Goal: Answer question/provide support: Share knowledge or assist other users

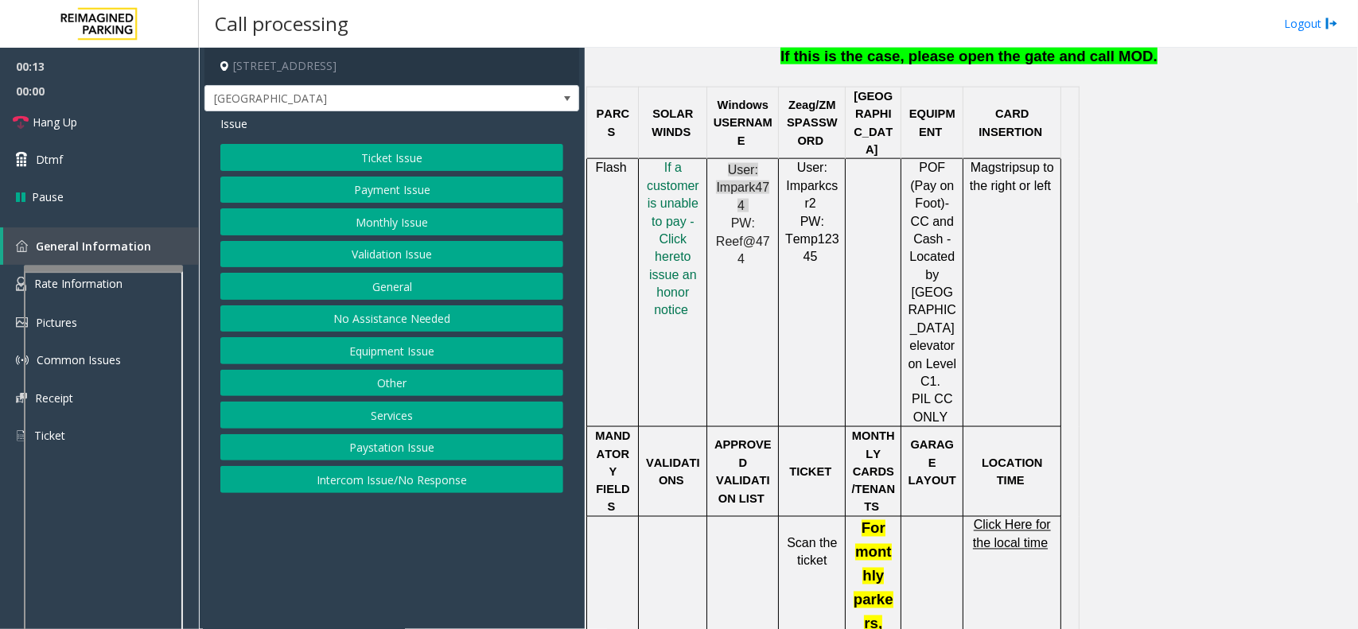
scroll to position [995, 0]
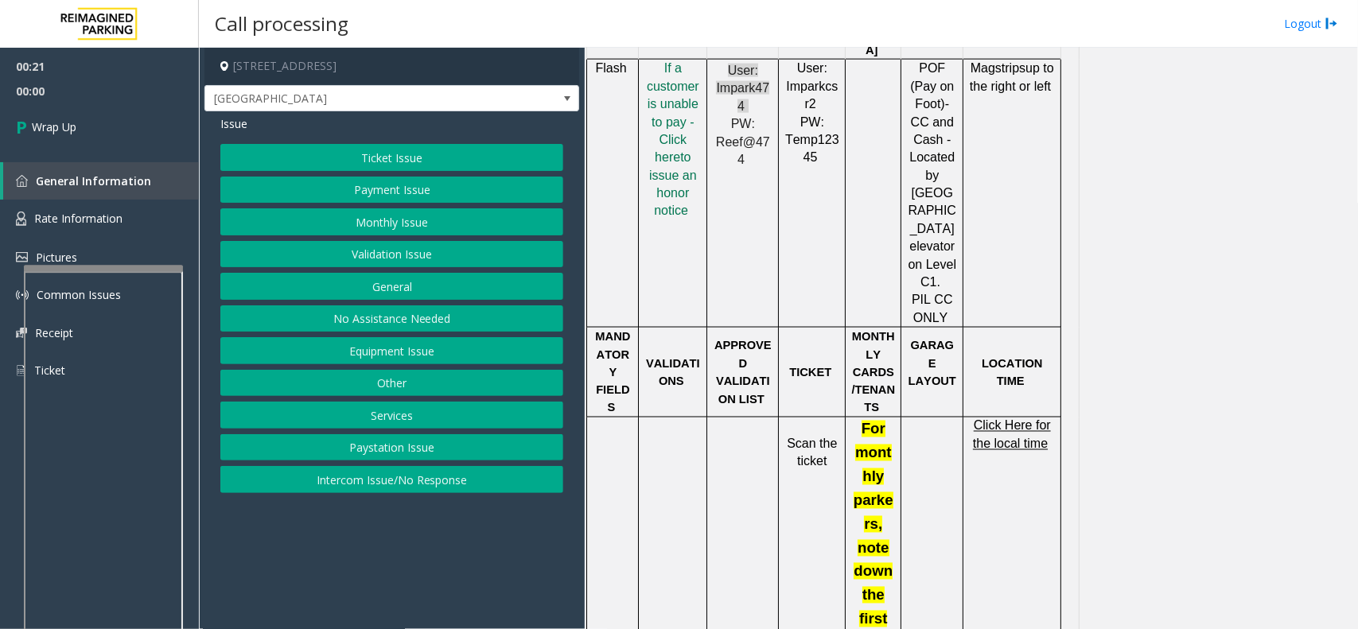
click at [423, 484] on button "Intercom Issue/No Response" at bounding box center [391, 479] width 343 height 27
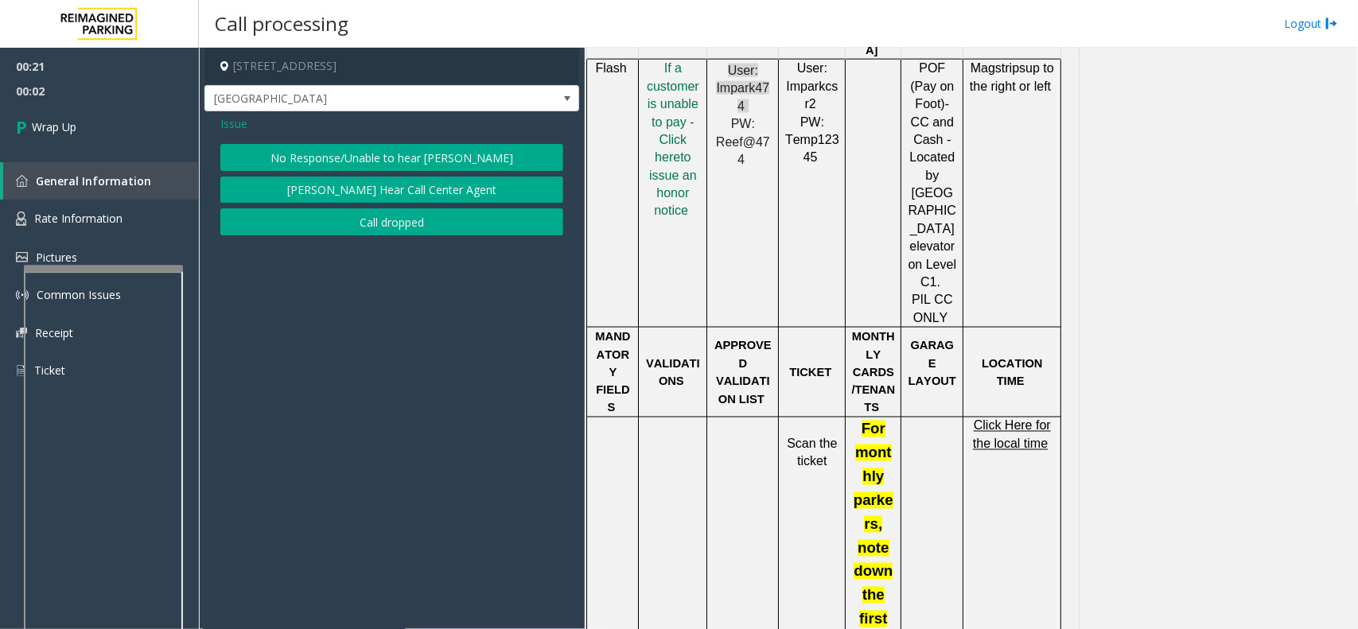
click at [378, 165] on button "No Response/Unable to hear [PERSON_NAME]" at bounding box center [391, 157] width 343 height 27
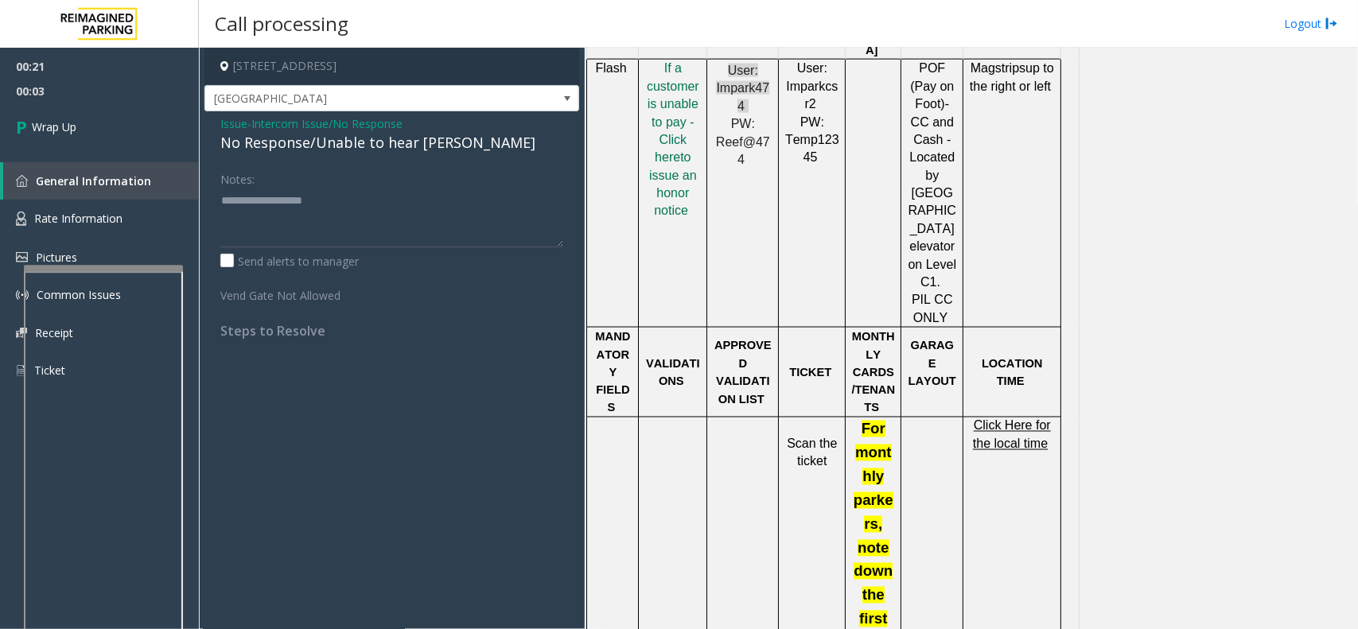
click at [378, 144] on div "No Response/Unable to hear [PERSON_NAME]" at bounding box center [391, 142] width 343 height 21
type textarea "**********"
click at [86, 137] on link "Wrap Up" at bounding box center [99, 126] width 199 height 47
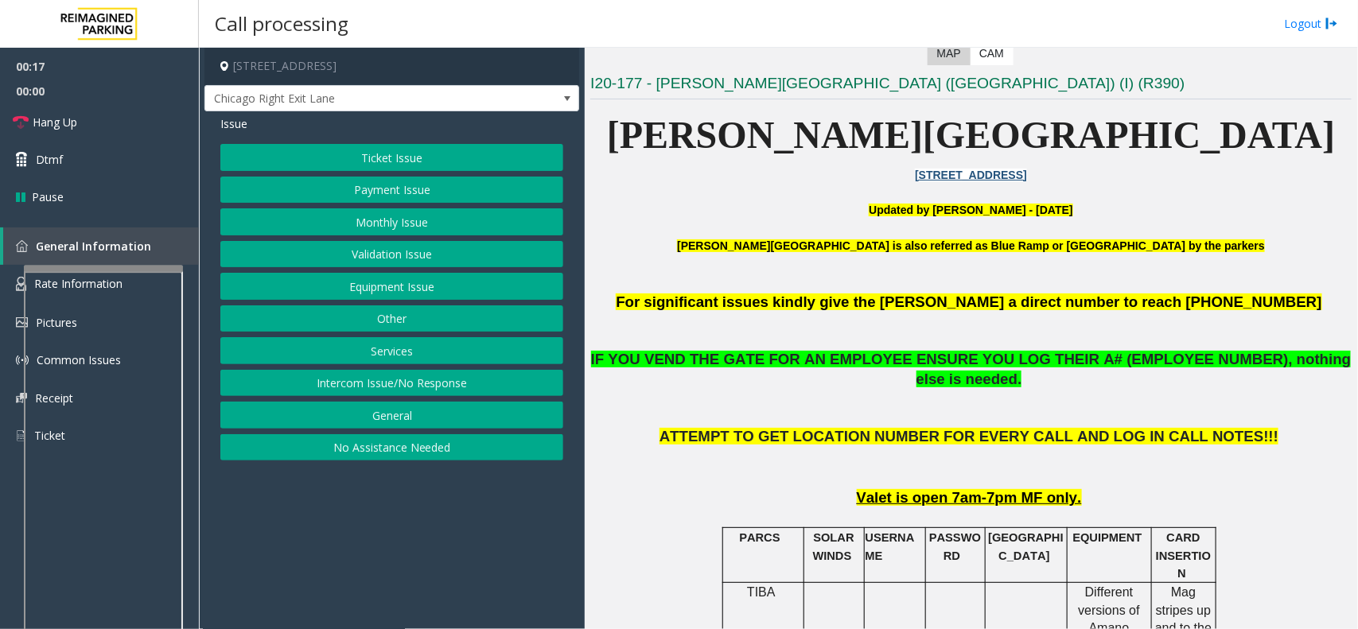
scroll to position [398, 0]
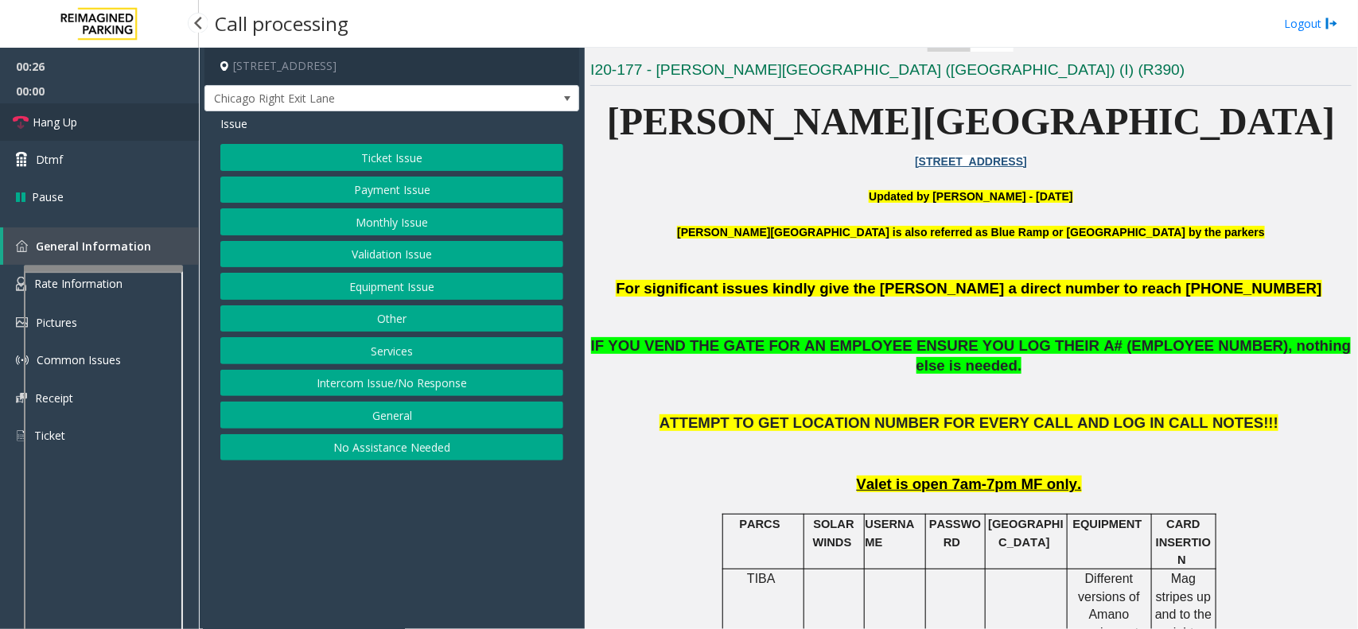
click at [88, 116] on link "Hang Up" at bounding box center [99, 121] width 199 height 37
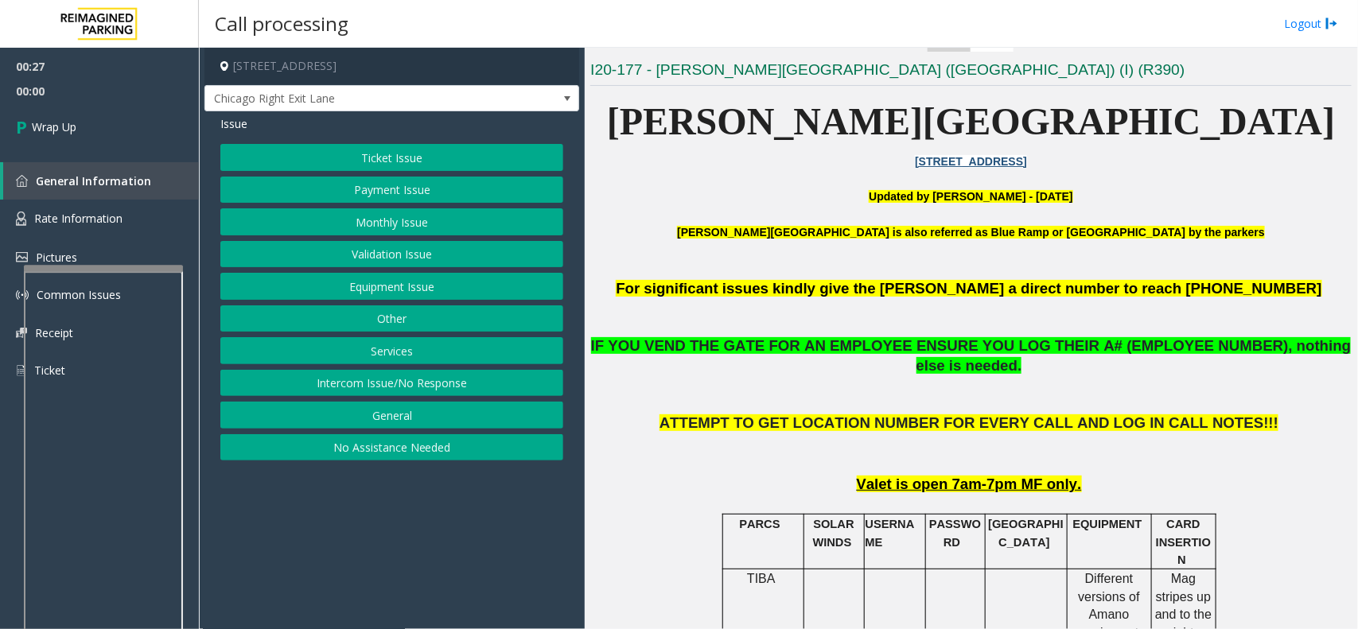
click at [348, 451] on button "No Assistance Needed" at bounding box center [391, 447] width 343 height 27
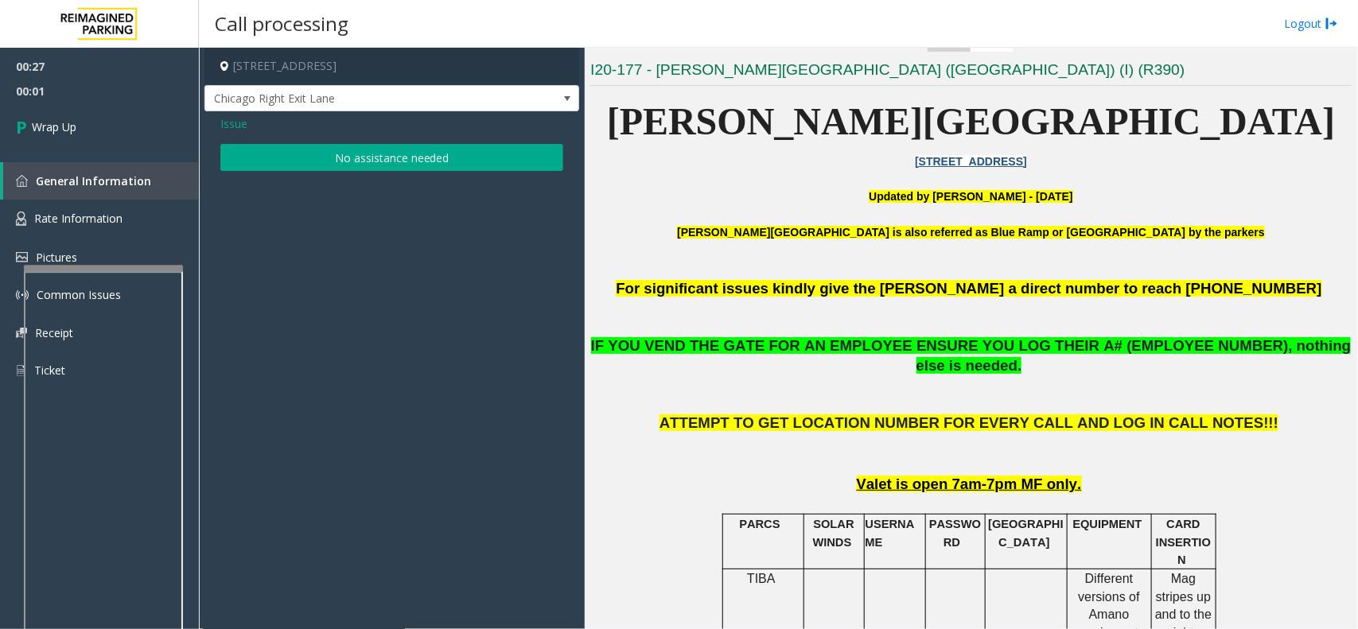
click at [360, 156] on button "No assistance needed" at bounding box center [391, 157] width 343 height 27
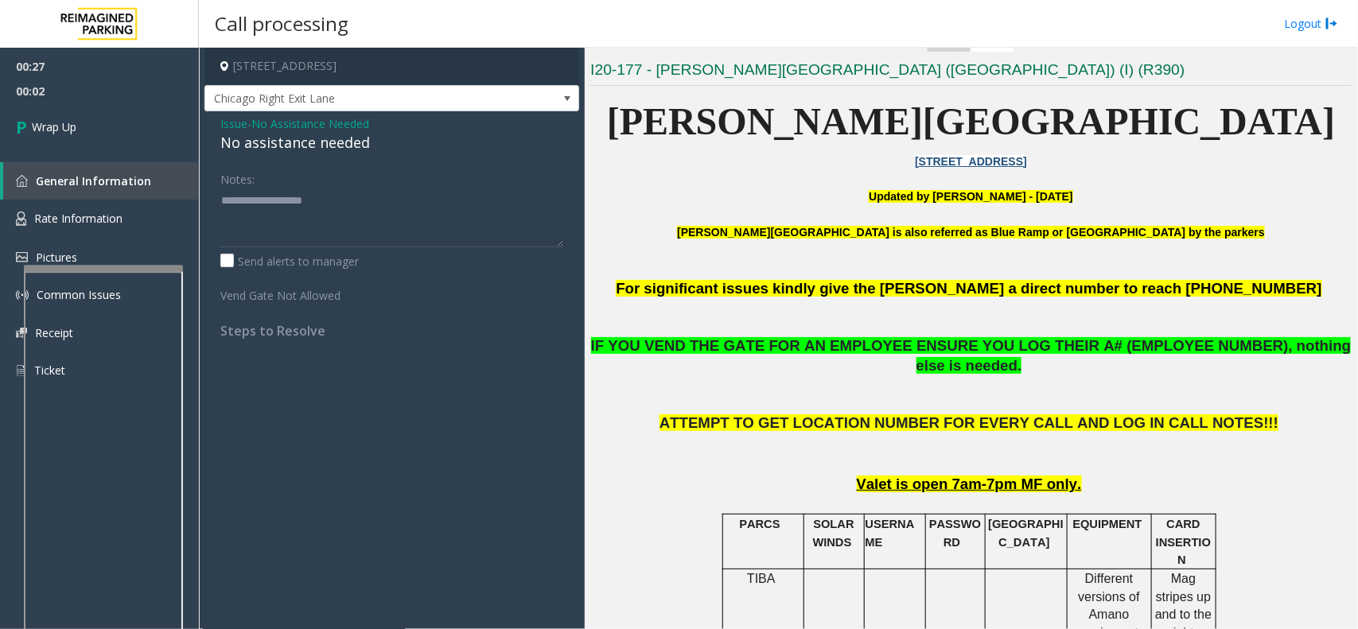
click at [313, 149] on div "No assistance needed" at bounding box center [391, 142] width 343 height 21
type textarea "**********"
click at [82, 132] on link "Wrap Up" at bounding box center [99, 126] width 199 height 47
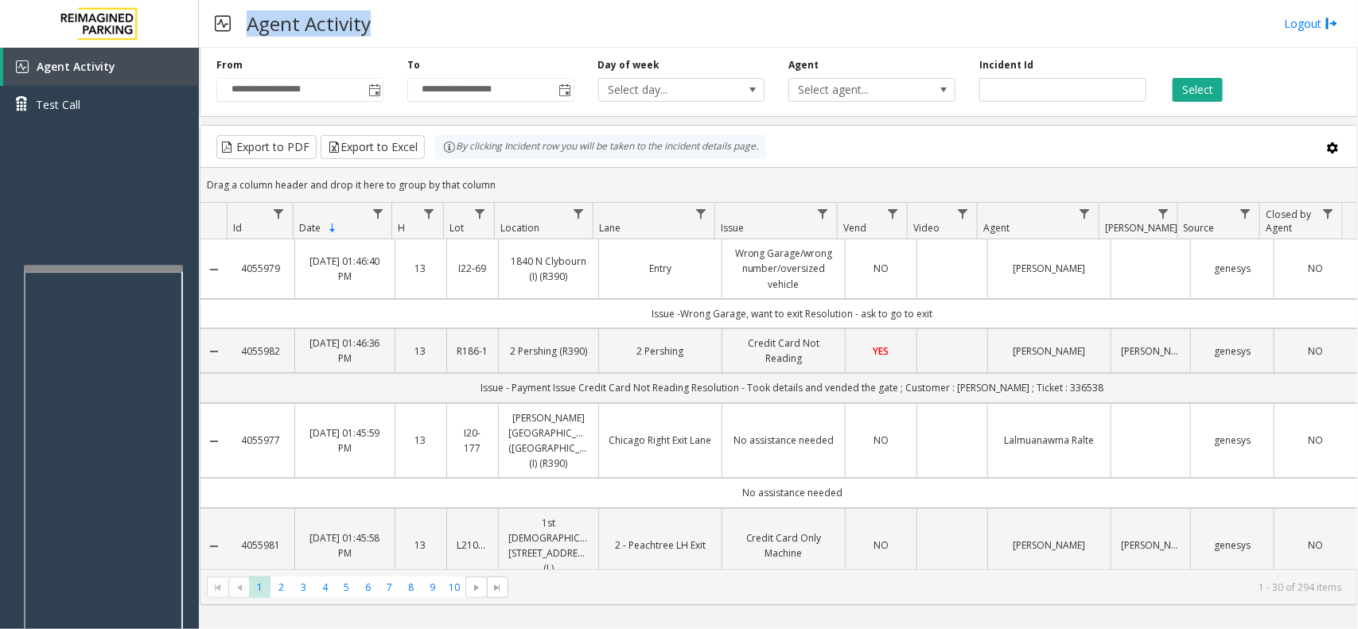
drag, startPoint x: 368, startPoint y: 24, endPoint x: 236, endPoint y: 29, distance: 132.2
click at [236, 29] on div "Agent Activity" at bounding box center [293, 23] width 172 height 39
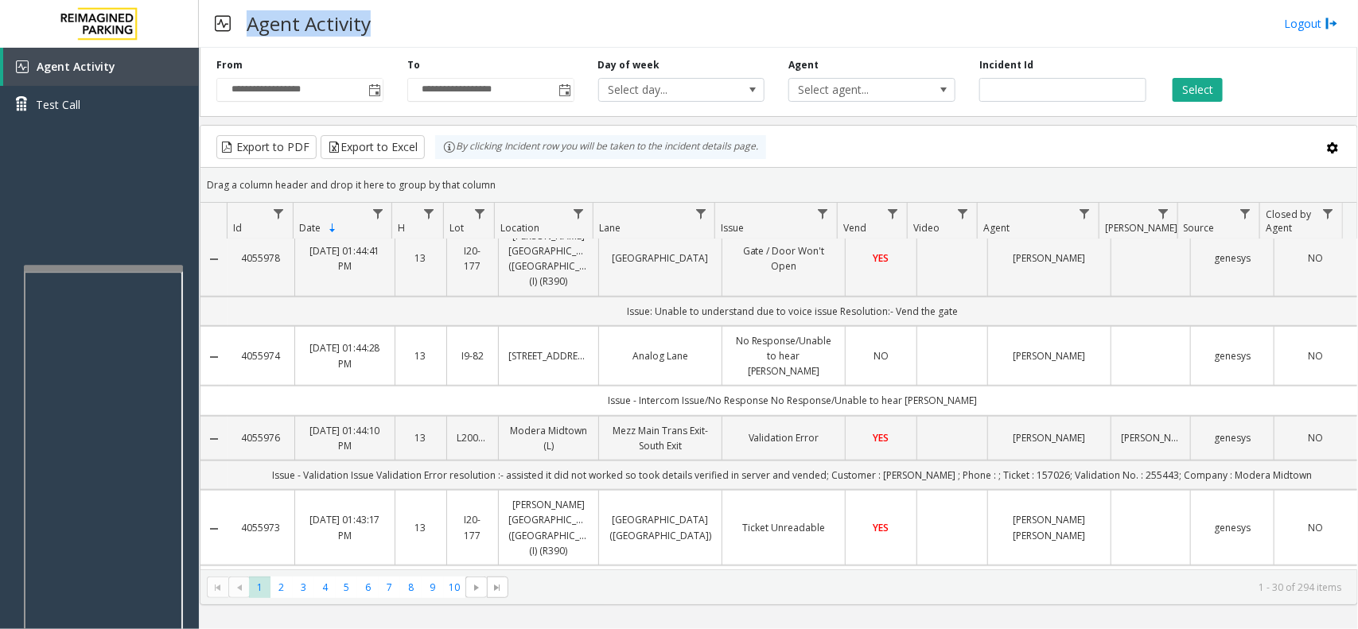
scroll to position [597, 0]
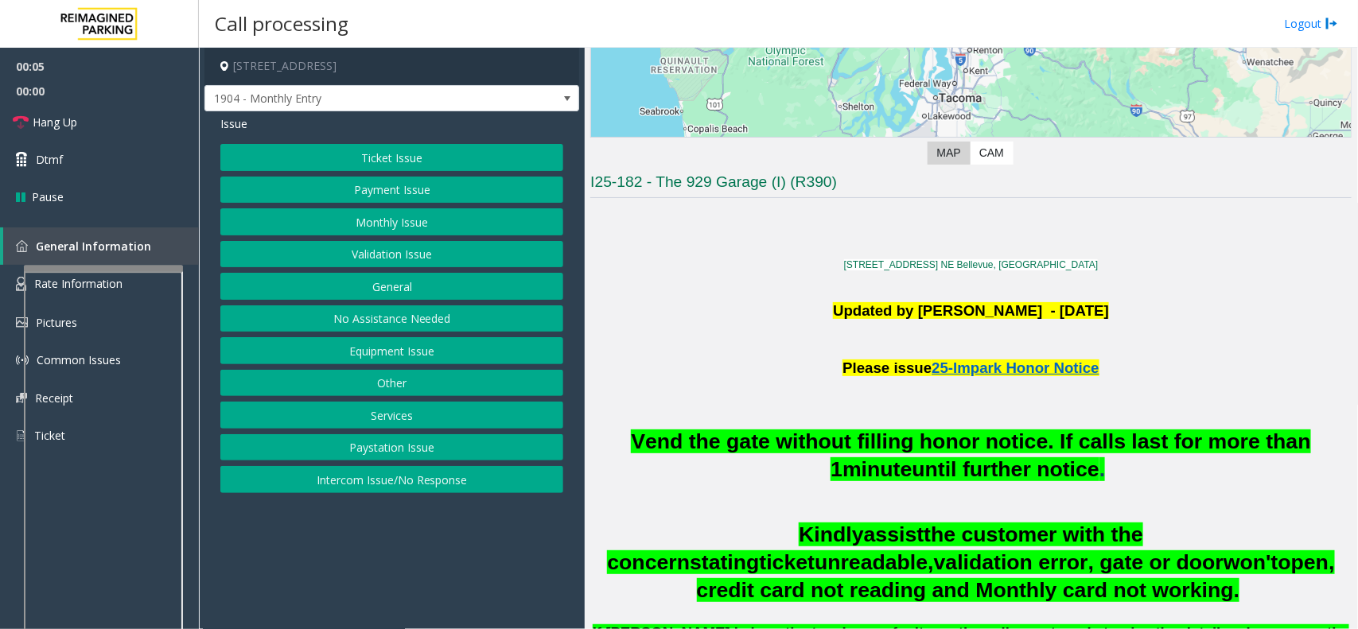
scroll to position [298, 0]
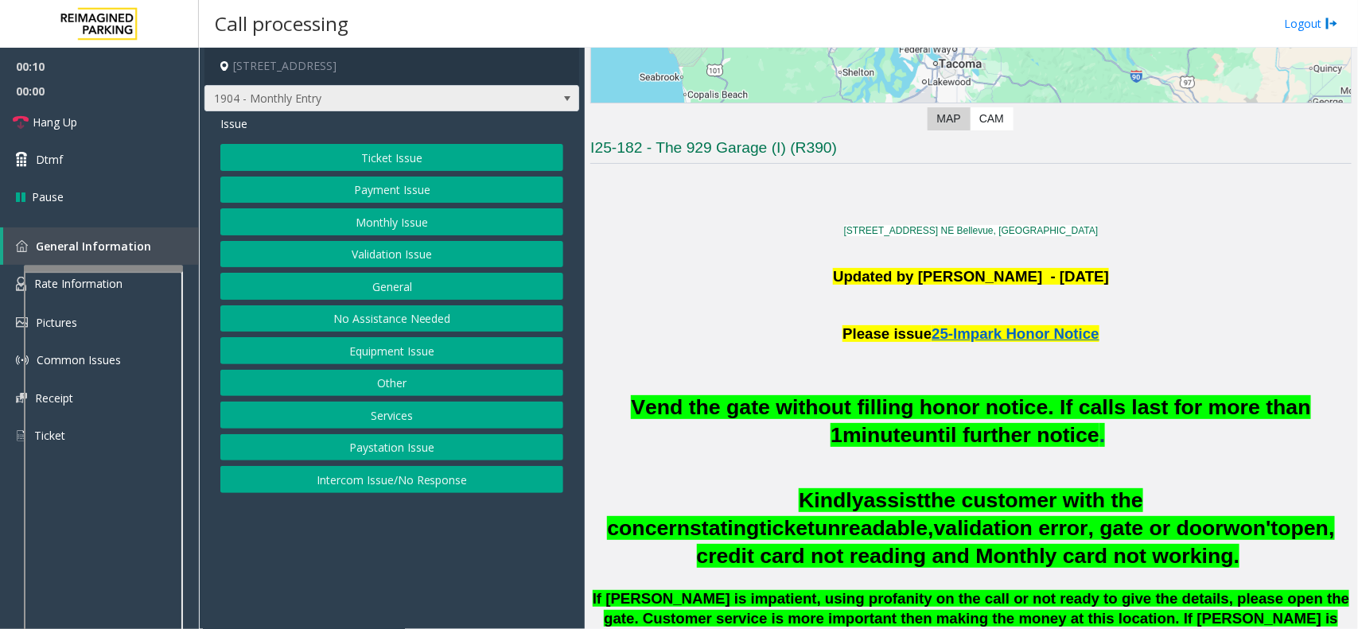
click at [567, 95] on span at bounding box center [567, 98] width 13 height 13
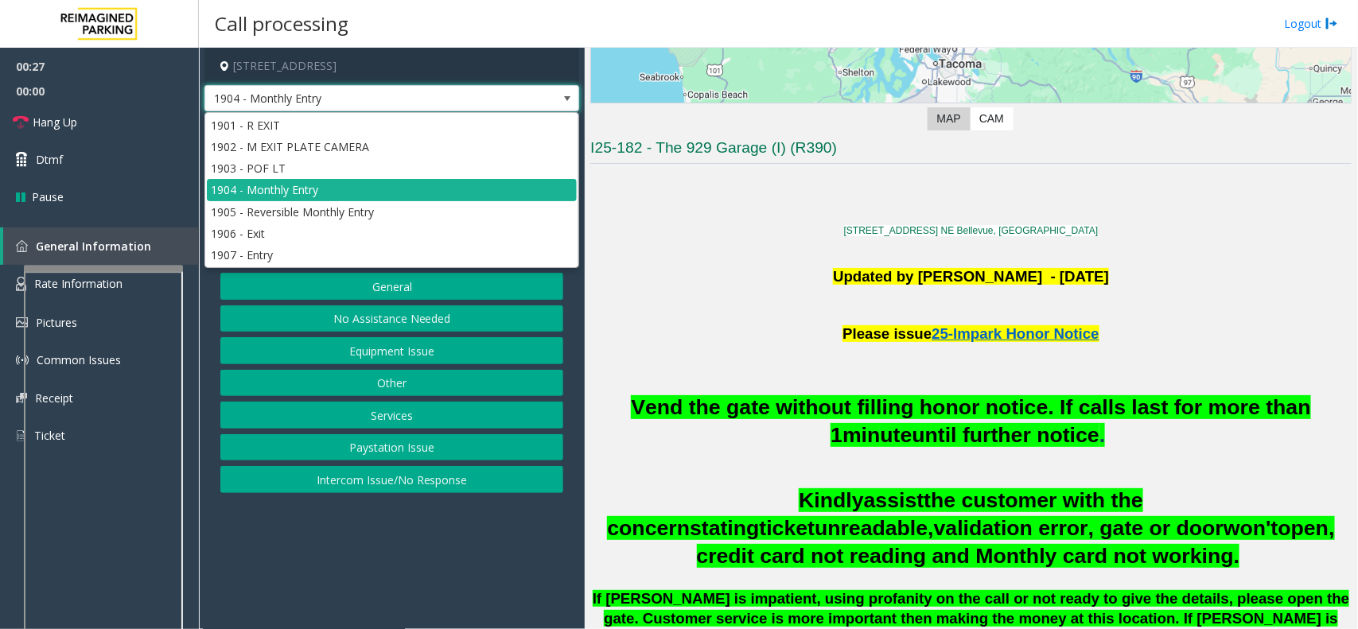
click at [567, 93] on span at bounding box center [567, 98] width 13 height 13
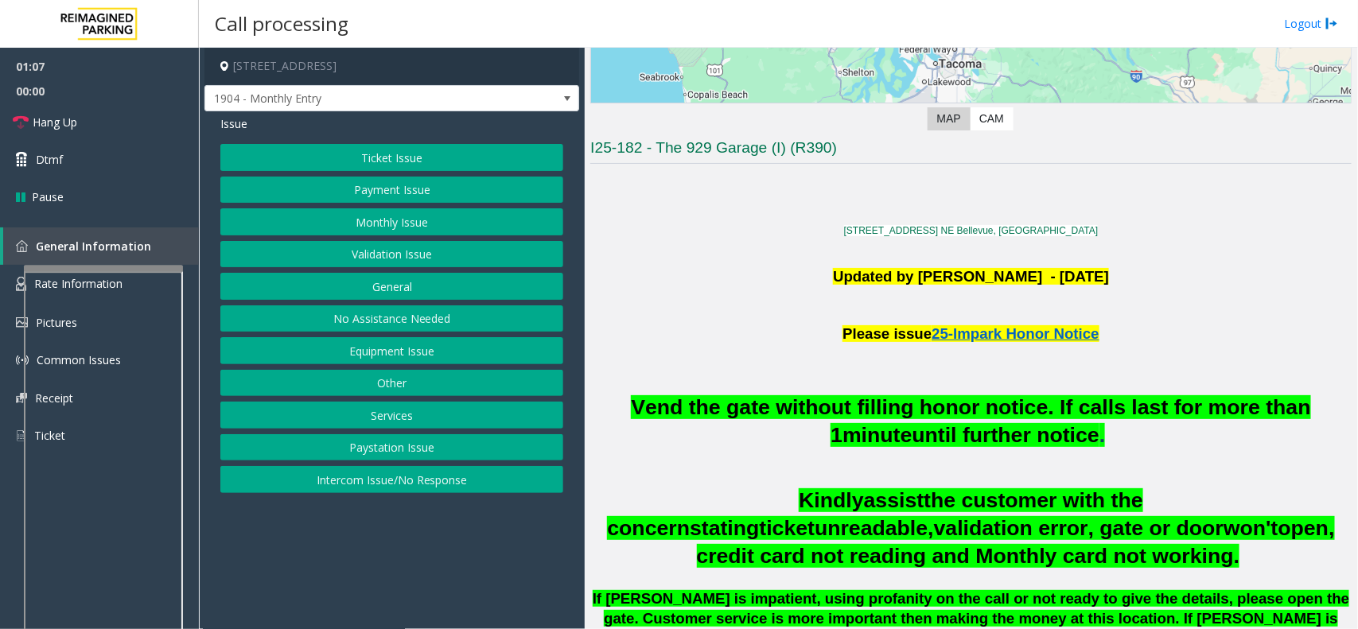
click at [328, 480] on button "Intercom Issue/No Response" at bounding box center [391, 479] width 343 height 27
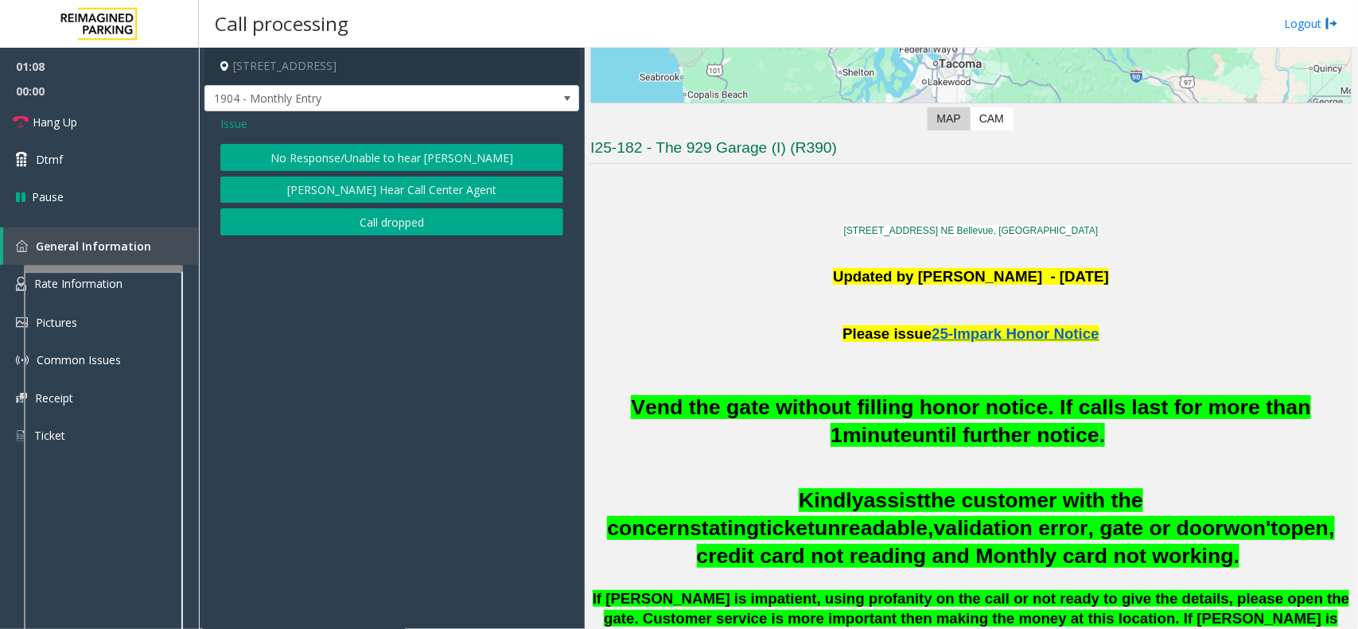
click at [336, 152] on button "No Response/Unable to hear [PERSON_NAME]" at bounding box center [391, 157] width 343 height 27
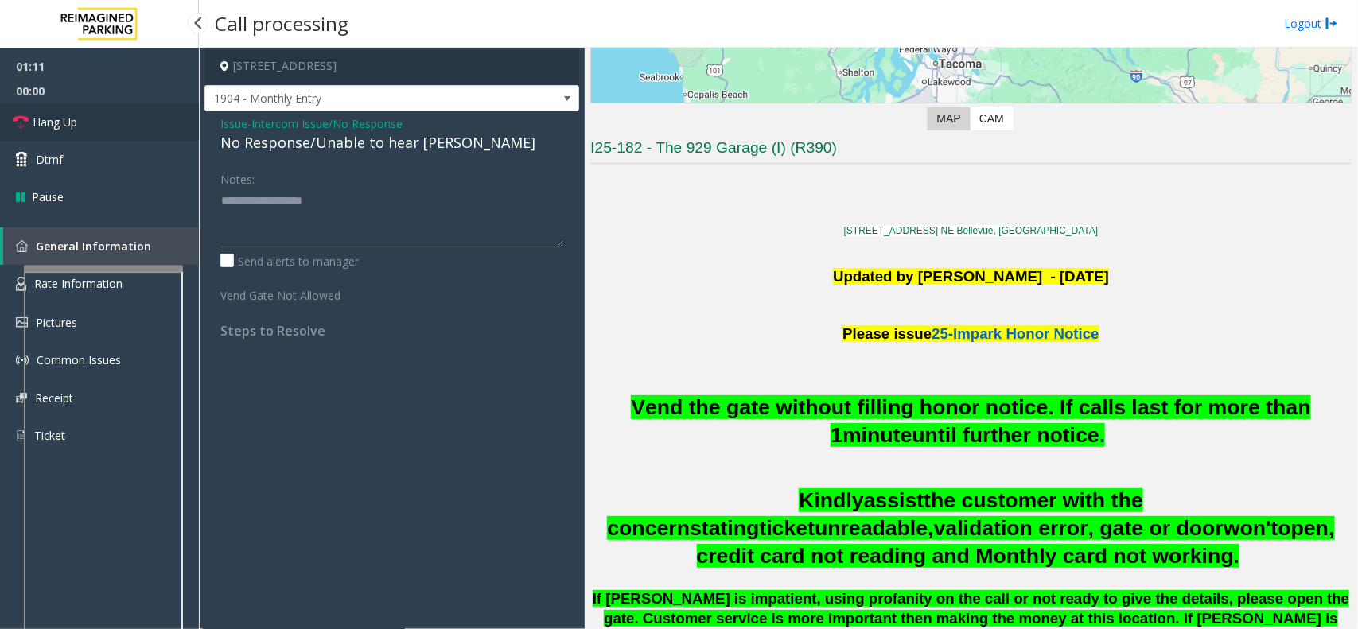
click at [50, 125] on span "Hang Up" at bounding box center [55, 122] width 45 height 17
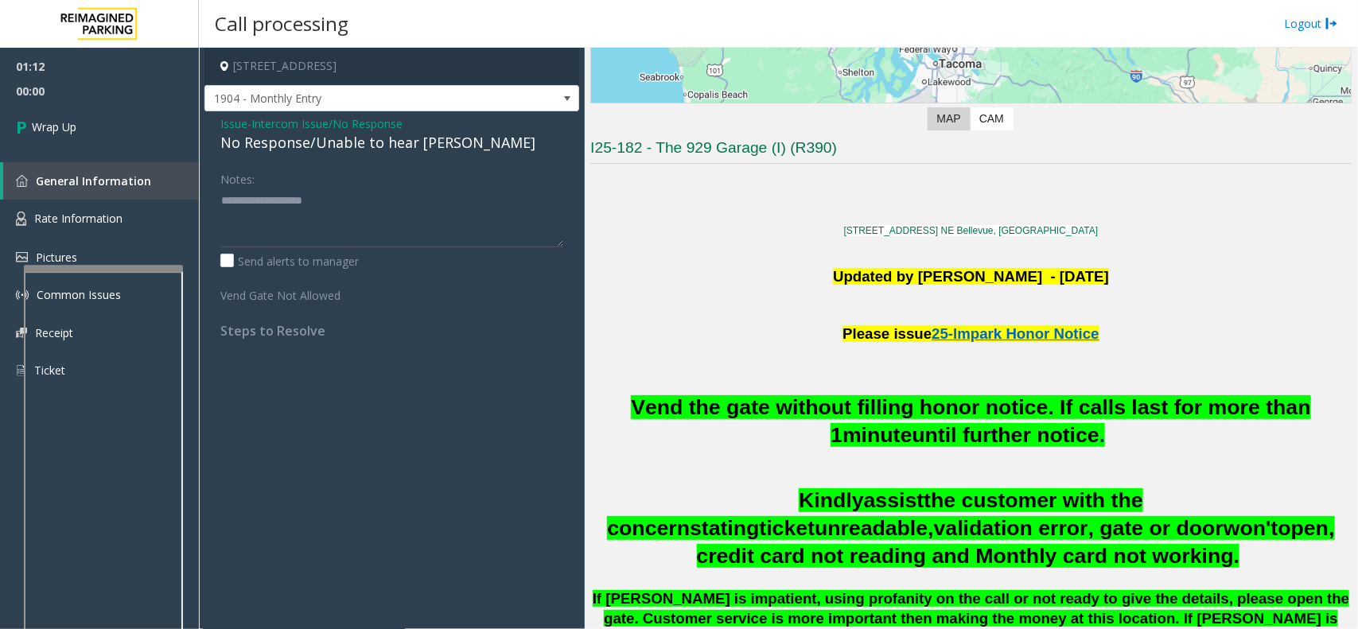
click at [312, 142] on div "No Response/Unable to hear [PERSON_NAME]" at bounding box center [391, 142] width 343 height 21
type textarea "**********"
click at [41, 122] on span "Wrap Up" at bounding box center [54, 127] width 45 height 17
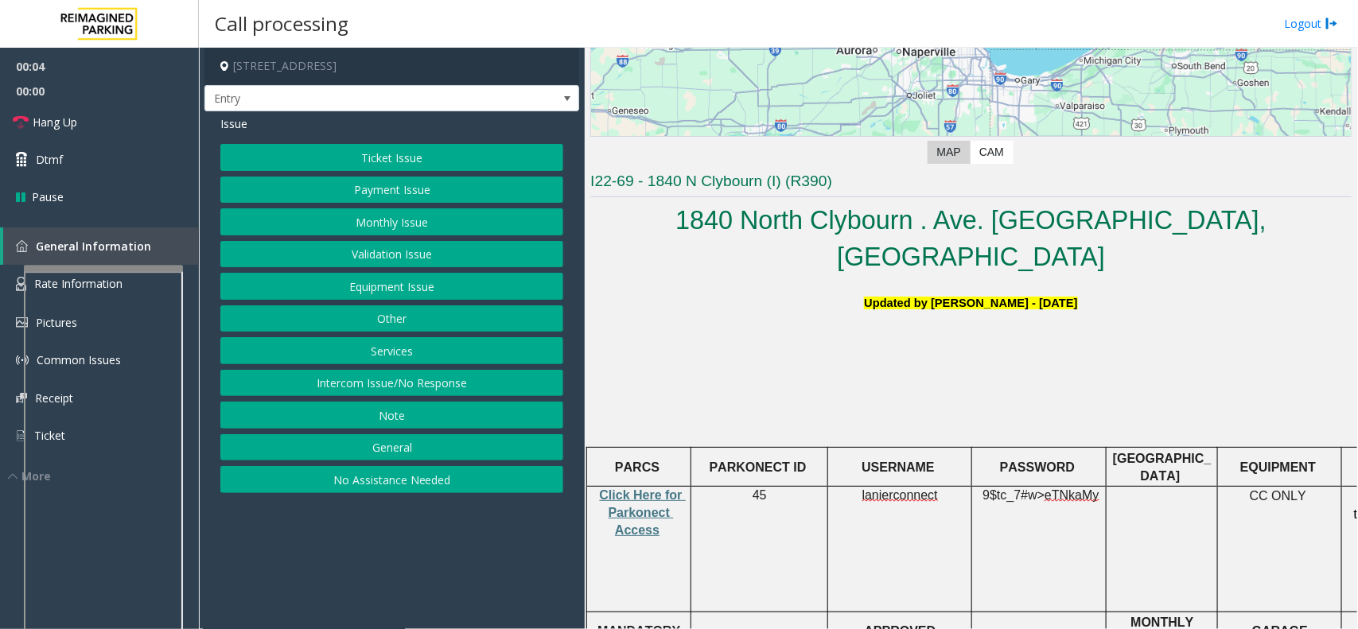
scroll to position [298, 0]
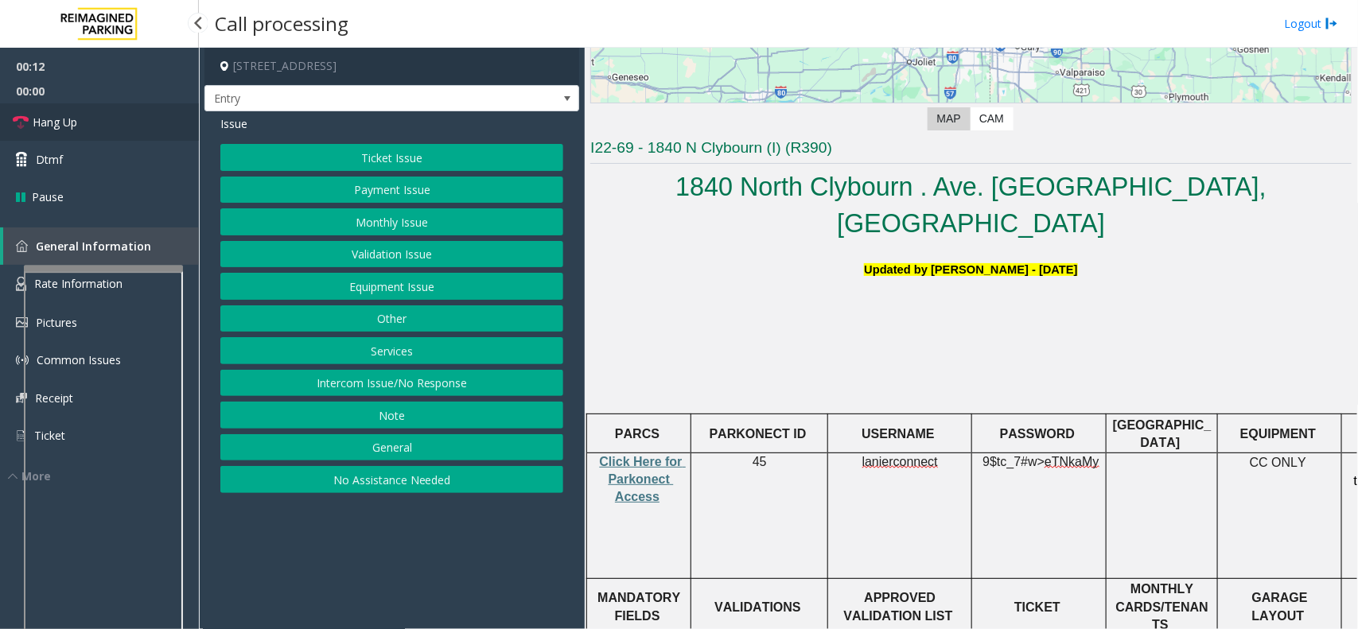
click at [132, 130] on link "Hang Up" at bounding box center [99, 121] width 199 height 37
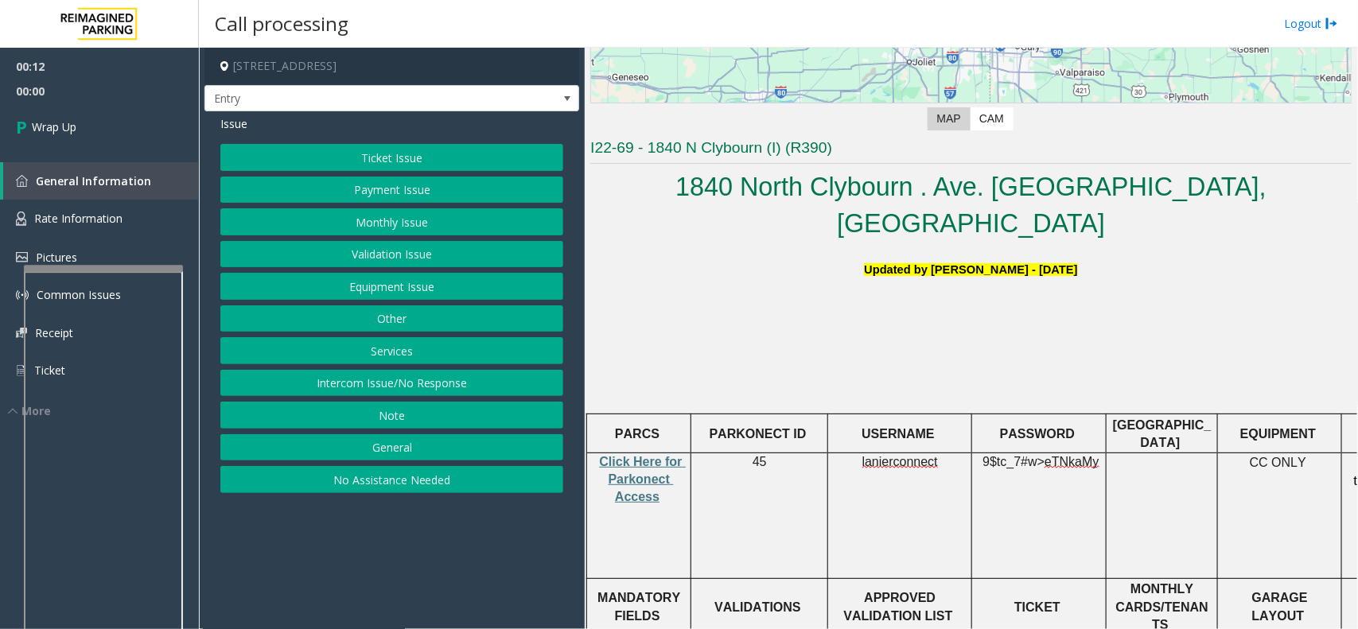
click at [423, 476] on button "No Assistance Needed" at bounding box center [391, 479] width 343 height 27
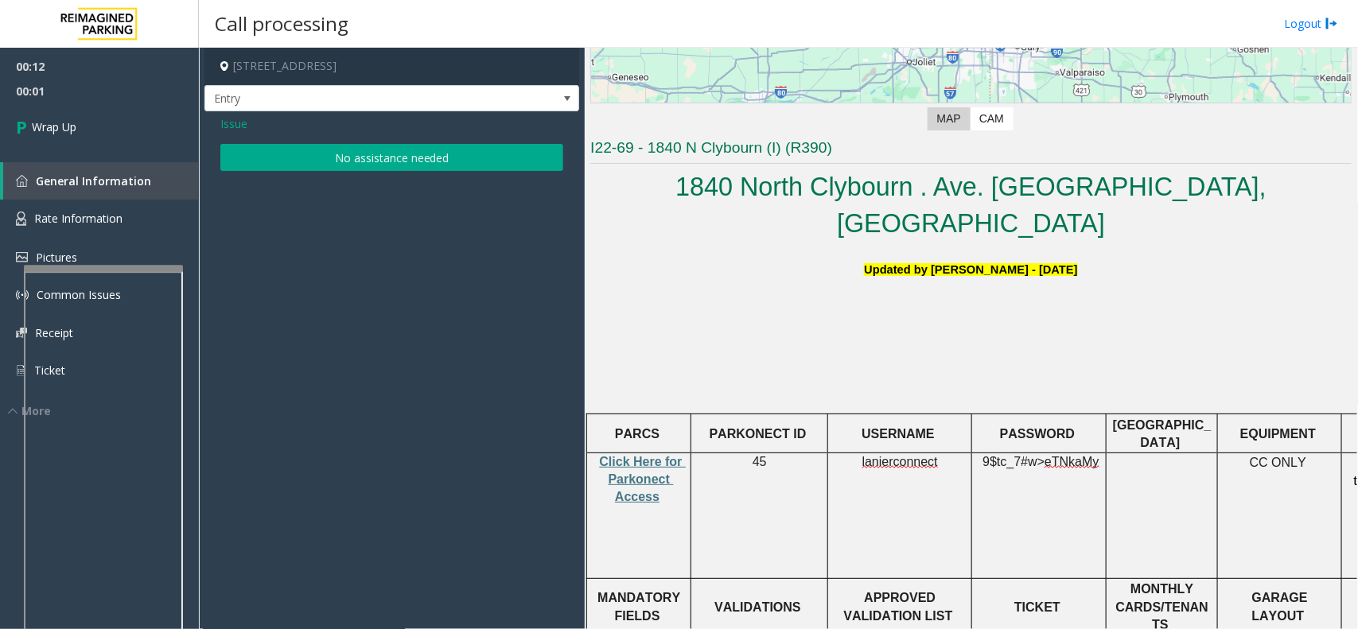
click at [411, 164] on button "No assistance needed" at bounding box center [391, 157] width 343 height 27
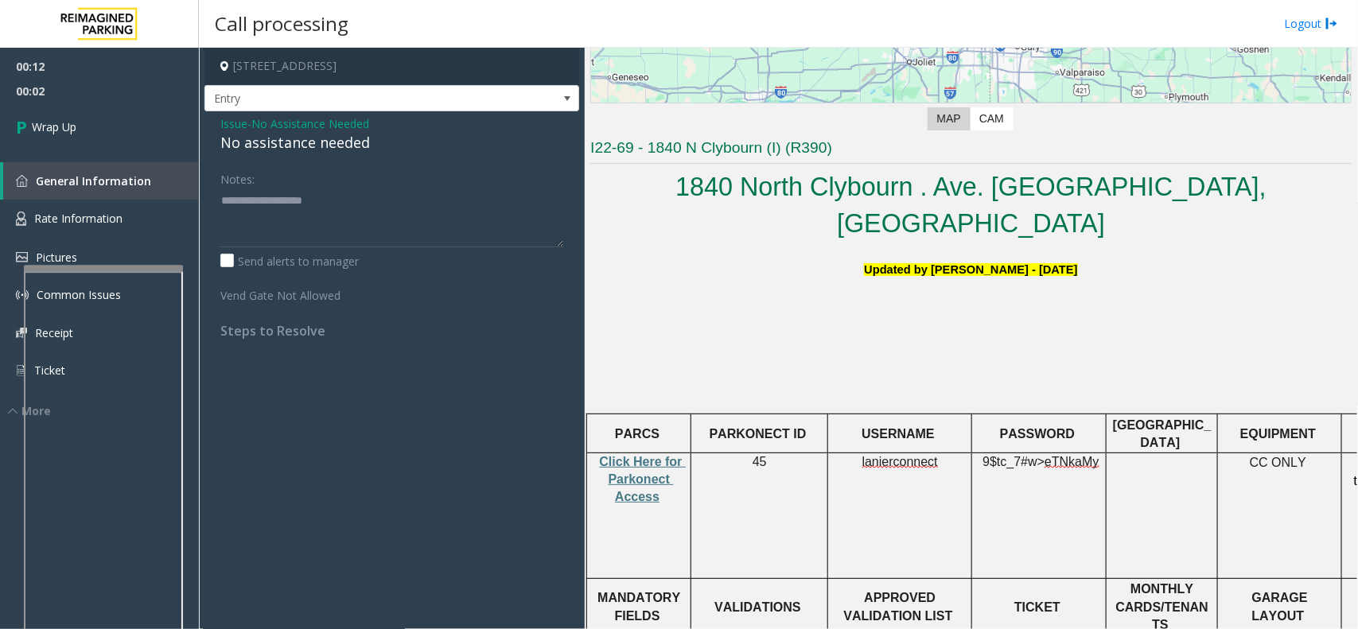
click at [347, 144] on div "No assistance needed" at bounding box center [391, 142] width 343 height 21
type textarea "**********"
click at [94, 117] on link "Wrap Up" at bounding box center [99, 126] width 199 height 47
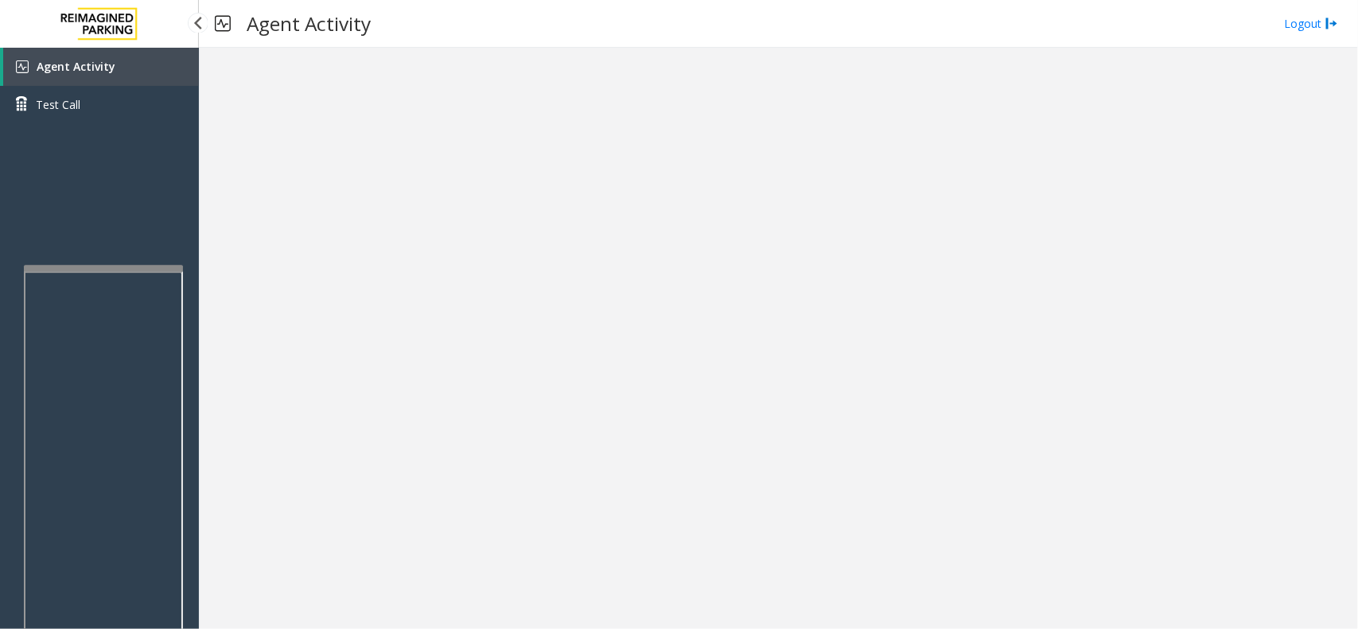
click at [86, 70] on span "Agent Activity" at bounding box center [76, 66] width 79 height 15
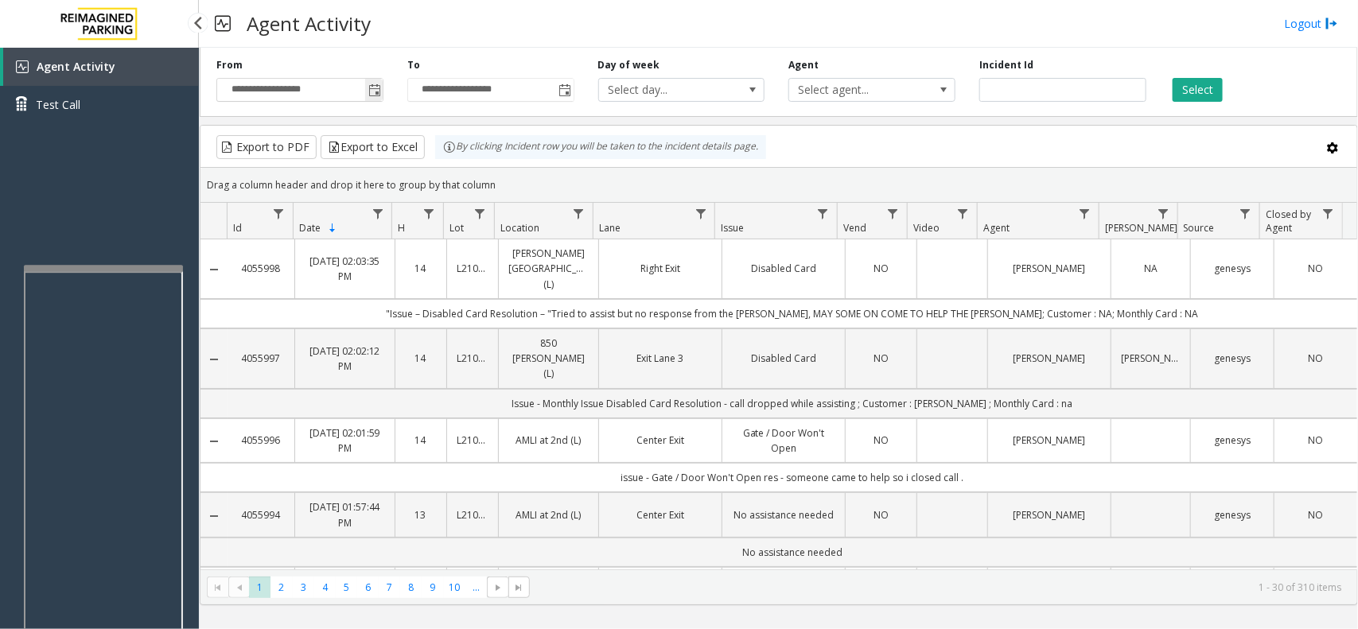
click at [370, 92] on span "Toggle popup" at bounding box center [374, 90] width 13 height 13
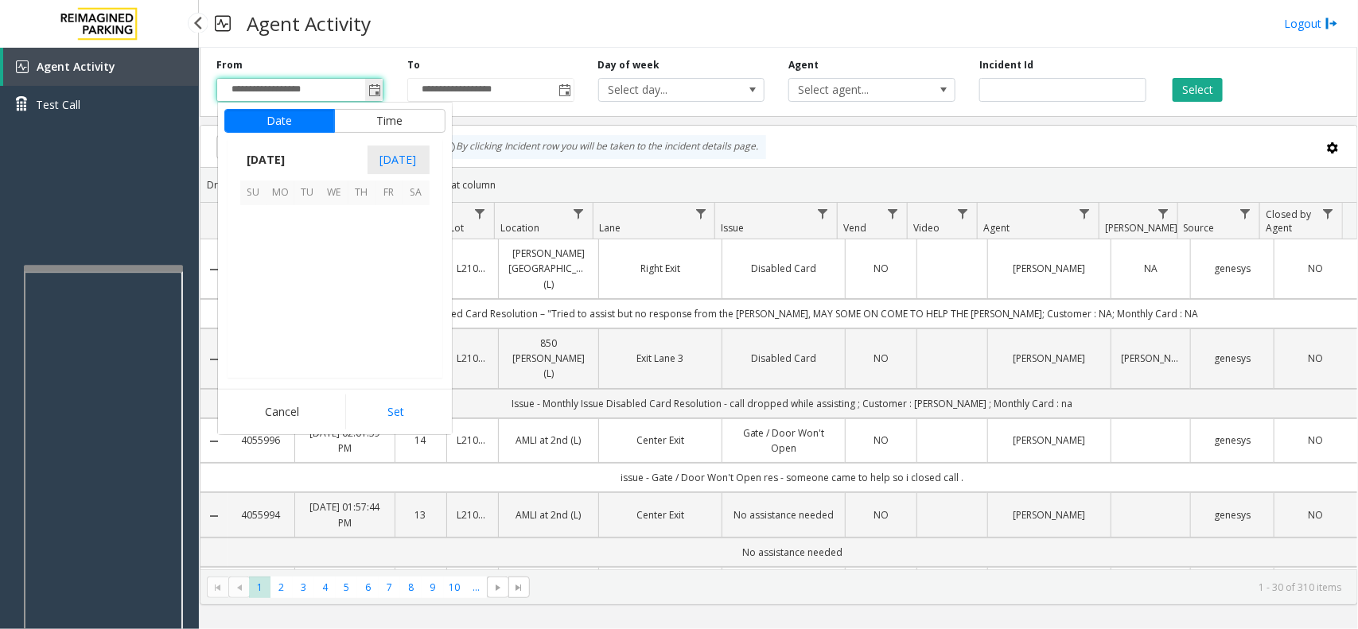
scroll to position [285276, 0]
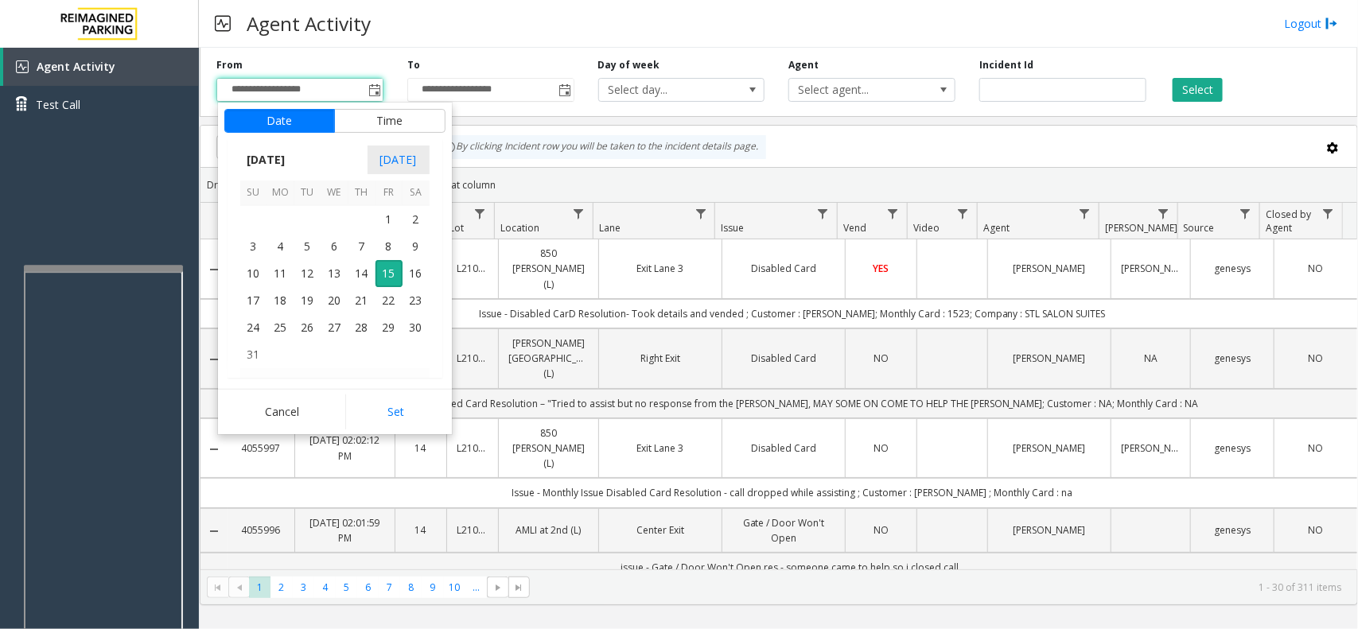
drag, startPoint x: 392, startPoint y: 419, endPoint x: 403, endPoint y: 416, distance: 11.6
click at [396, 419] on button "Set" at bounding box center [395, 412] width 100 height 35
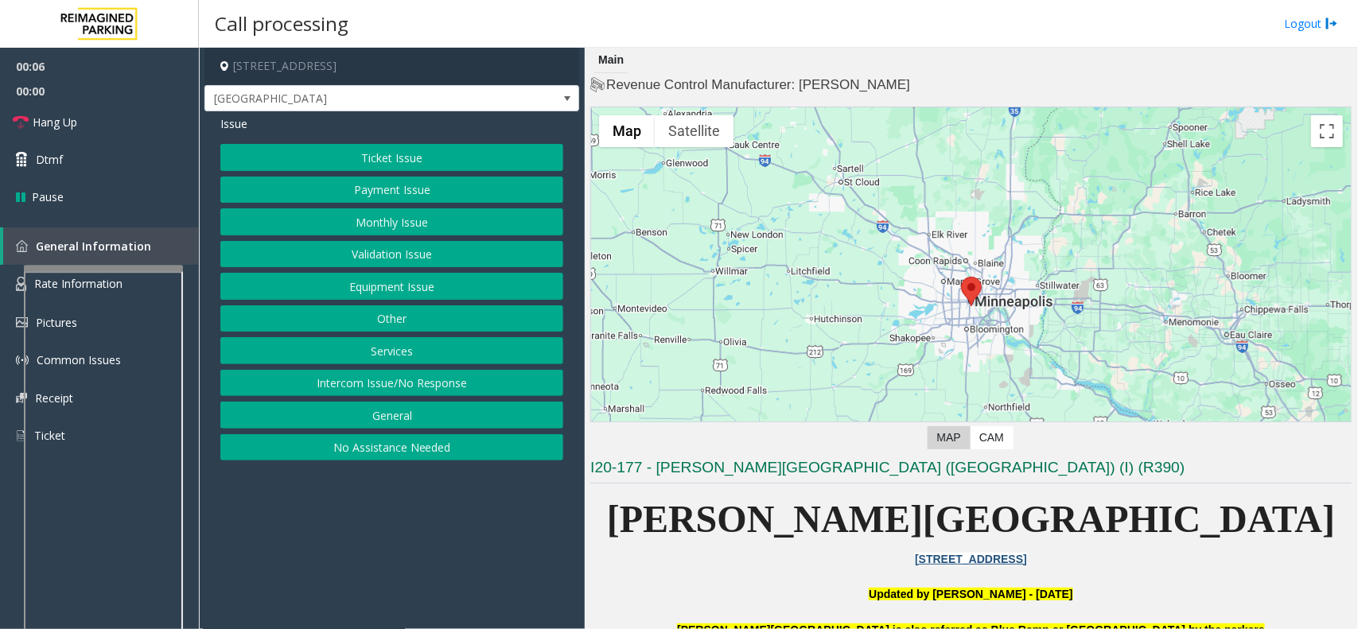
click at [372, 225] on button "Monthly Issue" at bounding box center [391, 221] width 343 height 27
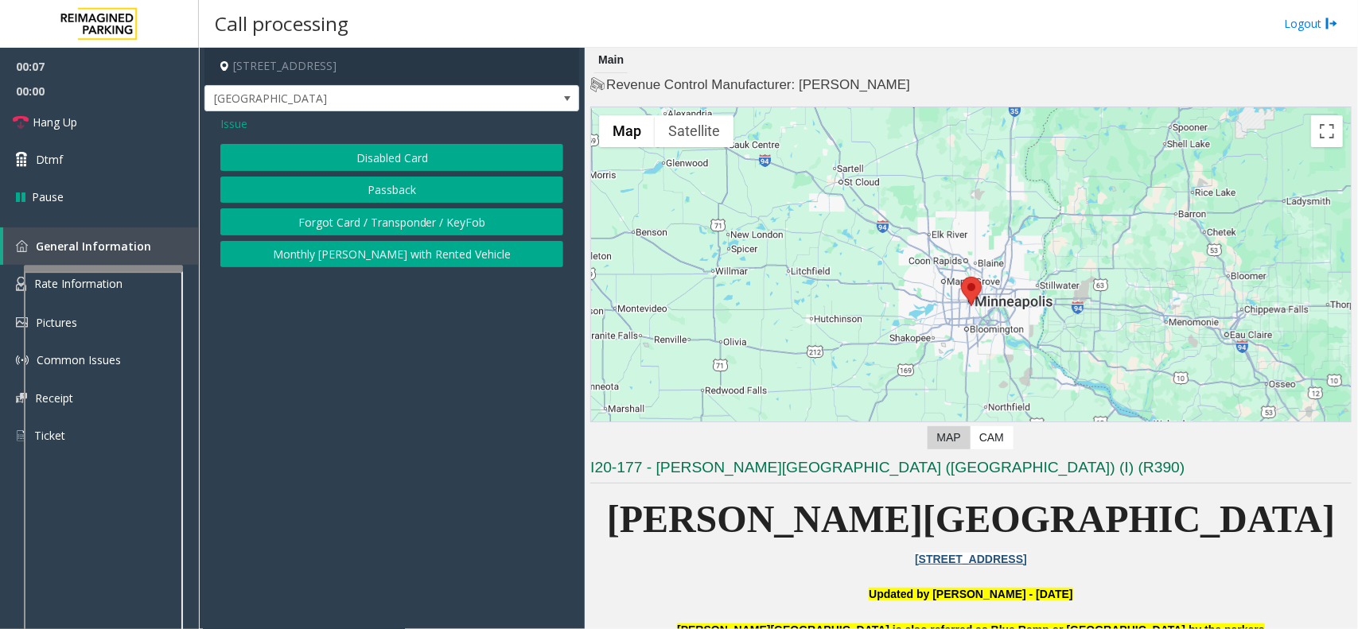
click at [317, 159] on button "Disabled Card" at bounding box center [391, 157] width 343 height 27
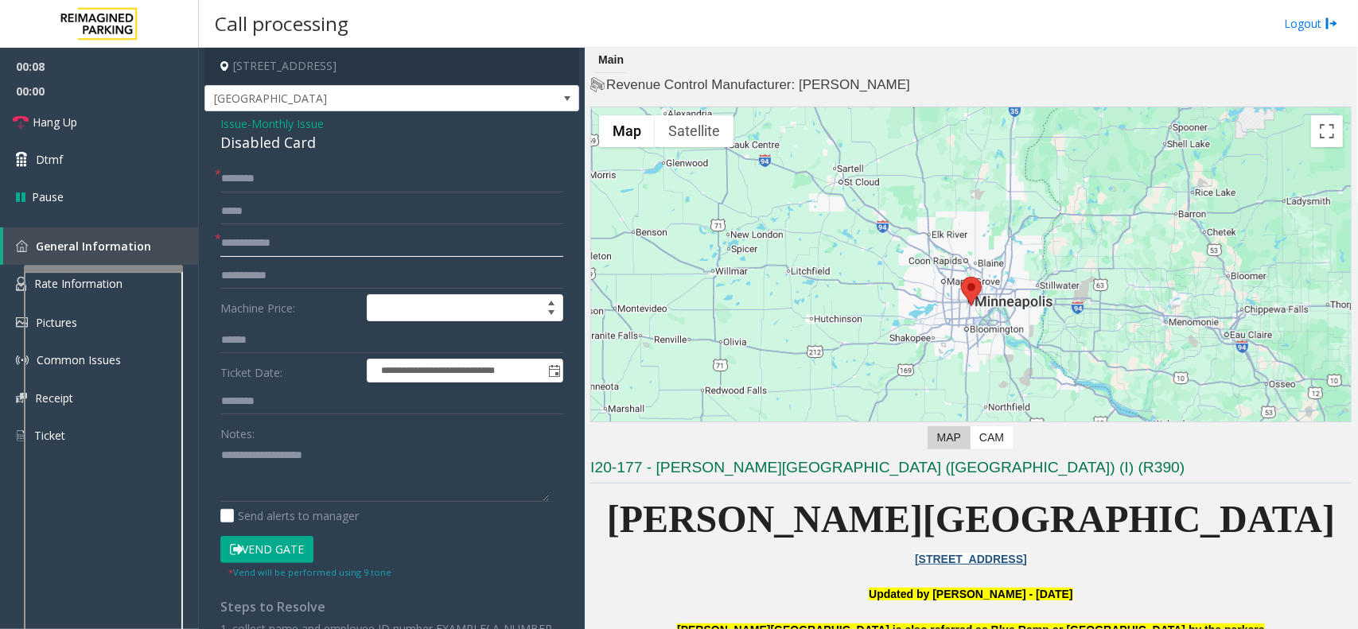
click at [288, 241] on input "text" at bounding box center [391, 243] width 343 height 27
type input "*"
drag, startPoint x: 220, startPoint y: 122, endPoint x: 325, endPoint y: 141, distance: 106.0
click at [325, 141] on div "Issue - Monthly Issue Disabled Card" at bounding box center [391, 134] width 343 height 38
click at [302, 475] on textarea at bounding box center [384, 472] width 329 height 60
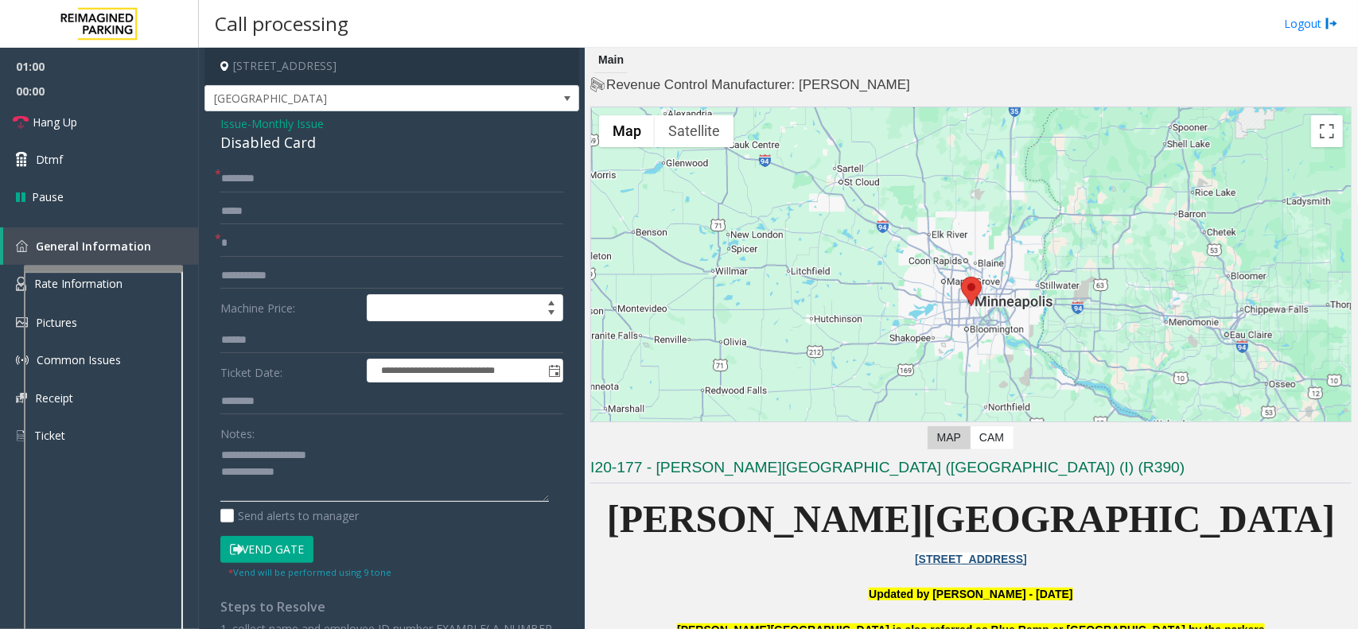
click at [302, 475] on textarea at bounding box center [384, 472] width 329 height 60
click at [265, 236] on input "*" at bounding box center [391, 243] width 343 height 27
click at [306, 478] on textarea at bounding box center [384, 472] width 329 height 60
type textarea "**********"
click at [280, 245] on input "*" at bounding box center [391, 243] width 343 height 27
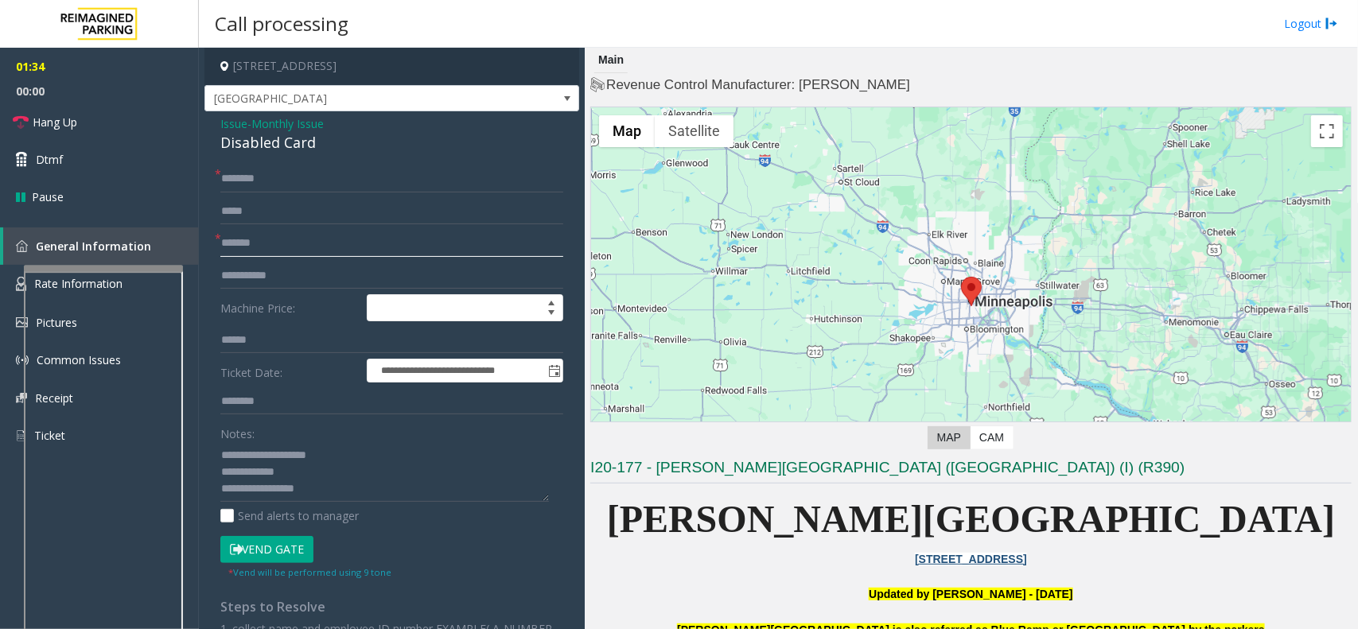
type input "*******"
click at [264, 179] on input "text" at bounding box center [391, 179] width 343 height 27
type input "**"
click at [293, 553] on button "Vend Gate" at bounding box center [266, 549] width 93 height 27
click at [315, 488] on textarea at bounding box center [384, 472] width 329 height 60
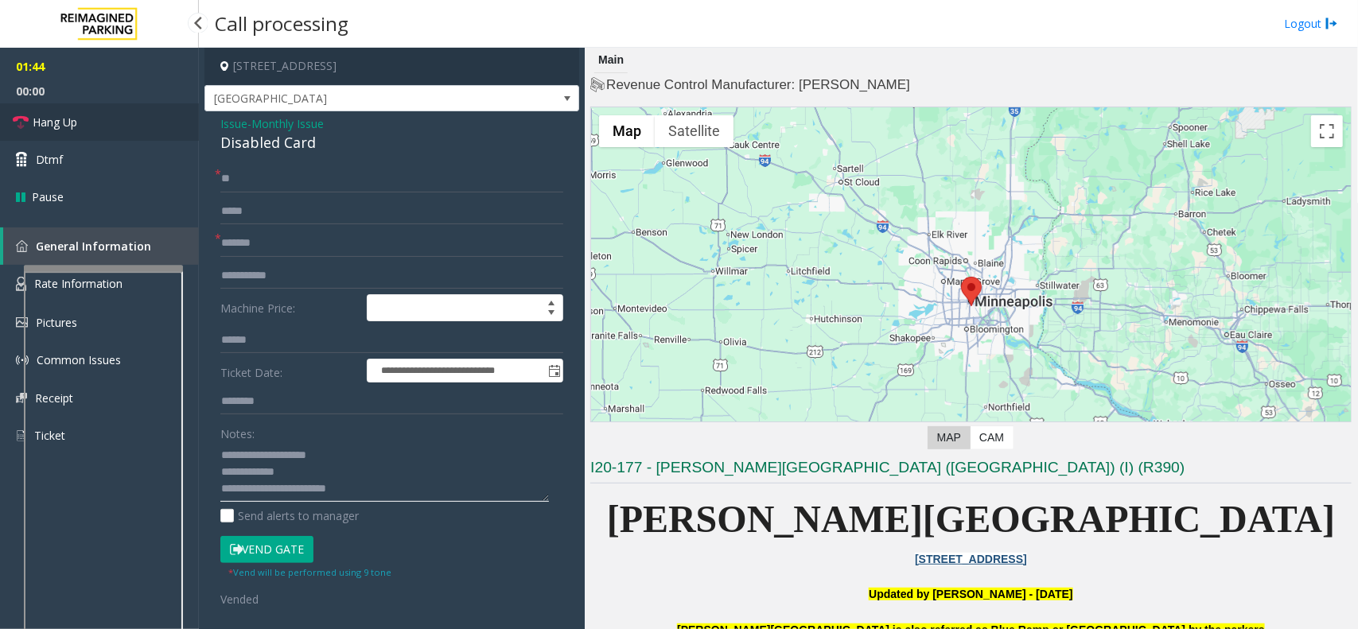
type textarea "**********"
click at [78, 127] on link "Hang Up" at bounding box center [99, 121] width 199 height 37
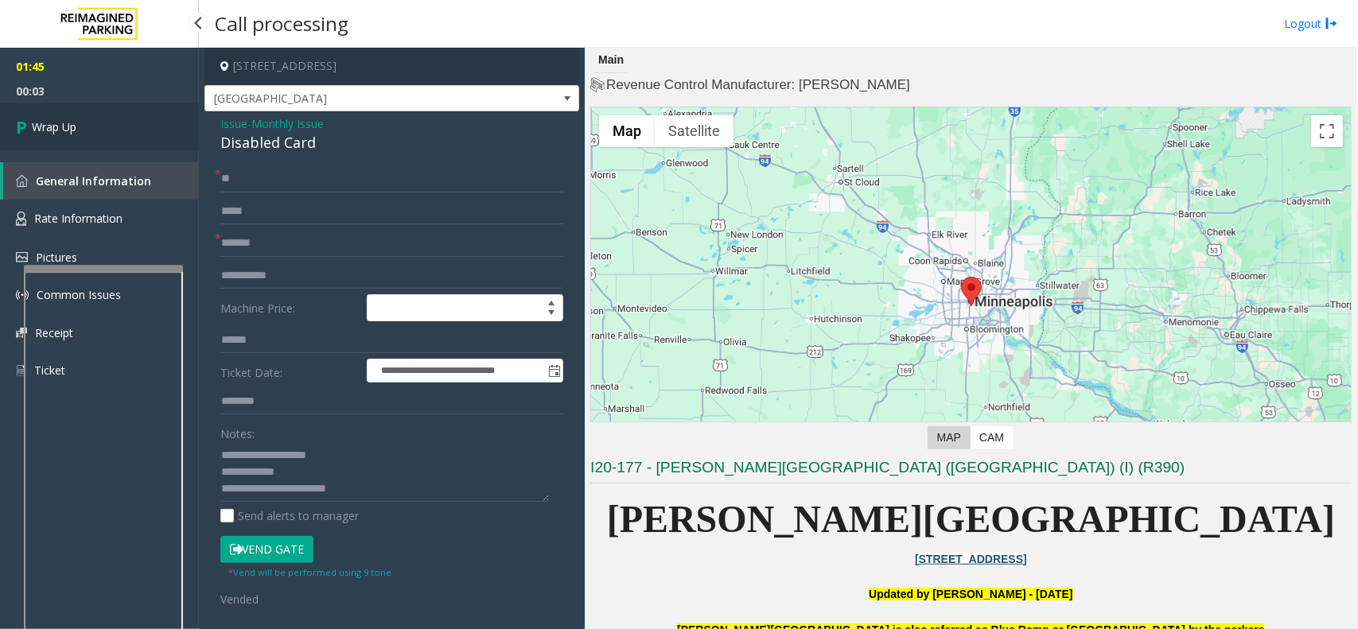
click at [64, 129] on span "Wrap Up" at bounding box center [54, 127] width 45 height 17
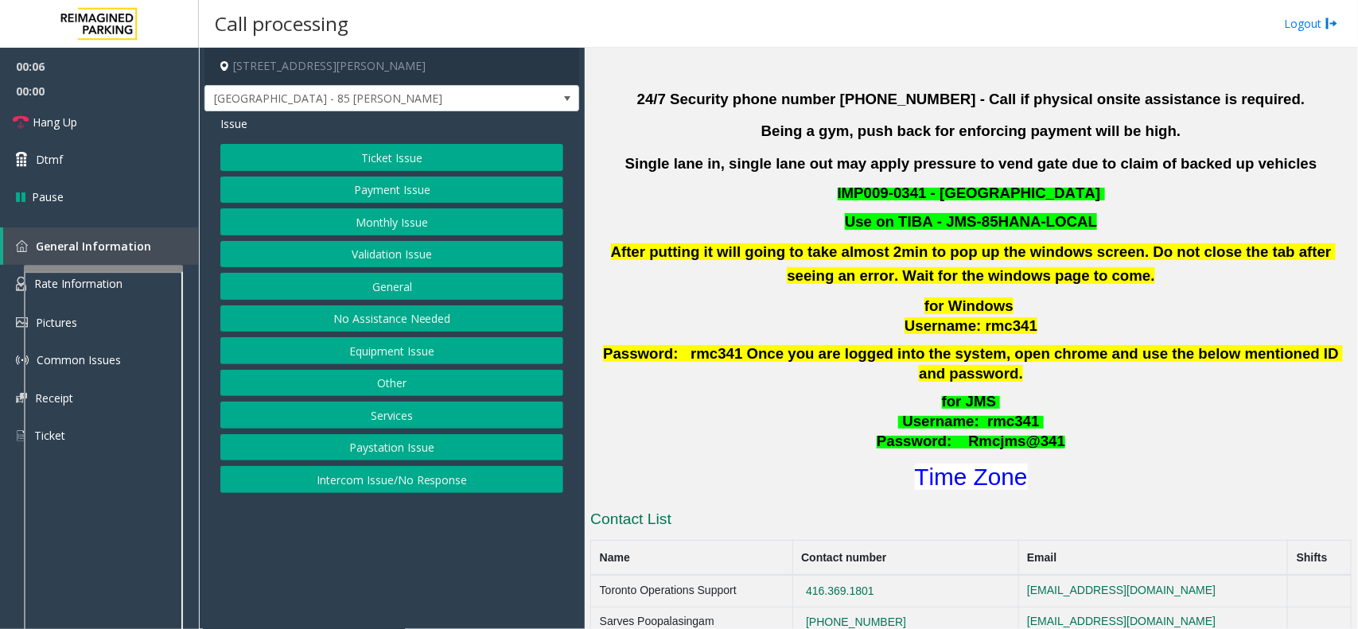
scroll to position [497, 0]
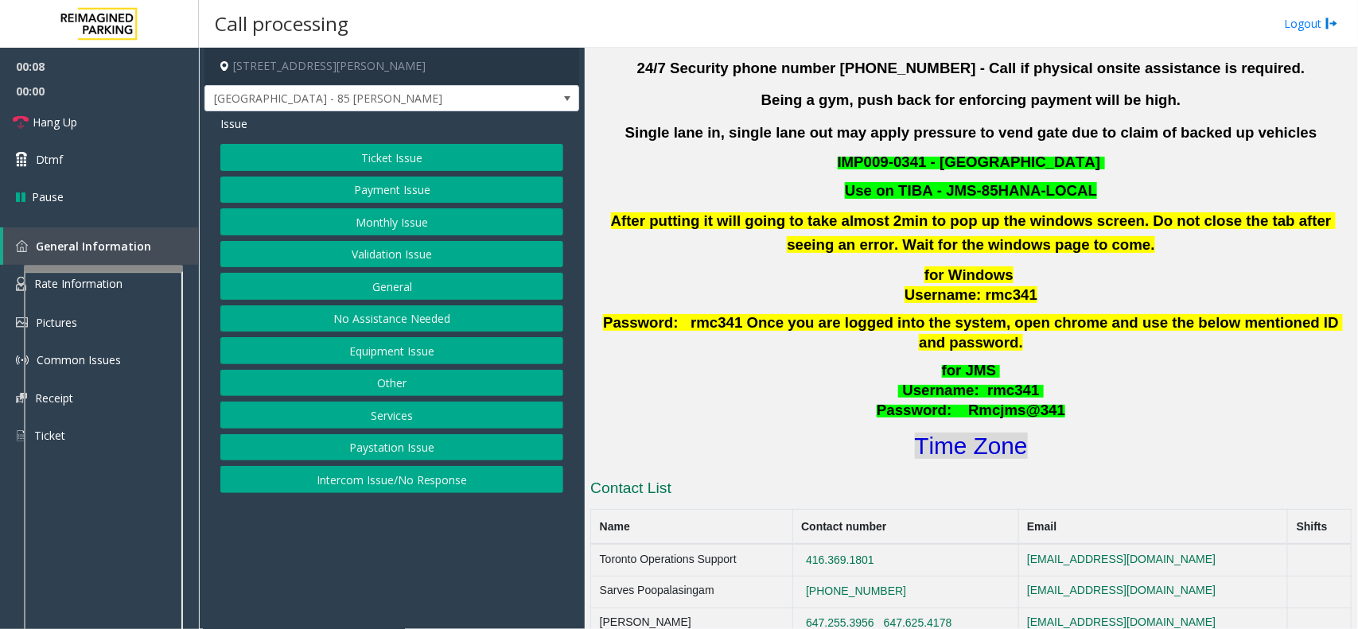
click at [939, 433] on font "Time Zone" at bounding box center [971, 446] width 113 height 26
click at [406, 248] on button "Validation Issue" at bounding box center [391, 254] width 343 height 27
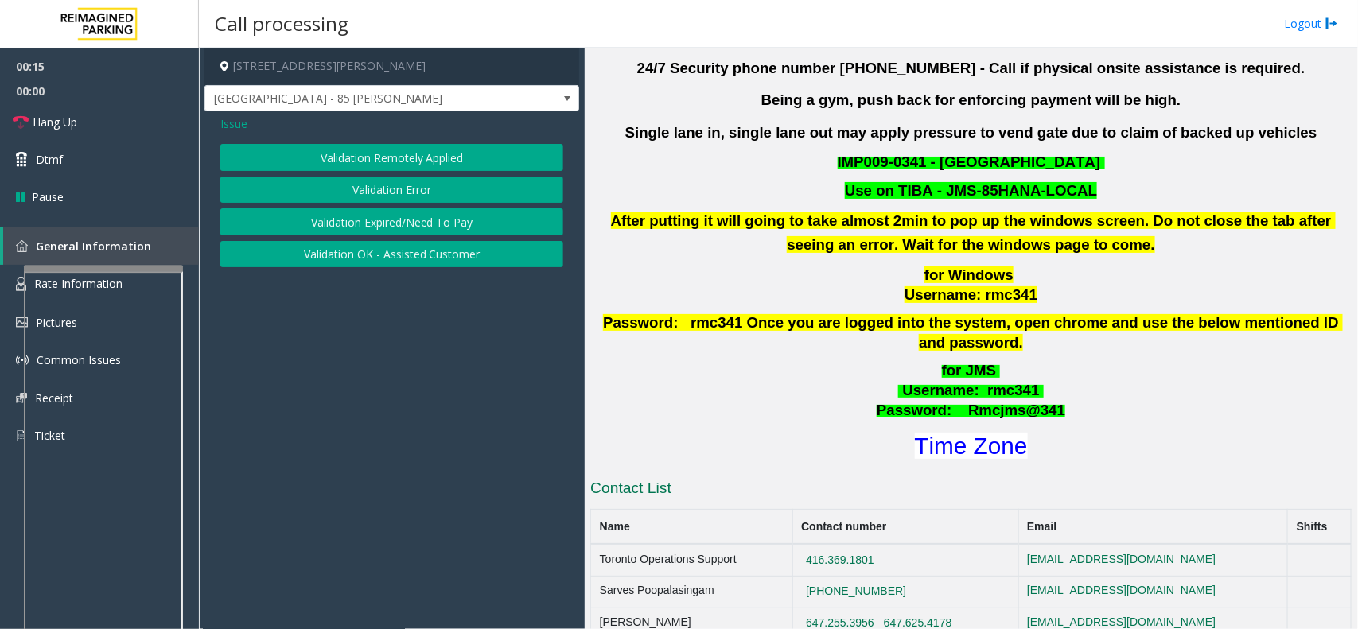
click at [411, 185] on button "Validation Error" at bounding box center [391, 190] width 343 height 27
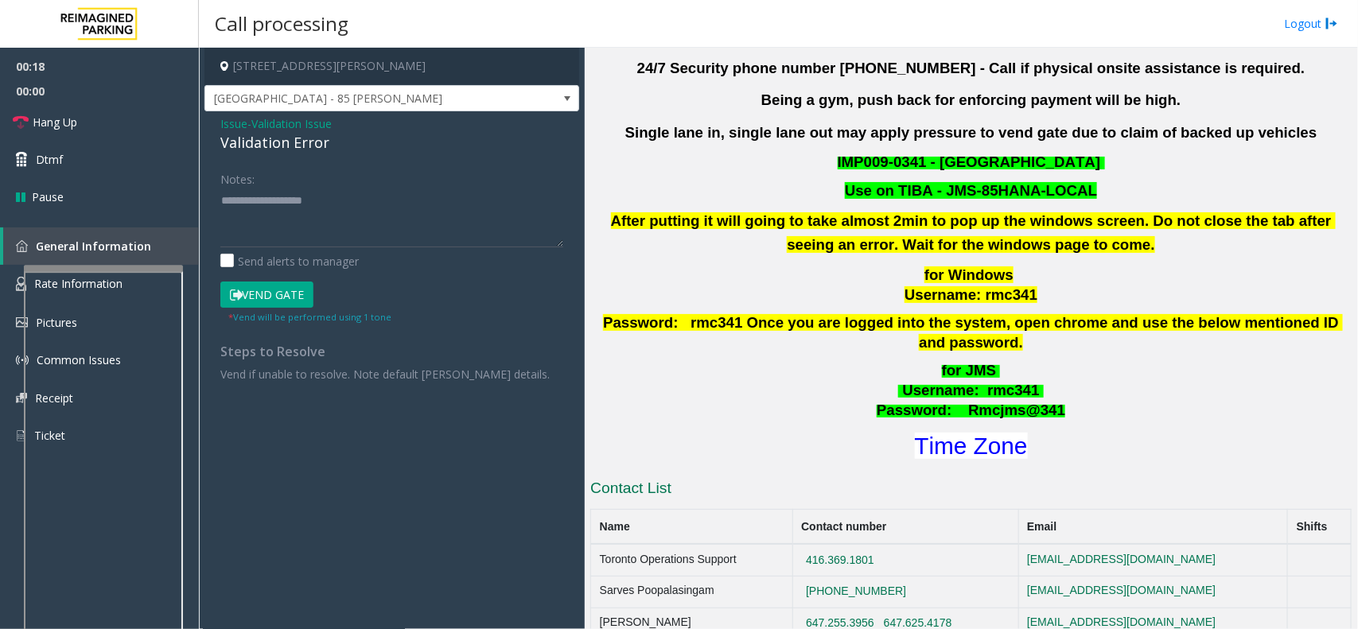
scroll to position [398, 0]
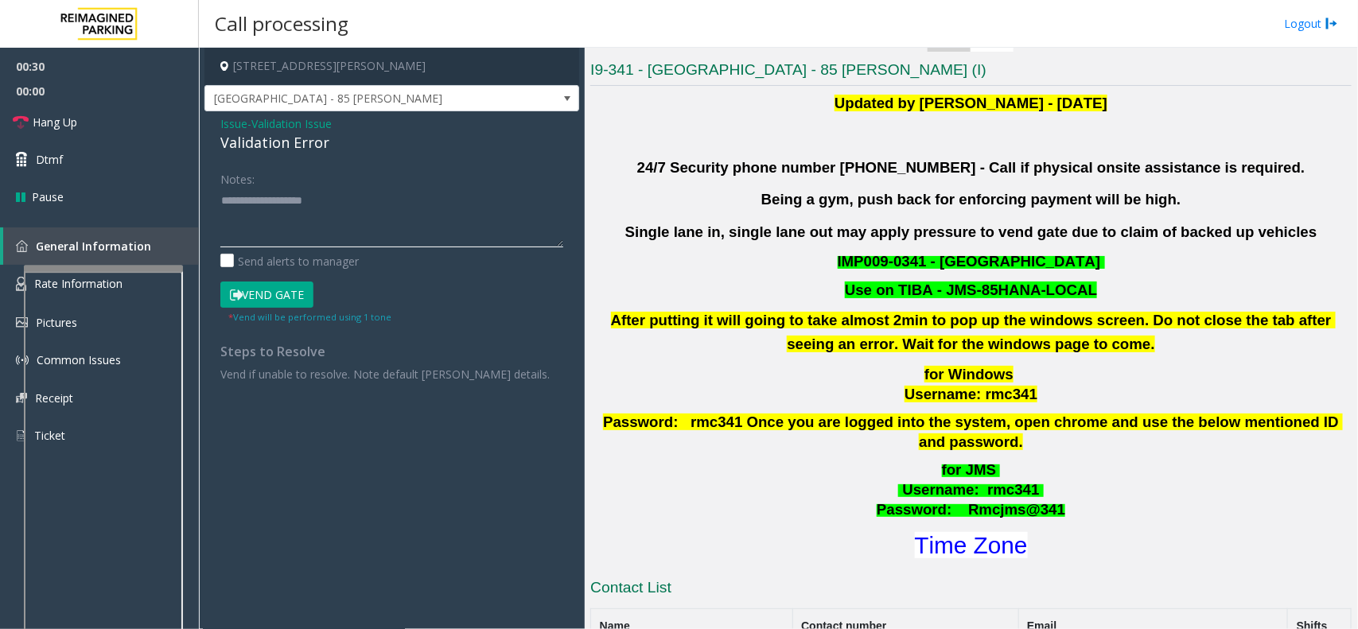
click at [245, 207] on textarea at bounding box center [391, 218] width 343 height 60
drag, startPoint x: 220, startPoint y: 117, endPoint x: 336, endPoint y: 147, distance: 119.3
click at [336, 147] on div "Issue - Validation Issue Validation Error" at bounding box center [391, 134] width 343 height 38
click at [307, 216] on textarea at bounding box center [391, 218] width 343 height 60
click at [314, 215] on textarea at bounding box center [391, 218] width 343 height 60
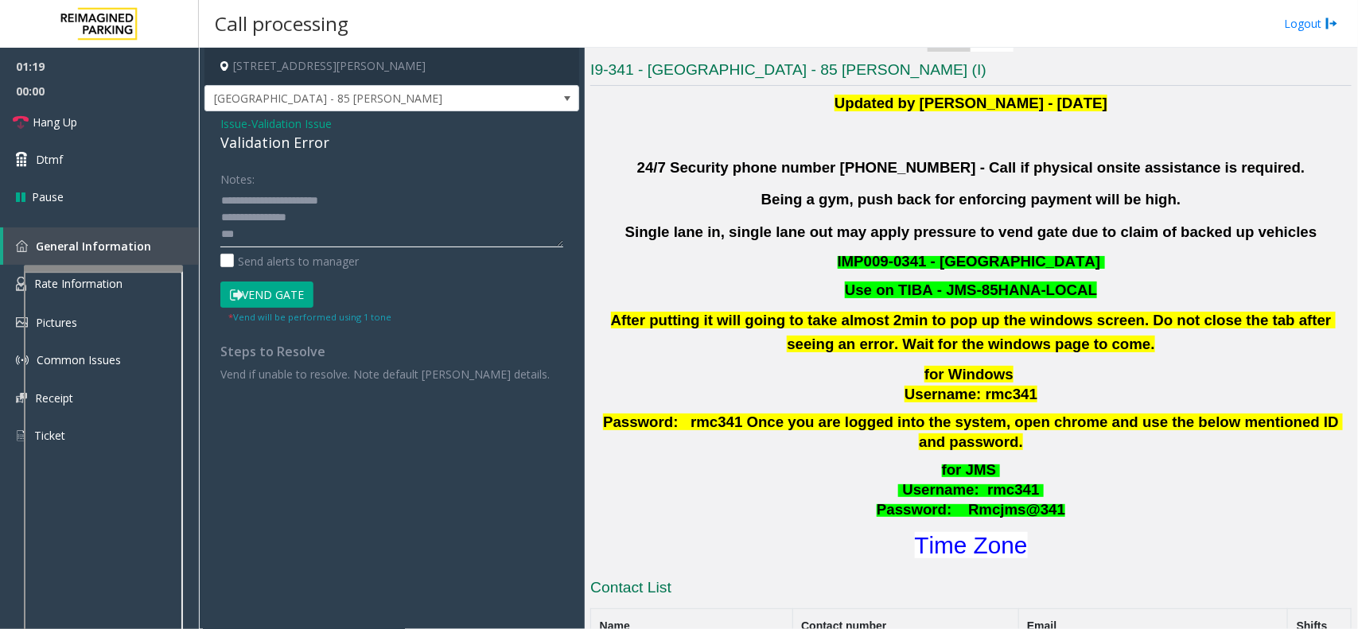
click at [279, 236] on textarea at bounding box center [391, 218] width 343 height 60
click at [264, 296] on button "Vend Gate" at bounding box center [266, 295] width 93 height 27
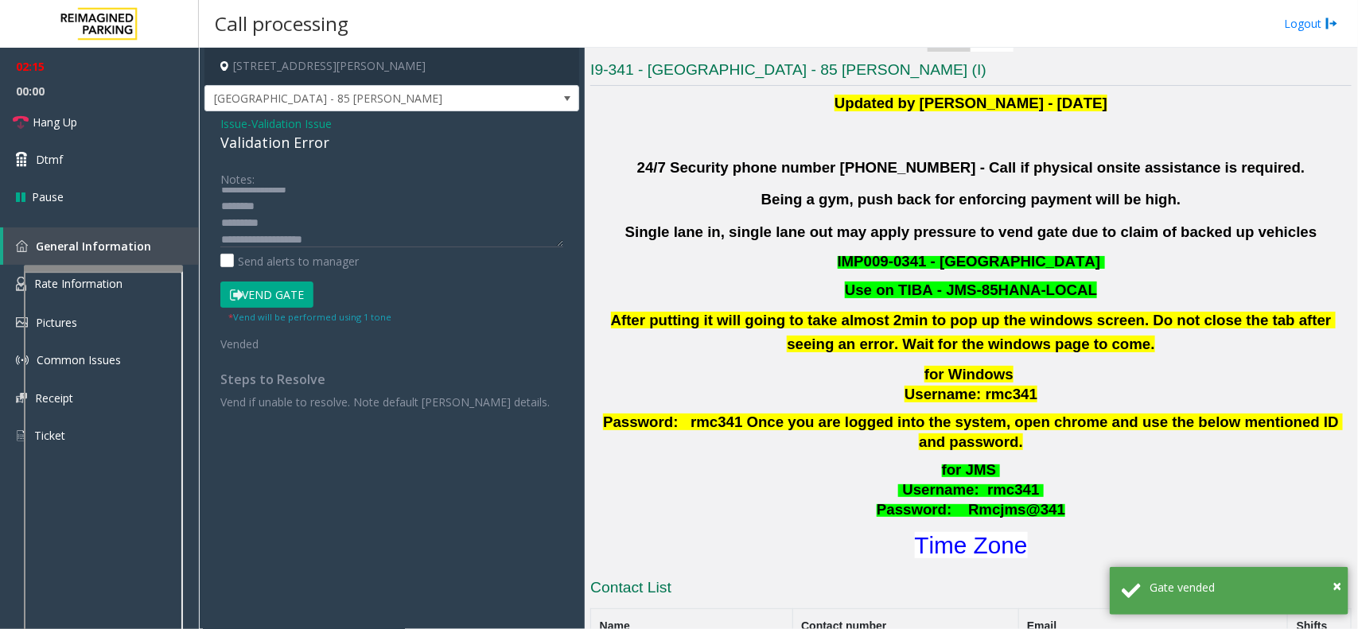
click at [216, 205] on div "Notes: Send alerts to manager Vend Gate * Vend will be performed using 1 tone V…" at bounding box center [391, 288] width 367 height 244
click at [221, 205] on textarea at bounding box center [391, 218] width 343 height 60
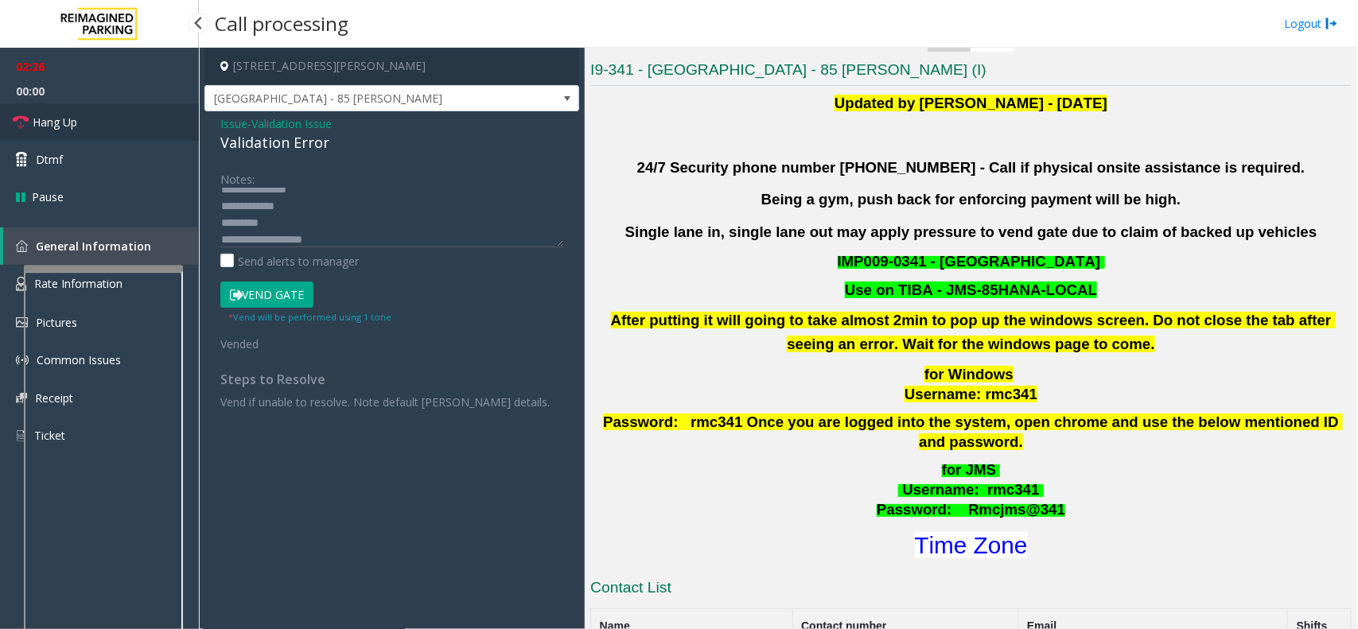
click at [61, 120] on span "Hang Up" at bounding box center [55, 122] width 45 height 17
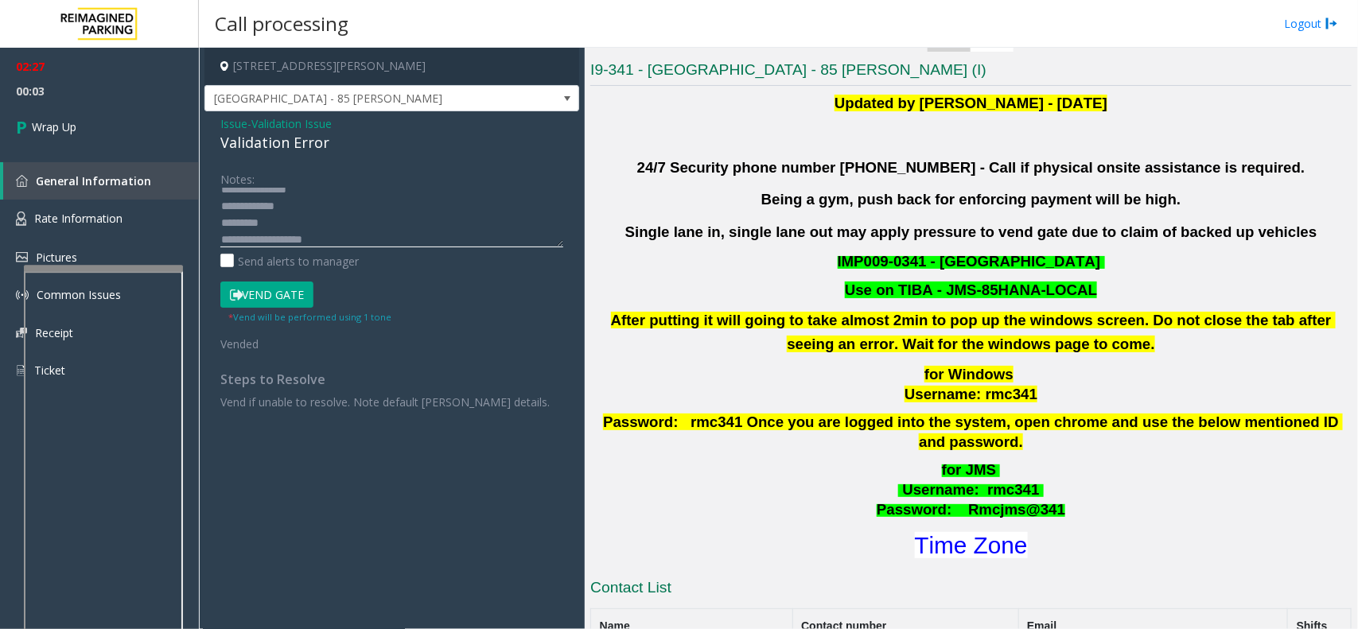
click at [236, 207] on textarea at bounding box center [391, 218] width 343 height 60
type textarea "**********"
click at [37, 117] on link "Wrap Up" at bounding box center [99, 126] width 199 height 47
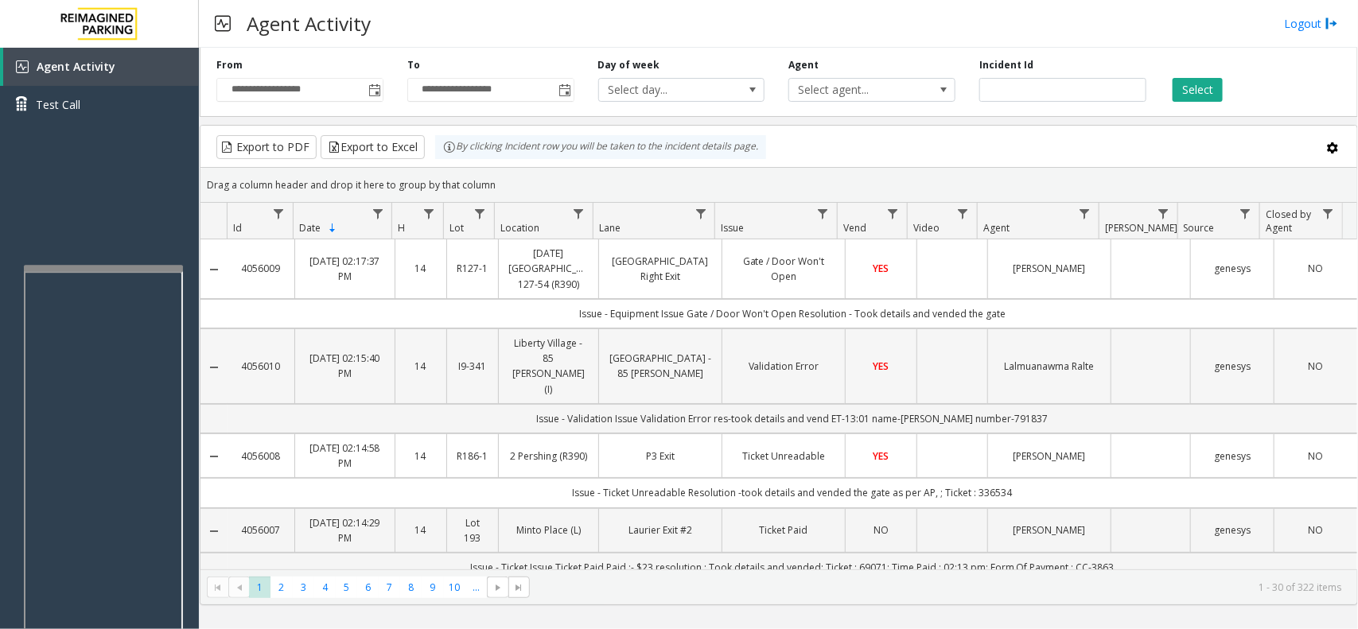
click at [931, 362] on td "Data table" at bounding box center [952, 367] width 71 height 76
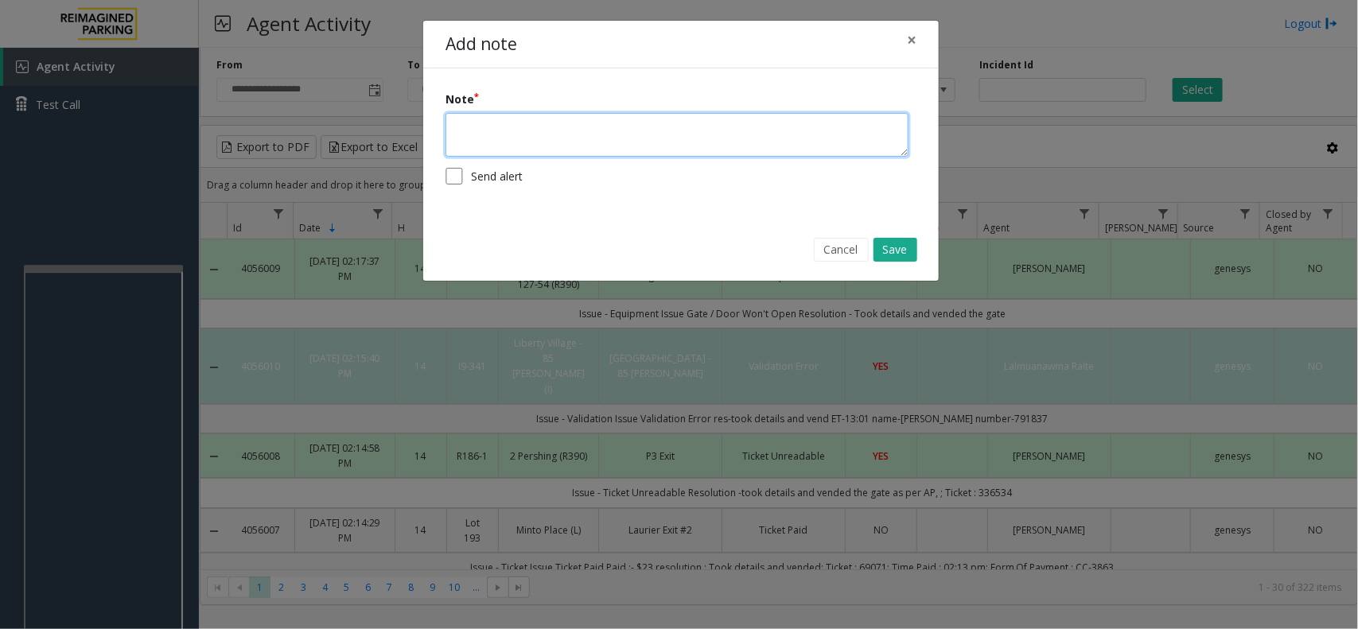
click at [462, 142] on textarea at bounding box center [677, 135] width 463 height 44
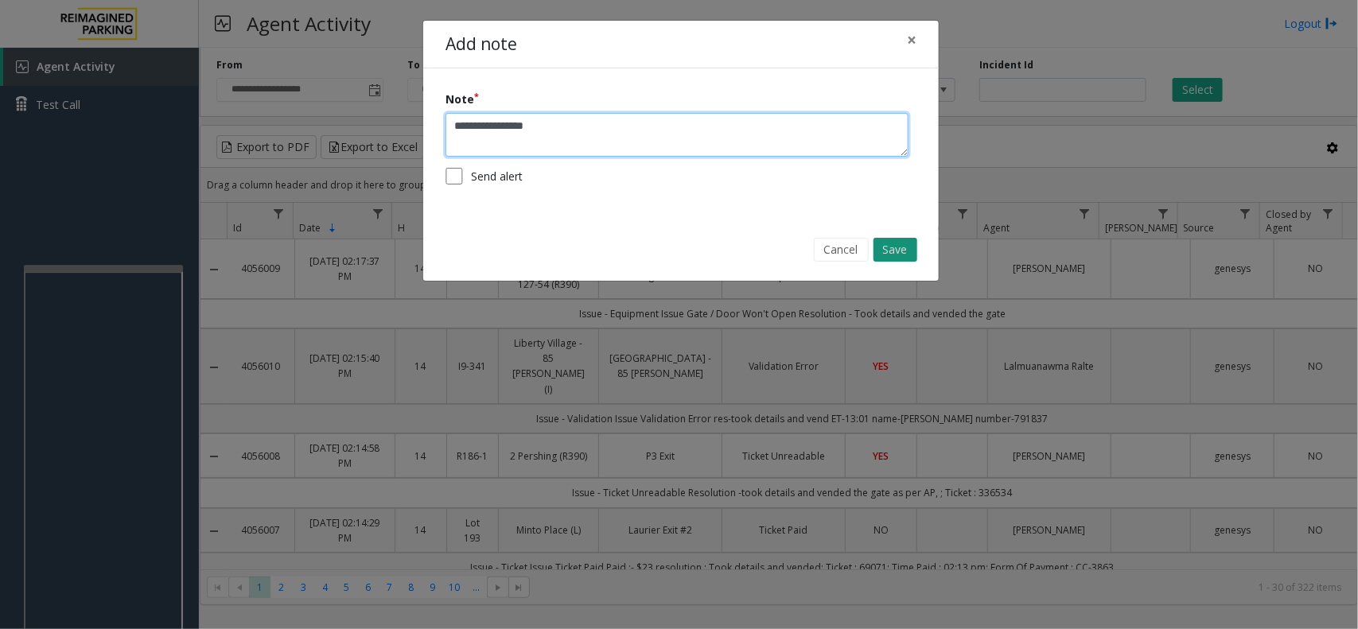
type textarea "**********"
click at [882, 247] on button "Save" at bounding box center [896, 250] width 44 height 24
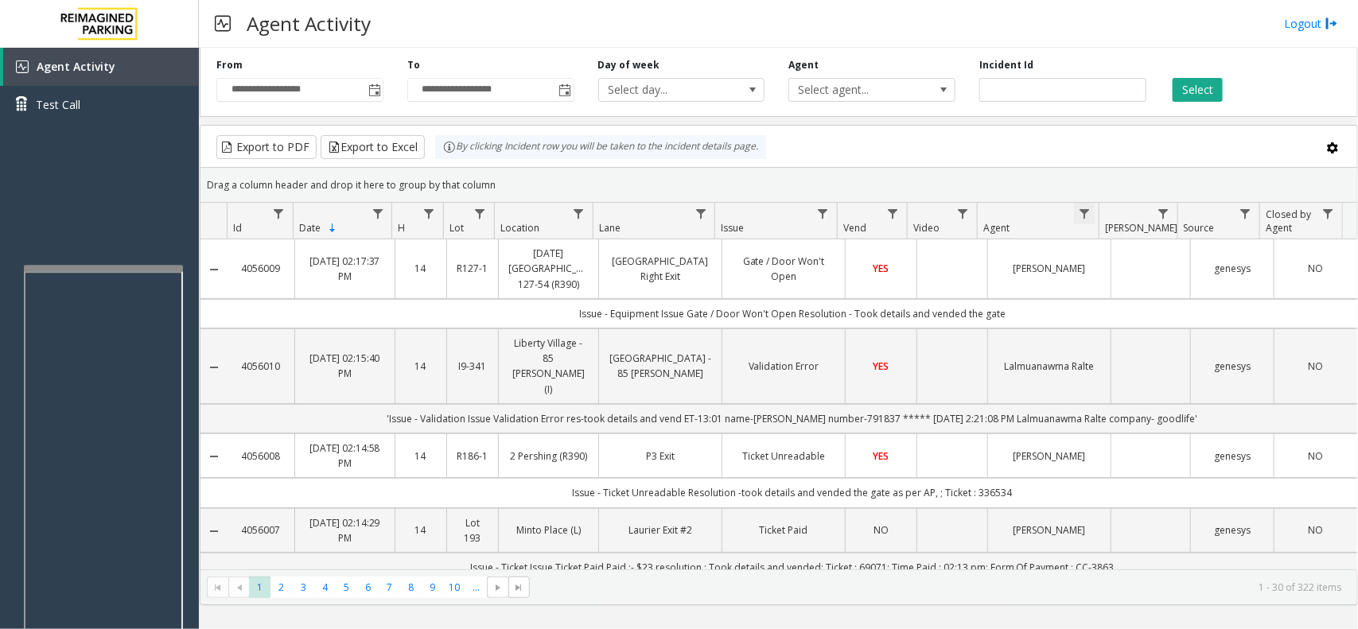
click at [1080, 212] on span "Data table" at bounding box center [1085, 214] width 13 height 13
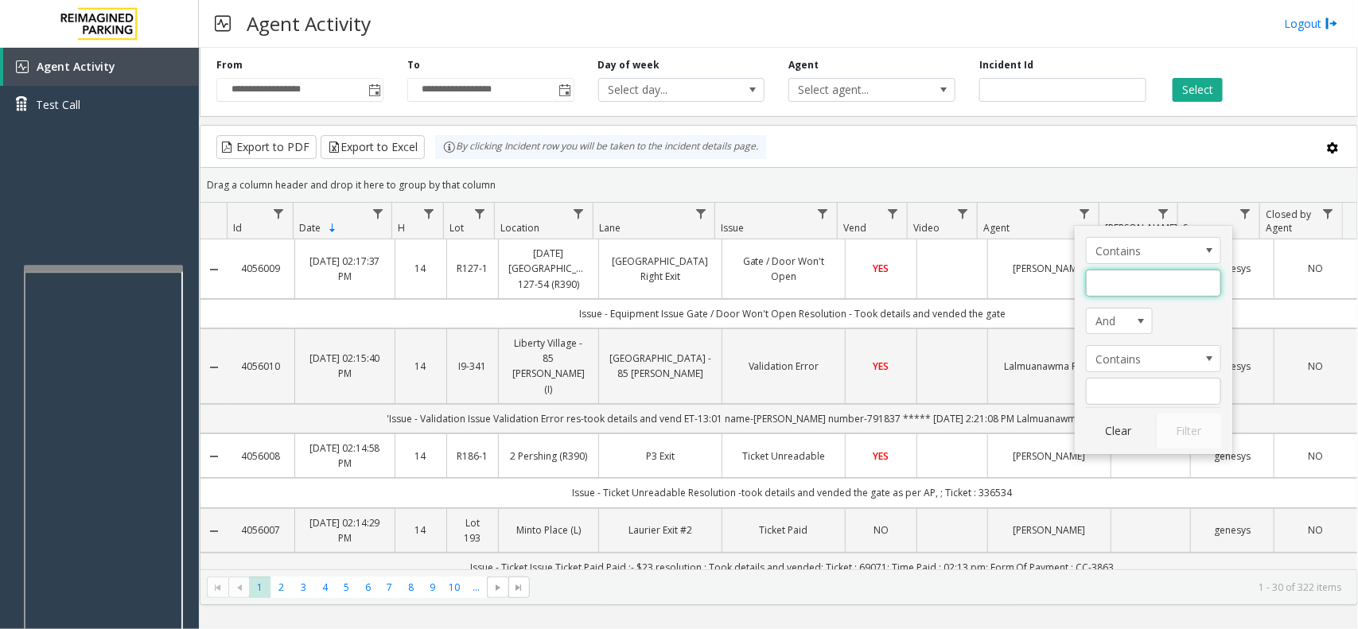
drag, startPoint x: 1111, startPoint y: 277, endPoint x: 1111, endPoint y: 290, distance: 13.5
click at [1111, 277] on input "Agent Filter" at bounding box center [1153, 283] width 135 height 27
type input "*****"
click button "Filter" at bounding box center [1188, 431] width 65 height 35
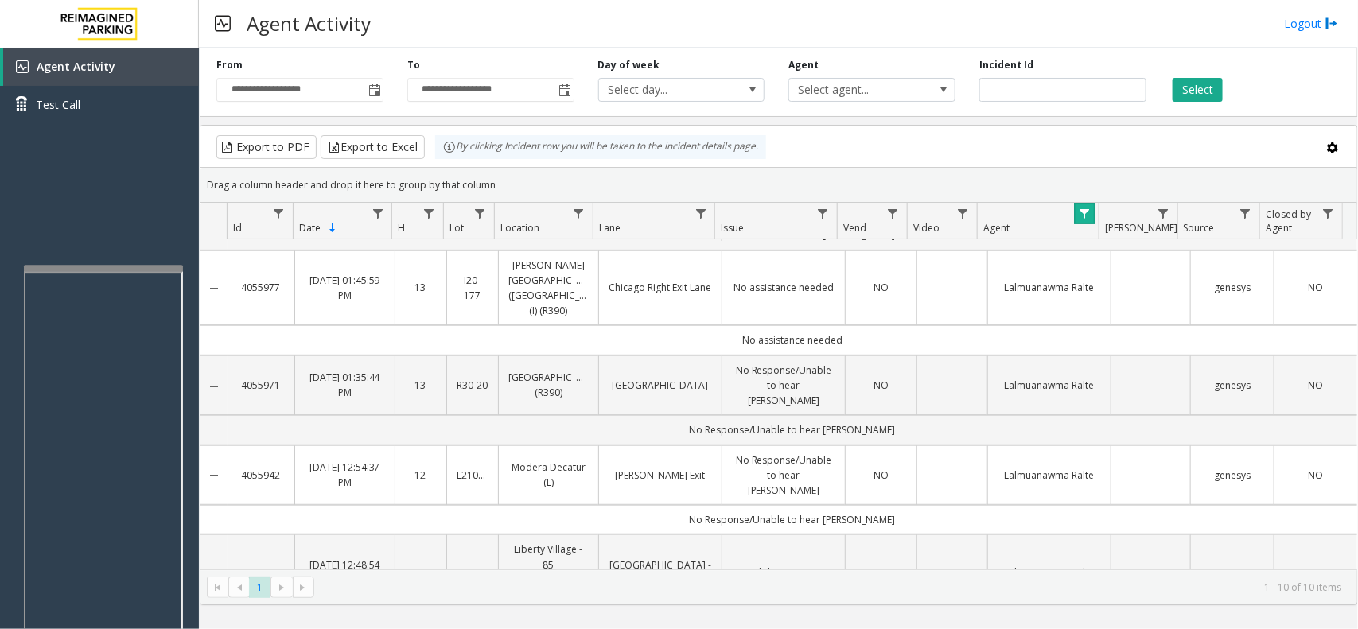
scroll to position [398, 0]
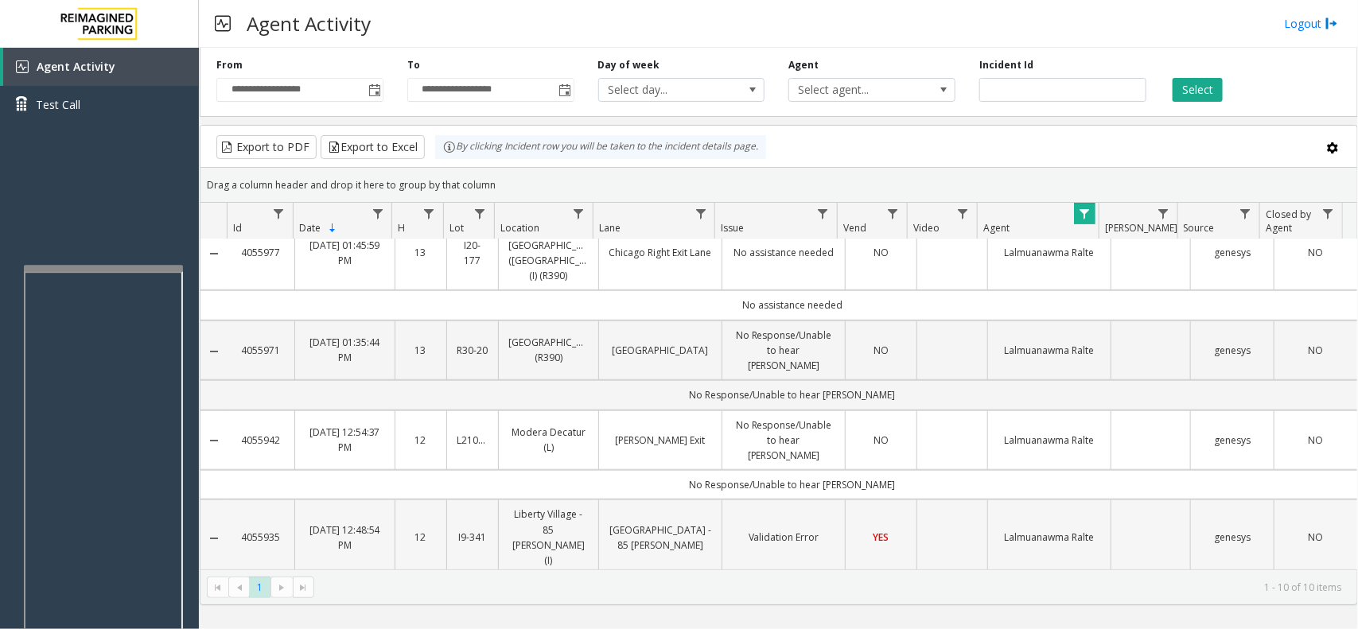
click at [929, 500] on td "Data table" at bounding box center [952, 538] width 71 height 76
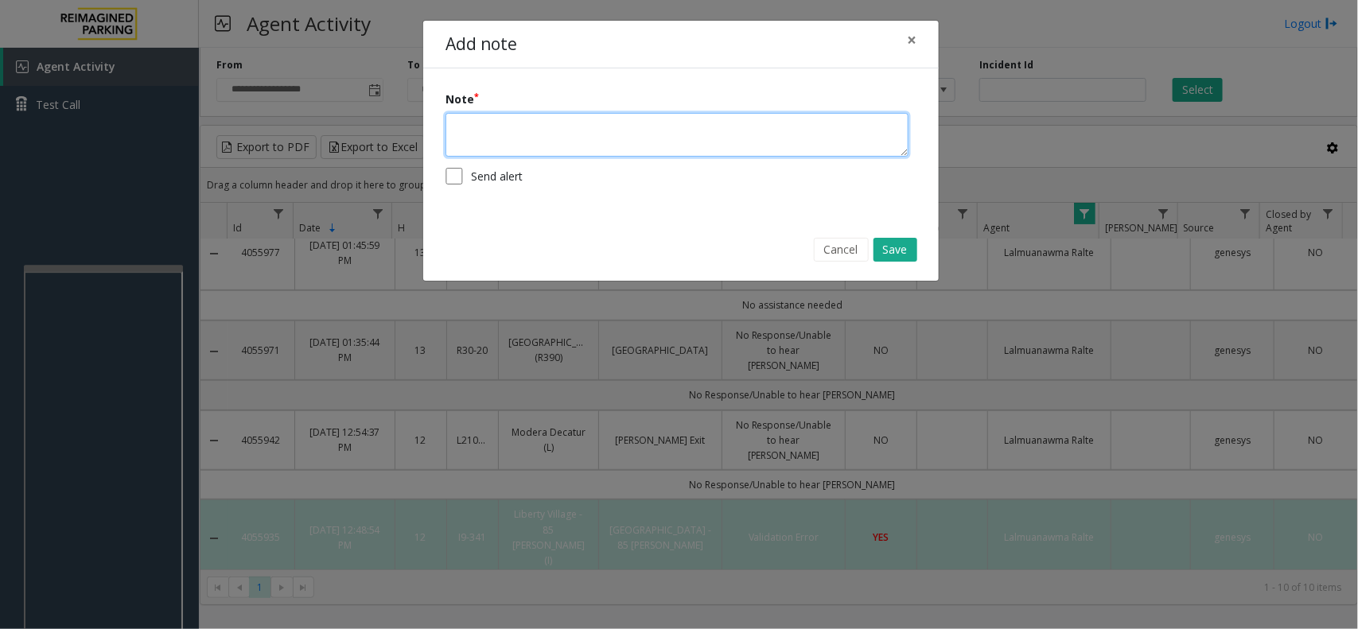
click at [661, 148] on textarea at bounding box center [677, 135] width 463 height 44
type textarea "**********"
click at [910, 249] on button "Save" at bounding box center [896, 250] width 44 height 24
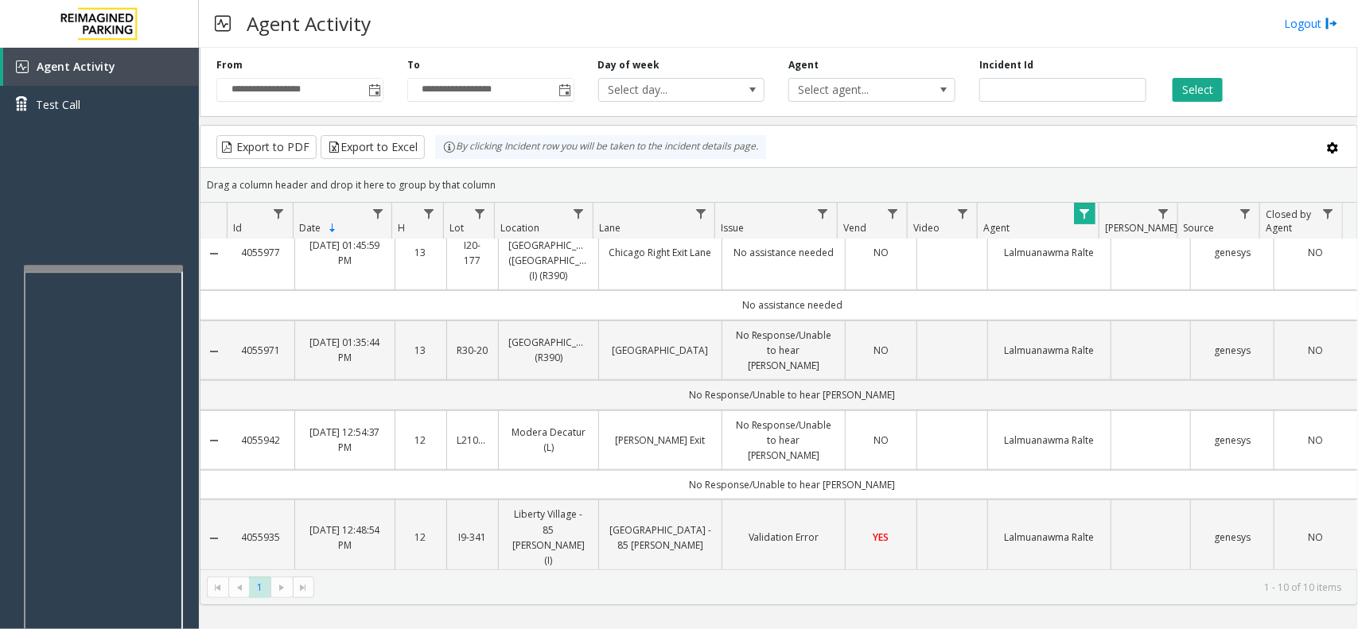
click at [1082, 216] on span "Data table" at bounding box center [1085, 214] width 13 height 13
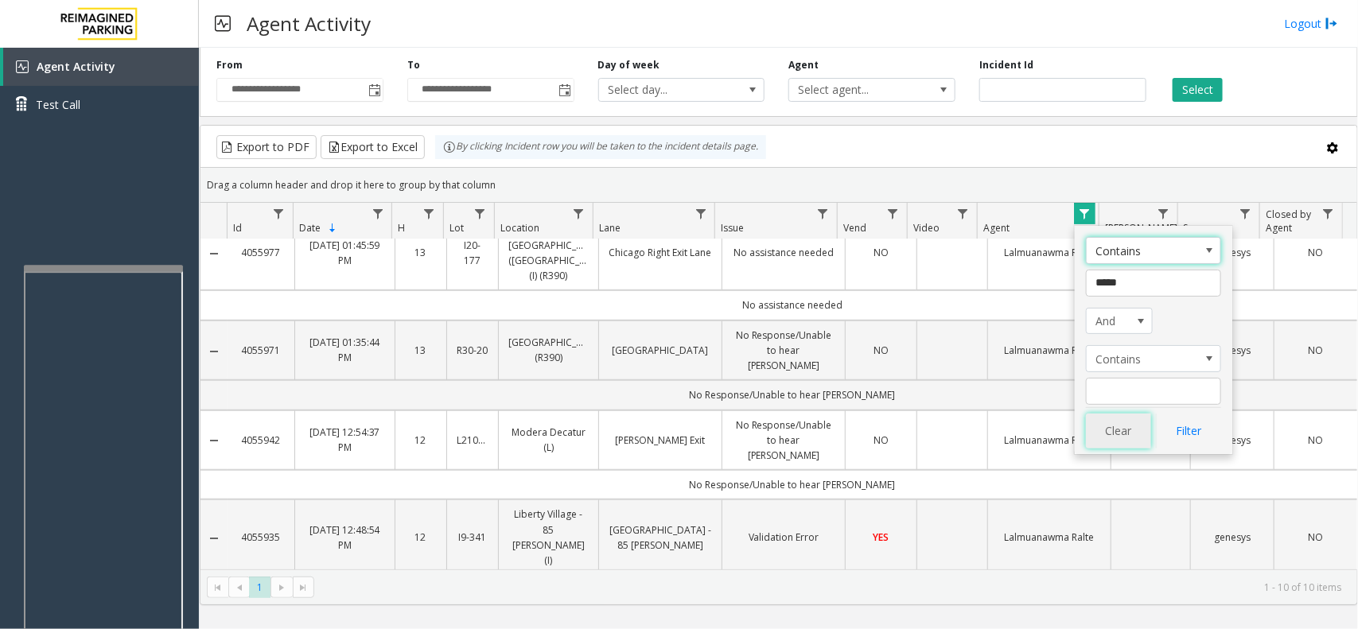
click at [1114, 434] on button "Clear" at bounding box center [1118, 431] width 65 height 35
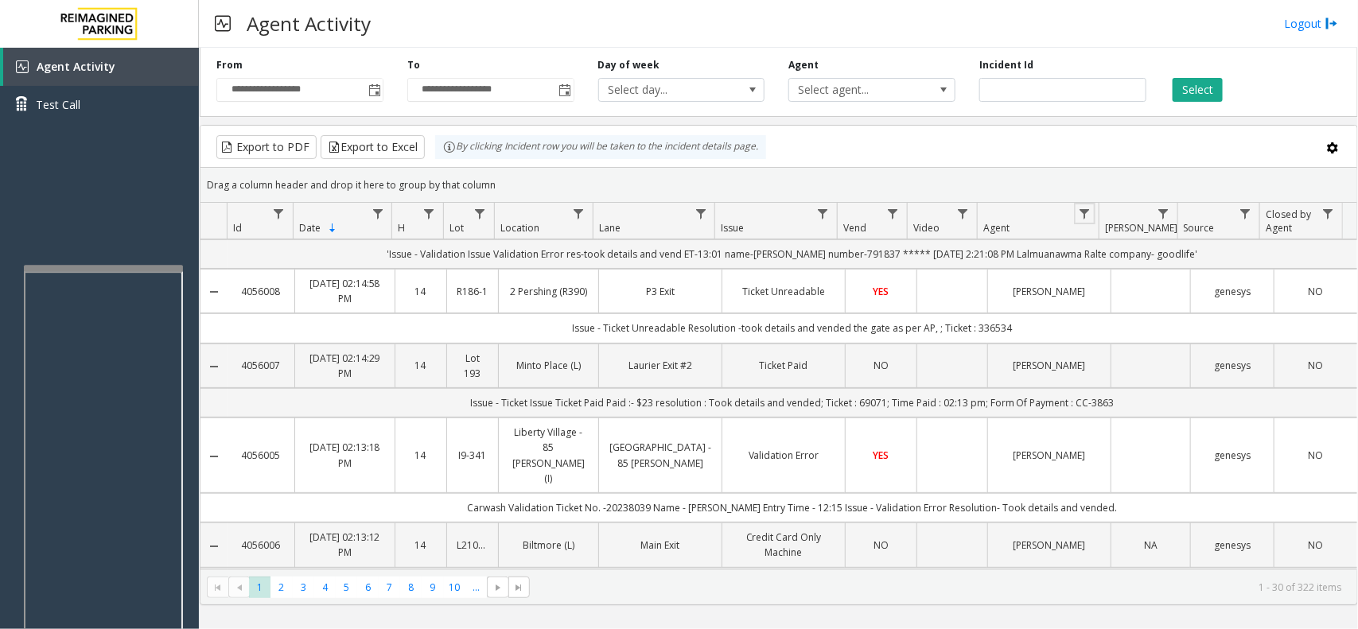
scroll to position [0, 0]
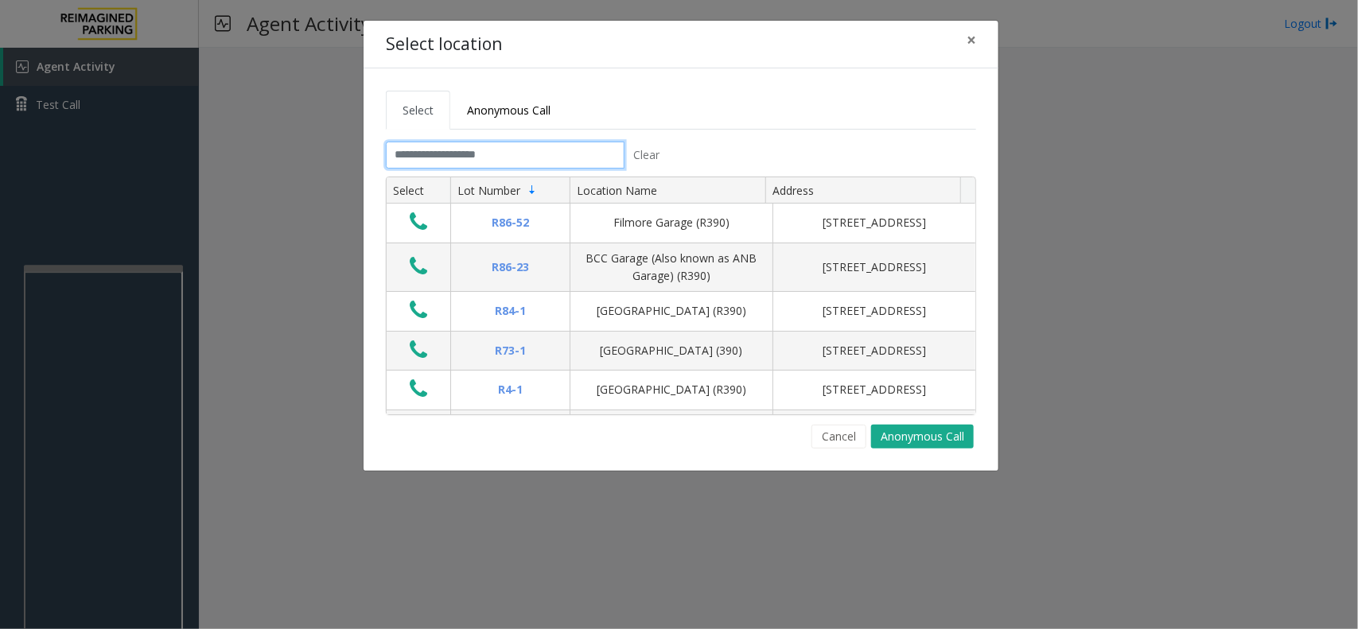
click at [419, 154] on input "text" at bounding box center [505, 155] width 239 height 27
type input "*"
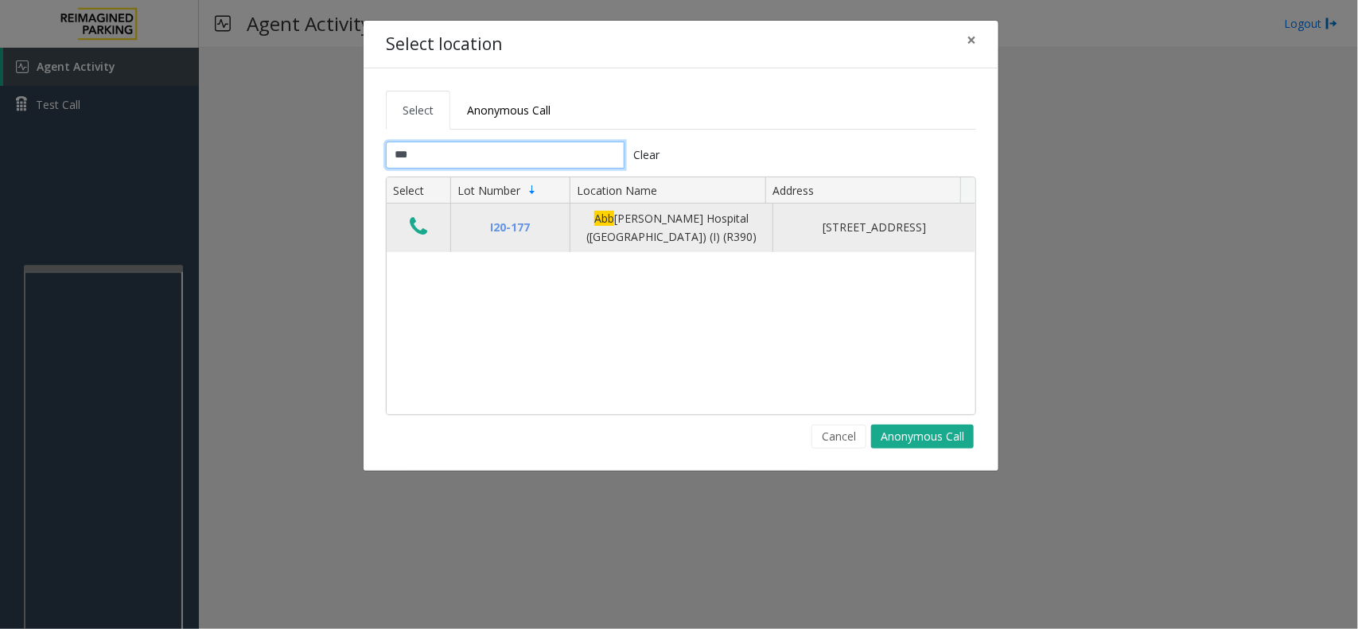
type input "***"
click at [423, 228] on icon "Data table" at bounding box center [419, 227] width 18 height 22
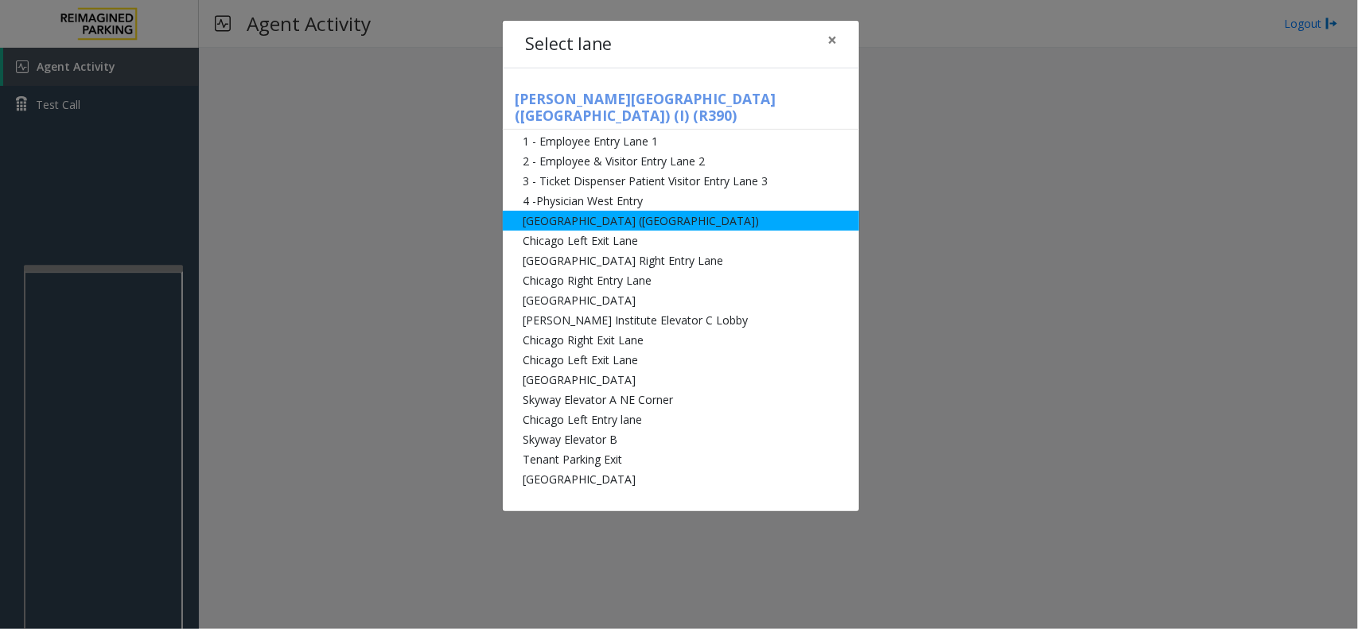
click at [609, 211] on li "[GEOGRAPHIC_DATA] ([GEOGRAPHIC_DATA])" at bounding box center [681, 221] width 356 height 20
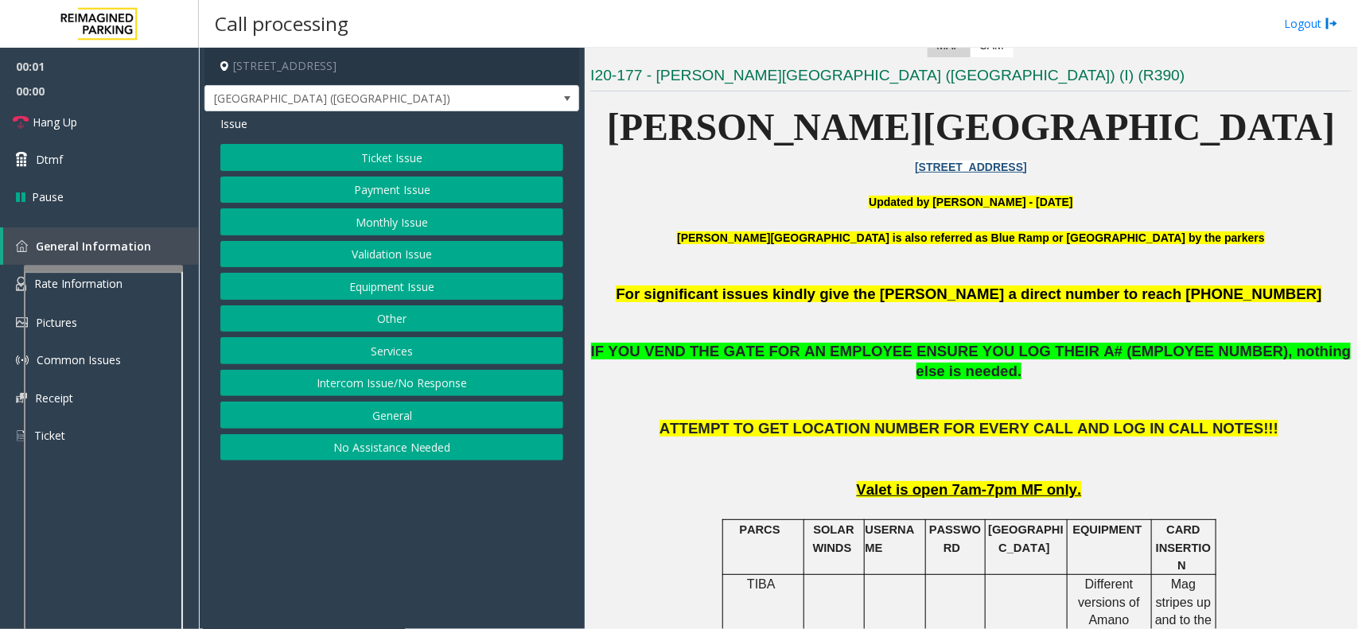
scroll to position [398, 0]
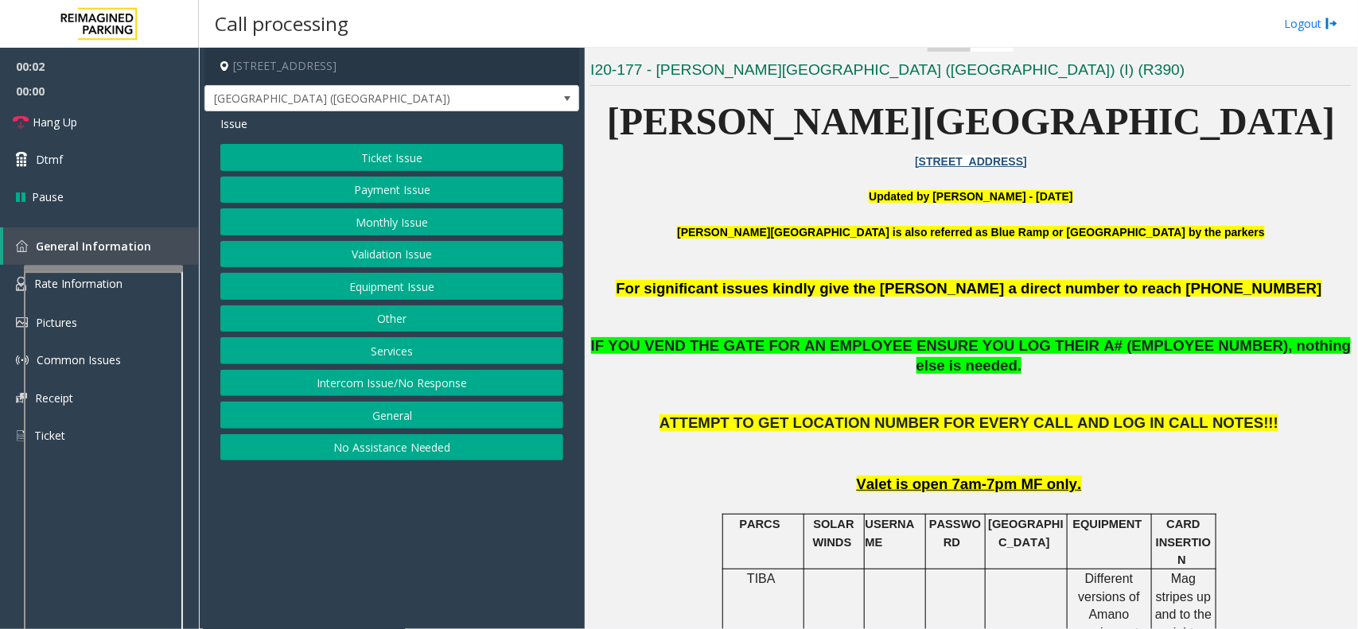
click at [410, 150] on button "Ticket Issue" at bounding box center [391, 157] width 343 height 27
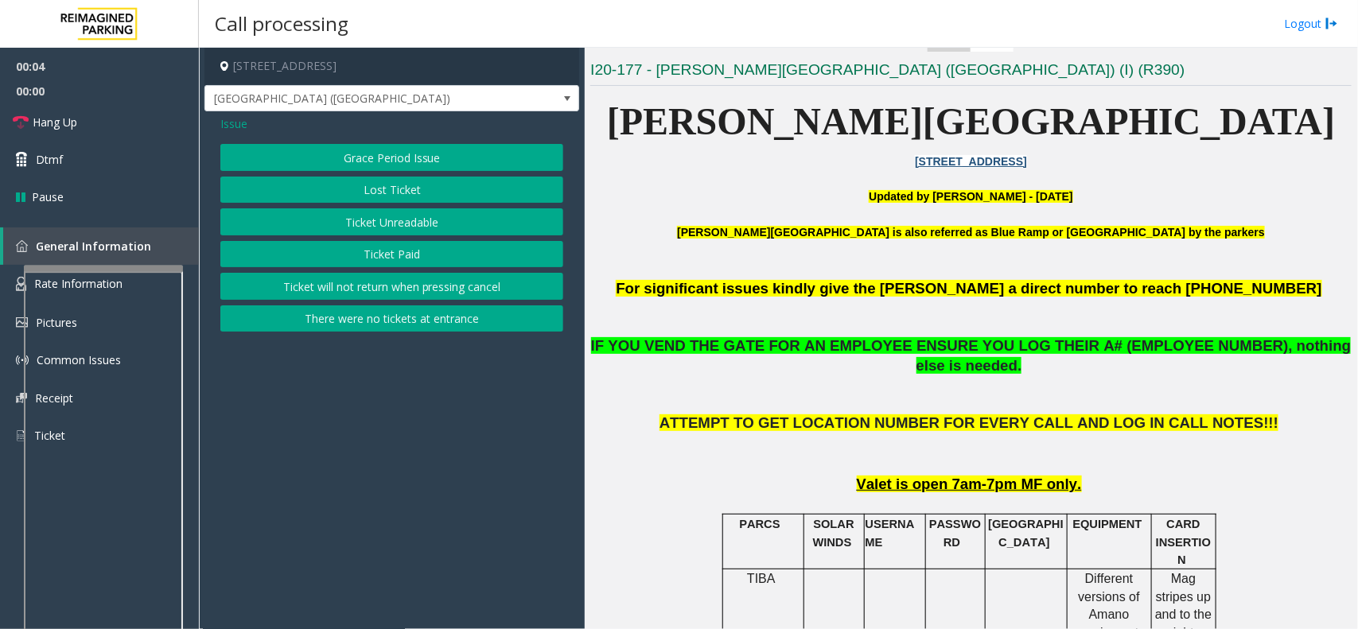
click at [423, 220] on button "Ticket Unreadable" at bounding box center [391, 221] width 343 height 27
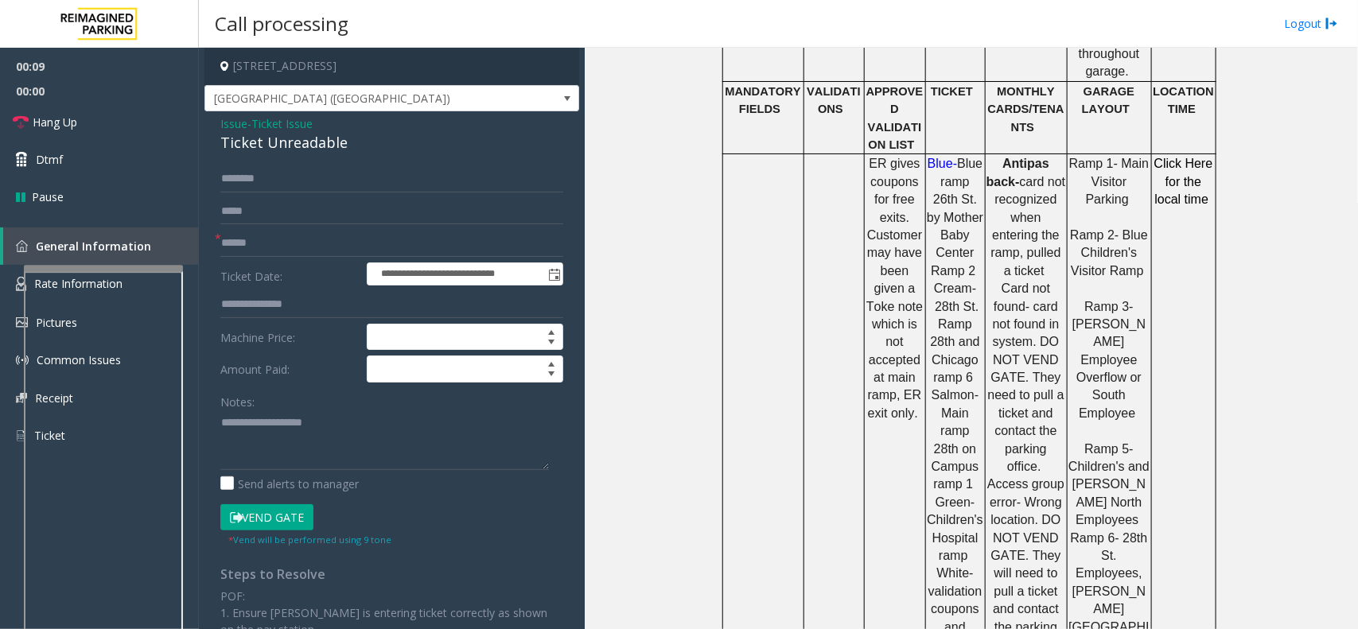
scroll to position [1094, 0]
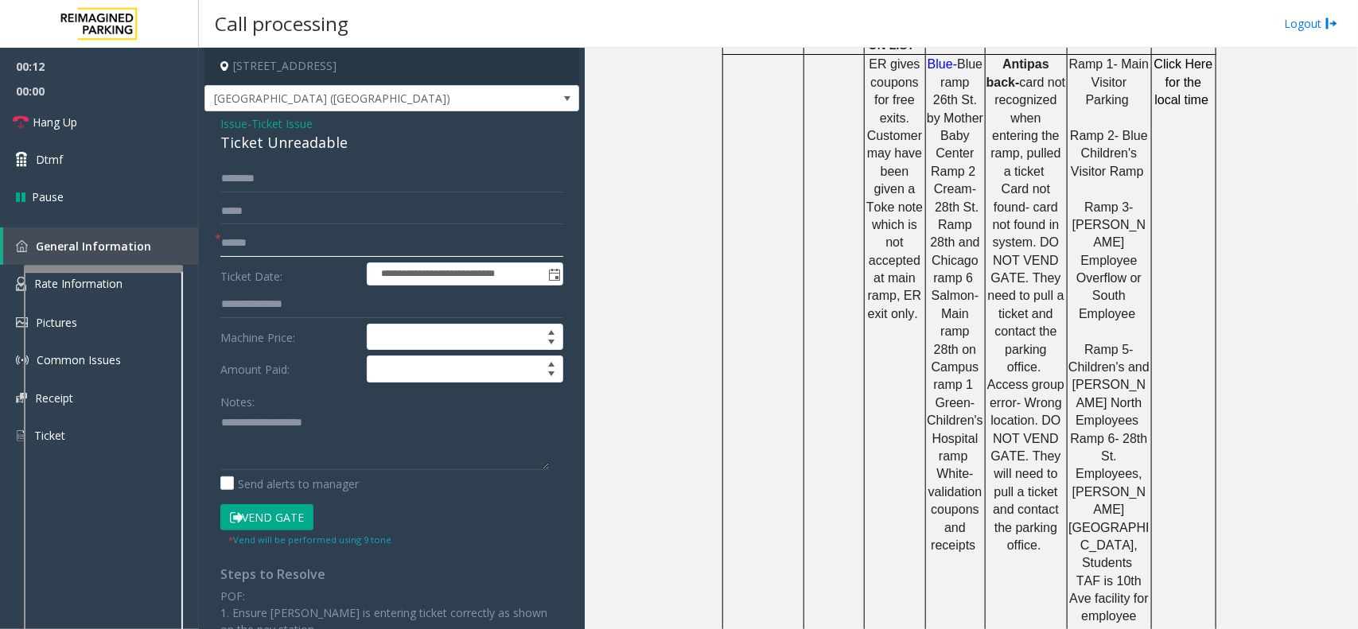
click at [247, 247] on input "text" at bounding box center [391, 243] width 343 height 27
drag, startPoint x: 220, startPoint y: 121, endPoint x: 350, endPoint y: 158, distance: 135.5
click at [350, 158] on div "**********" at bounding box center [392, 474] width 375 height 727
type textarea "**********"
click at [256, 243] on input "text" at bounding box center [391, 243] width 343 height 27
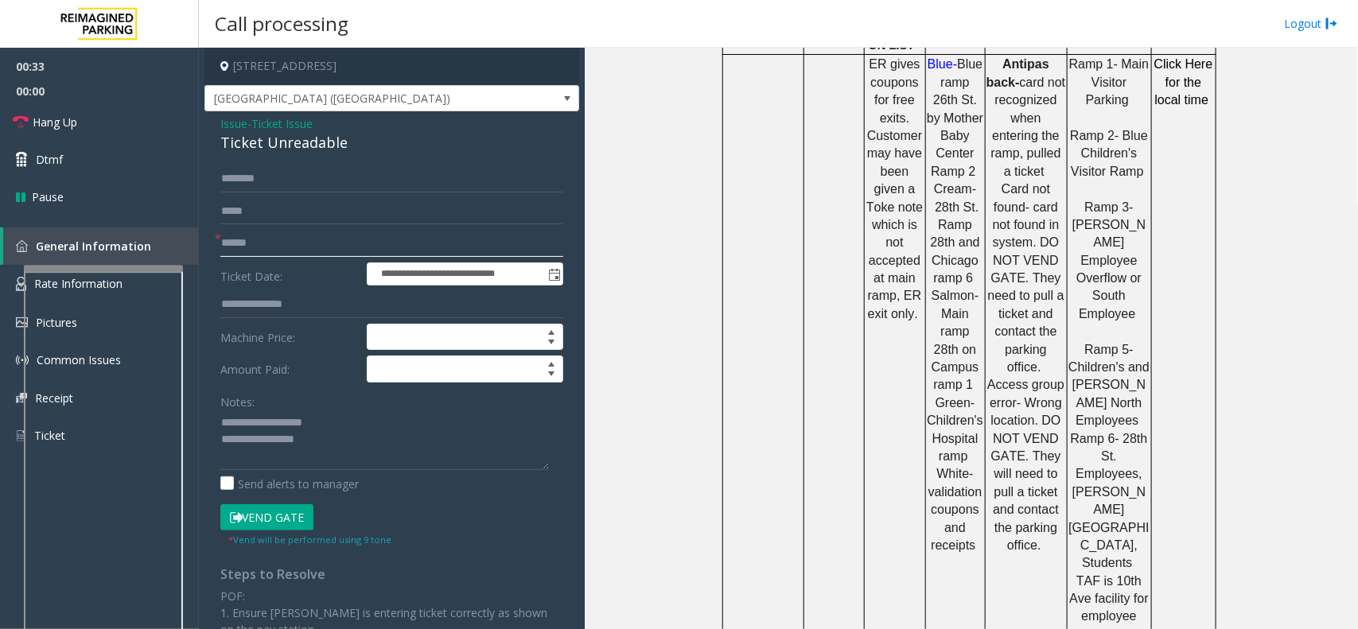
type input "******"
click at [329, 439] on textarea at bounding box center [384, 441] width 329 height 60
type textarea "**********"
click at [277, 247] on input "******" at bounding box center [391, 243] width 343 height 27
click at [241, 241] on input "******" at bounding box center [391, 243] width 343 height 27
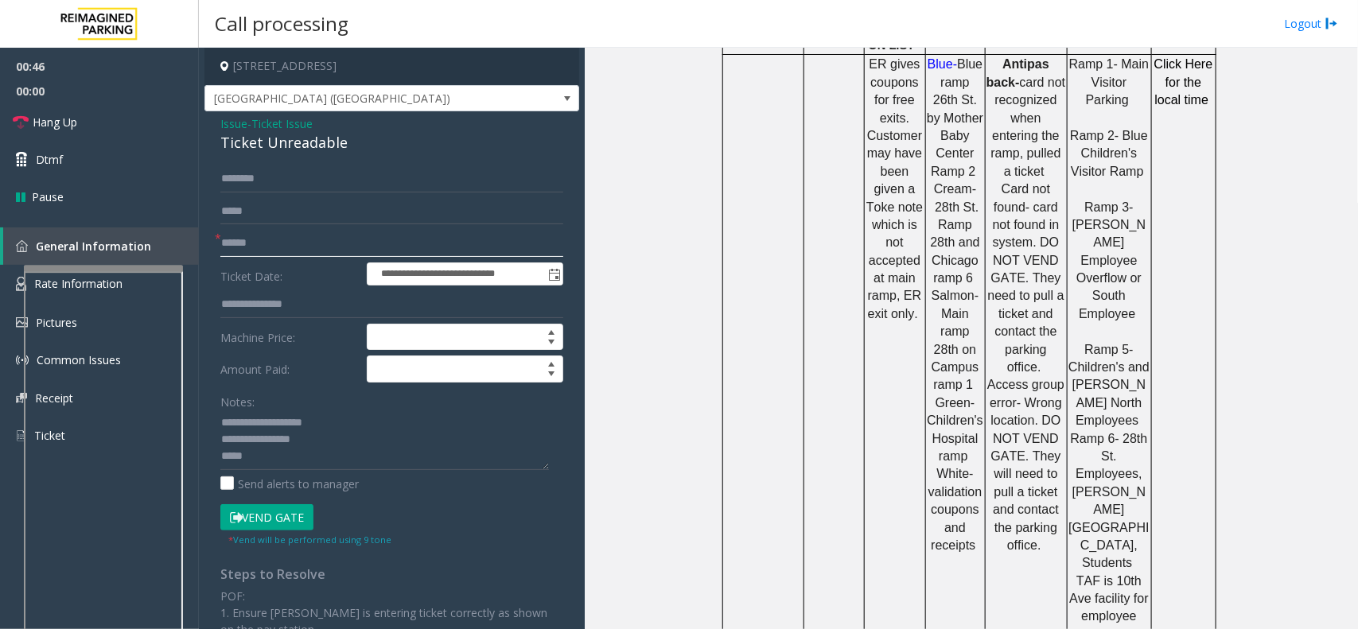
type input "******"
click at [255, 455] on textarea at bounding box center [384, 441] width 329 height 60
click at [247, 519] on button "Vend Gate" at bounding box center [266, 518] width 93 height 27
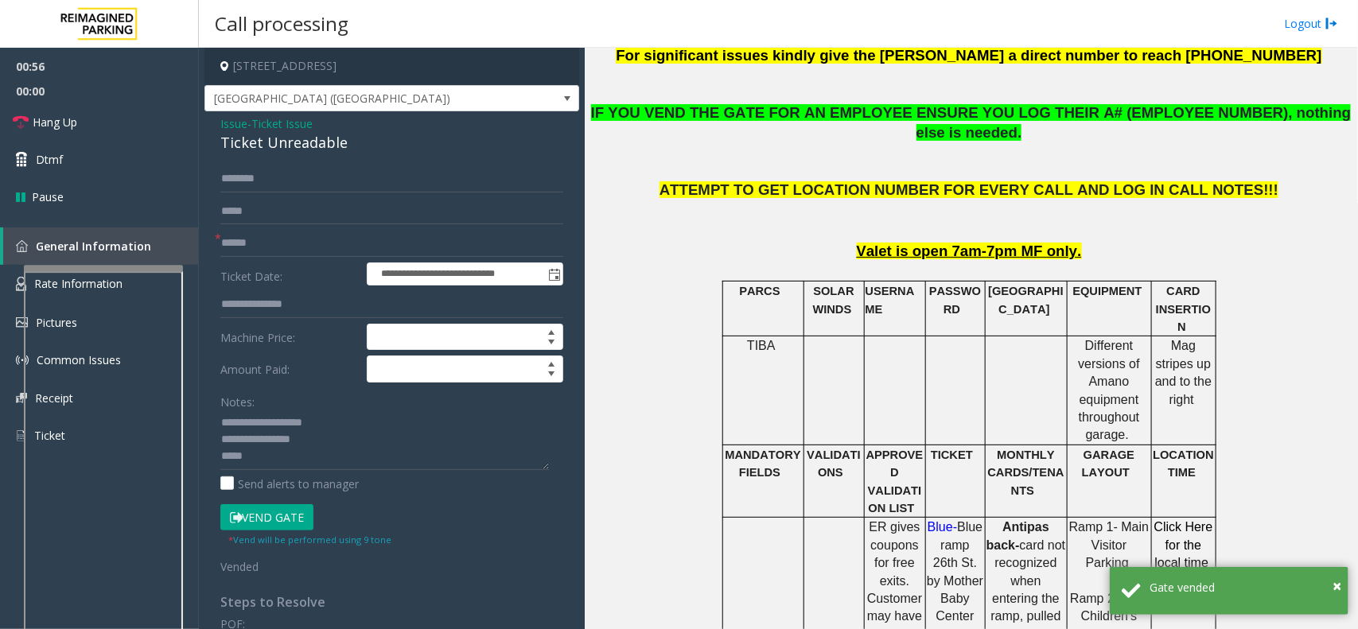
scroll to position [597, 0]
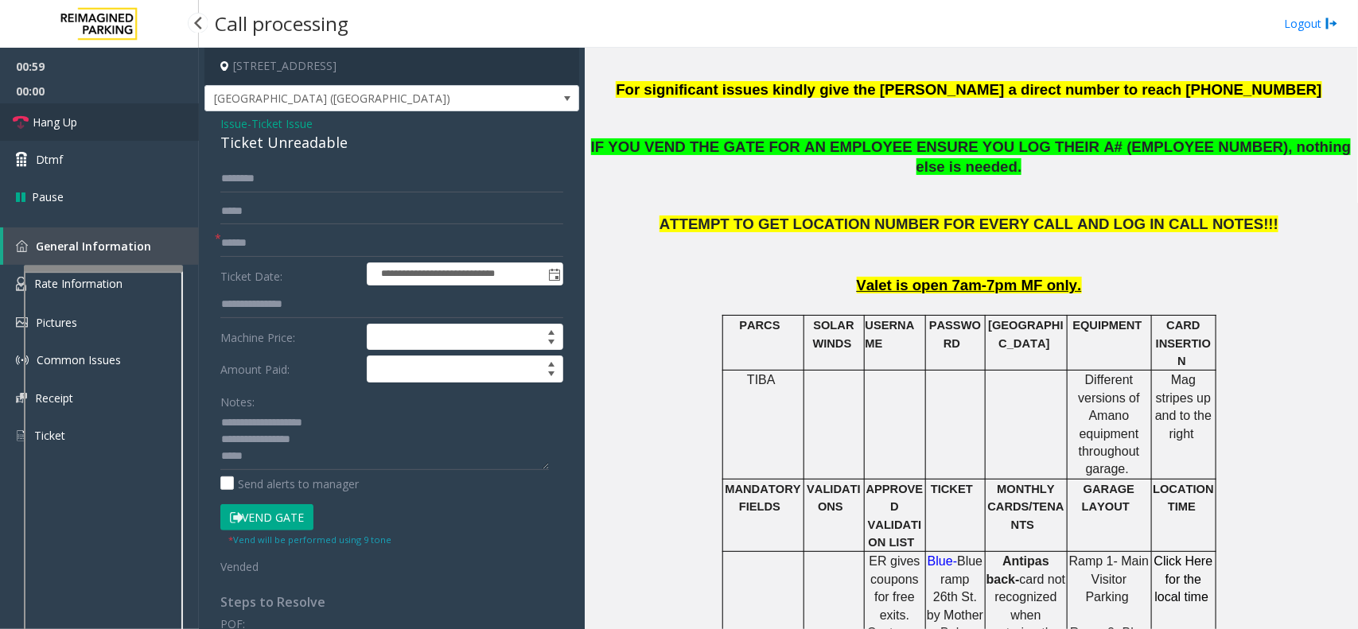
click at [64, 120] on span "Hang Up" at bounding box center [55, 122] width 45 height 17
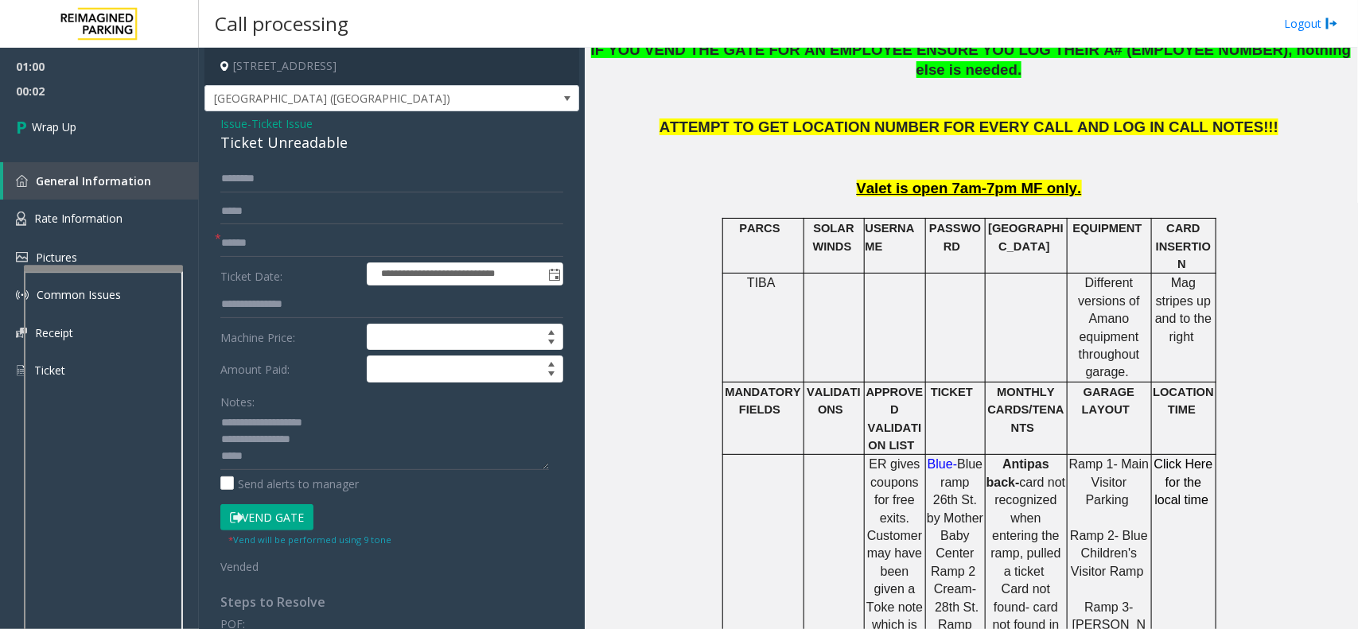
scroll to position [696, 0]
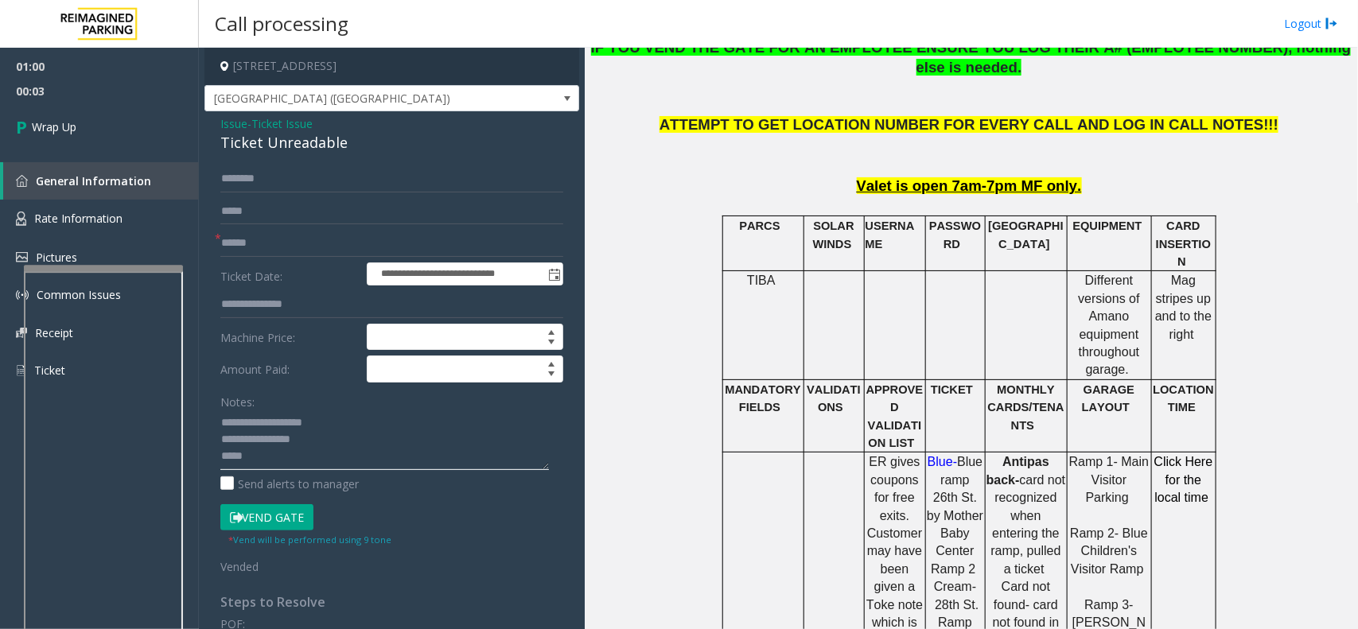
click at [261, 454] on textarea at bounding box center [384, 441] width 329 height 60
type textarea "**********"
click at [76, 132] on span "Wrap Up" at bounding box center [54, 127] width 45 height 17
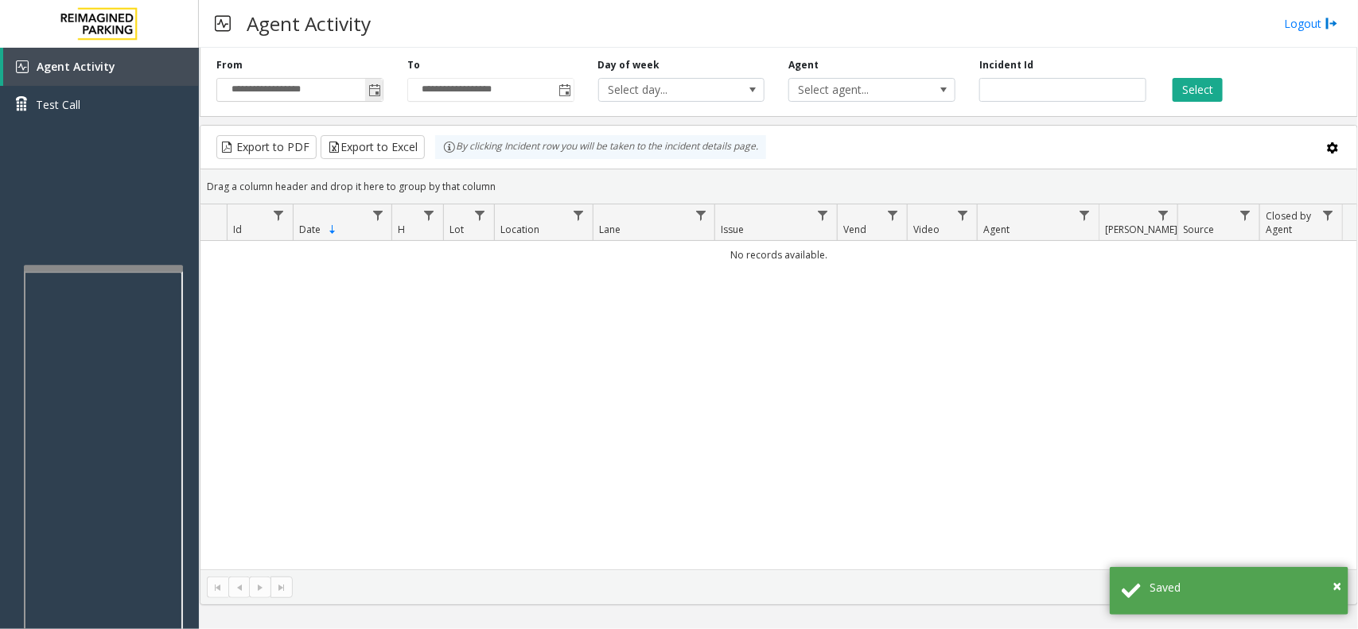
click at [383, 89] on span "**********" at bounding box center [299, 90] width 167 height 24
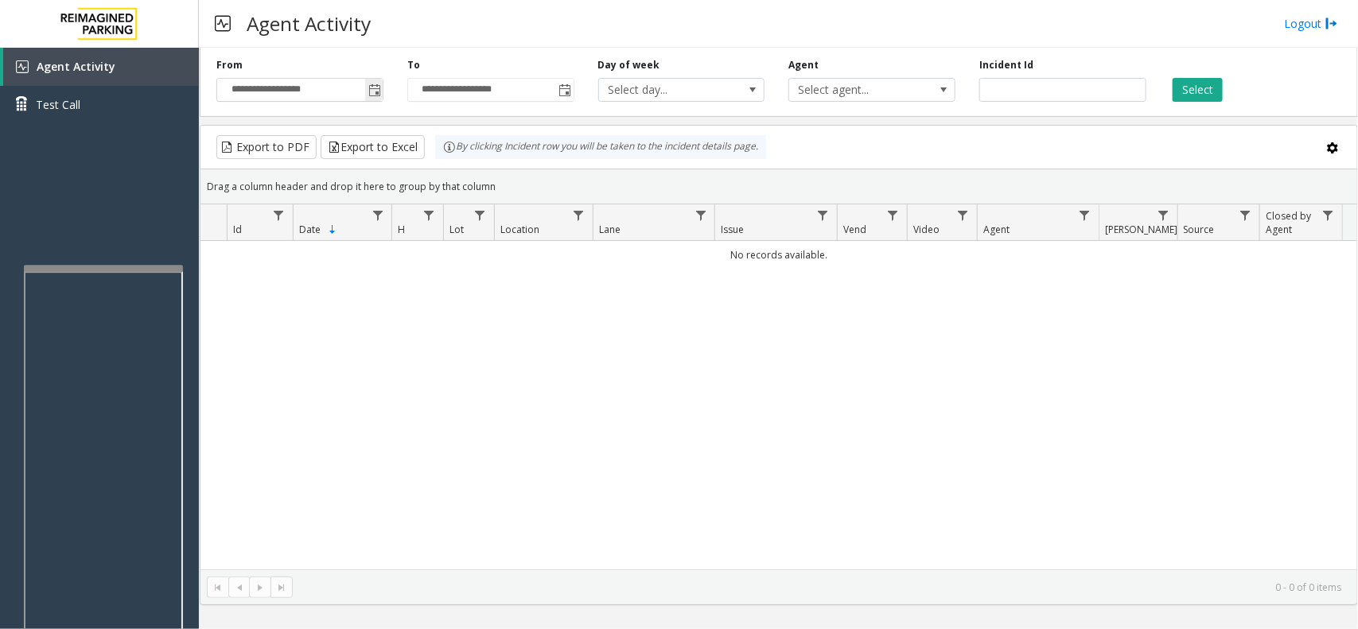
click at [376, 92] on span "Toggle popup" at bounding box center [374, 90] width 13 height 13
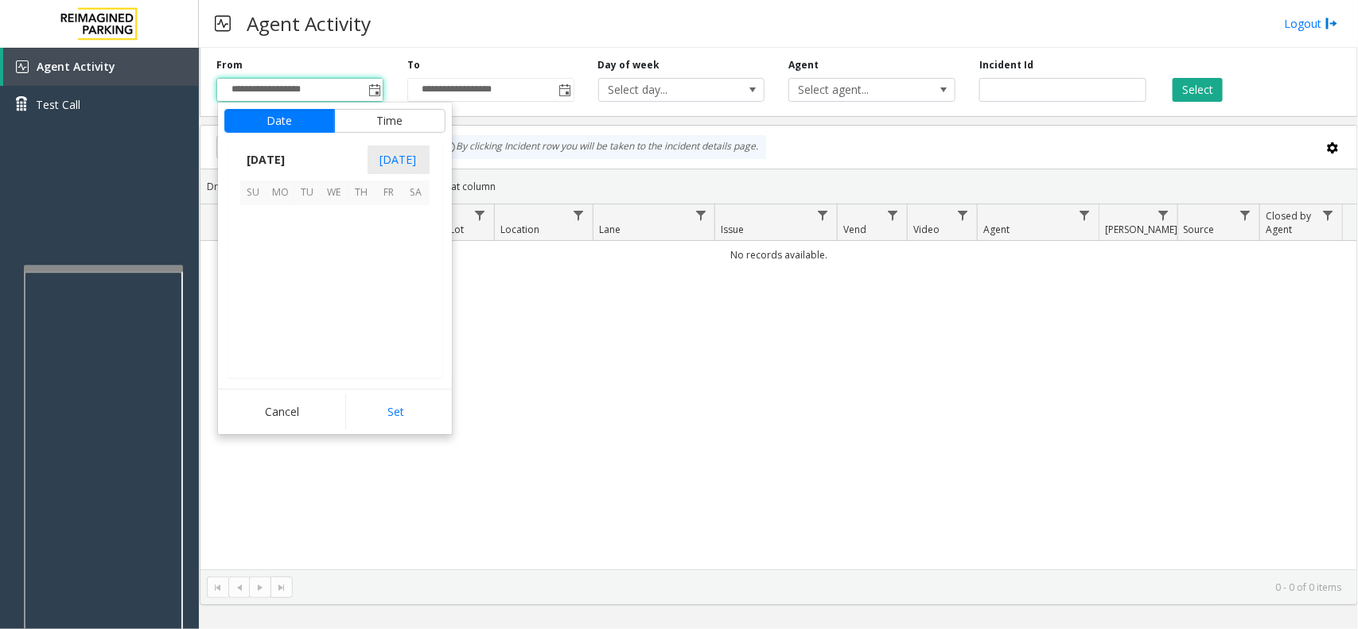
scroll to position [285276, 0]
click at [358, 282] on span "14" at bounding box center [362, 273] width 27 height 27
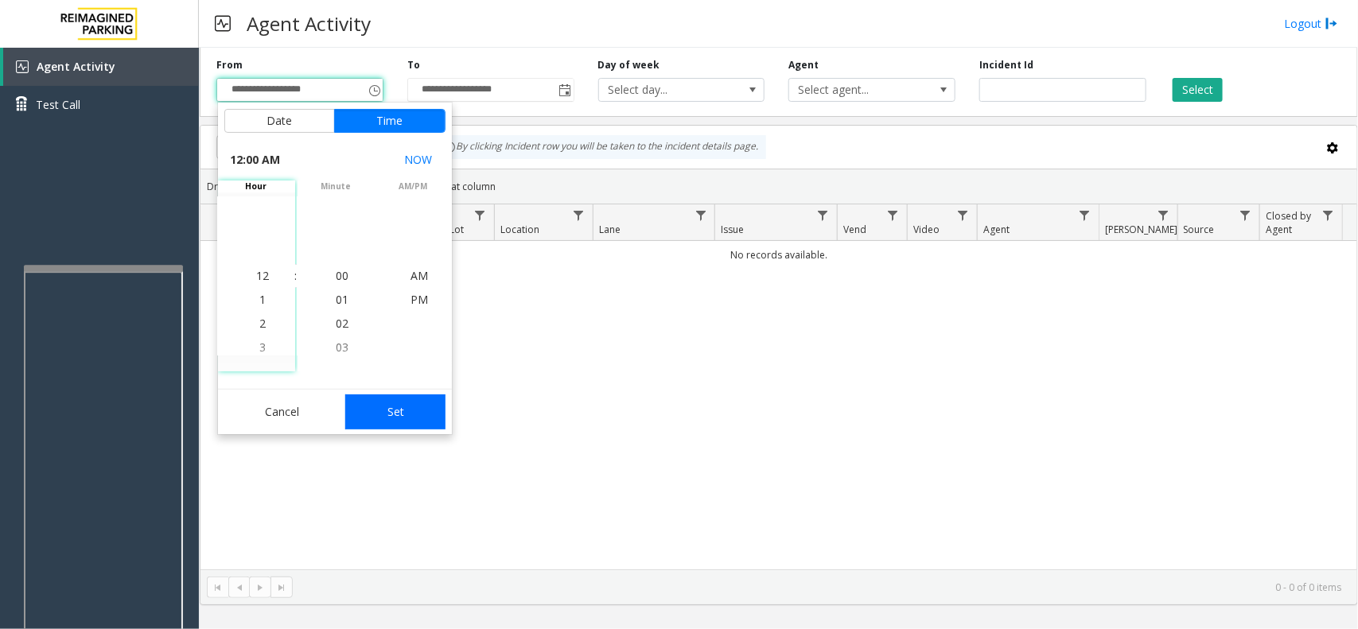
click at [388, 410] on button "Set" at bounding box center [395, 412] width 100 height 35
type input "**********"
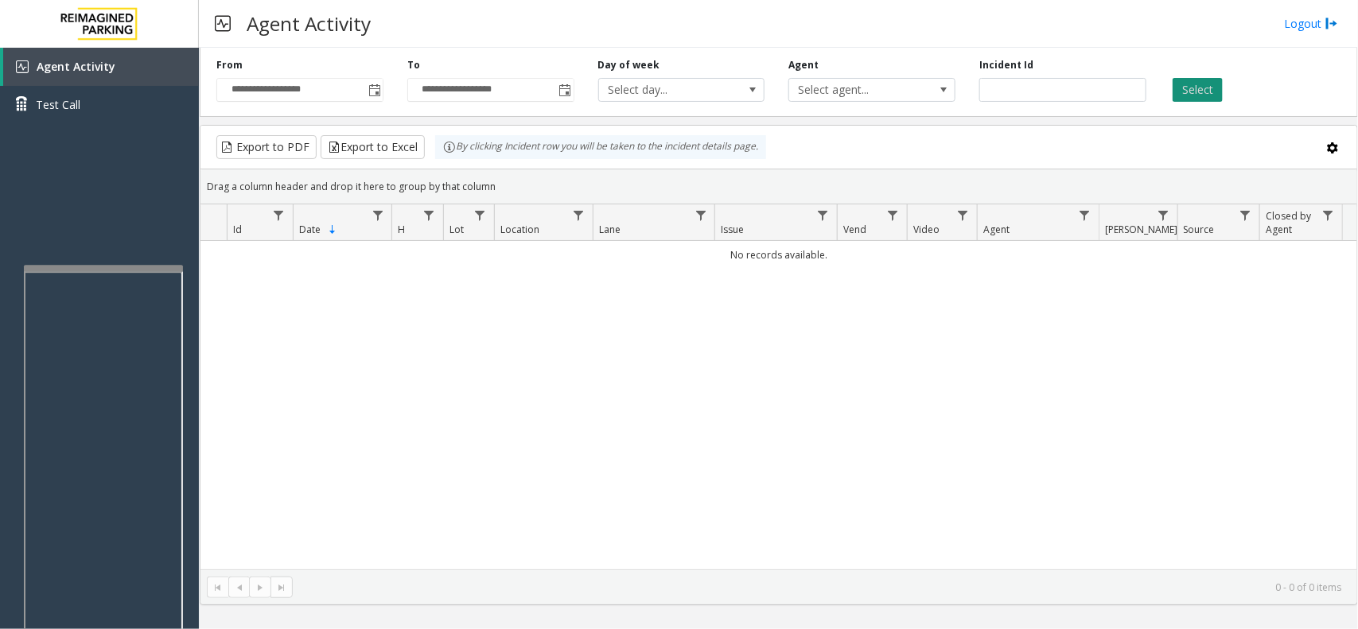
click at [1178, 88] on button "Select" at bounding box center [1198, 90] width 50 height 24
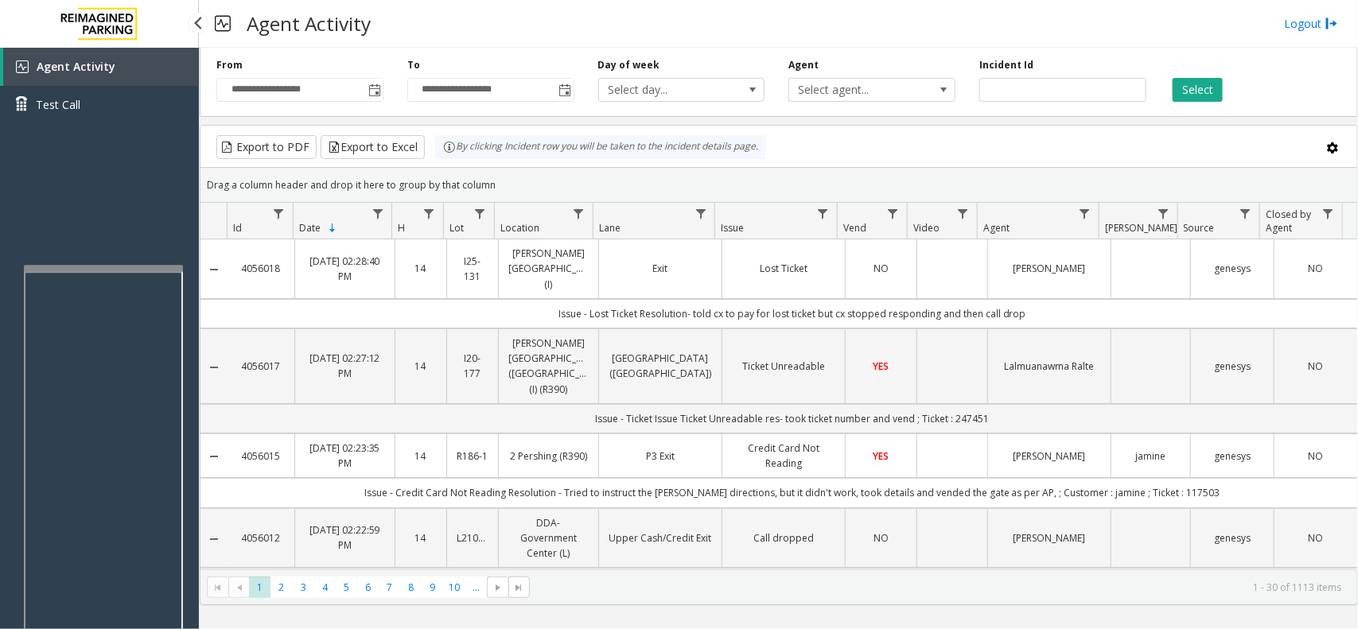
click at [104, 162] on div "Agent Activity Test Call" at bounding box center [99, 362] width 199 height 629
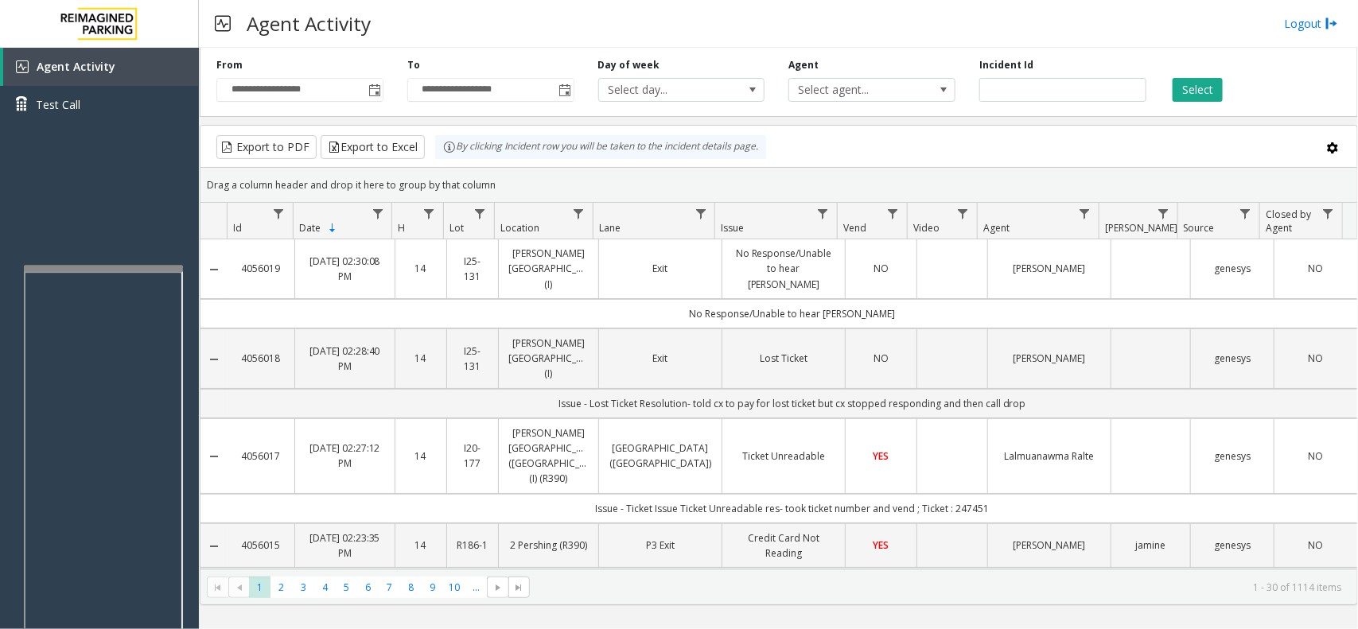
click at [320, 494] on td "Issue - Ticket Issue Ticket Unreadable res- took ticket number and vend ; Ticke…" at bounding box center [793, 508] width 1130 height 29
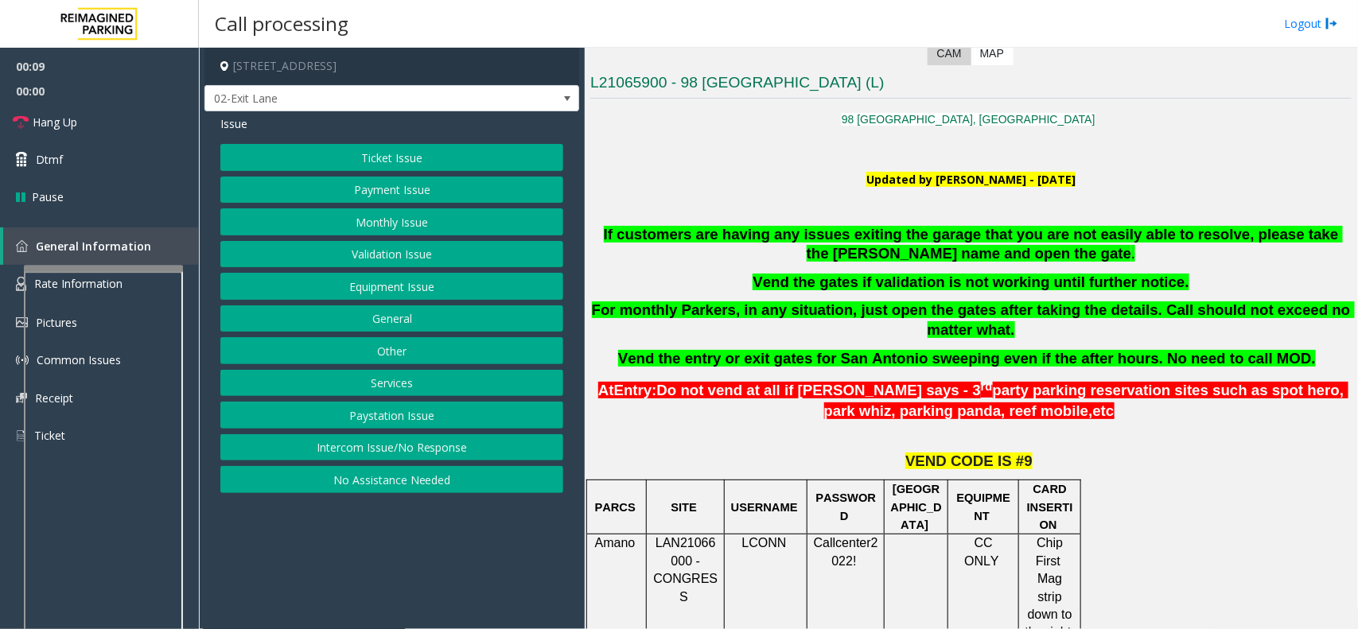
scroll to position [398, 0]
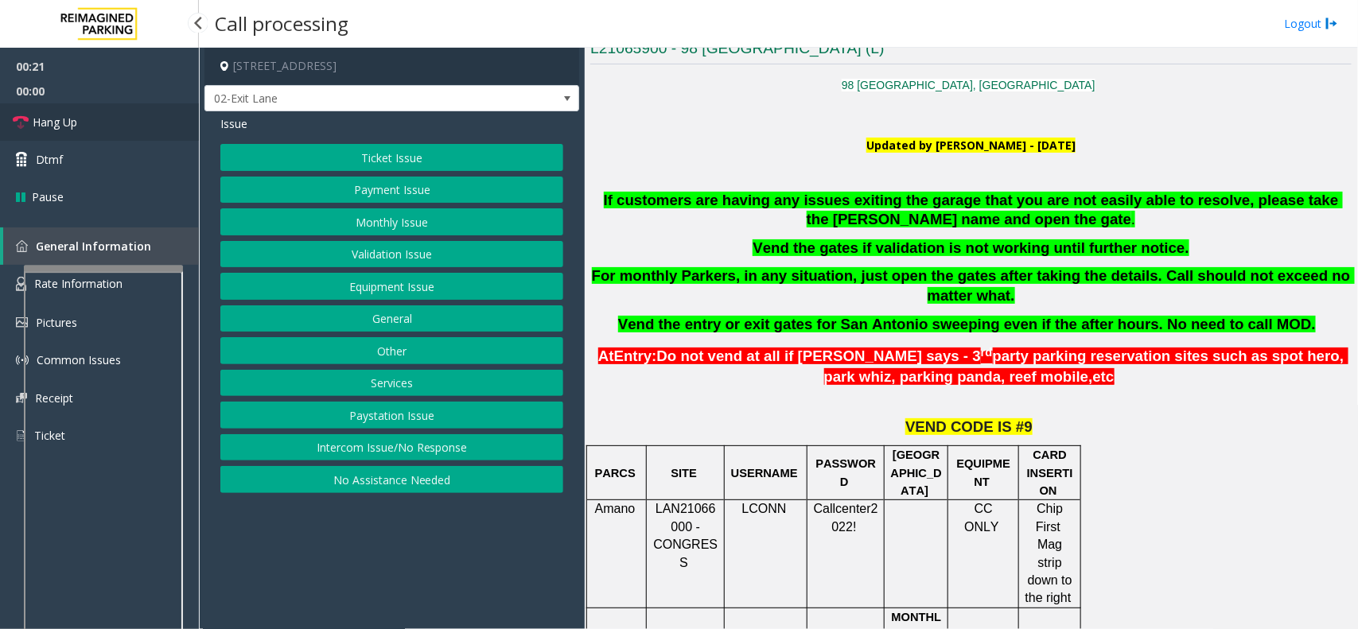
click at [89, 116] on link "Hang Up" at bounding box center [99, 121] width 199 height 37
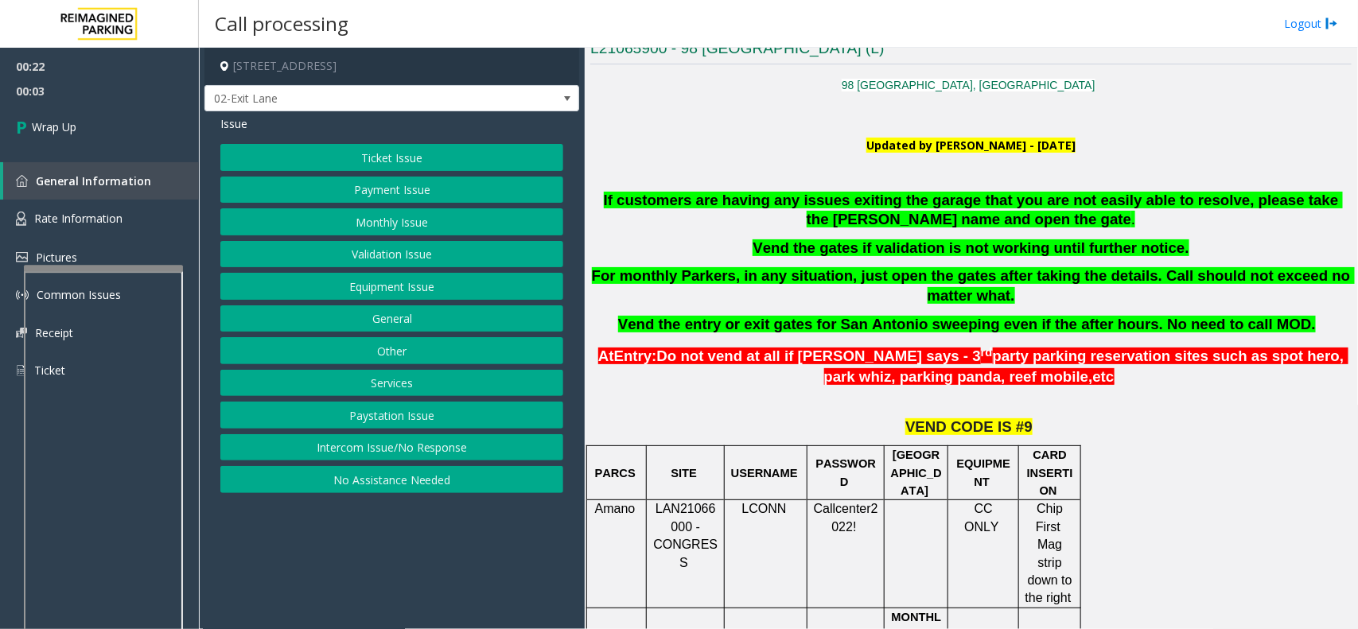
click at [407, 444] on button "Intercom Issue/No Response" at bounding box center [391, 447] width 343 height 27
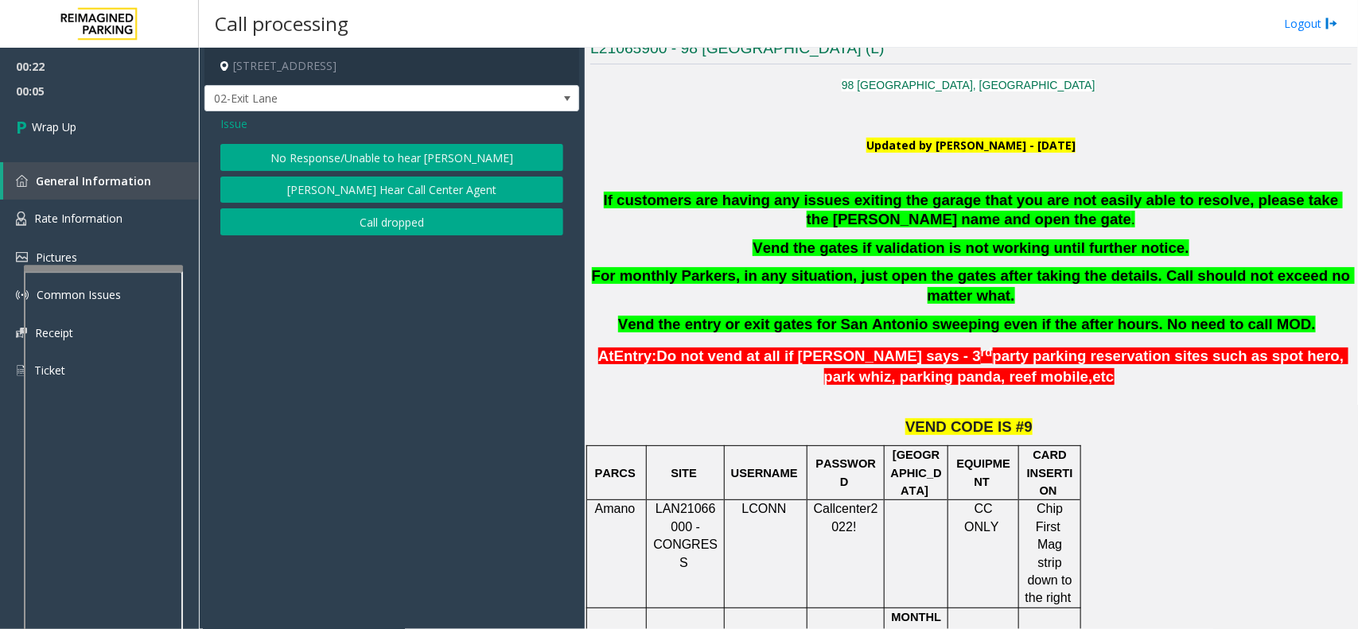
click at [430, 162] on button "No Response/Unable to hear [PERSON_NAME]" at bounding box center [391, 157] width 343 height 27
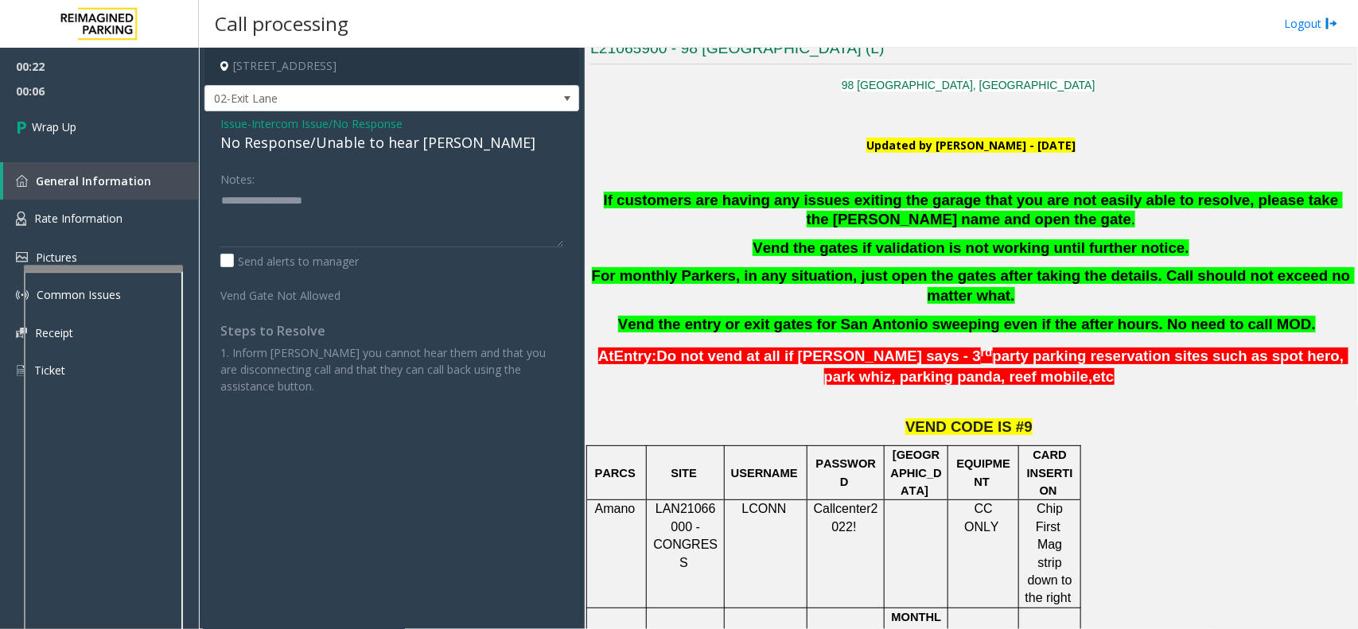
click at [430, 145] on div "No Response/Unable to hear [PERSON_NAME]" at bounding box center [391, 142] width 343 height 21
type textarea "**********"
click at [82, 128] on link "Wrap Up" at bounding box center [99, 126] width 199 height 47
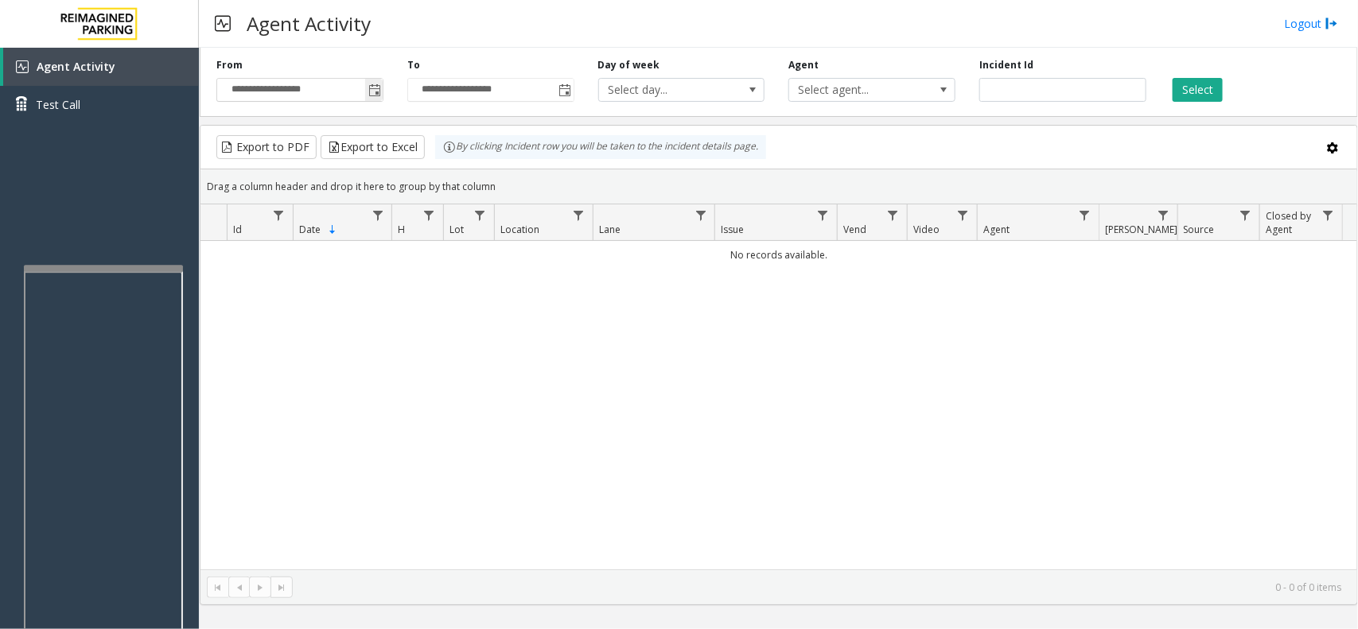
click at [375, 93] on span "Toggle popup" at bounding box center [374, 90] width 13 height 13
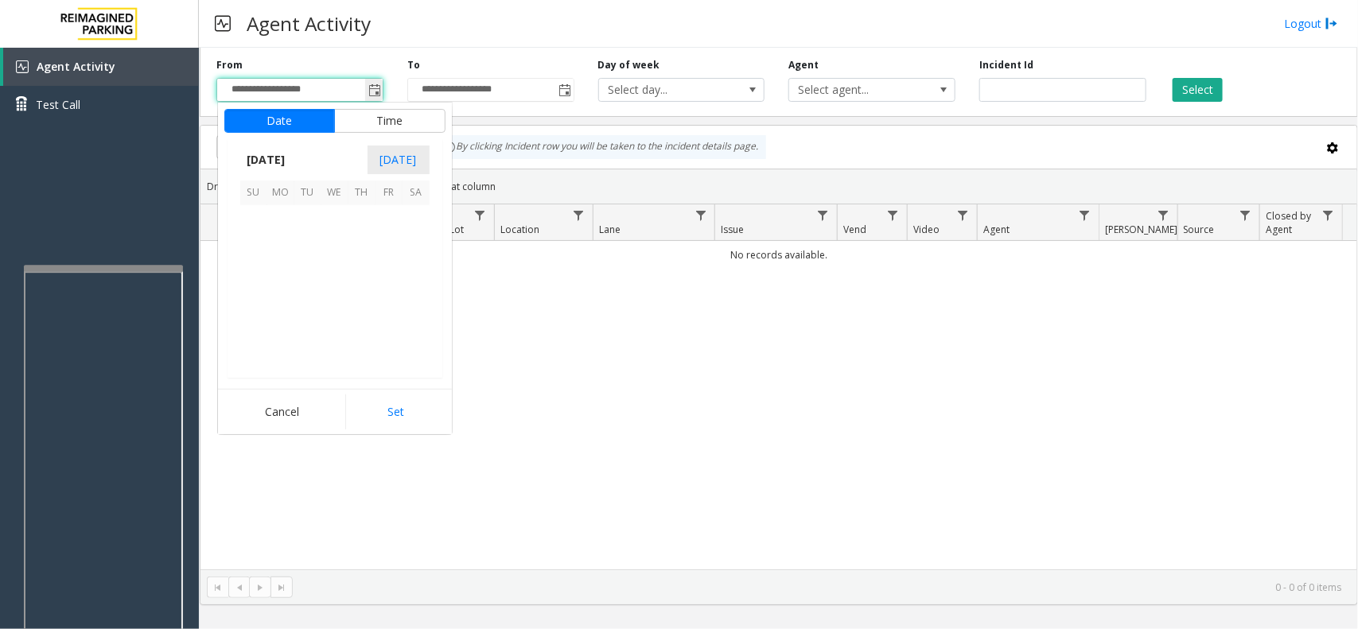
scroll to position [285276, 0]
click at [384, 249] on span "8" at bounding box center [389, 246] width 27 height 27
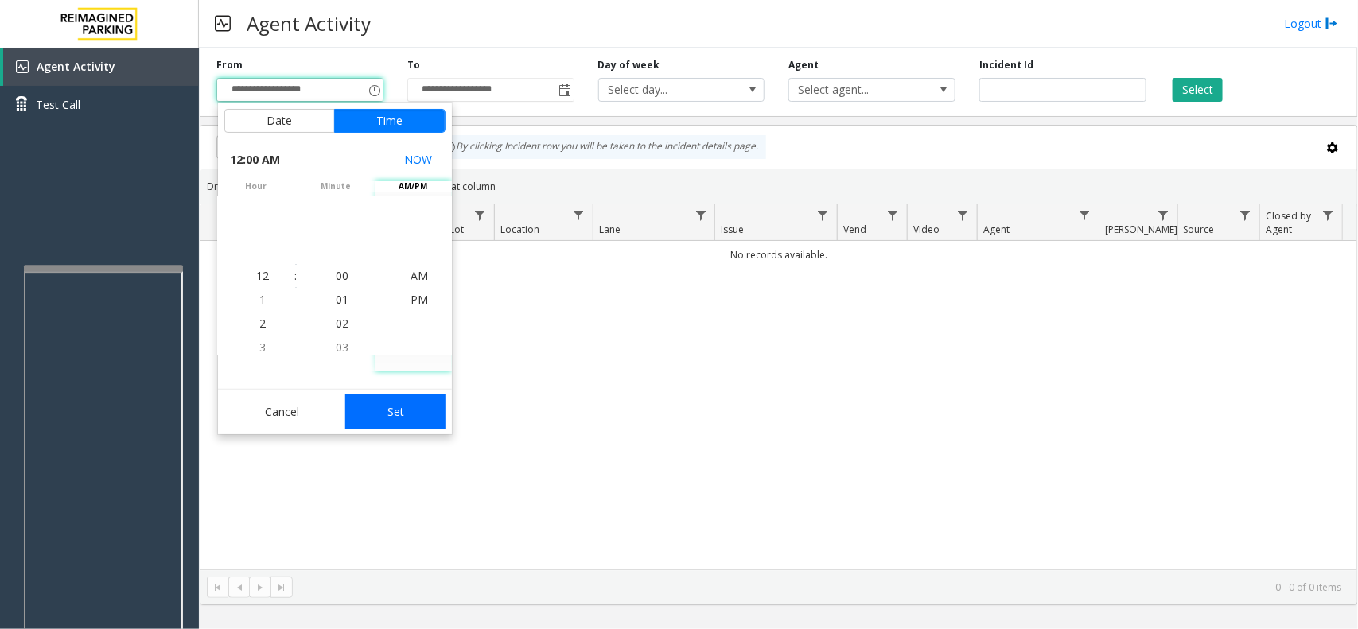
drag, startPoint x: 399, startPoint y: 404, endPoint x: 416, endPoint y: 391, distance: 21.5
click at [399, 406] on button "Set" at bounding box center [395, 412] width 100 height 35
type input "**********"
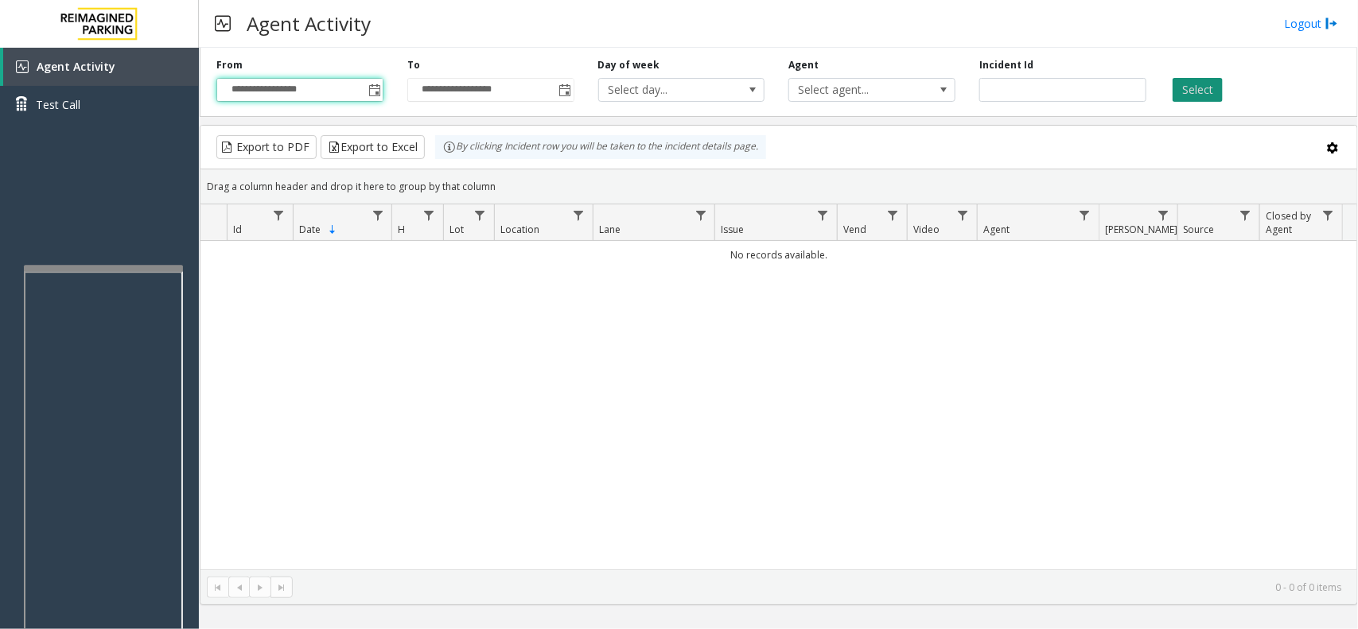
click at [1199, 96] on button "Select" at bounding box center [1198, 90] width 50 height 24
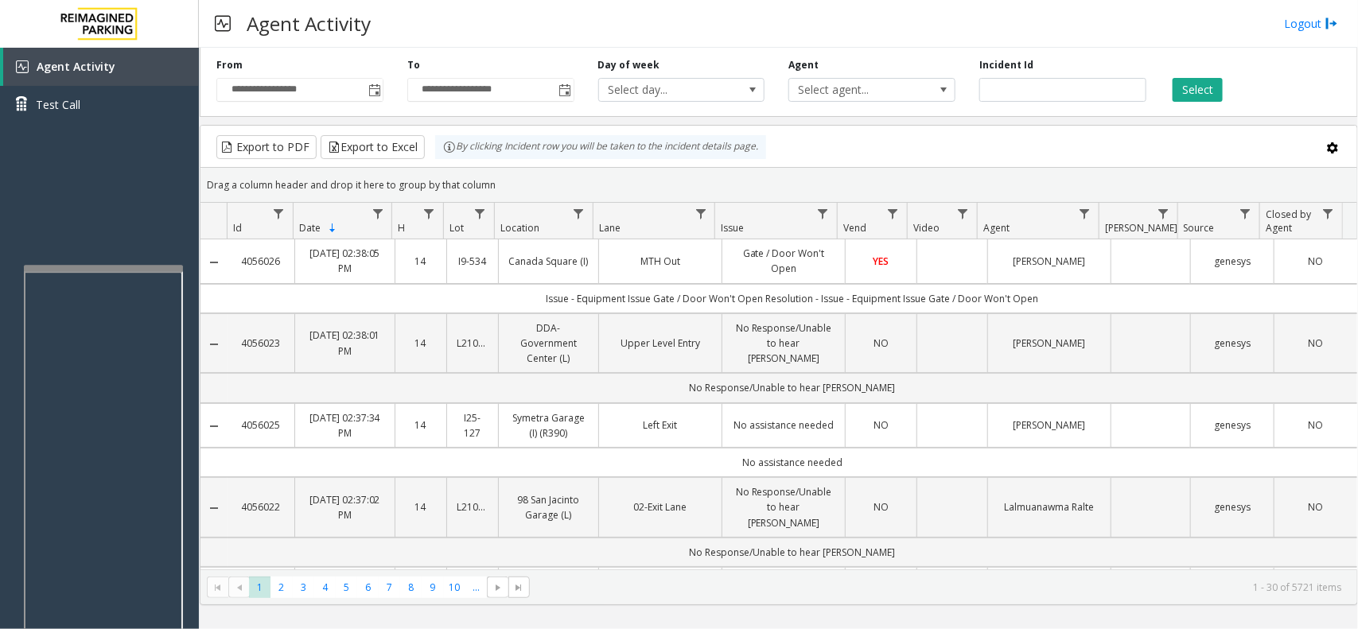
click at [1173, 78] on button "Select" at bounding box center [1198, 90] width 50 height 24
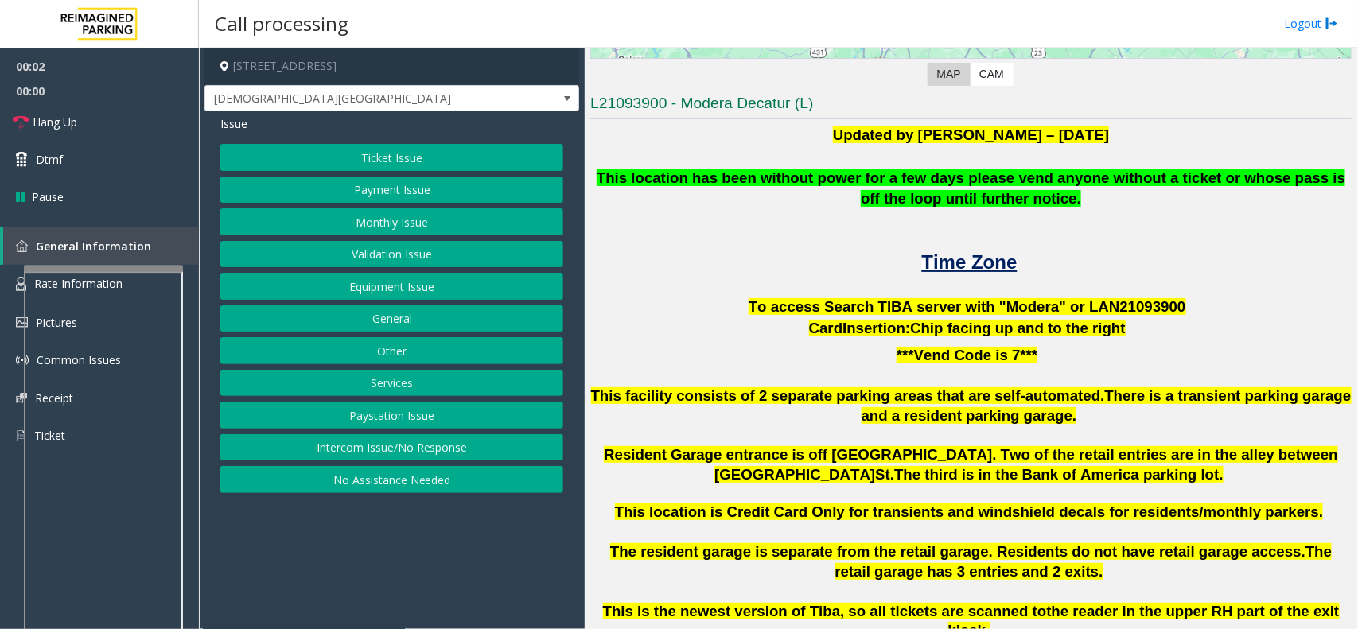
scroll to position [398, 0]
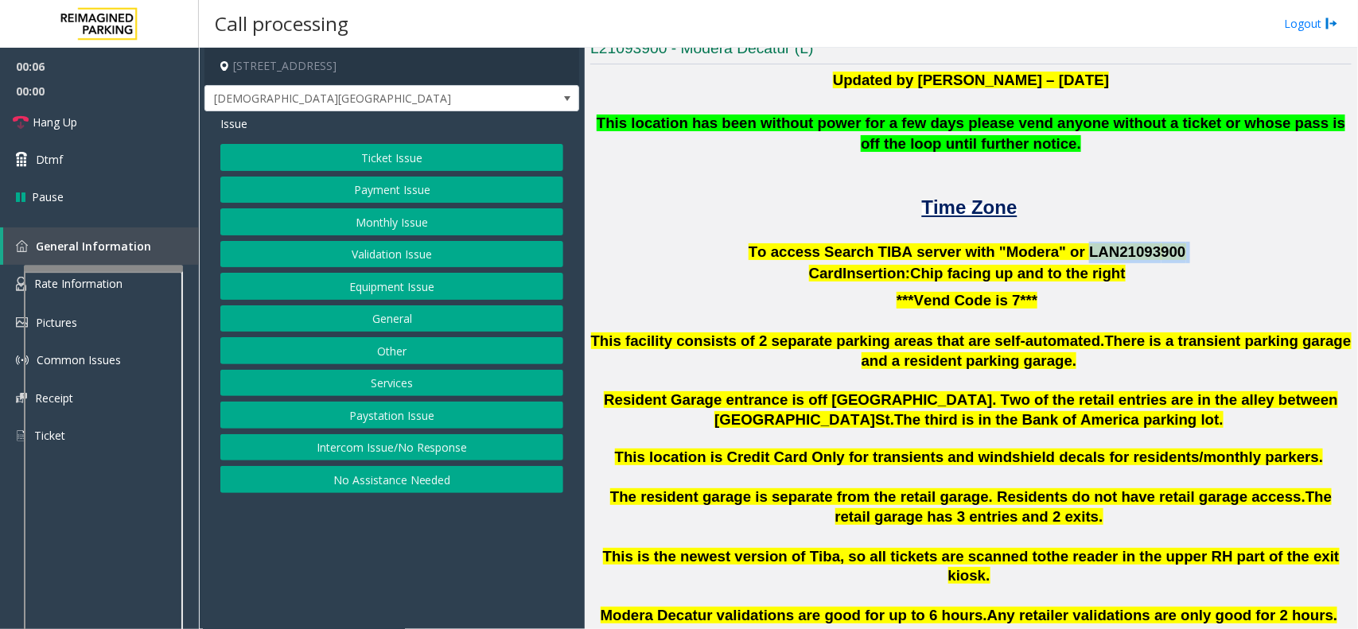
drag, startPoint x: 1063, startPoint y: 252, endPoint x: 1151, endPoint y: 256, distance: 88.4
click at [1151, 256] on p "To access Search TIBA server with "Modera" or LAN21093 900" at bounding box center [971, 252] width 762 height 21
click at [392, 446] on button "Intercom Issue/No Response" at bounding box center [391, 447] width 343 height 27
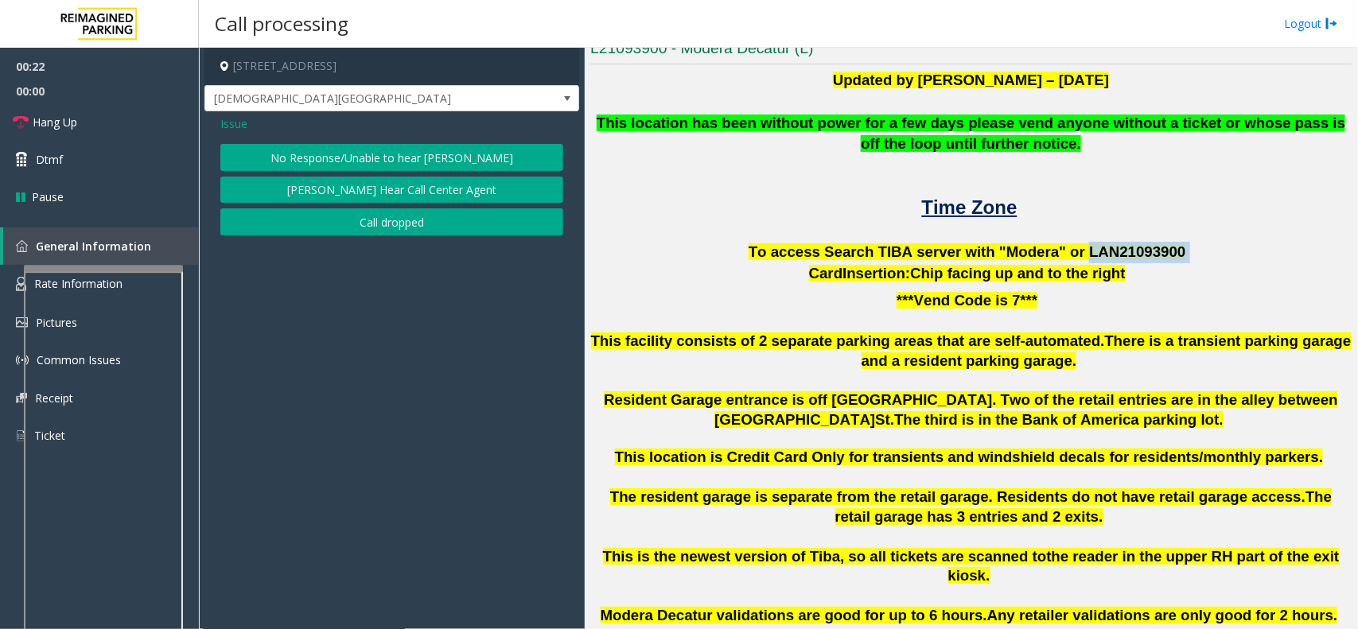
click at [481, 147] on button "No Response/Unable to hear [PERSON_NAME]" at bounding box center [391, 157] width 343 height 27
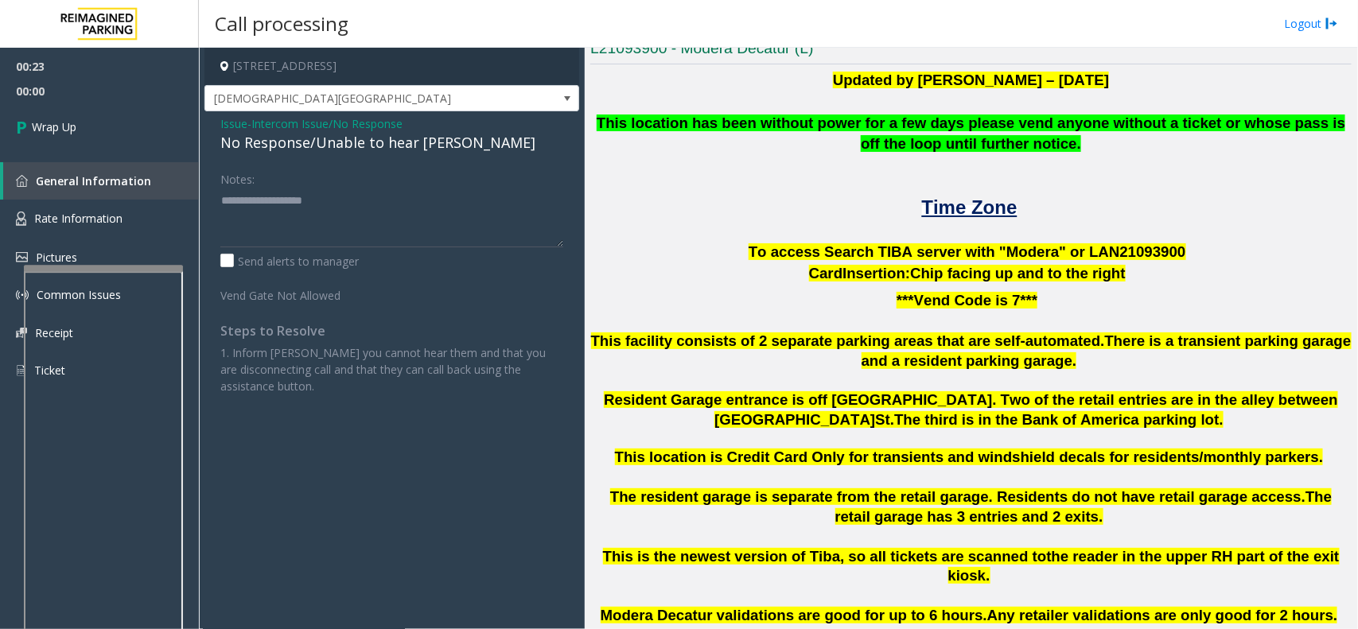
click at [435, 136] on div "No Response/Unable to hear [PERSON_NAME]" at bounding box center [391, 142] width 343 height 21
type textarea "**********"
click at [120, 138] on link "Wrap Up" at bounding box center [99, 126] width 199 height 47
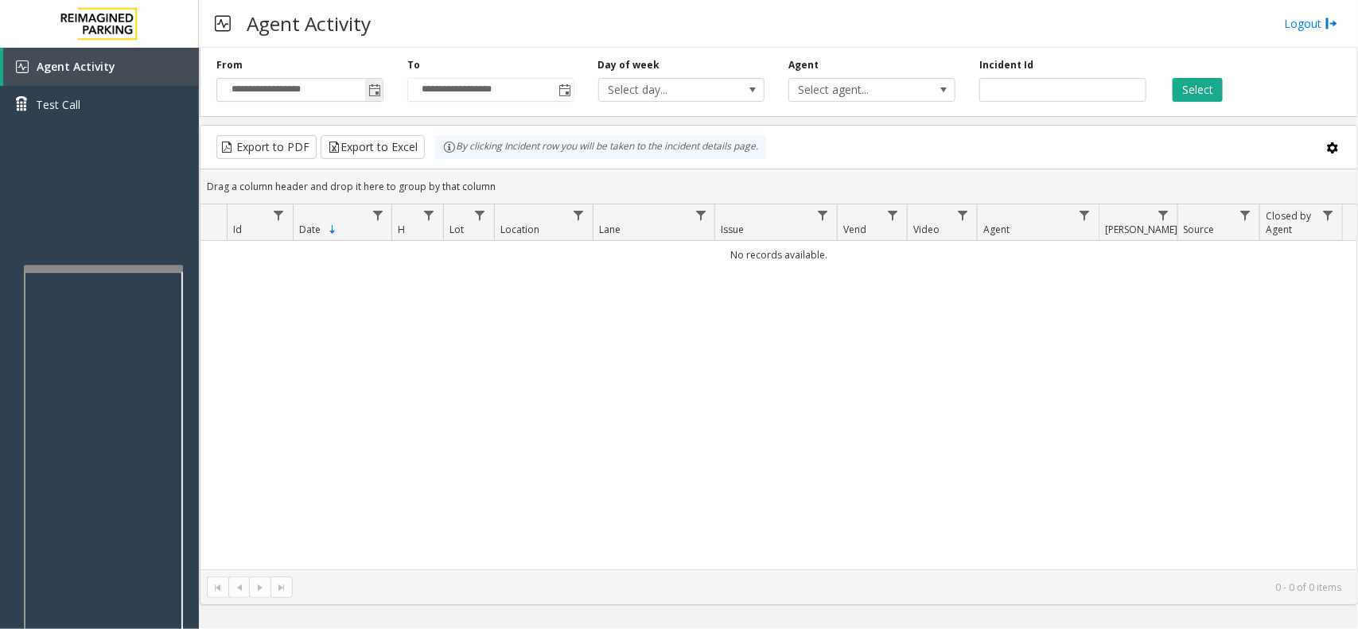
click at [370, 96] on span "Toggle popup" at bounding box center [374, 90] width 13 height 13
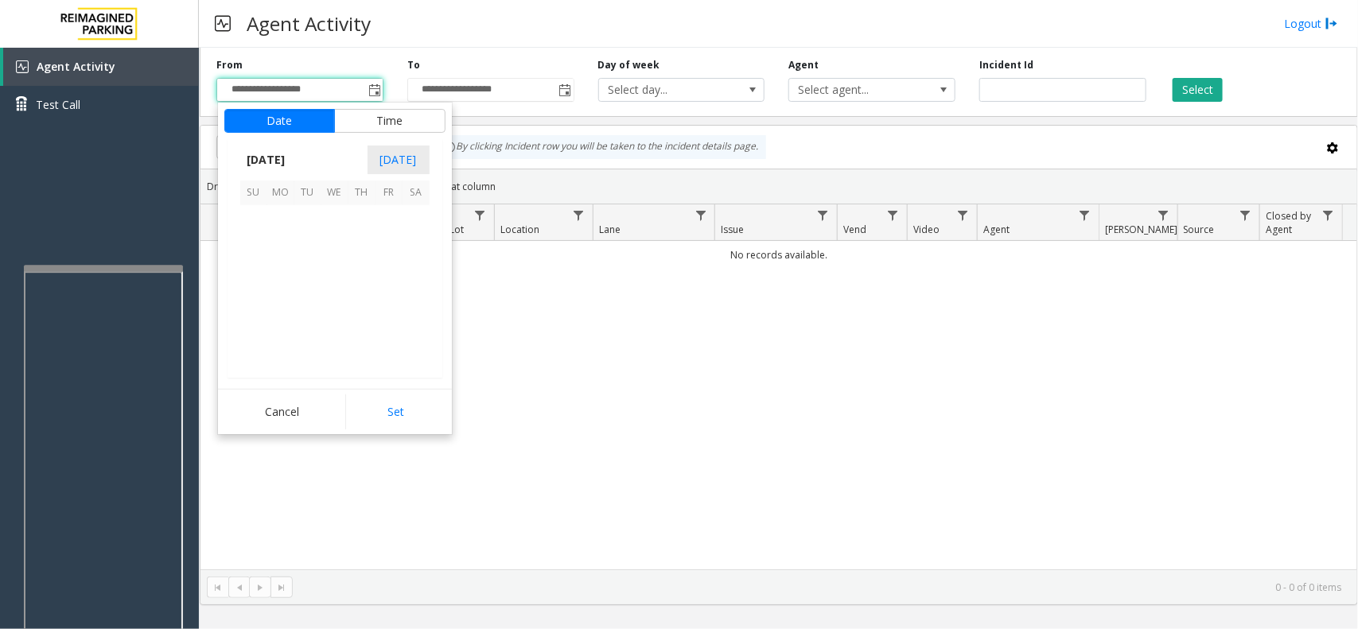
scroll to position [285276, 0]
click at [343, 251] on span "6" at bounding box center [334, 246] width 27 height 27
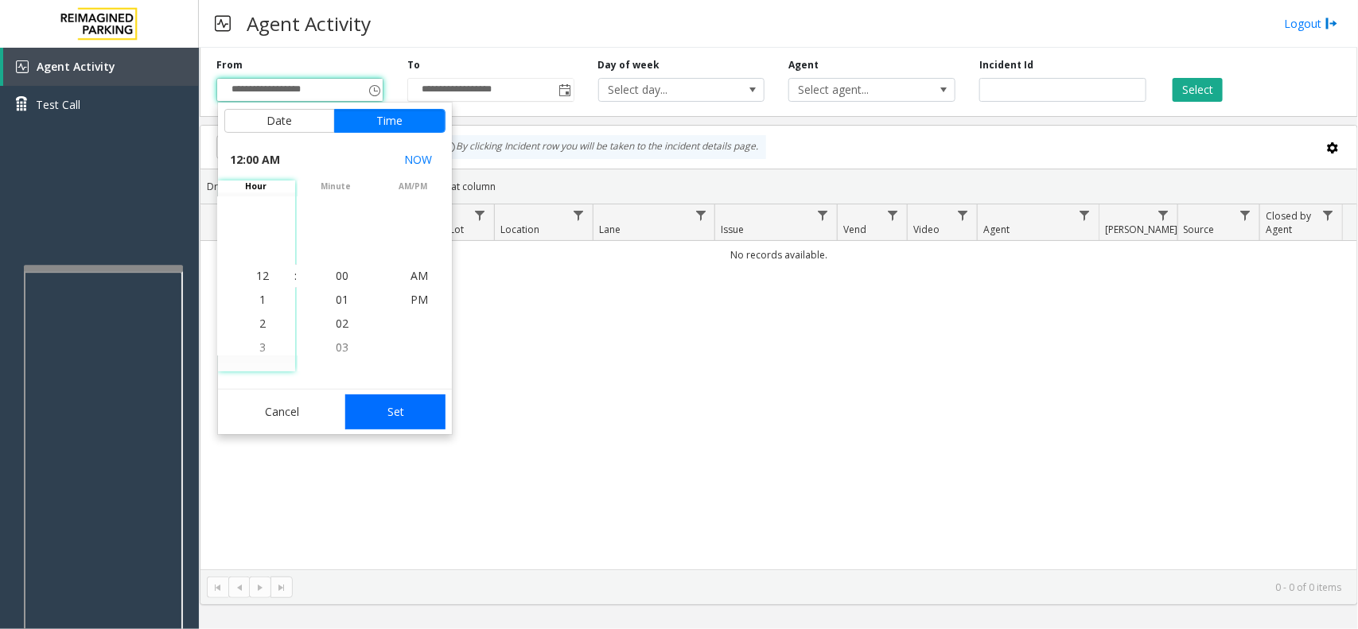
click at [364, 426] on button "Set" at bounding box center [395, 412] width 100 height 35
type input "**********"
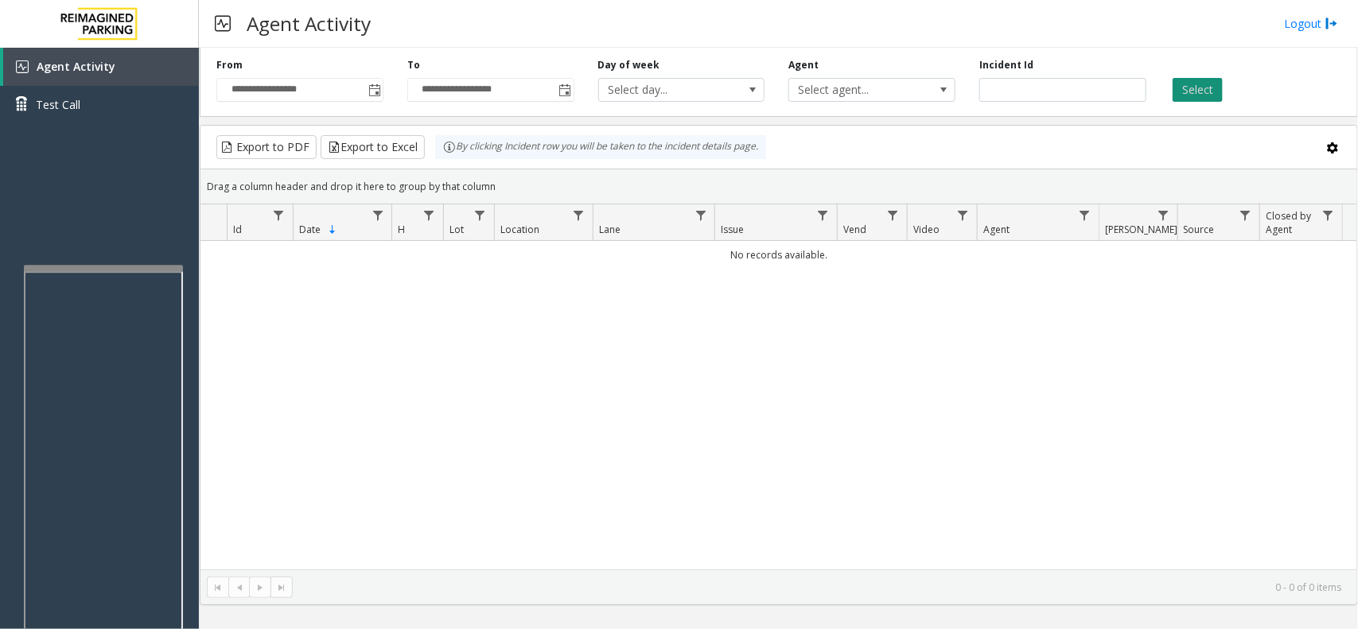
click at [1179, 99] on button "Select" at bounding box center [1198, 90] width 50 height 24
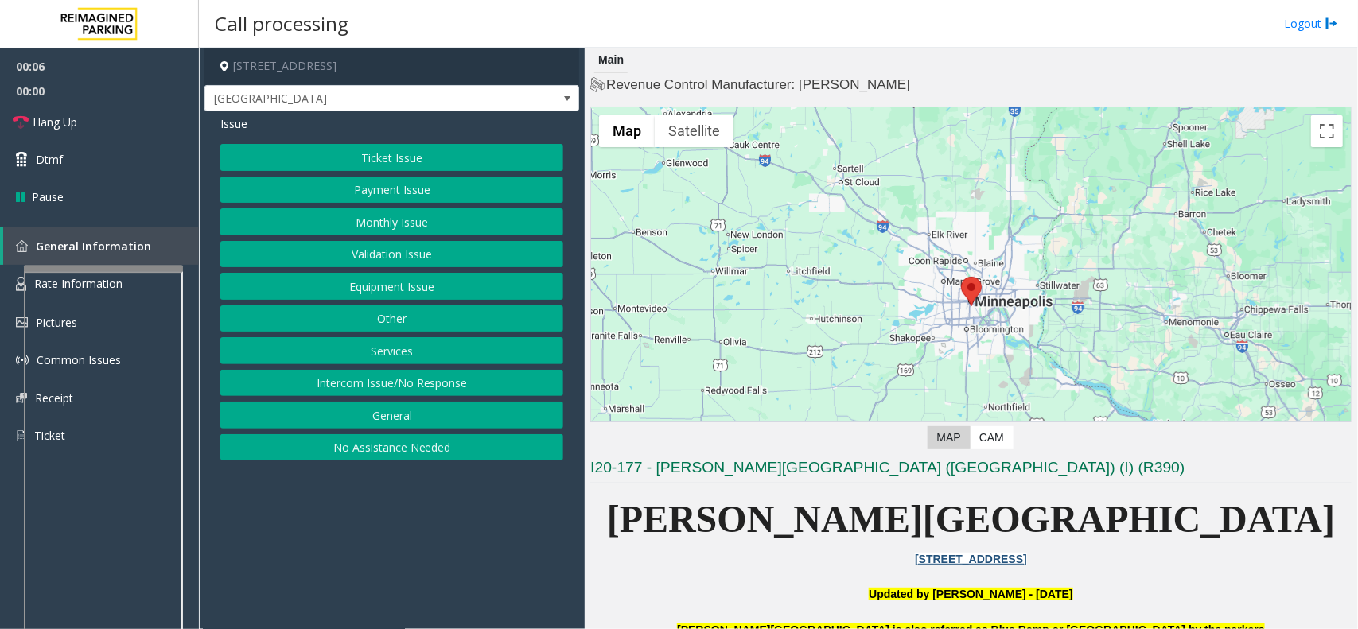
click at [399, 164] on button "Ticket Issue" at bounding box center [391, 157] width 343 height 27
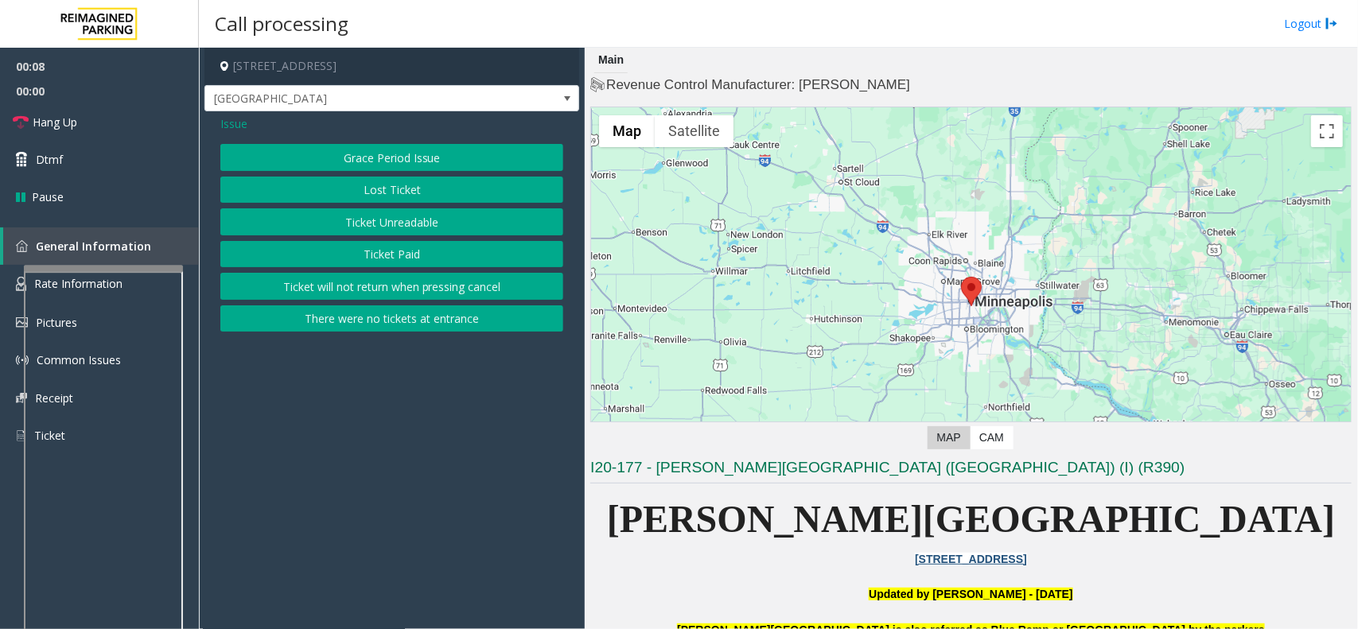
click at [399, 225] on button "Ticket Unreadable" at bounding box center [391, 221] width 343 height 27
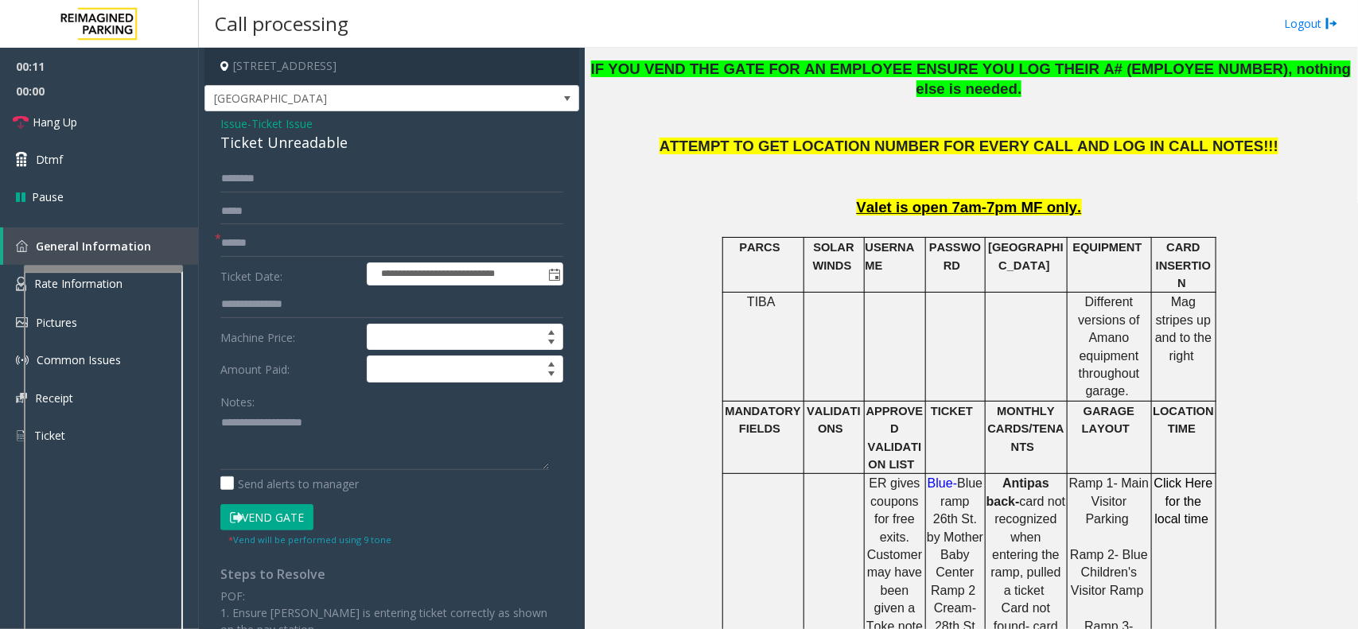
scroll to position [796, 0]
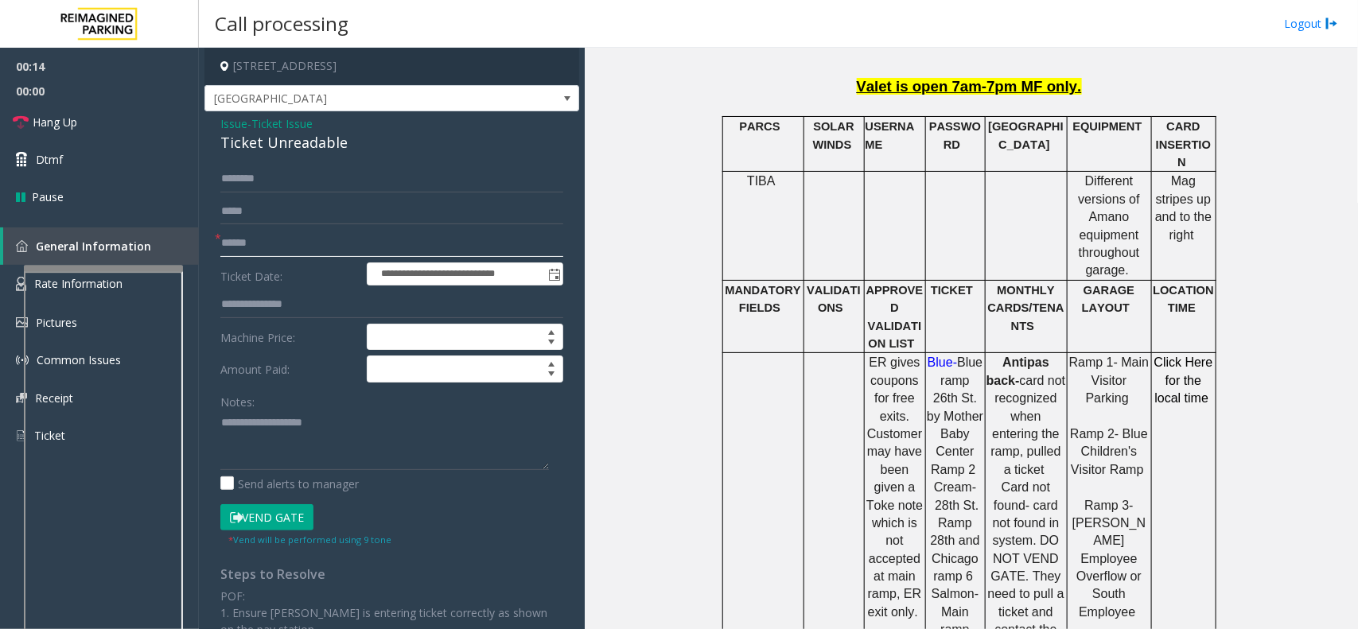
click at [263, 245] on input "text" at bounding box center [391, 243] width 343 height 27
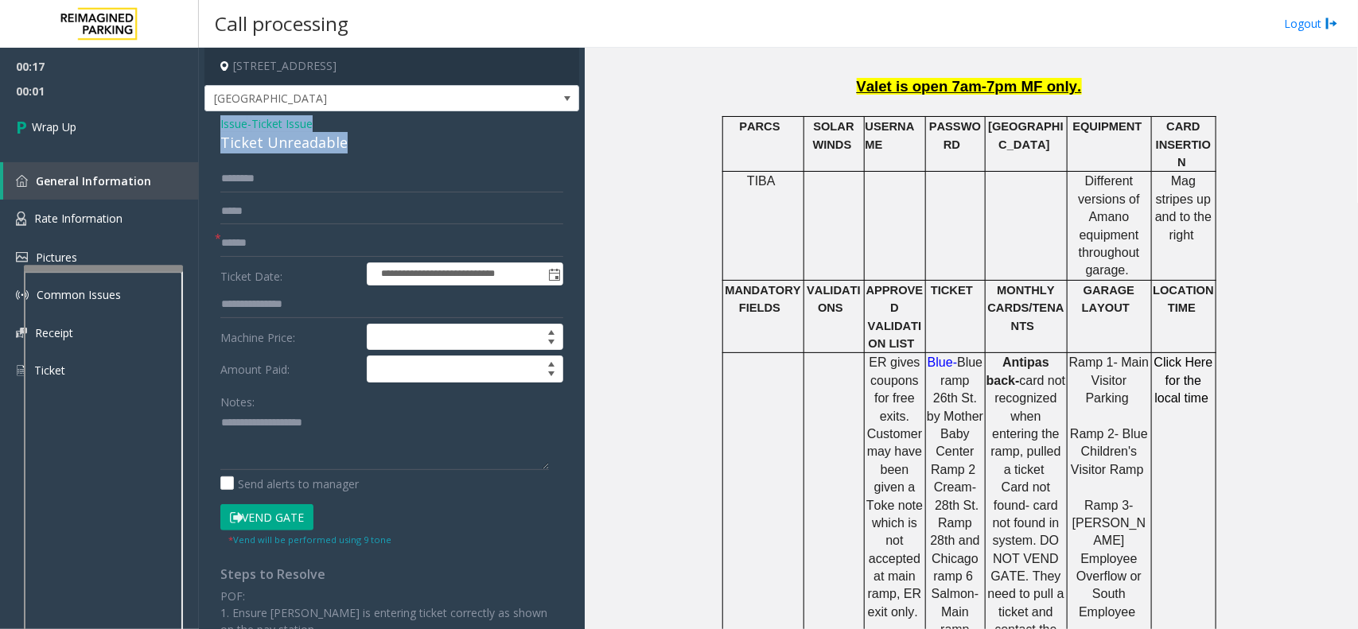
drag, startPoint x: 213, startPoint y: 117, endPoint x: 402, endPoint y: 154, distance: 192.1
click at [402, 154] on div "**********" at bounding box center [392, 474] width 375 height 727
click at [253, 243] on input "text" at bounding box center [391, 243] width 343 height 27
type input "**"
drag, startPoint x: 212, startPoint y: 121, endPoint x: 359, endPoint y: 152, distance: 150.4
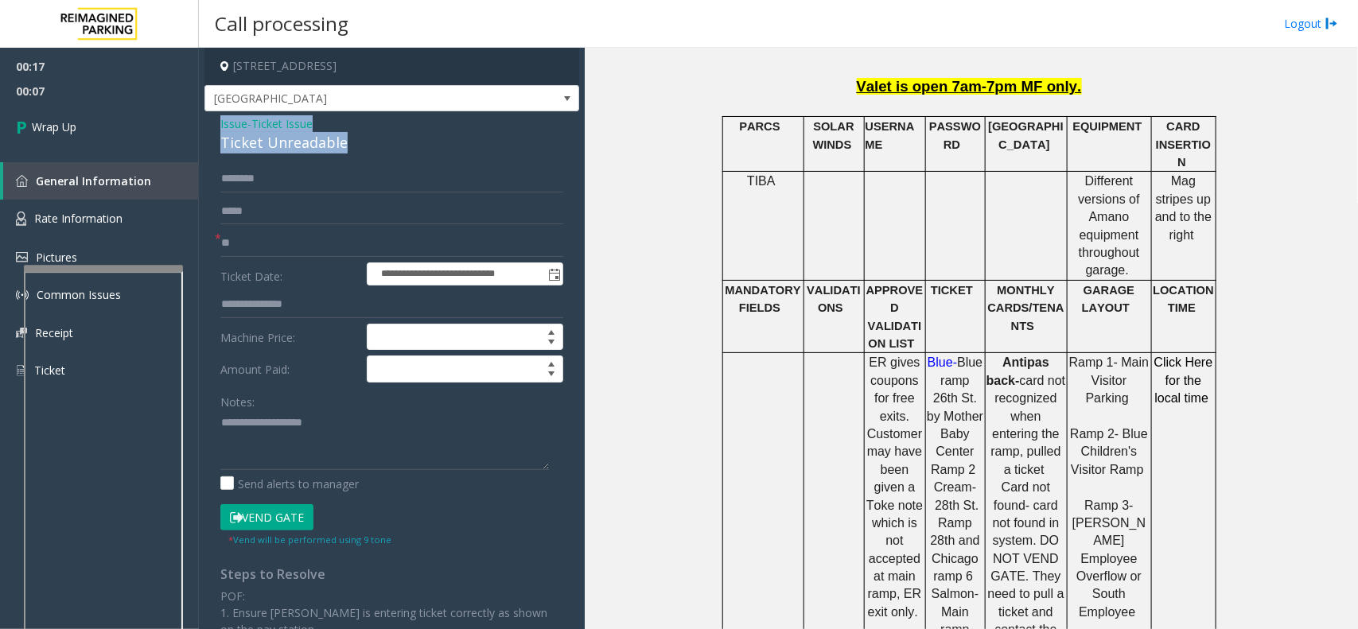
click at [358, 153] on div "**********" at bounding box center [392, 474] width 375 height 727
click at [331, 436] on textarea at bounding box center [384, 441] width 329 height 60
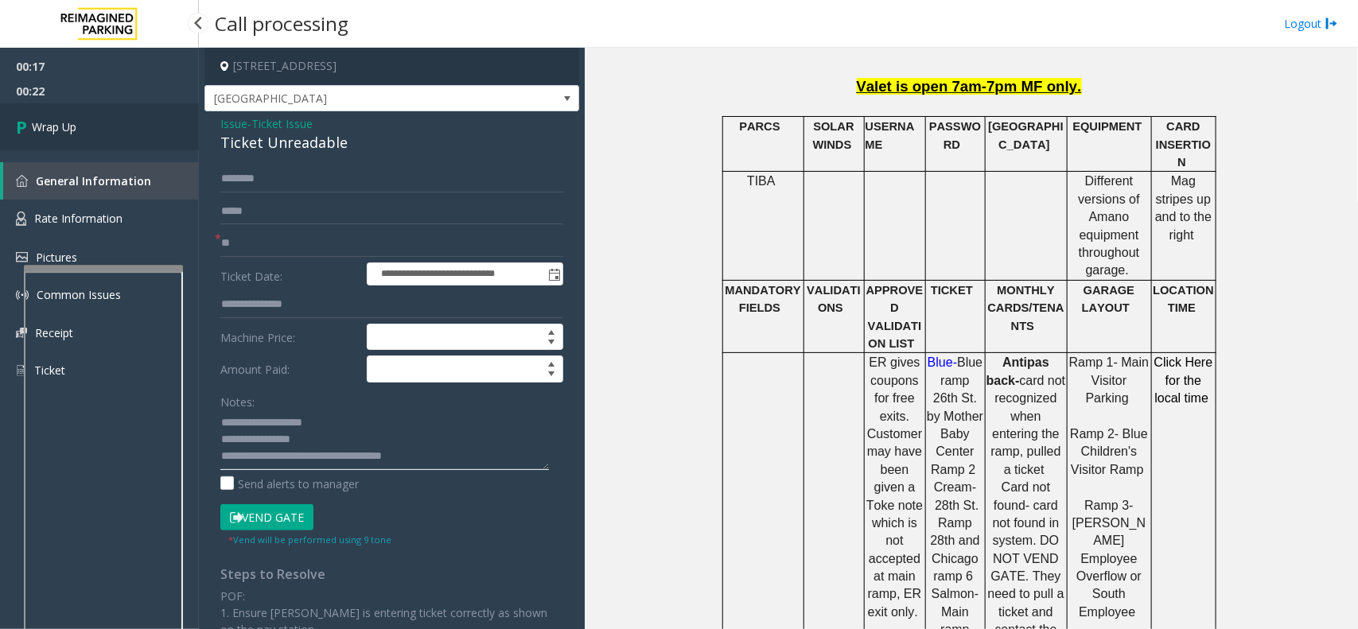
type textarea "**********"
click at [76, 129] on span "Wrap Up" at bounding box center [54, 127] width 45 height 17
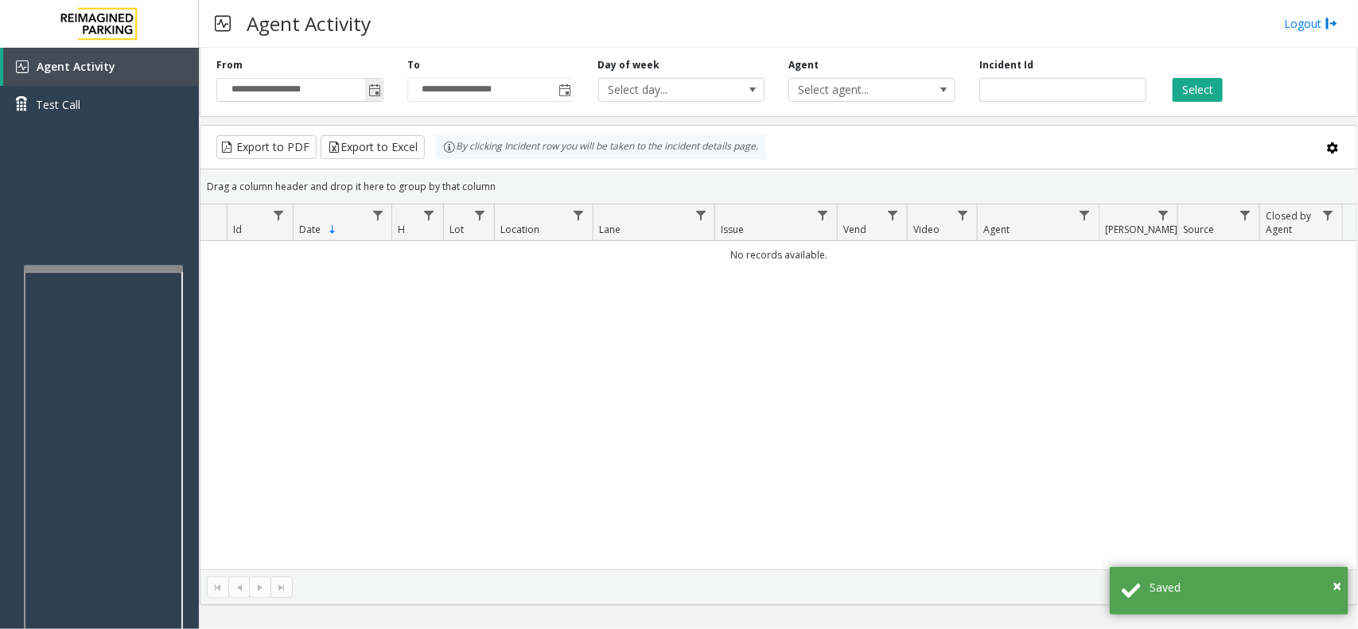
click at [376, 96] on span "Toggle popup" at bounding box center [374, 90] width 13 height 13
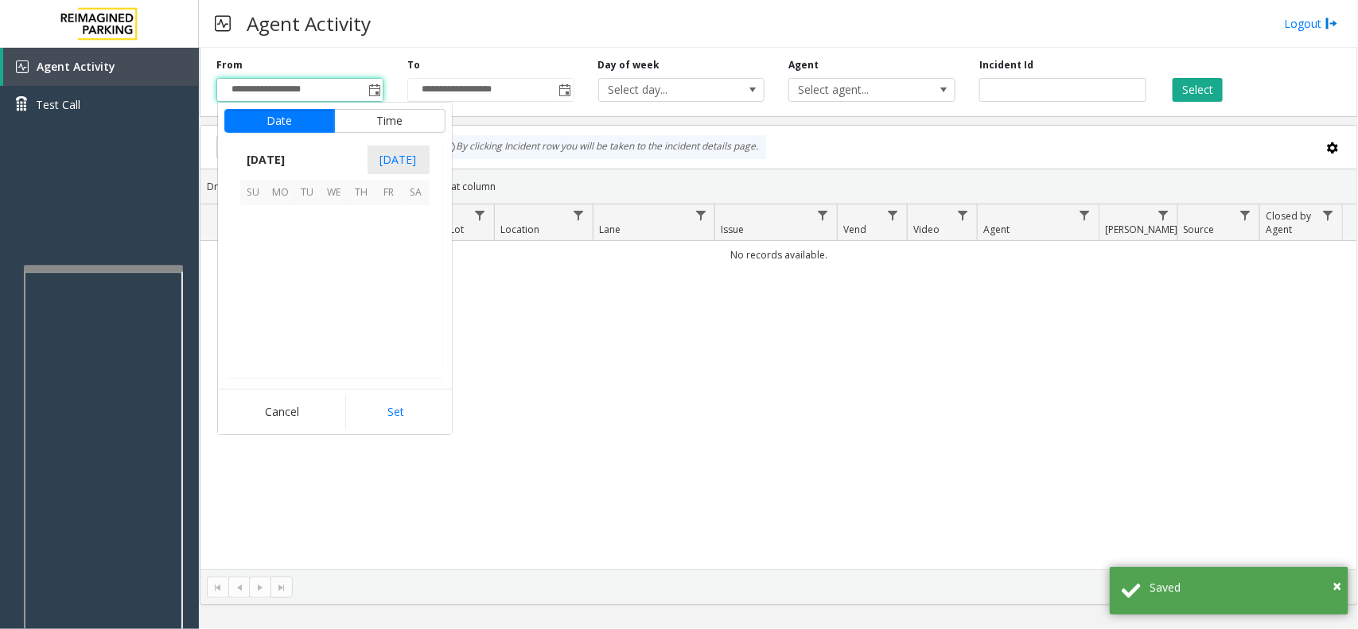
scroll to position [285276, 0]
click at [306, 247] on span "5" at bounding box center [307, 246] width 27 height 27
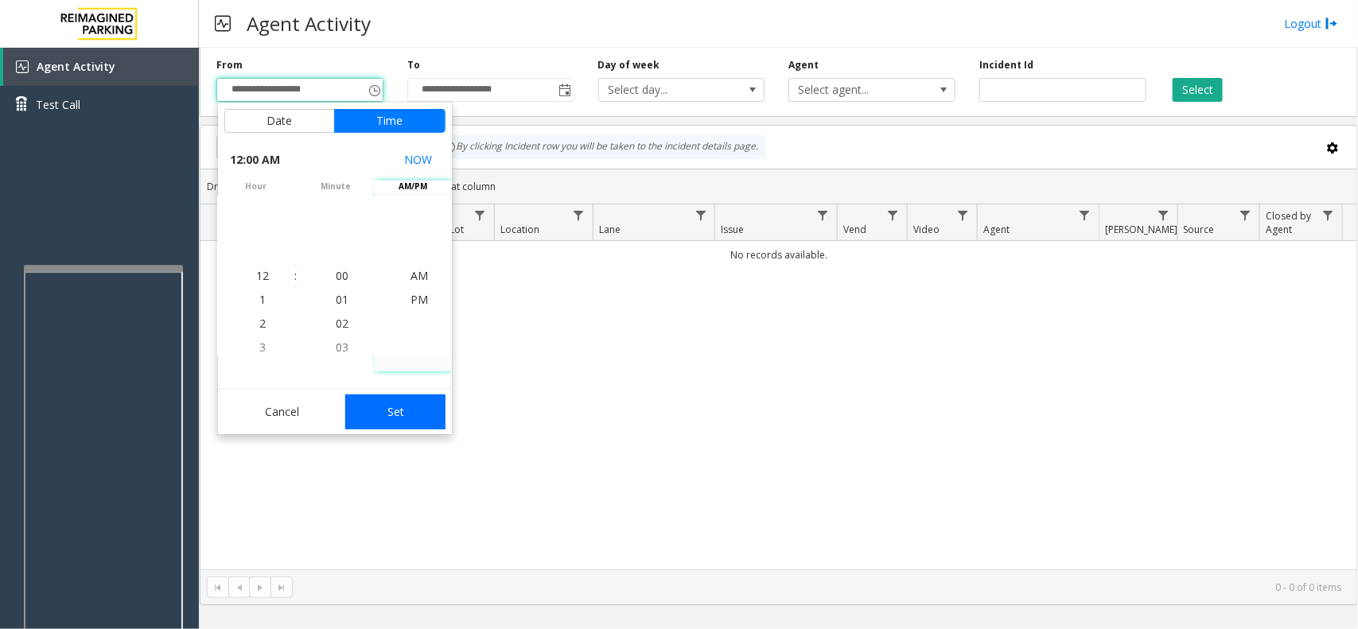
click at [427, 410] on button "Set" at bounding box center [395, 412] width 100 height 35
type input "**********"
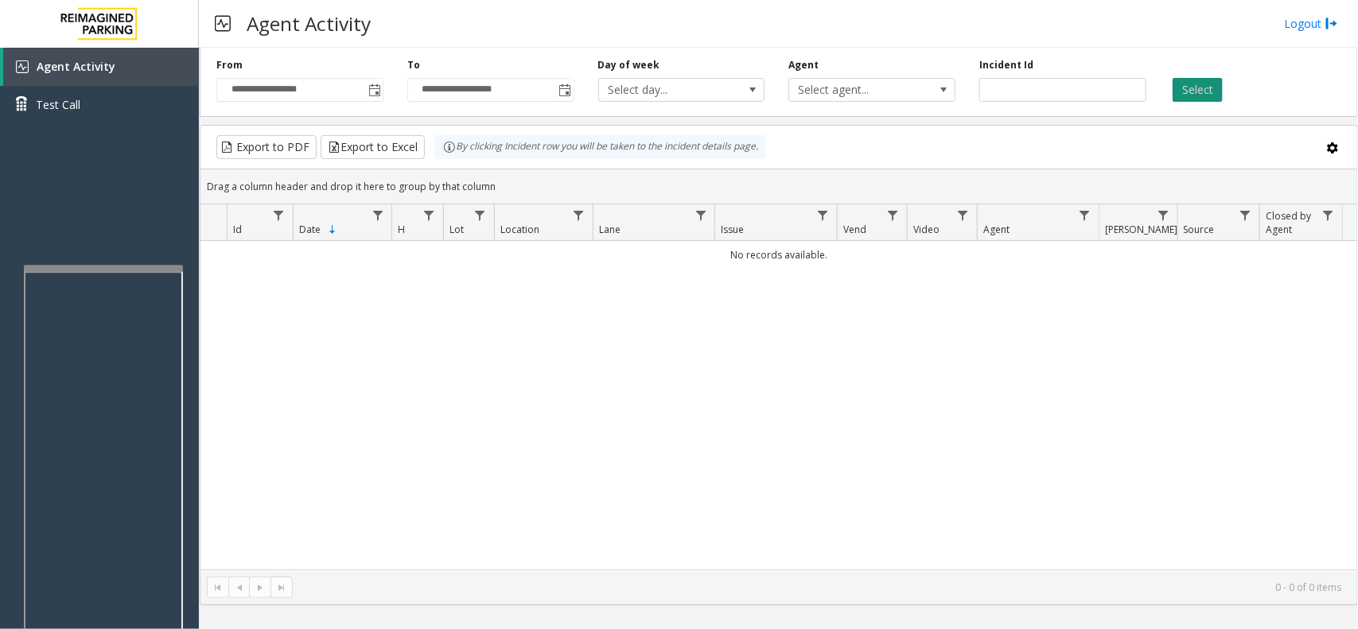
click at [1174, 88] on button "Select" at bounding box center [1198, 90] width 50 height 24
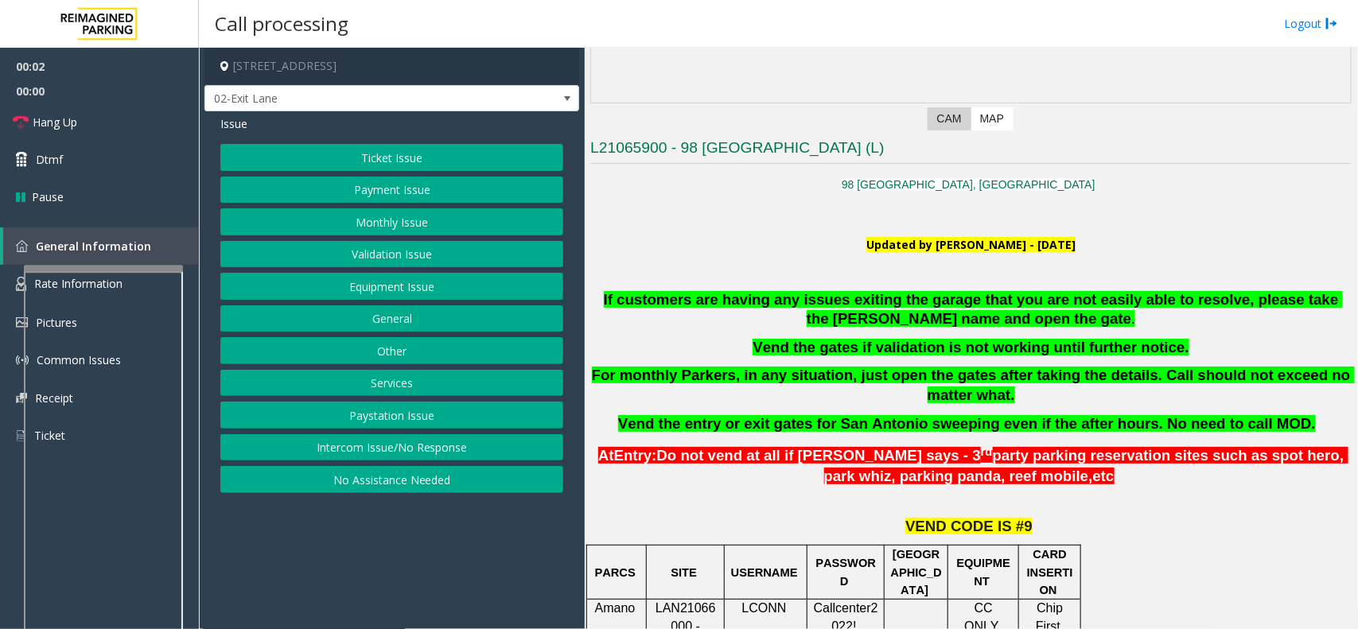
scroll to position [398, 0]
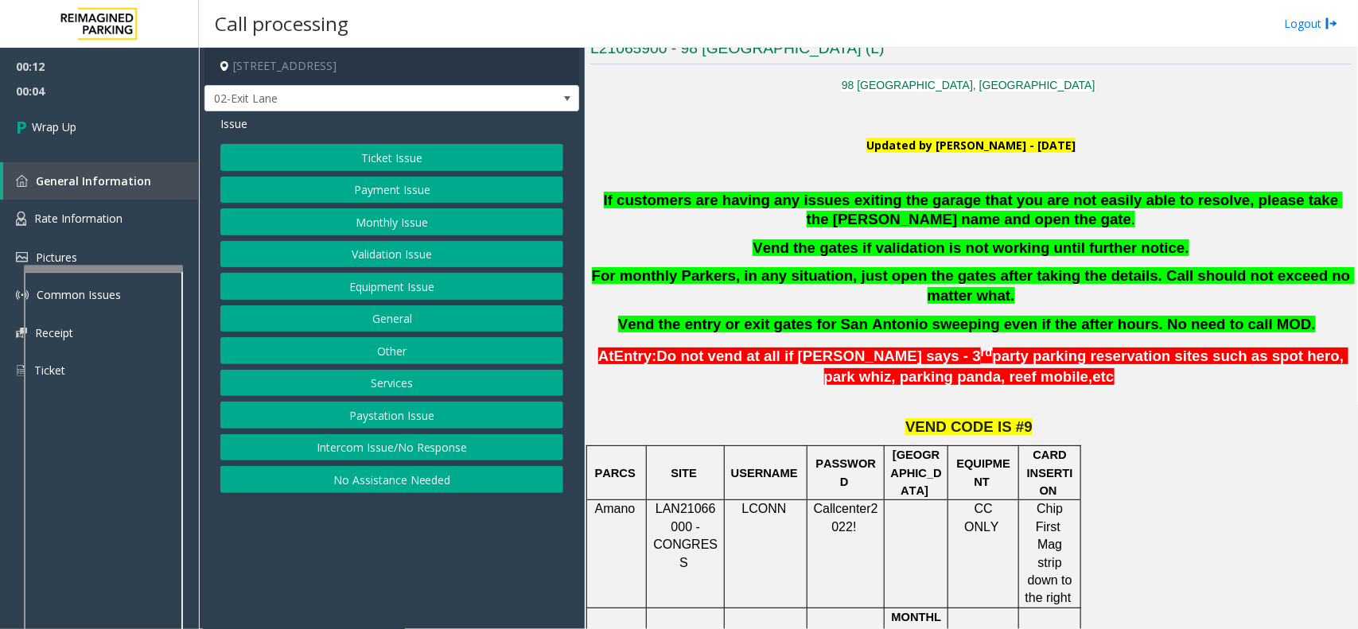
click at [388, 454] on button "Intercom Issue/No Response" at bounding box center [391, 447] width 343 height 27
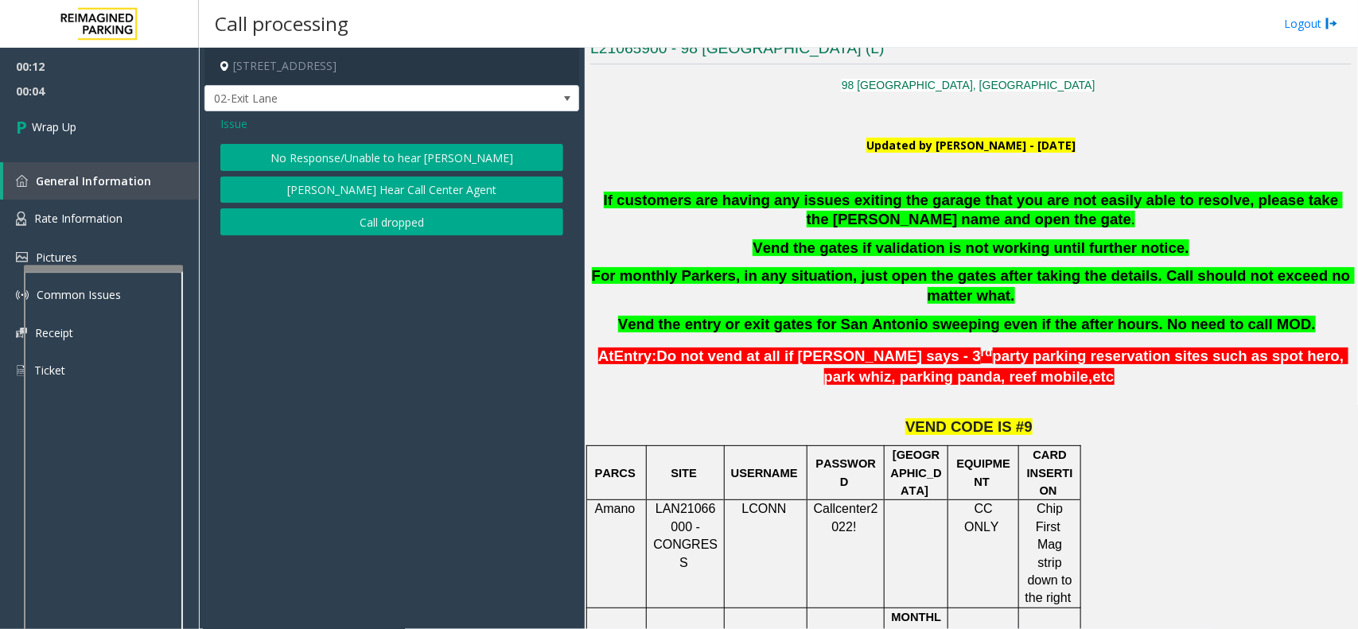
click at [402, 232] on button "Call dropped" at bounding box center [391, 221] width 343 height 27
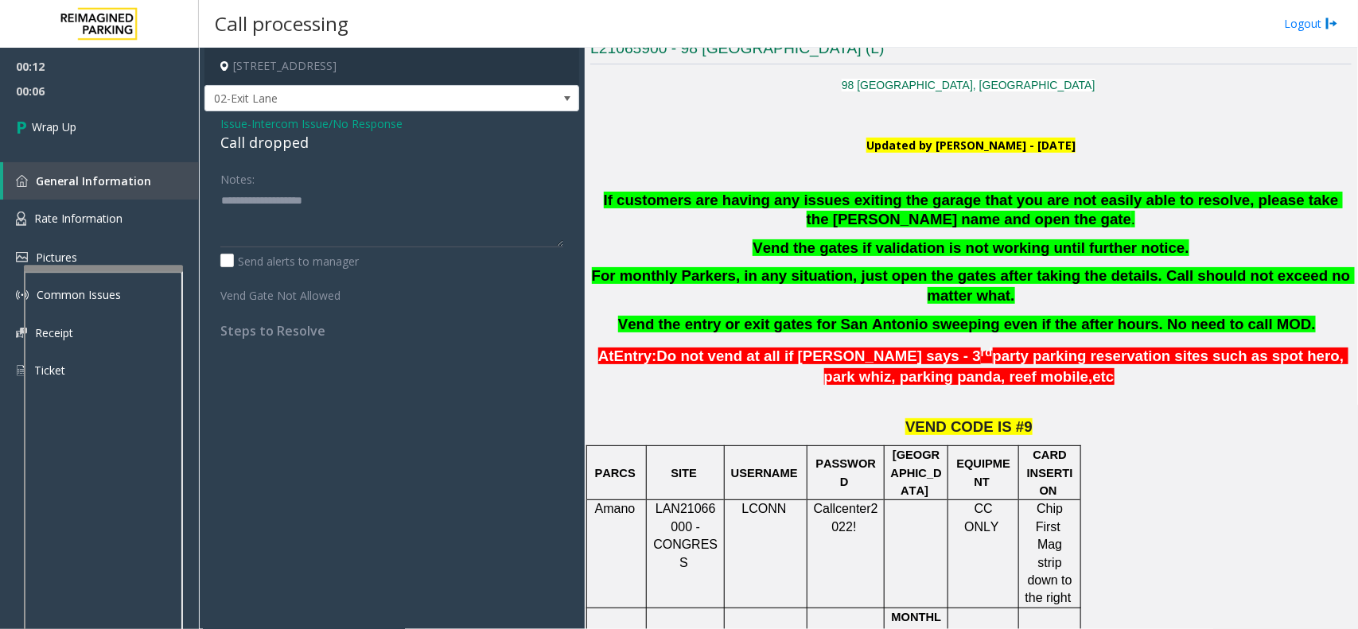
click at [272, 145] on div "Call dropped" at bounding box center [391, 142] width 343 height 21
type textarea "**********"
click at [60, 126] on span "Wrap Up" at bounding box center [54, 127] width 45 height 17
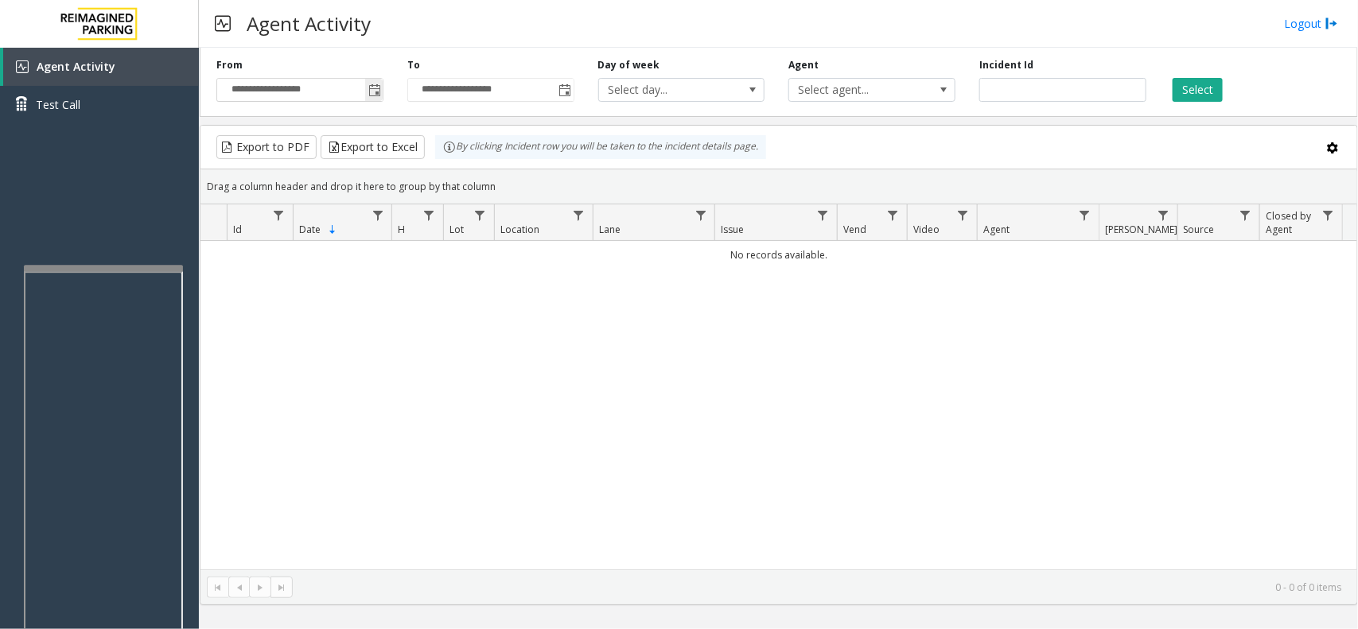
click at [372, 94] on span "Toggle popup" at bounding box center [374, 90] width 13 height 13
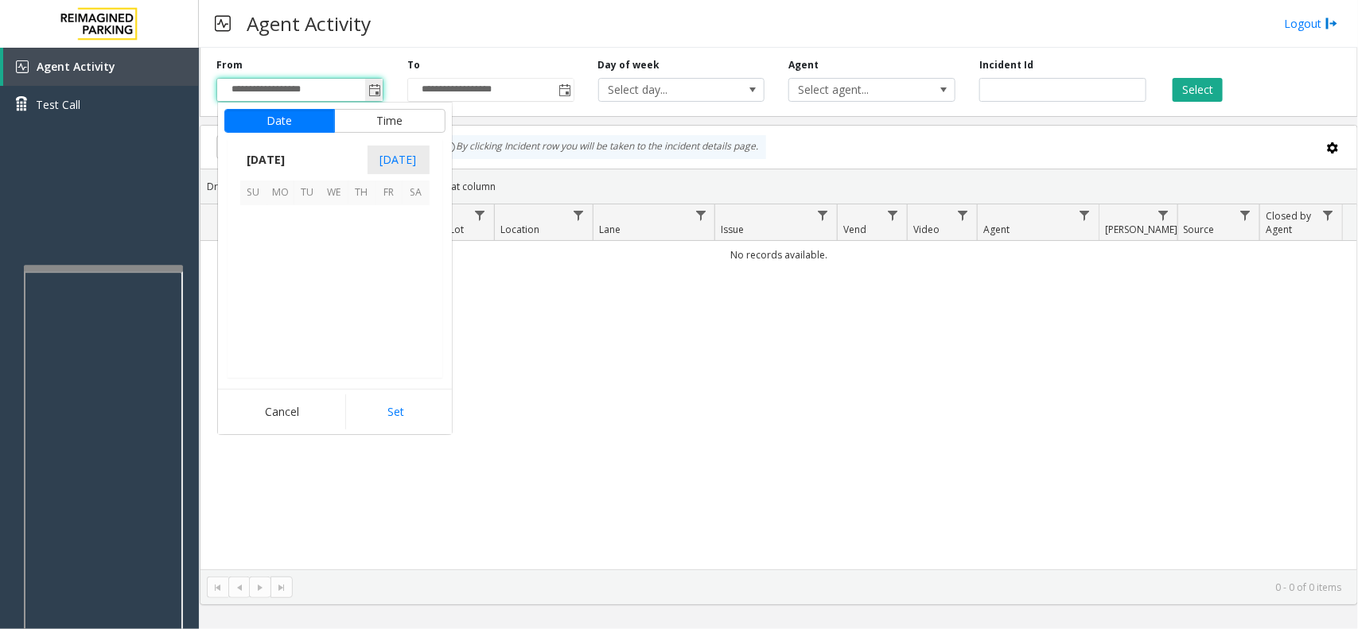
scroll to position [285276, 0]
click at [356, 243] on span "7" at bounding box center [362, 246] width 27 height 27
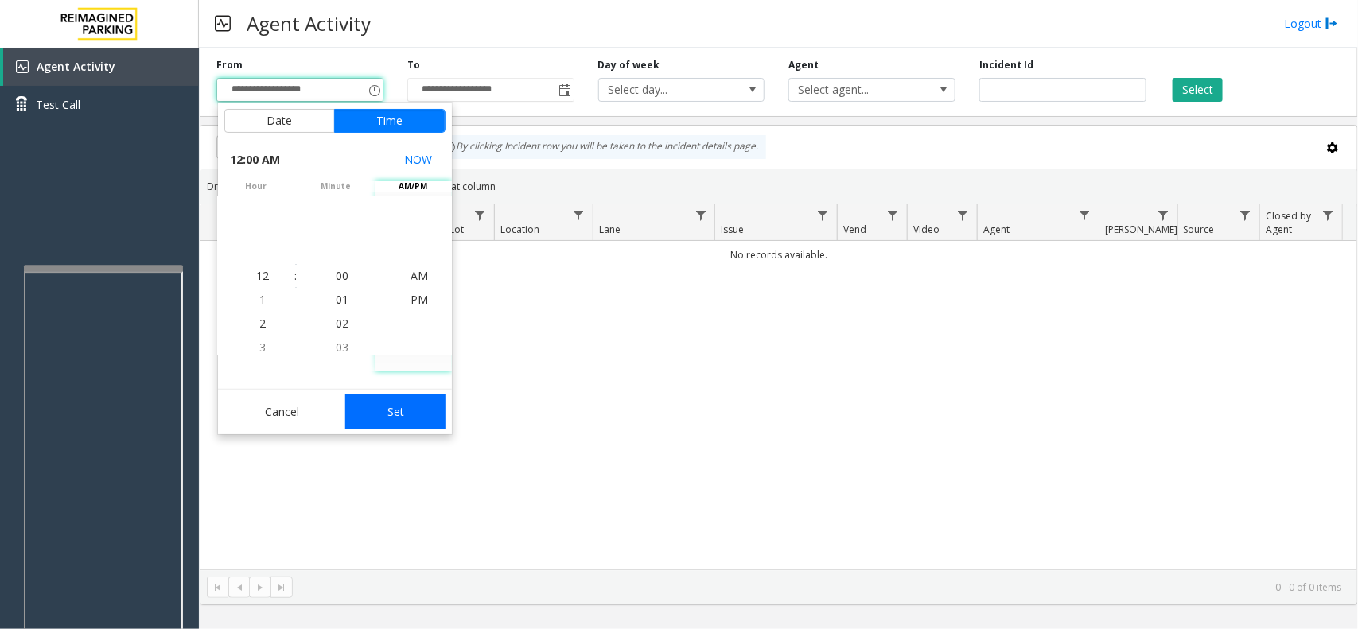
click at [386, 423] on button "Set" at bounding box center [395, 412] width 100 height 35
type input "**********"
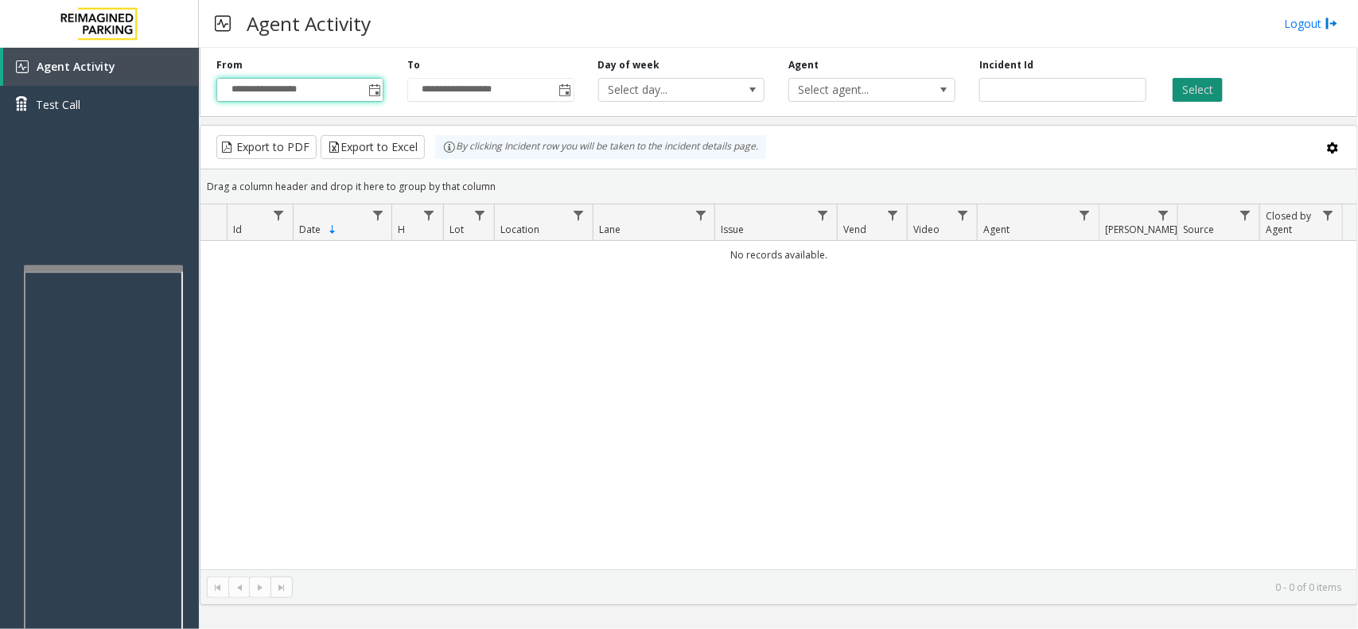
click at [1192, 92] on button "Select" at bounding box center [1198, 90] width 50 height 24
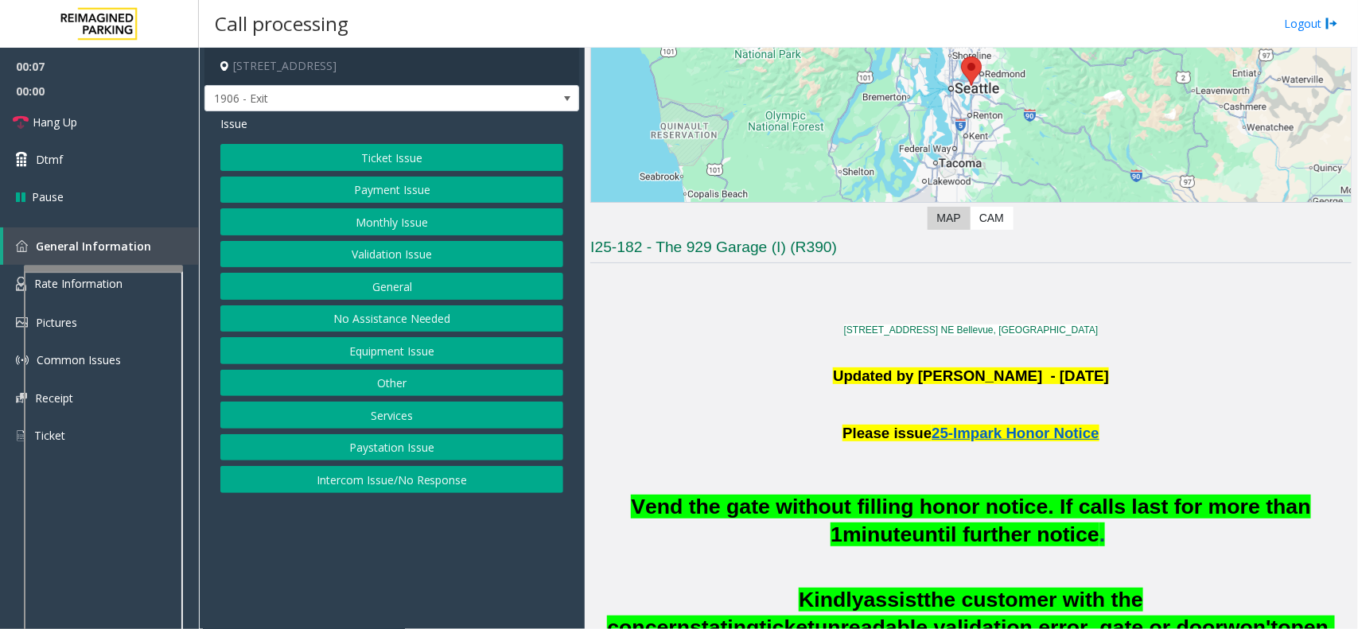
scroll to position [298, 0]
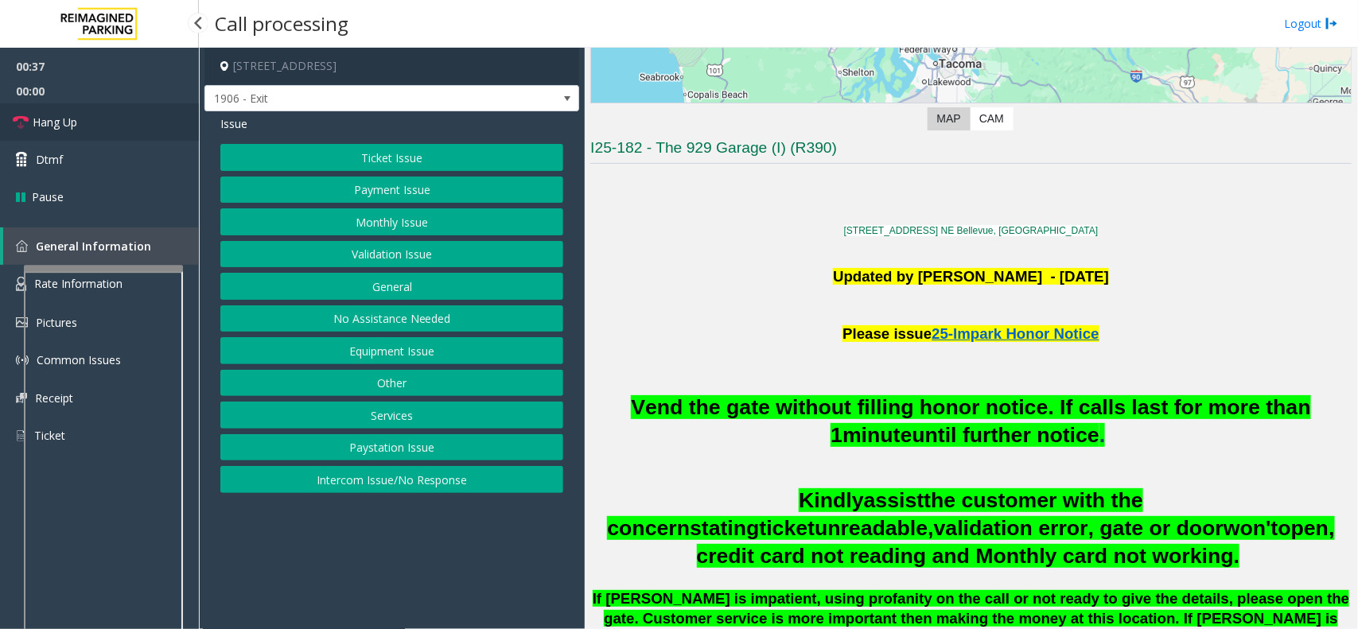
click at [68, 117] on span "Hang Up" at bounding box center [55, 122] width 45 height 17
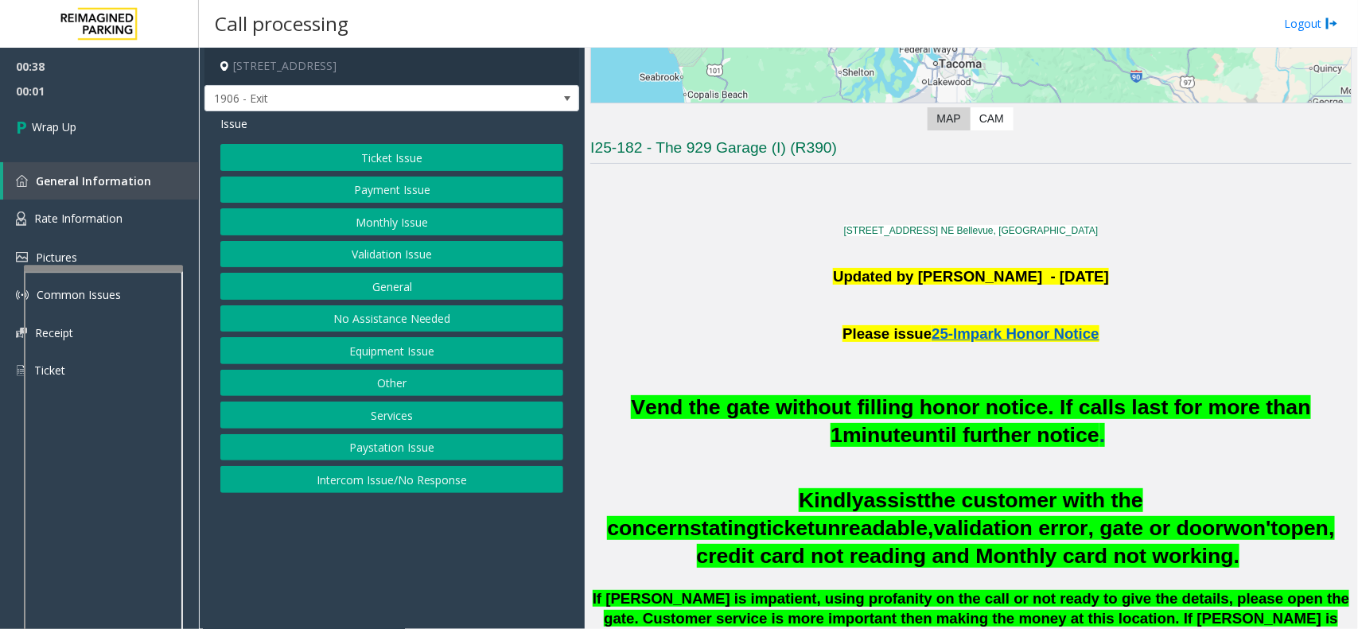
click at [387, 484] on button "Intercom Issue/No Response" at bounding box center [391, 479] width 343 height 27
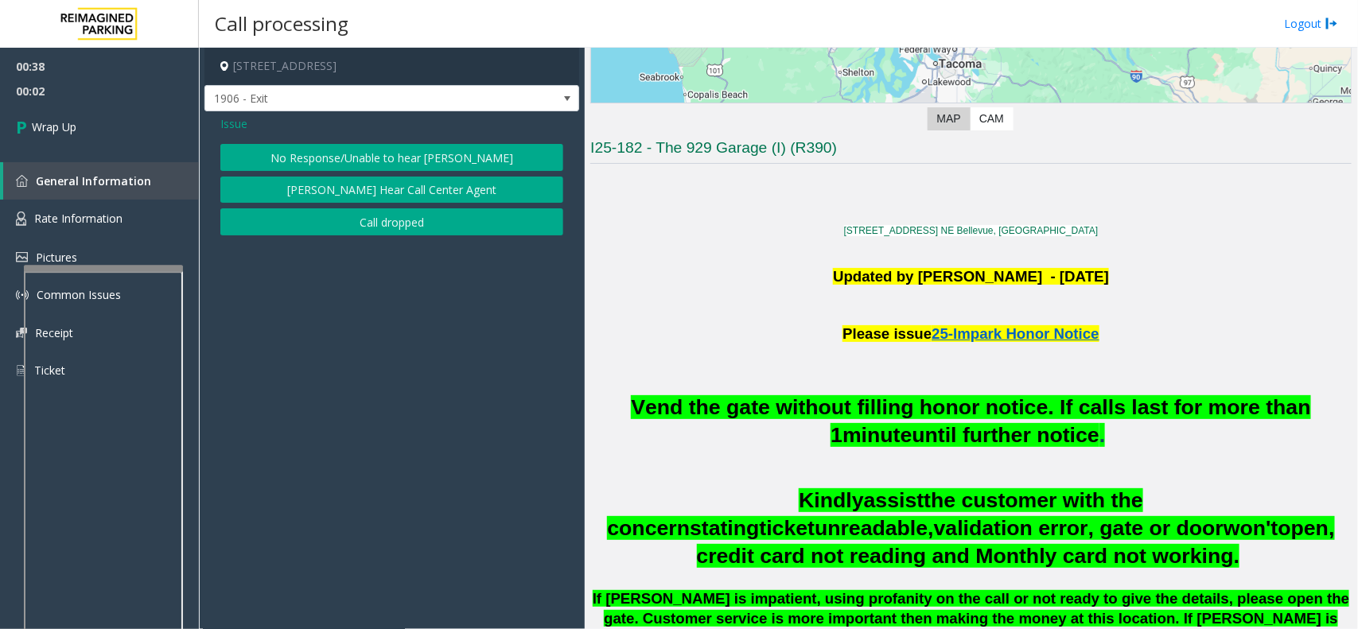
click at [398, 160] on button "No Response/Unable to hear [PERSON_NAME]" at bounding box center [391, 157] width 343 height 27
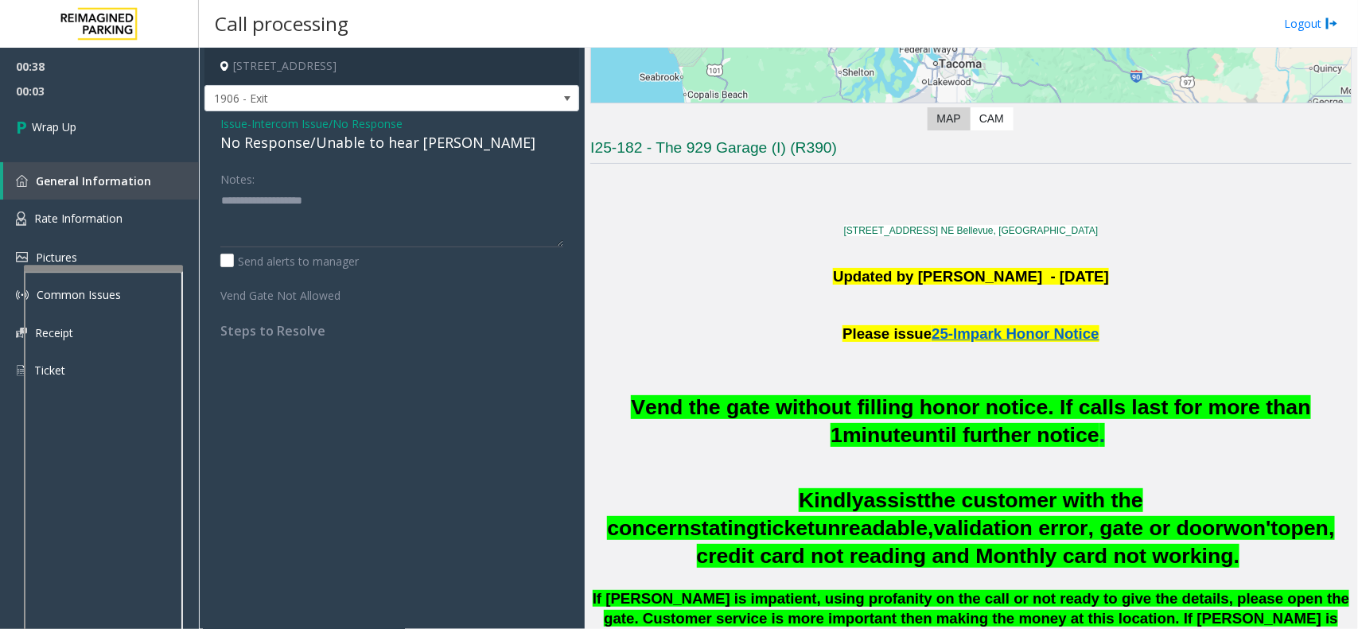
click at [379, 144] on div "No Response/Unable to hear [PERSON_NAME]" at bounding box center [391, 142] width 343 height 21
type textarea "**********"
click at [60, 134] on span "Wrap Up" at bounding box center [54, 127] width 45 height 17
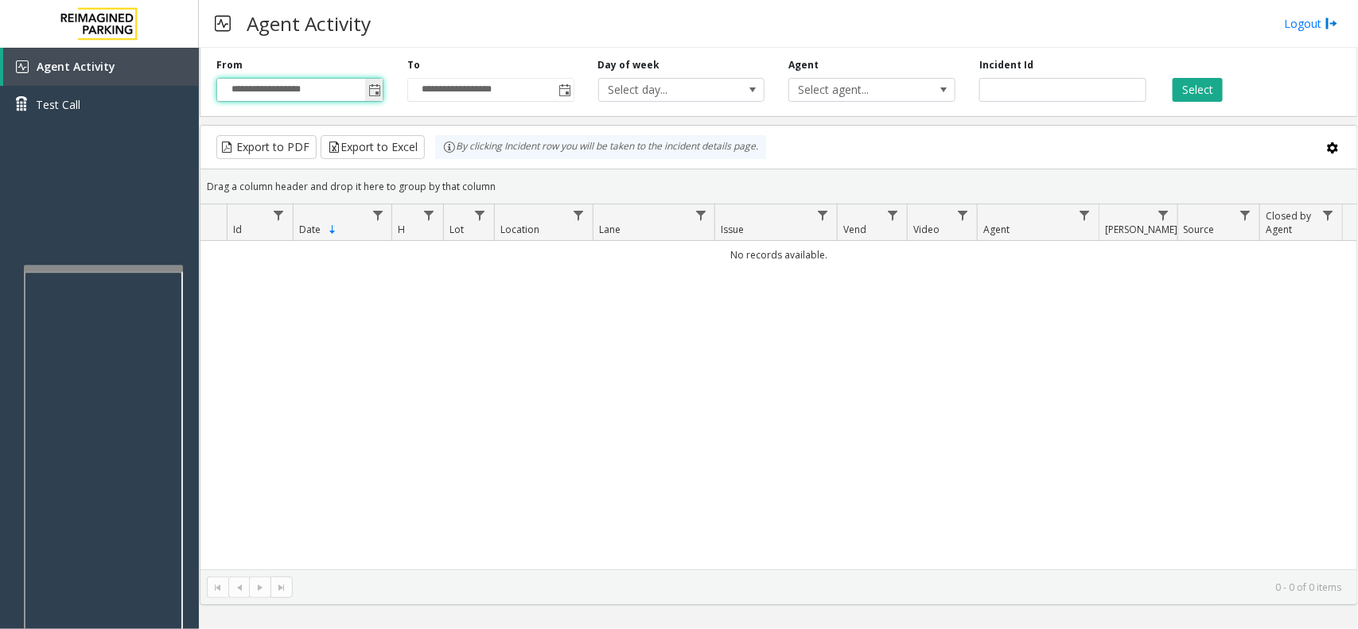
click at [364, 90] on input "**********" at bounding box center [300, 90] width 166 height 22
click at [370, 92] on span "Toggle popup" at bounding box center [374, 90] width 13 height 13
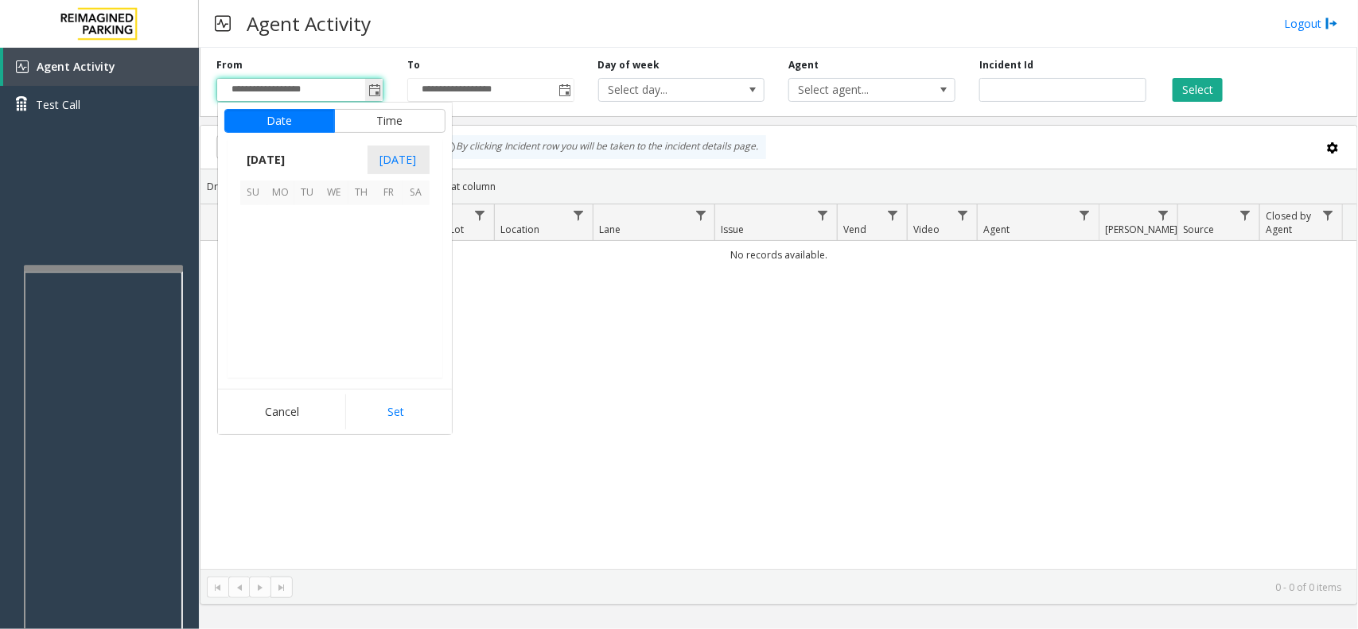
scroll to position [285276, 0]
click at [376, 232] on span "1" at bounding box center [389, 219] width 27 height 27
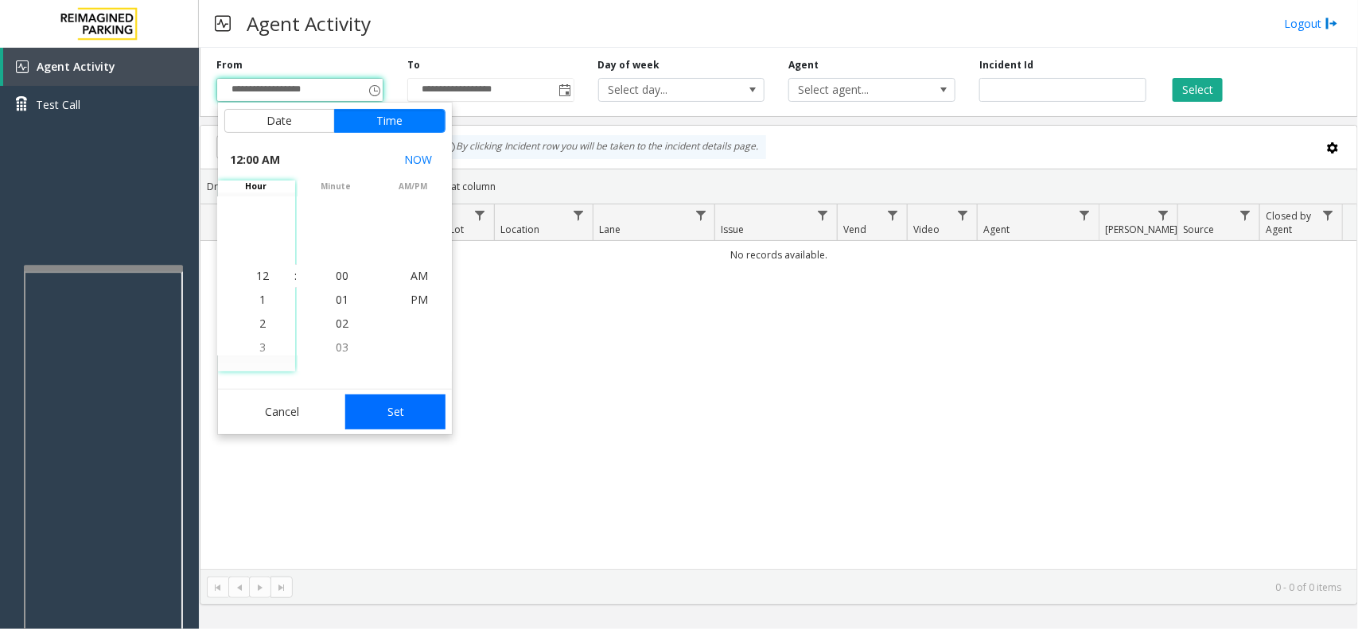
click at [411, 418] on button "Set" at bounding box center [395, 412] width 100 height 35
type input "**********"
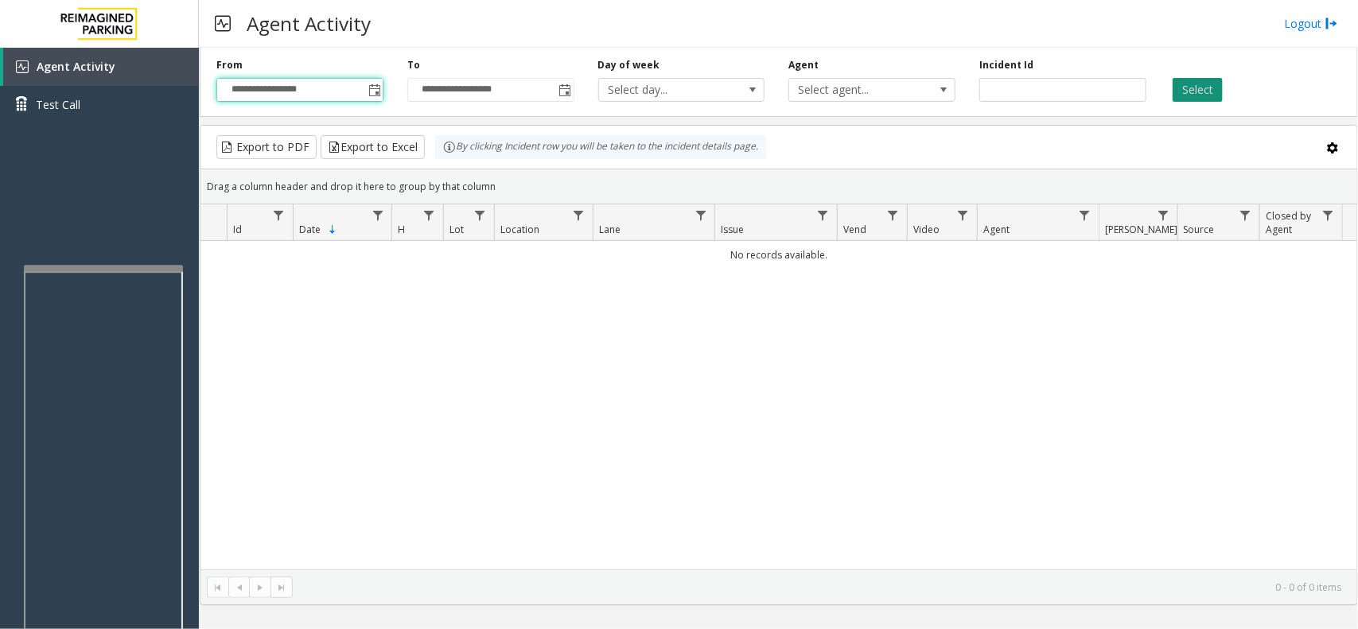
click at [1190, 80] on button "Select" at bounding box center [1198, 90] width 50 height 24
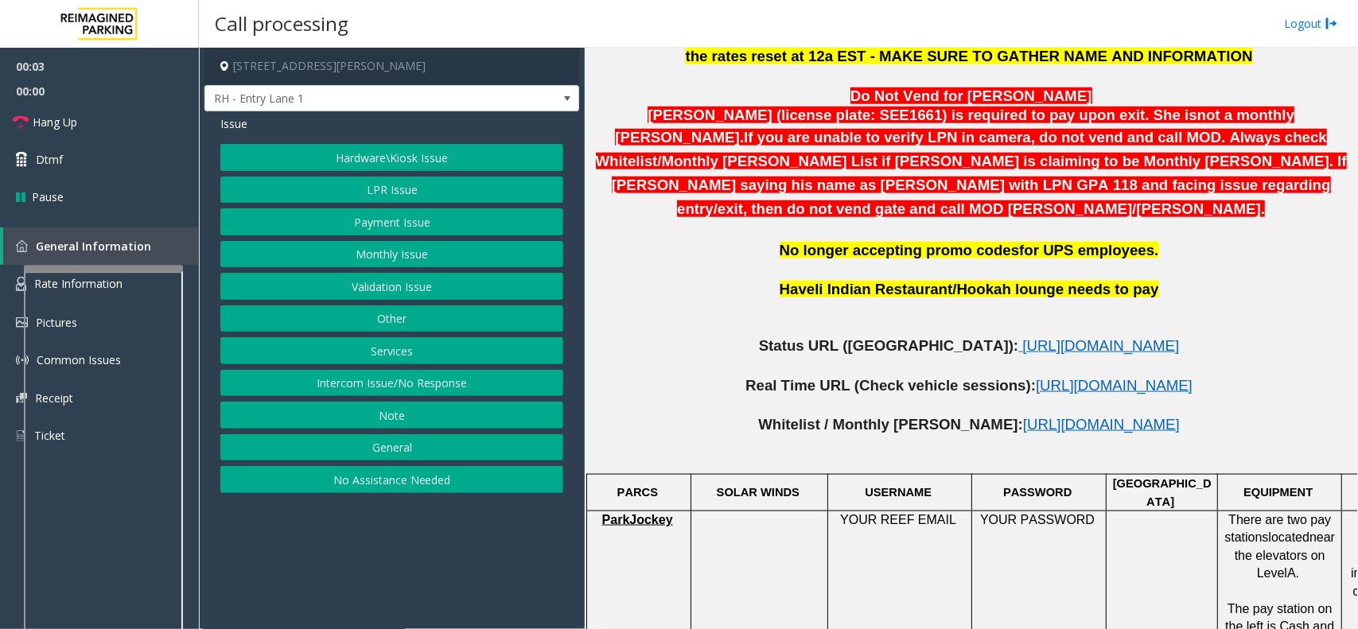
scroll to position [696, 0]
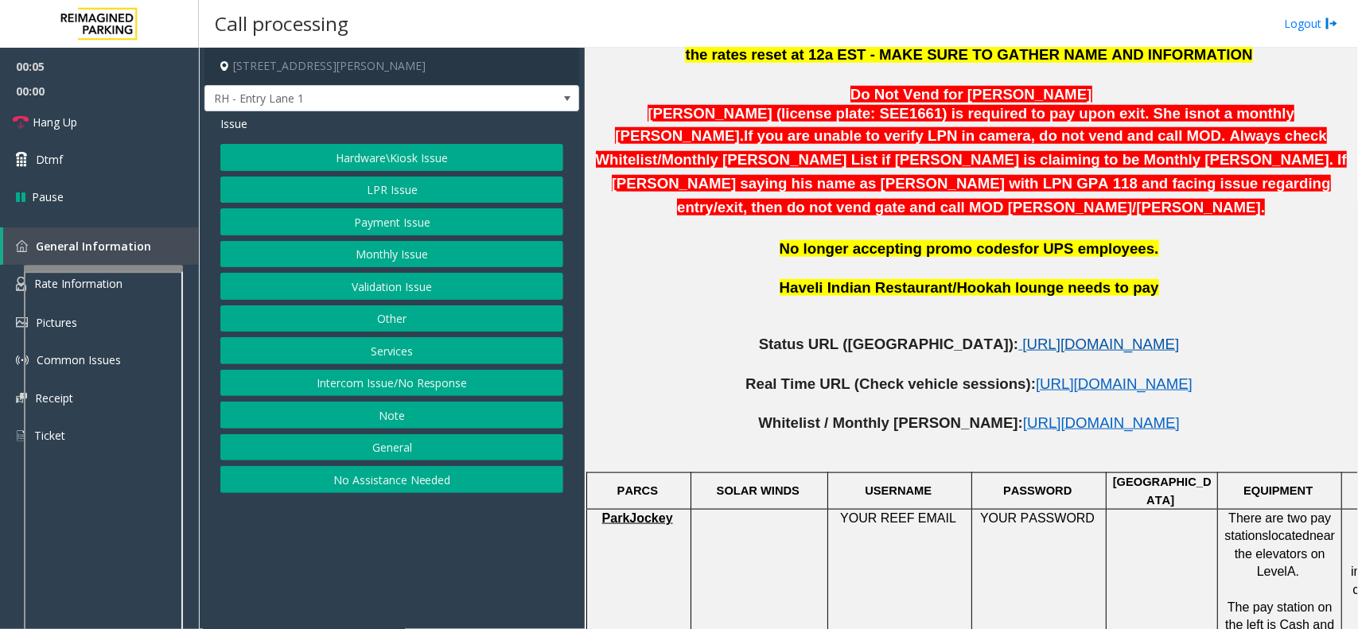
click at [1065, 336] on span "https://www.parkjockey.com/en-us/manage/1633/status" at bounding box center [1101, 344] width 157 height 17
click at [105, 126] on link "Hang Up" at bounding box center [99, 121] width 199 height 37
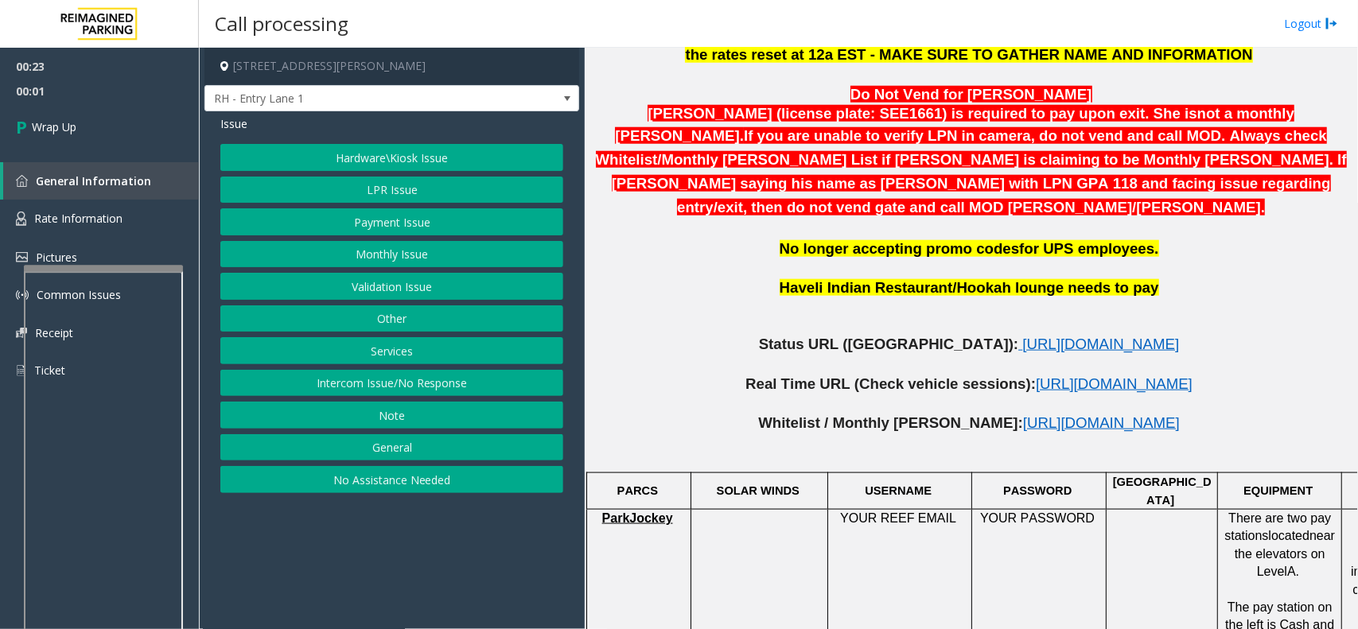
click at [418, 387] on button "Intercom Issue/No Response" at bounding box center [391, 383] width 343 height 27
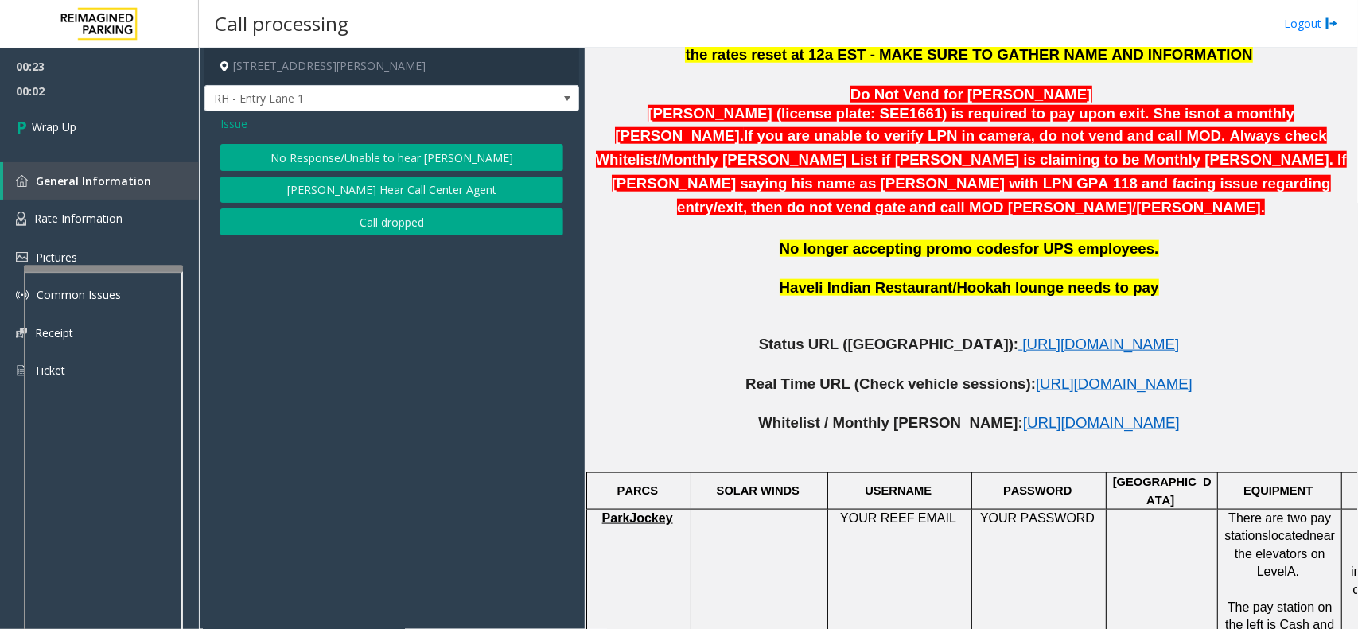
click at [339, 159] on button "No Response/Unable to hear [PERSON_NAME]" at bounding box center [391, 157] width 343 height 27
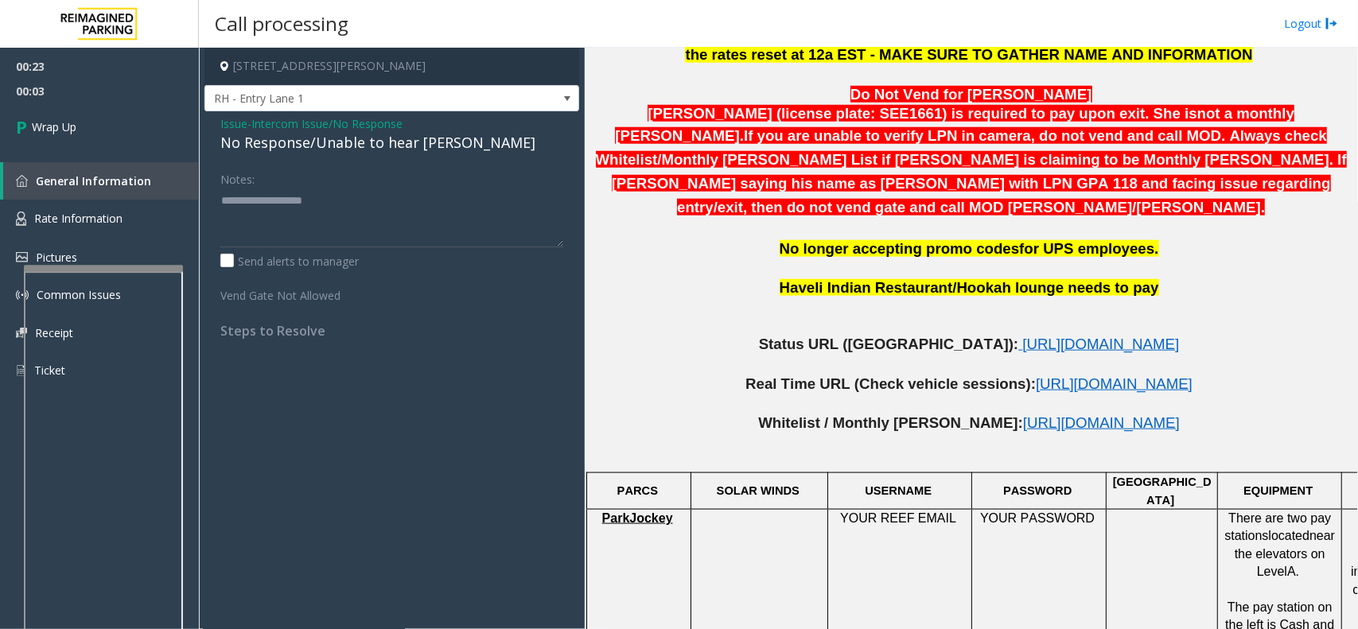
click at [337, 149] on div "No Response/Unable to hear [PERSON_NAME]" at bounding box center [391, 142] width 343 height 21
type textarea "**********"
click at [94, 135] on link "Wrap Up" at bounding box center [99, 126] width 199 height 47
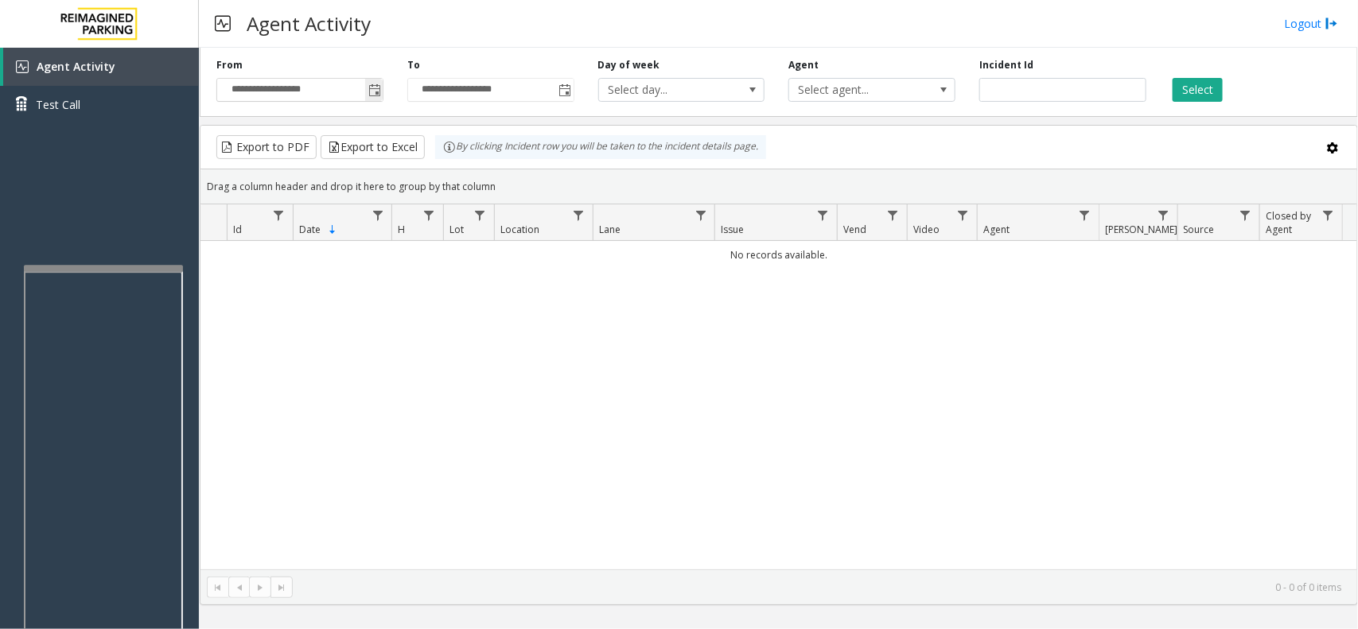
click at [367, 99] on span "**********" at bounding box center [299, 90] width 167 height 24
click at [380, 90] on span "Toggle popup" at bounding box center [374, 90] width 13 height 13
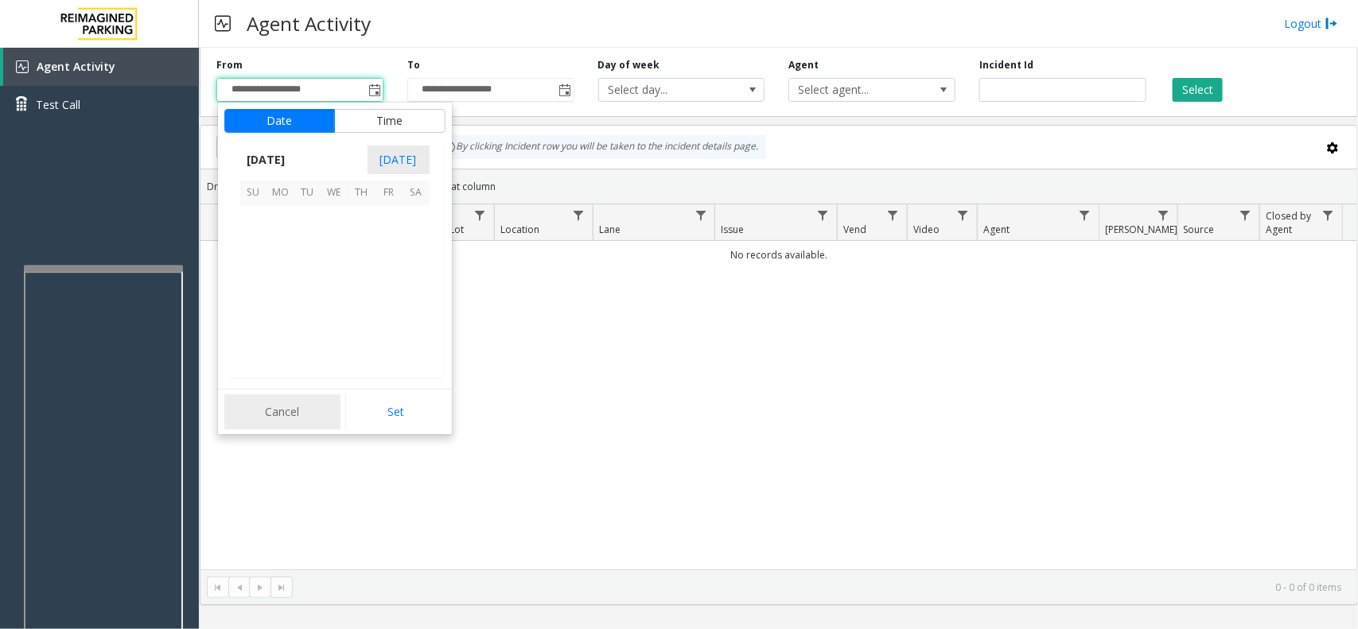
scroll to position [285276, 0]
click at [329, 252] on span "6" at bounding box center [334, 246] width 27 height 27
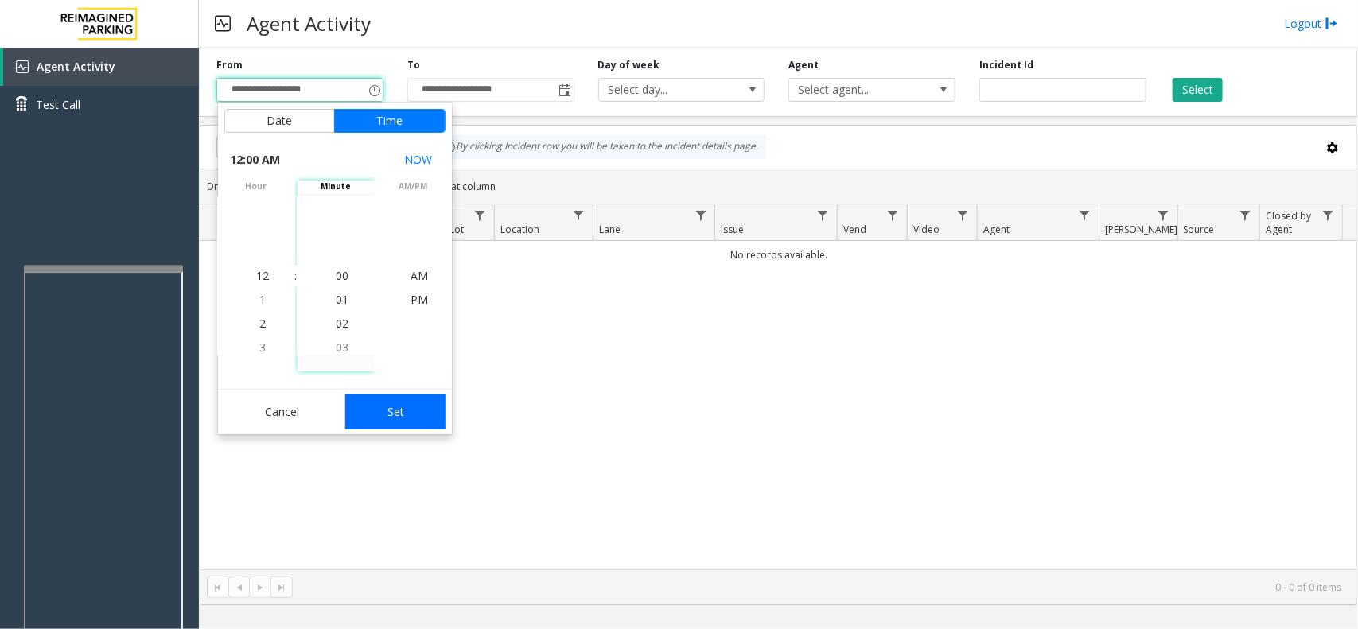
click at [371, 407] on button "Set" at bounding box center [395, 412] width 100 height 35
type input "**********"
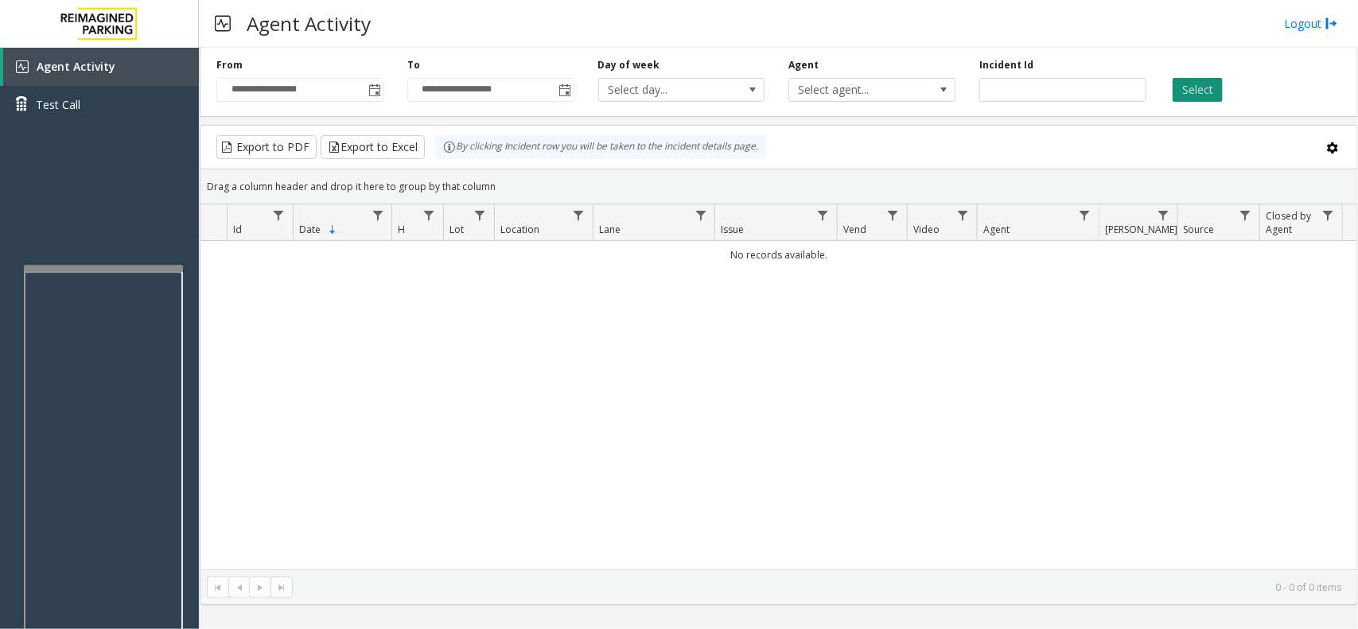
click at [1186, 90] on button "Select" at bounding box center [1198, 90] width 50 height 24
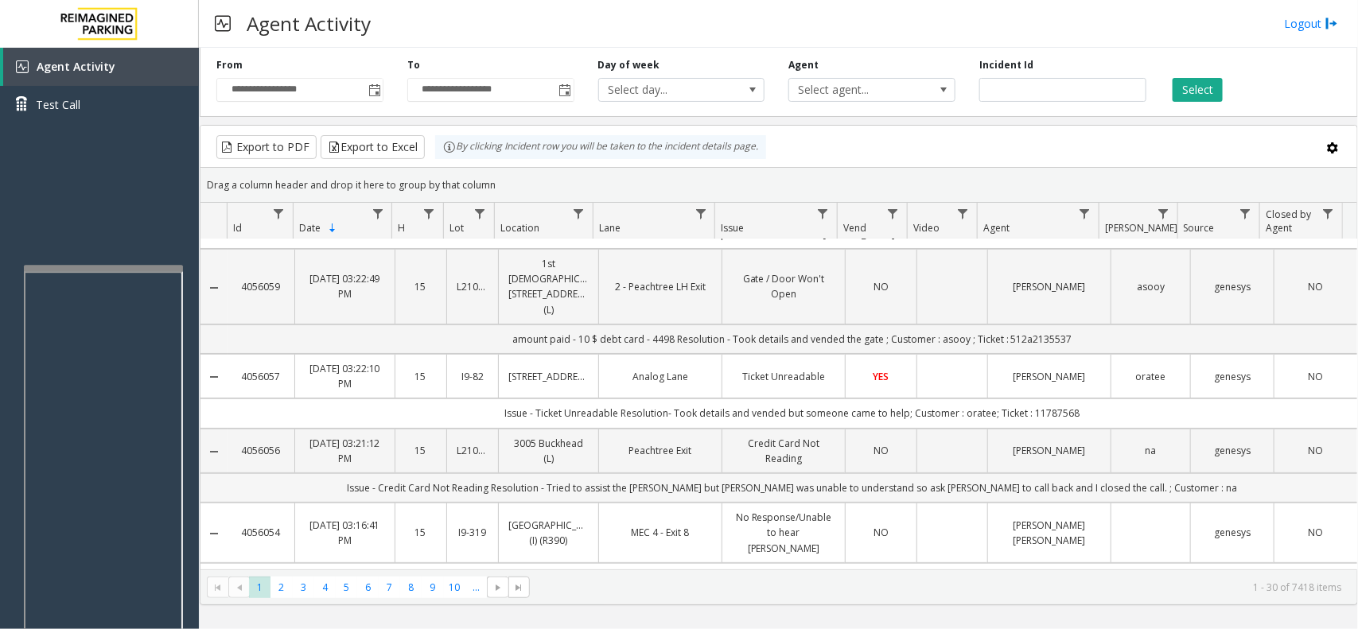
scroll to position [0, 0]
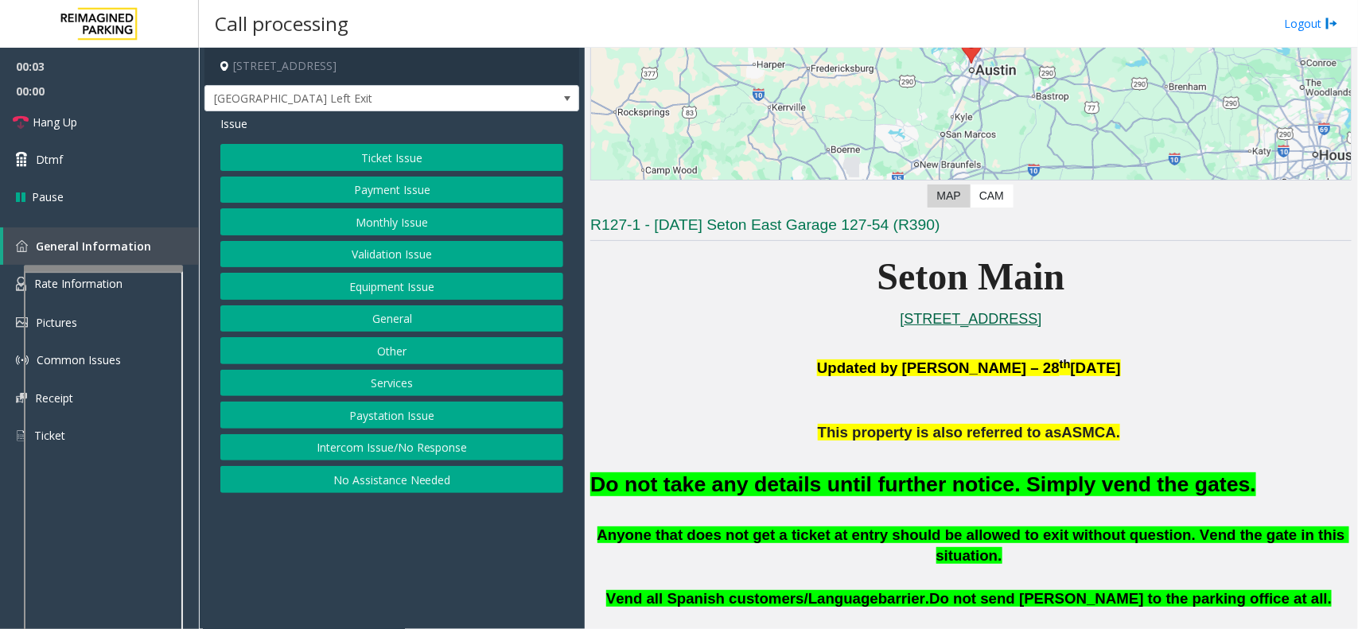
scroll to position [298, 0]
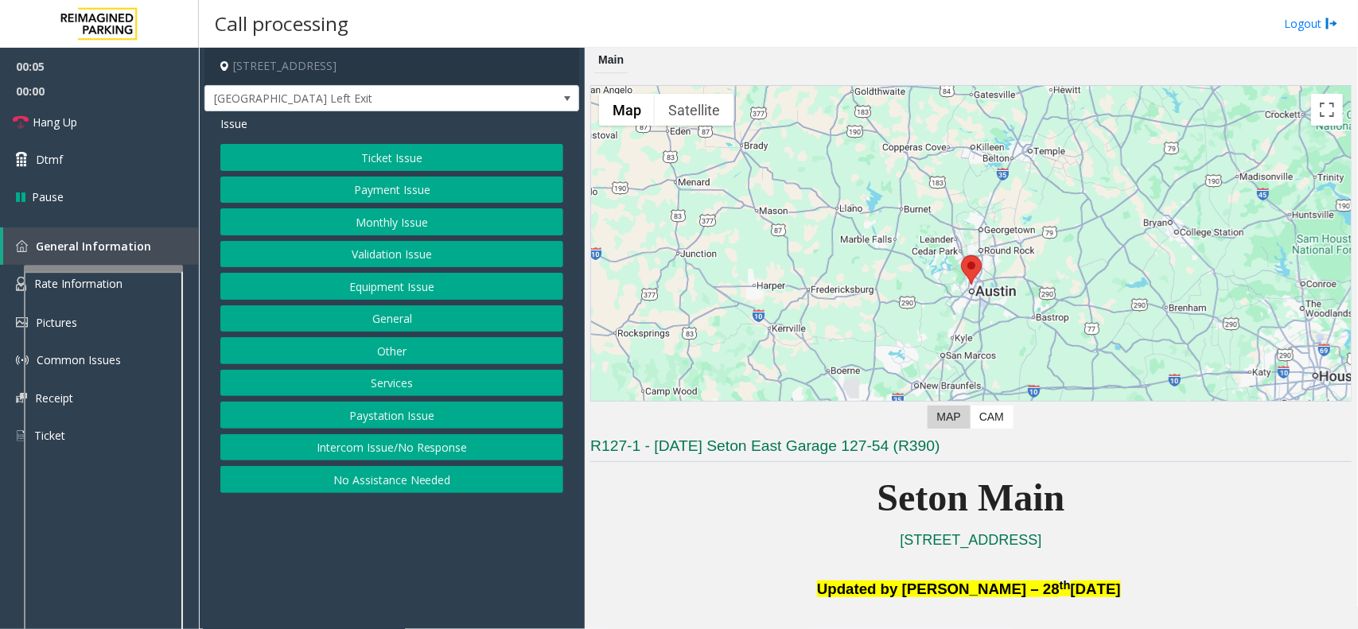
scroll to position [298, 0]
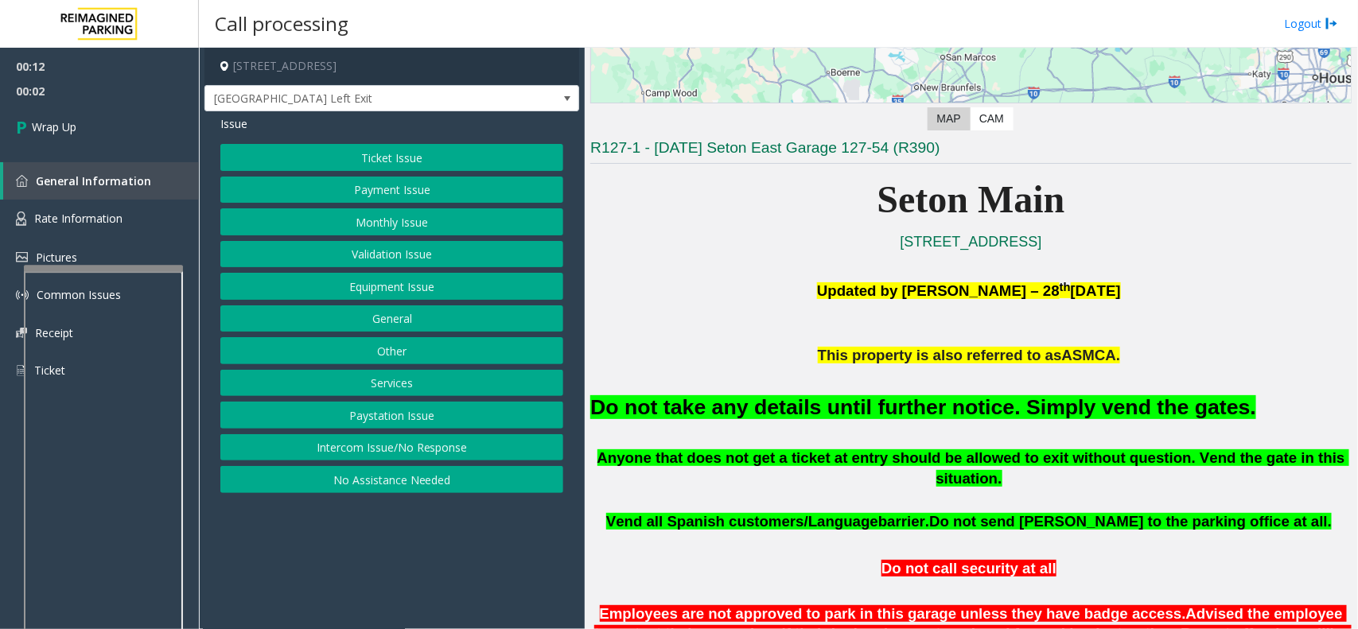
click at [359, 443] on button "Intercom Issue/No Response" at bounding box center [391, 447] width 343 height 27
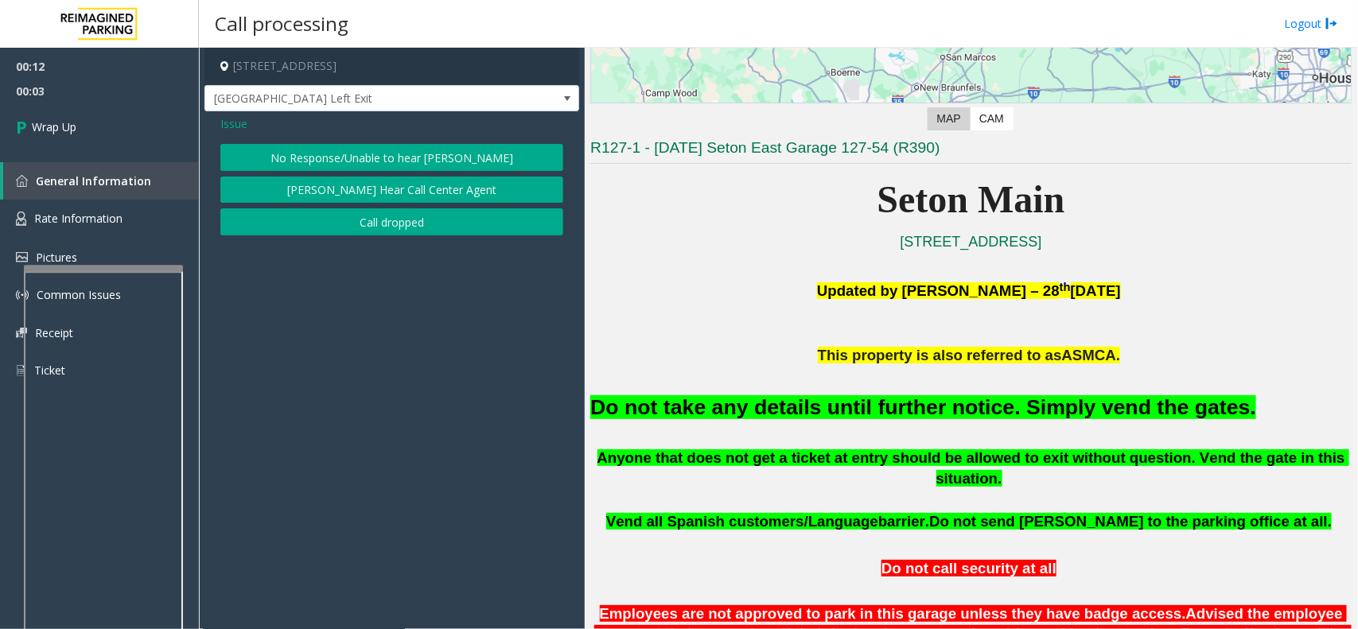
click at [353, 220] on button "Call dropped" at bounding box center [391, 221] width 343 height 27
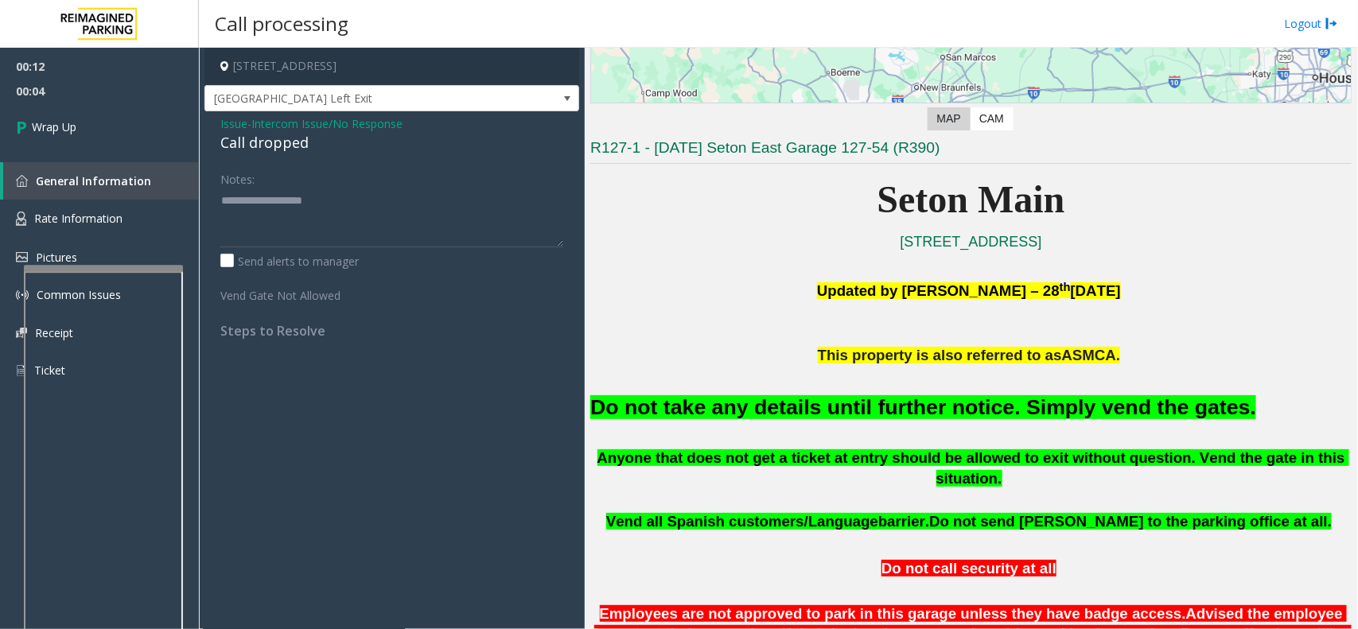
click at [271, 147] on div "Call dropped" at bounding box center [391, 142] width 343 height 21
type textarea "**********"
click at [153, 131] on link "Wrap Up" at bounding box center [99, 126] width 199 height 47
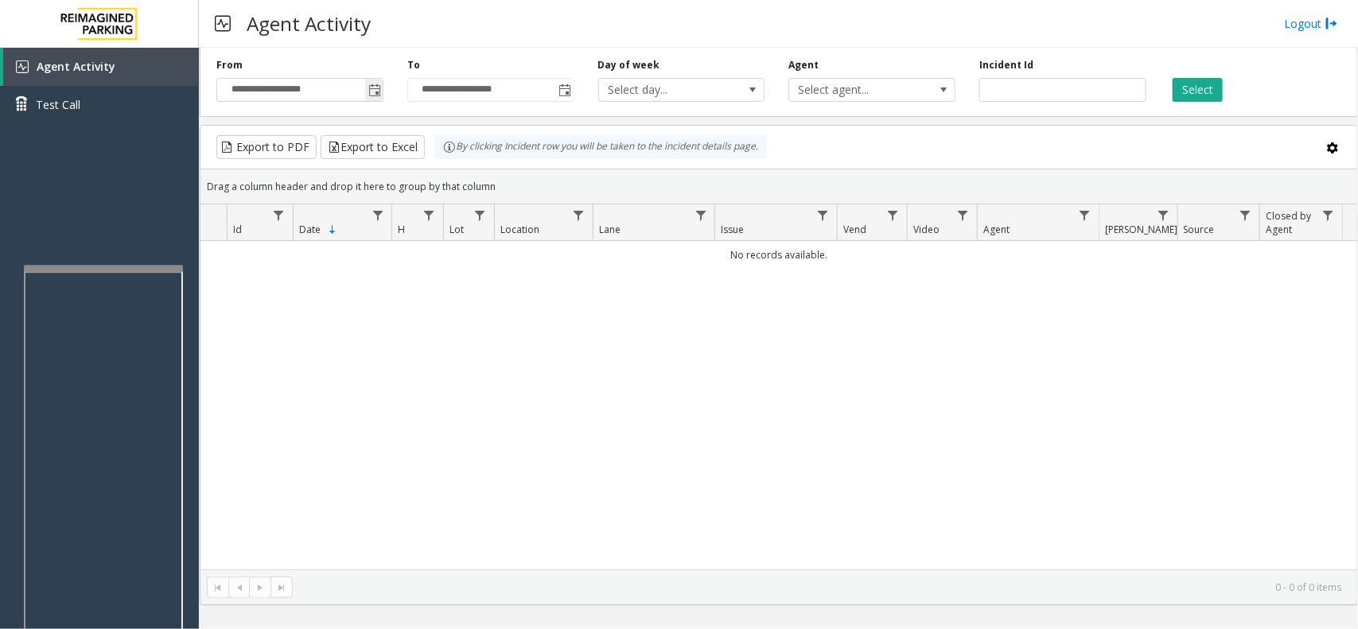
click at [376, 93] on span "Toggle popup" at bounding box center [374, 90] width 13 height 13
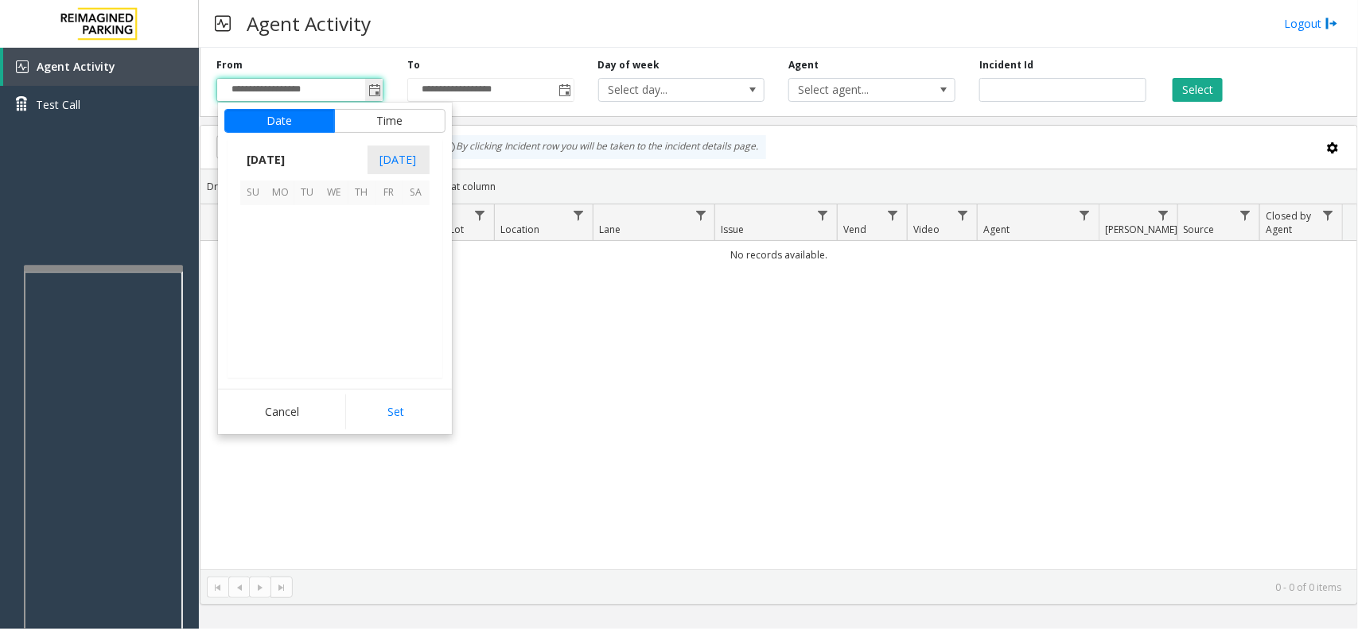
scroll to position [285276, 0]
click at [315, 279] on span "12" at bounding box center [307, 273] width 27 height 27
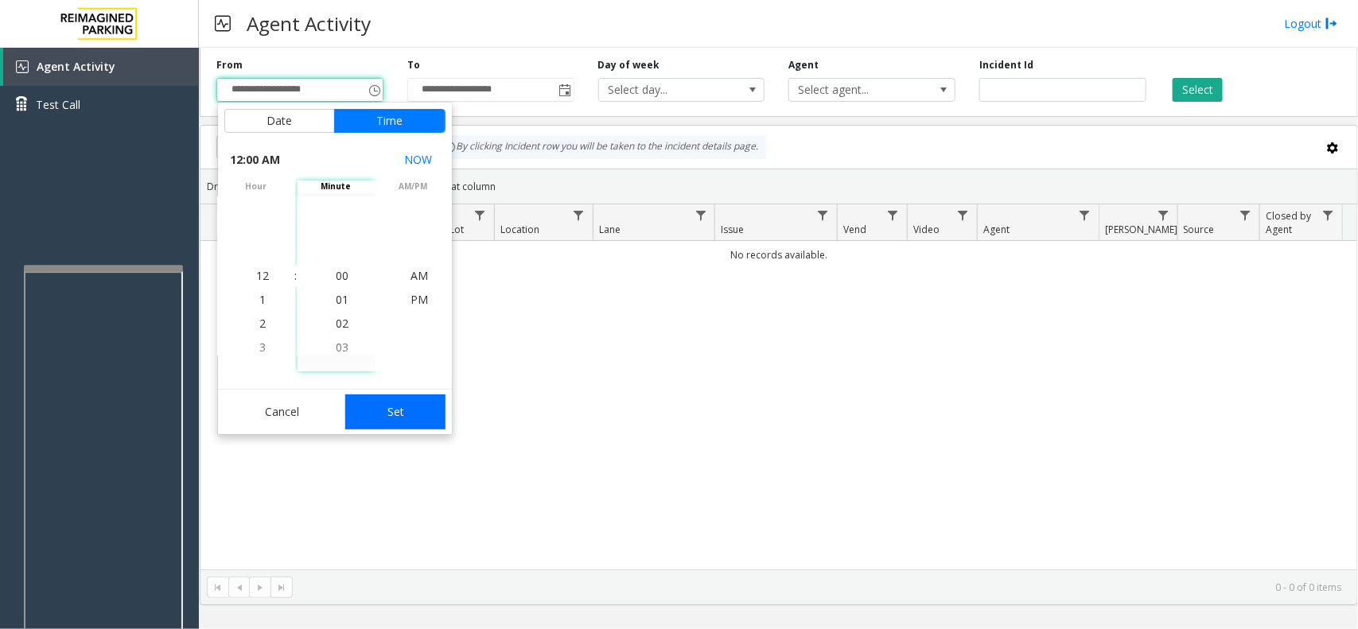
click at [388, 422] on button "Set" at bounding box center [395, 412] width 100 height 35
type input "**********"
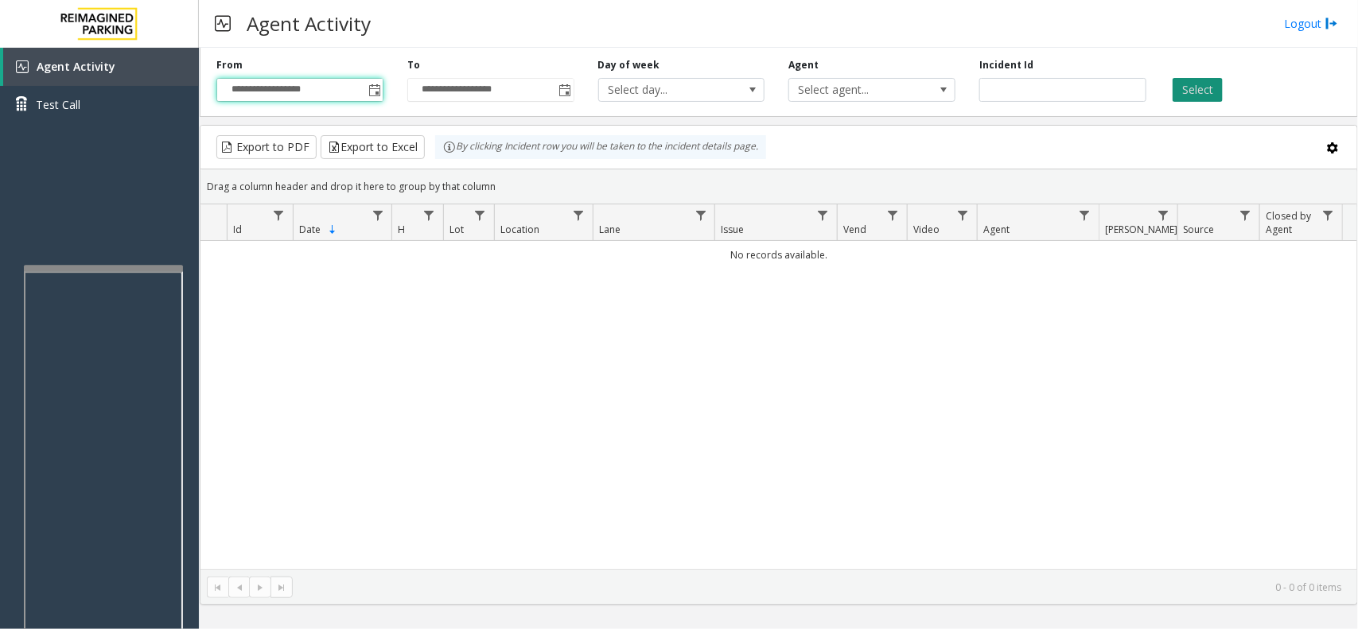
click at [1194, 99] on button "Select" at bounding box center [1198, 90] width 50 height 24
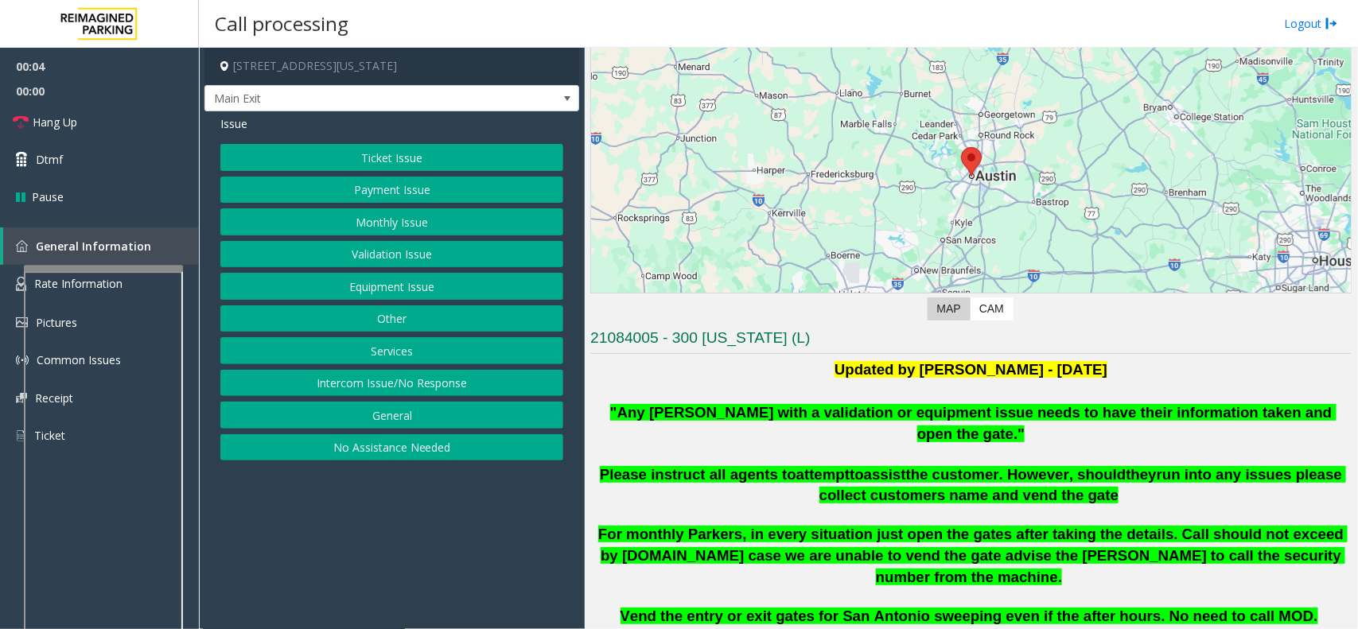
scroll to position [298, 0]
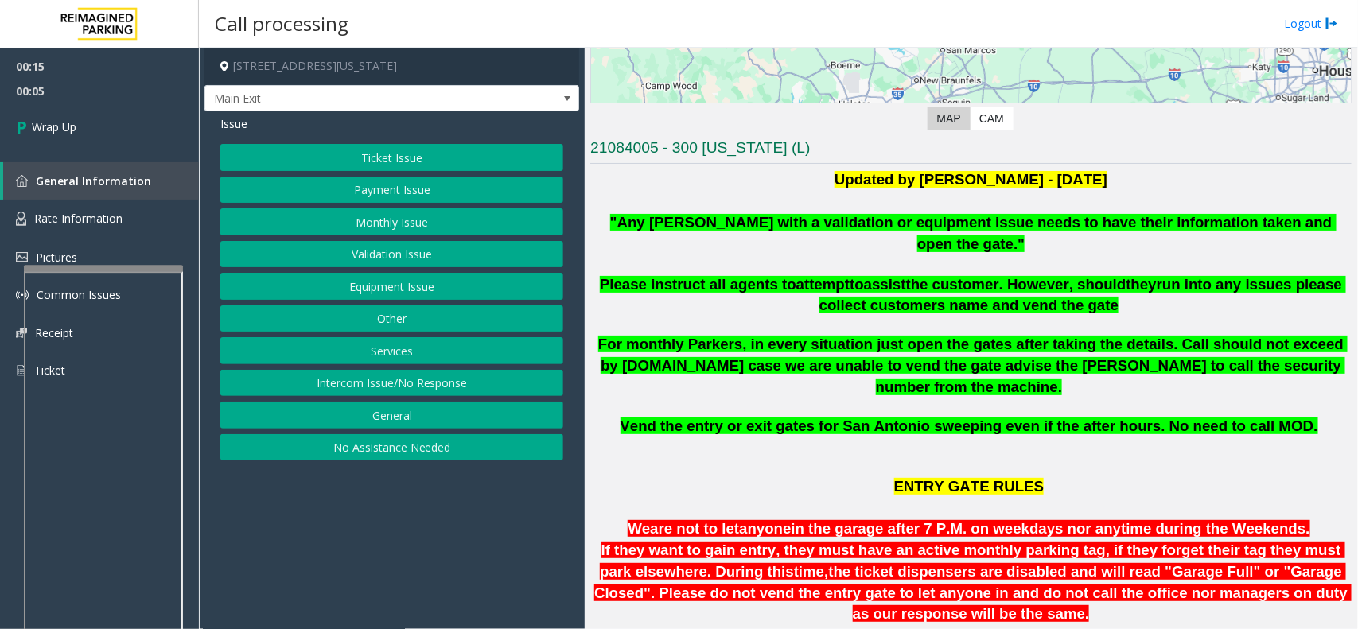
click at [398, 382] on button "Intercom Issue/No Response" at bounding box center [391, 383] width 343 height 27
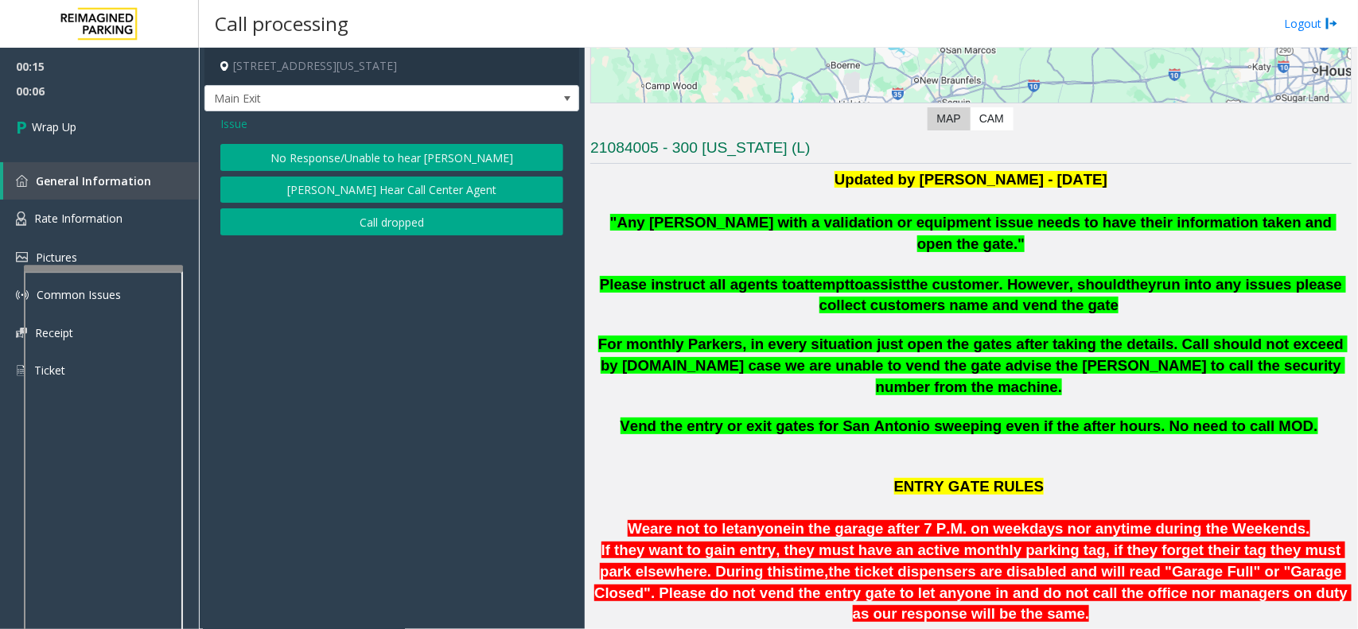
click at [356, 216] on button "Call dropped" at bounding box center [391, 221] width 343 height 27
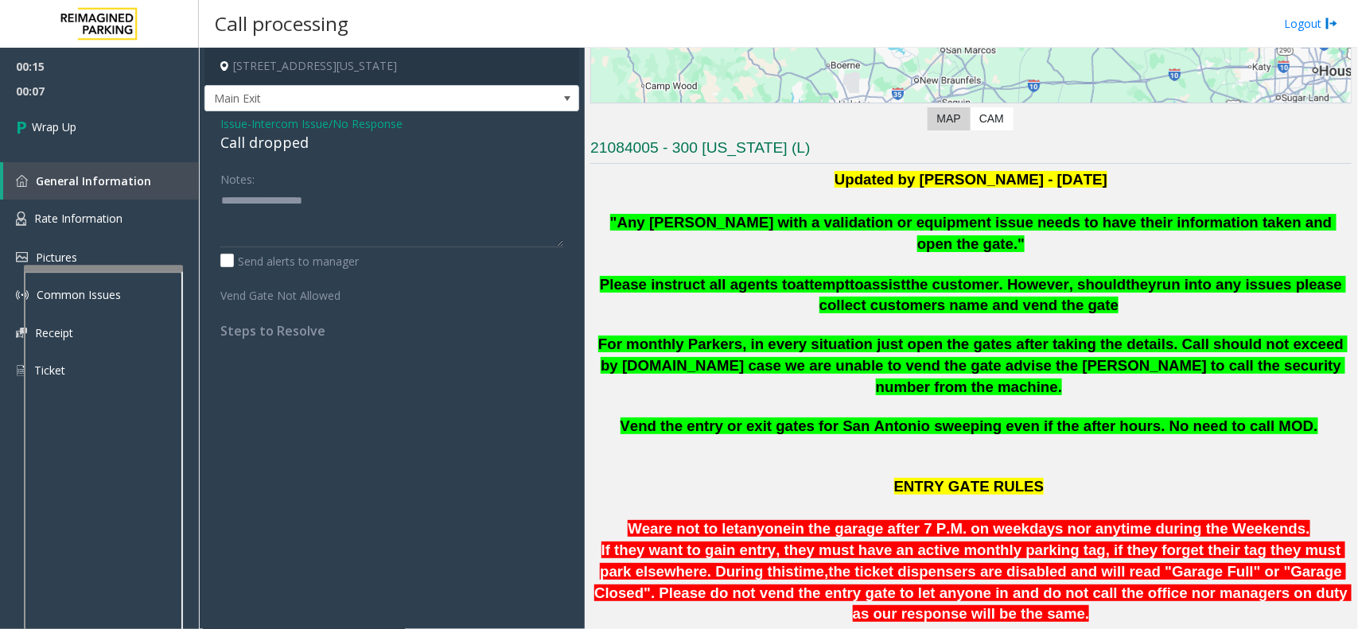
click at [279, 146] on div "Call dropped" at bounding box center [391, 142] width 343 height 21
type textarea "**********"
click at [60, 139] on link "Wrap Up" at bounding box center [99, 126] width 199 height 47
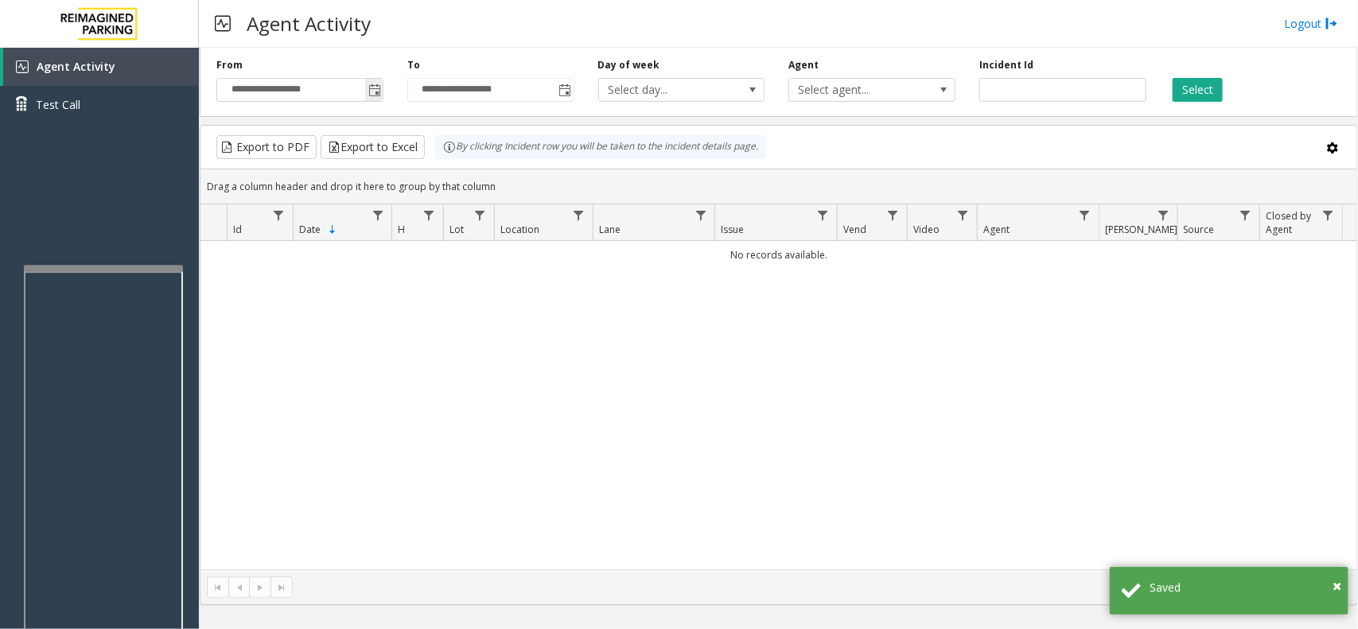
click at [372, 92] on span "Toggle popup" at bounding box center [374, 90] width 13 height 13
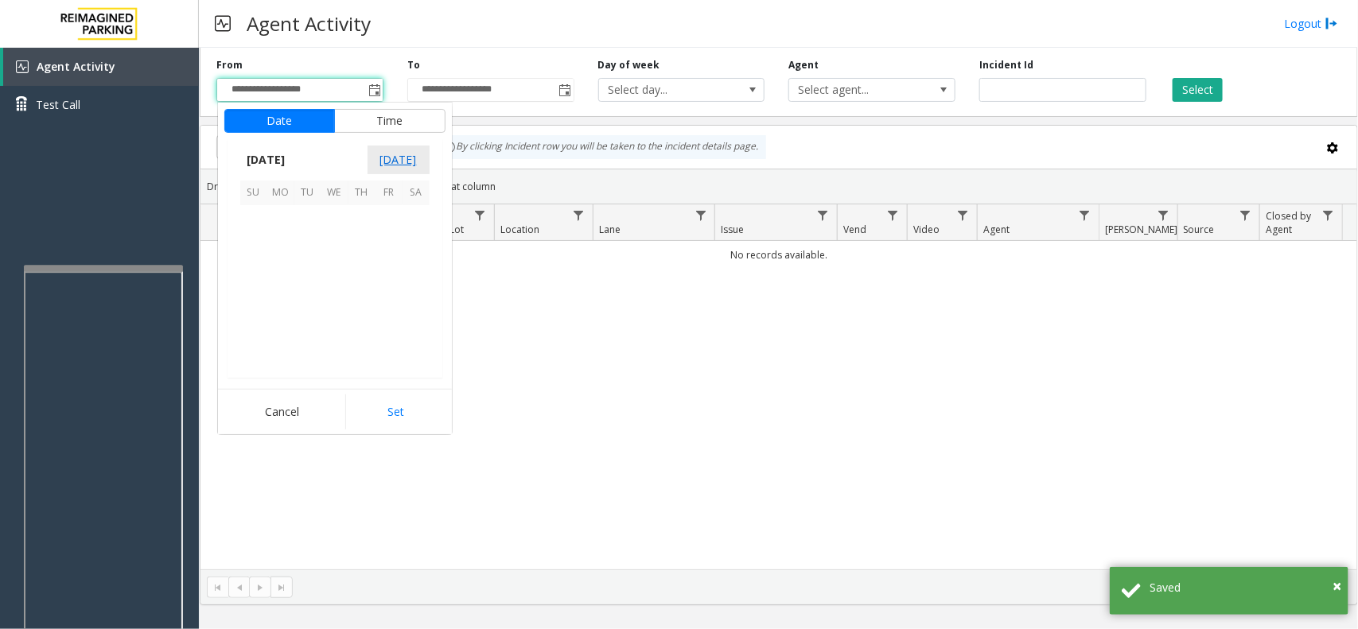
scroll to position [285276, 0]
click at [388, 225] on span "1" at bounding box center [389, 219] width 27 height 27
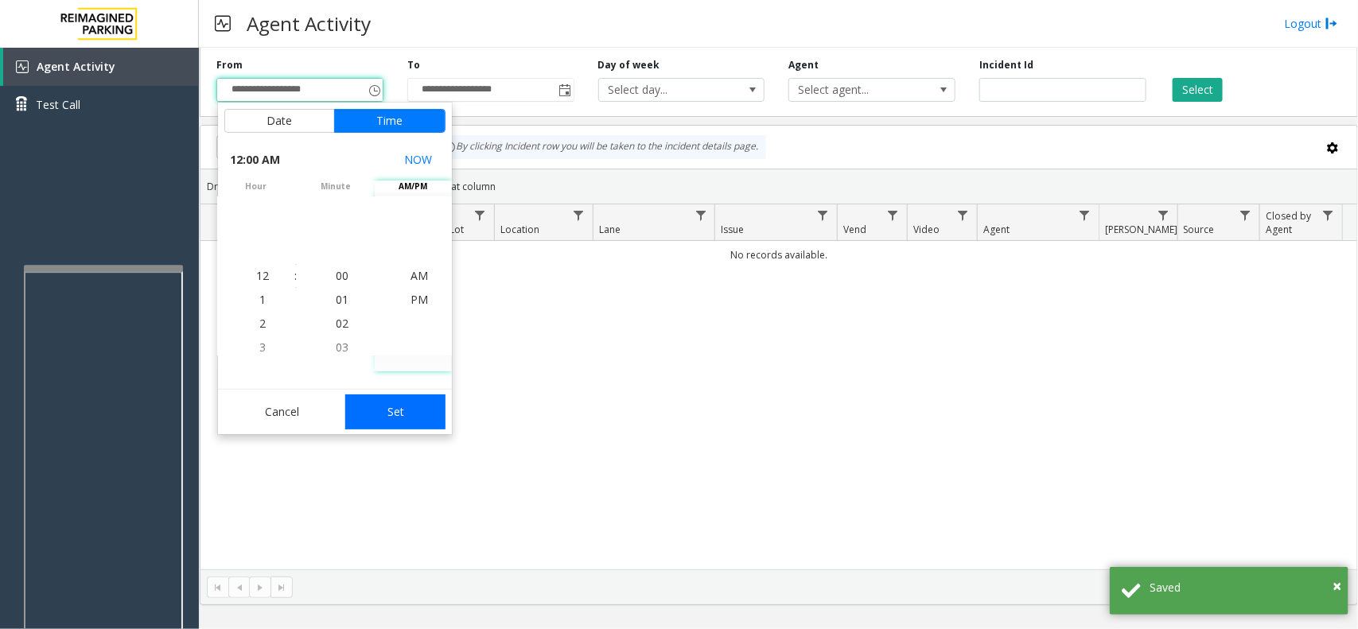
click at [400, 422] on button "Set" at bounding box center [395, 412] width 100 height 35
type input "**********"
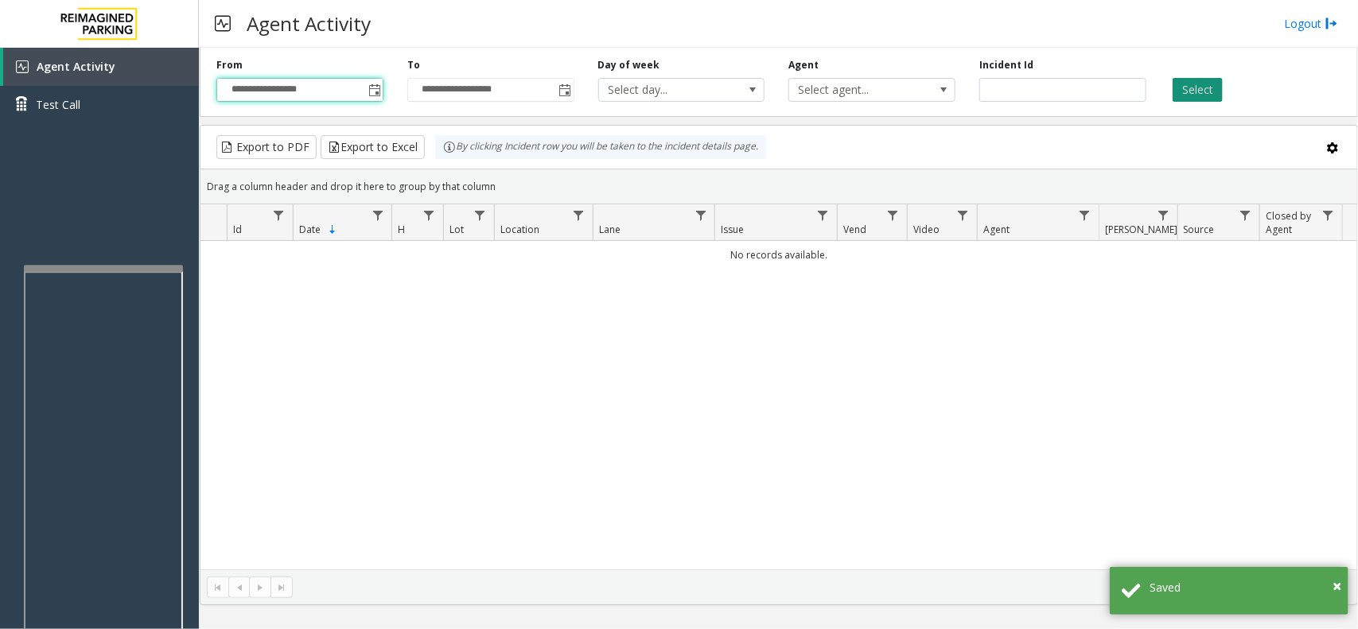
click at [1196, 90] on button "Select" at bounding box center [1198, 90] width 50 height 24
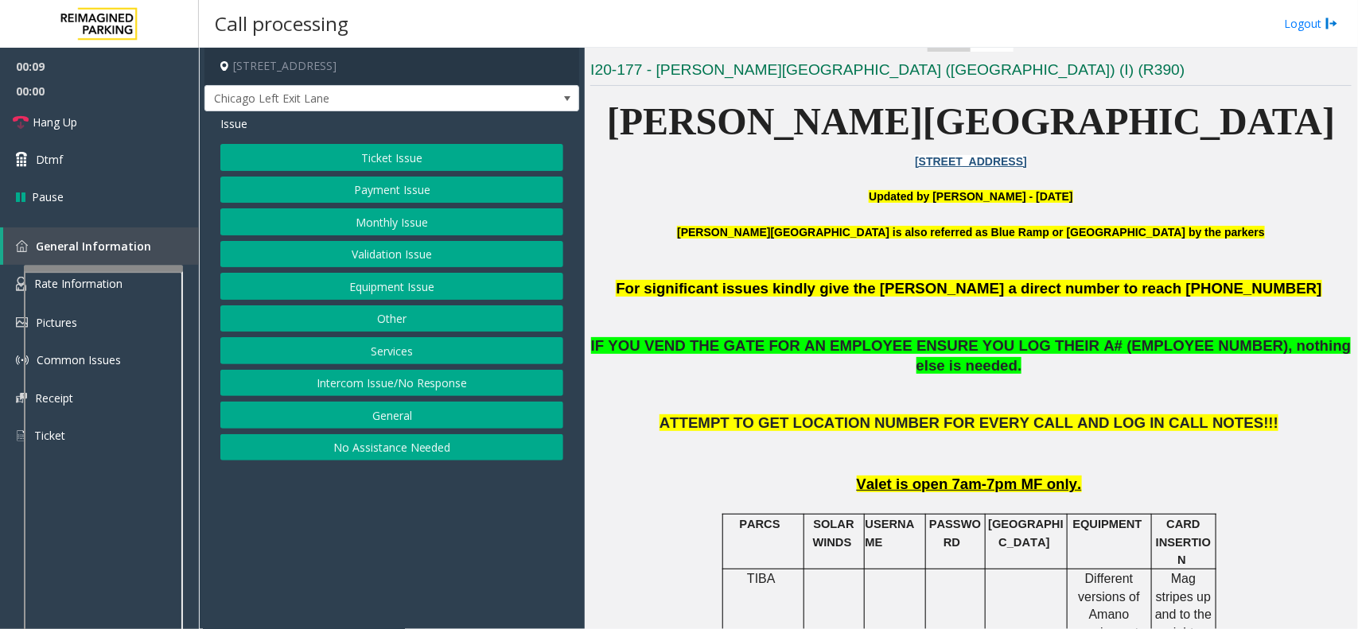
scroll to position [497, 0]
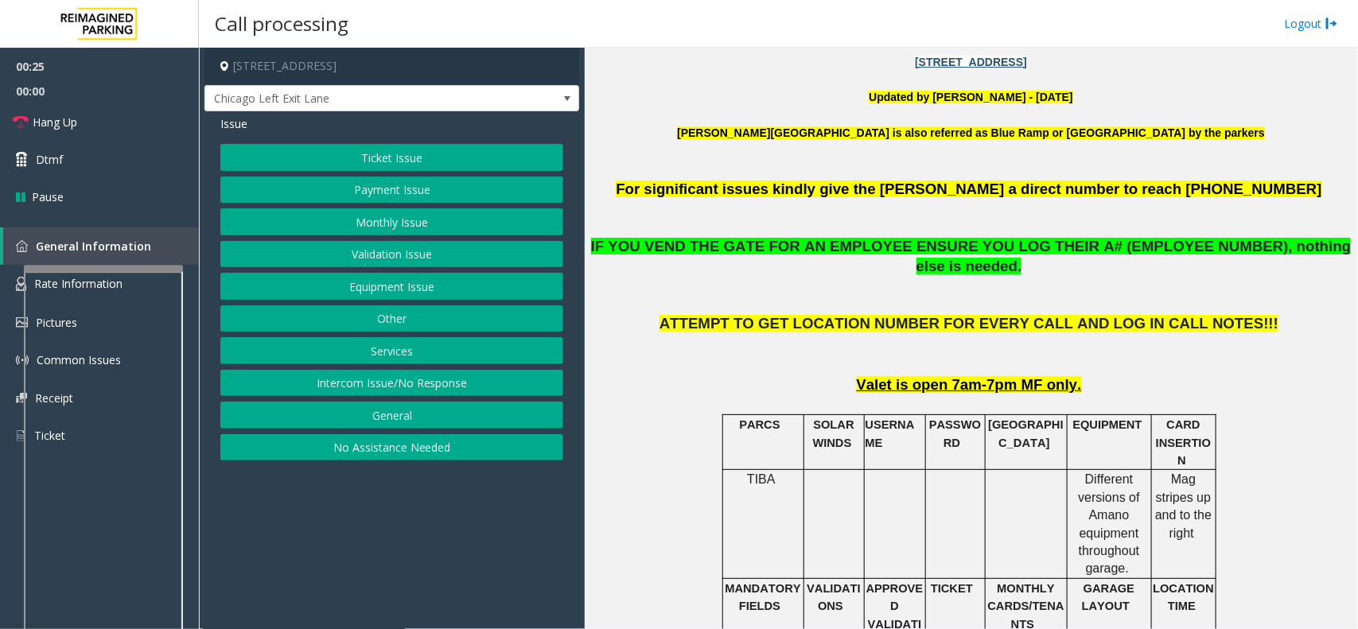
click at [279, 376] on button "Intercom Issue/No Response" at bounding box center [391, 383] width 343 height 27
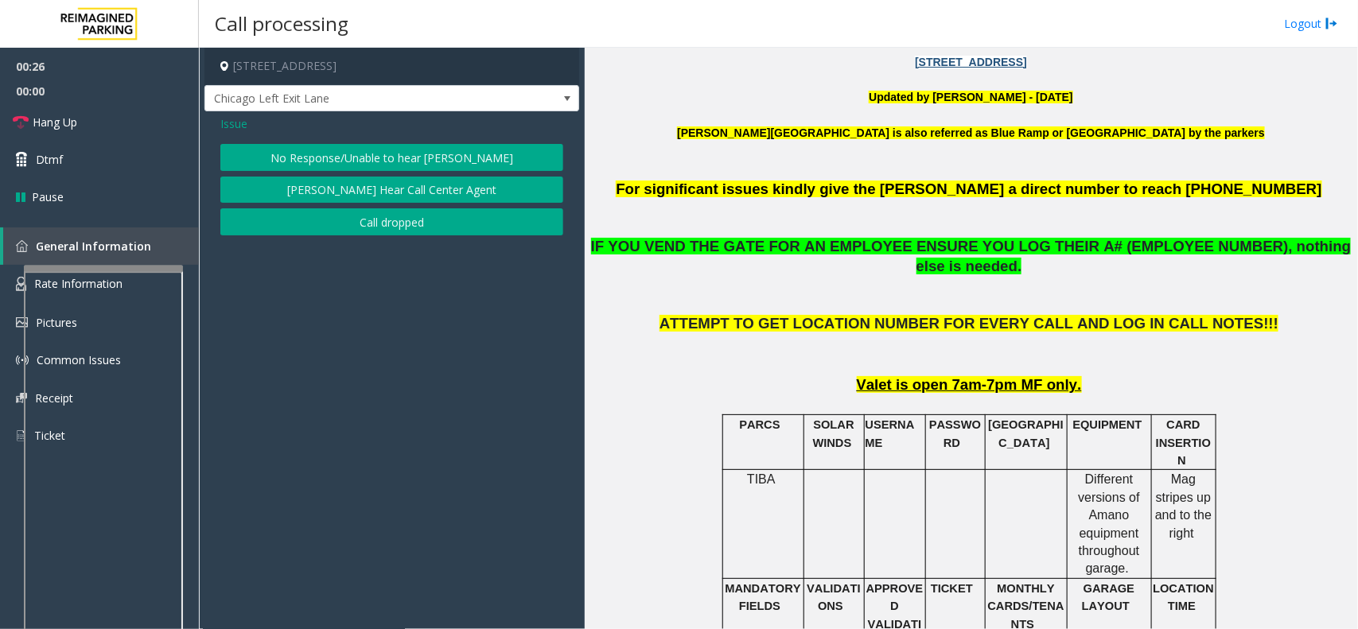
click at [347, 154] on button "No Response/Unable to hear [PERSON_NAME]" at bounding box center [391, 157] width 343 height 27
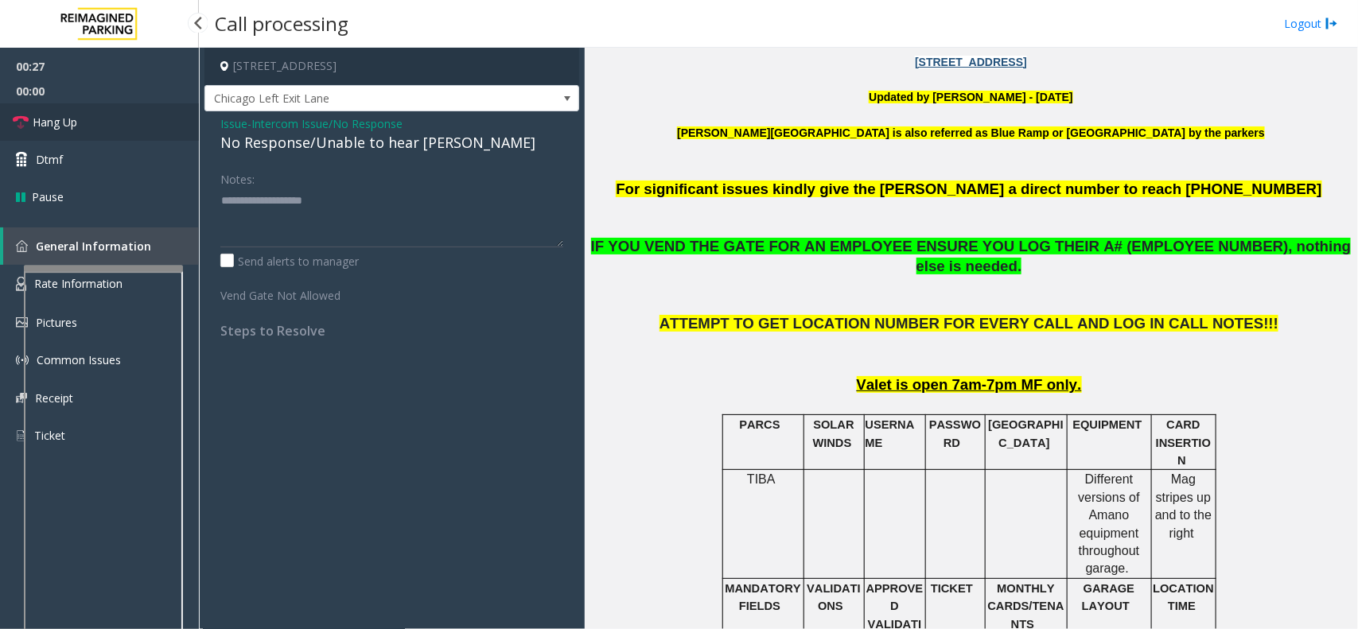
click at [96, 125] on link "Hang Up" at bounding box center [99, 121] width 199 height 37
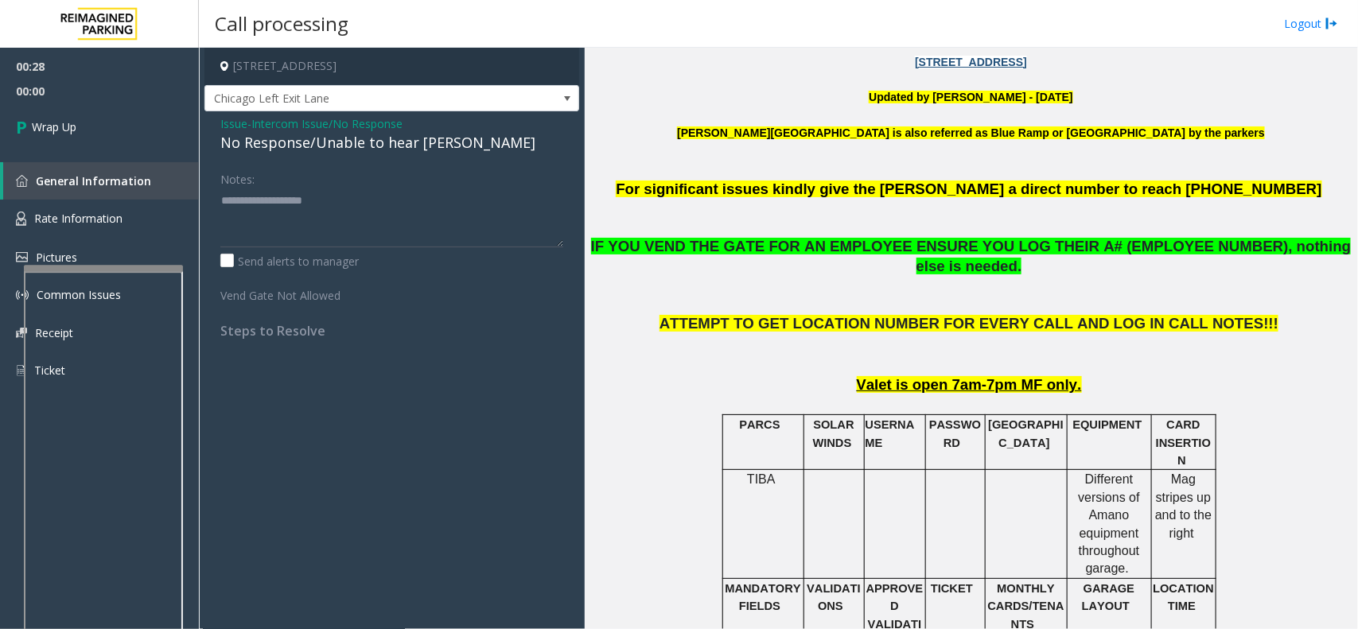
click at [321, 139] on div "No Response/Unable to hear [PERSON_NAME]" at bounding box center [391, 142] width 343 height 21
type textarea "**********"
click at [61, 136] on link "Wrap Up" at bounding box center [99, 126] width 199 height 47
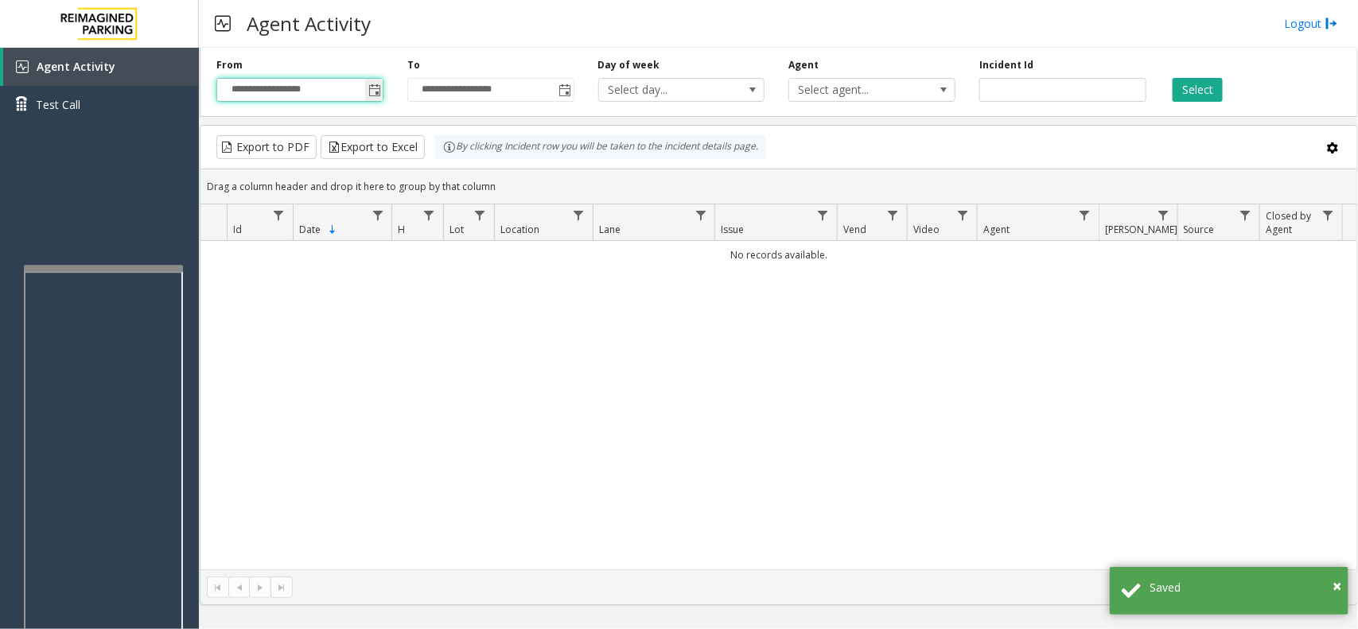
click at [362, 84] on input "**********" at bounding box center [300, 90] width 166 height 22
click at [375, 98] on span "Toggle popup" at bounding box center [374, 89] width 18 height 25
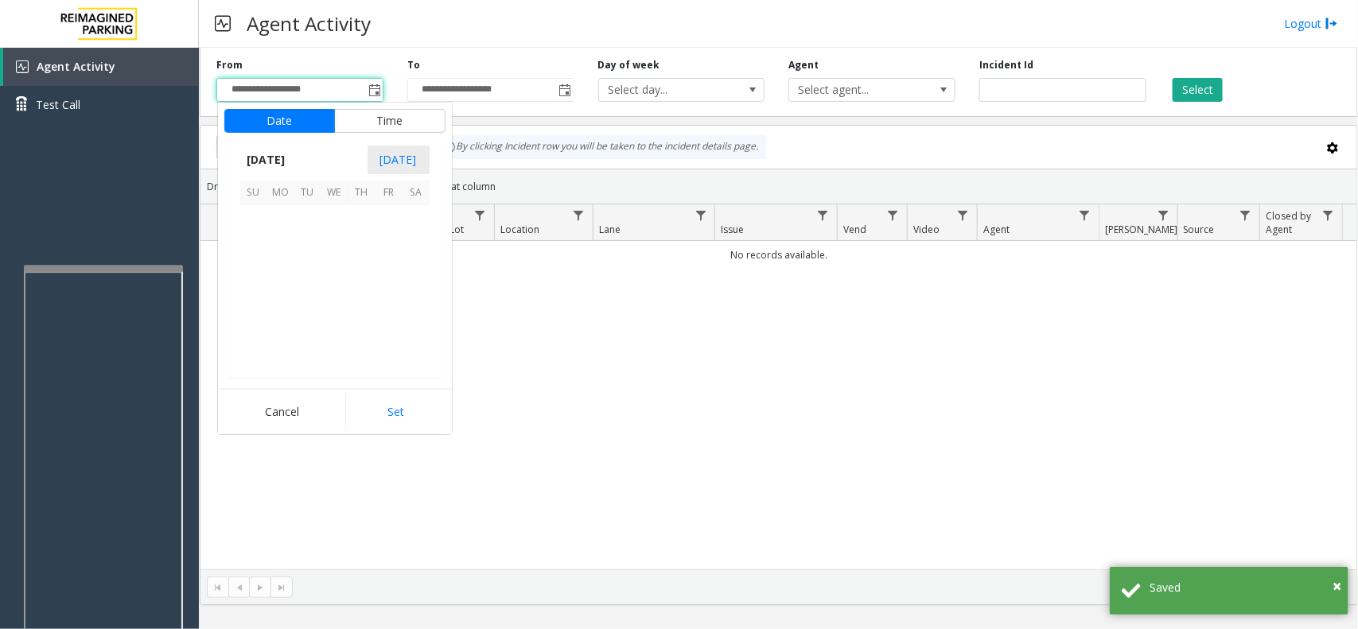
scroll to position [285276, 0]
click at [360, 244] on span "7" at bounding box center [362, 246] width 27 height 27
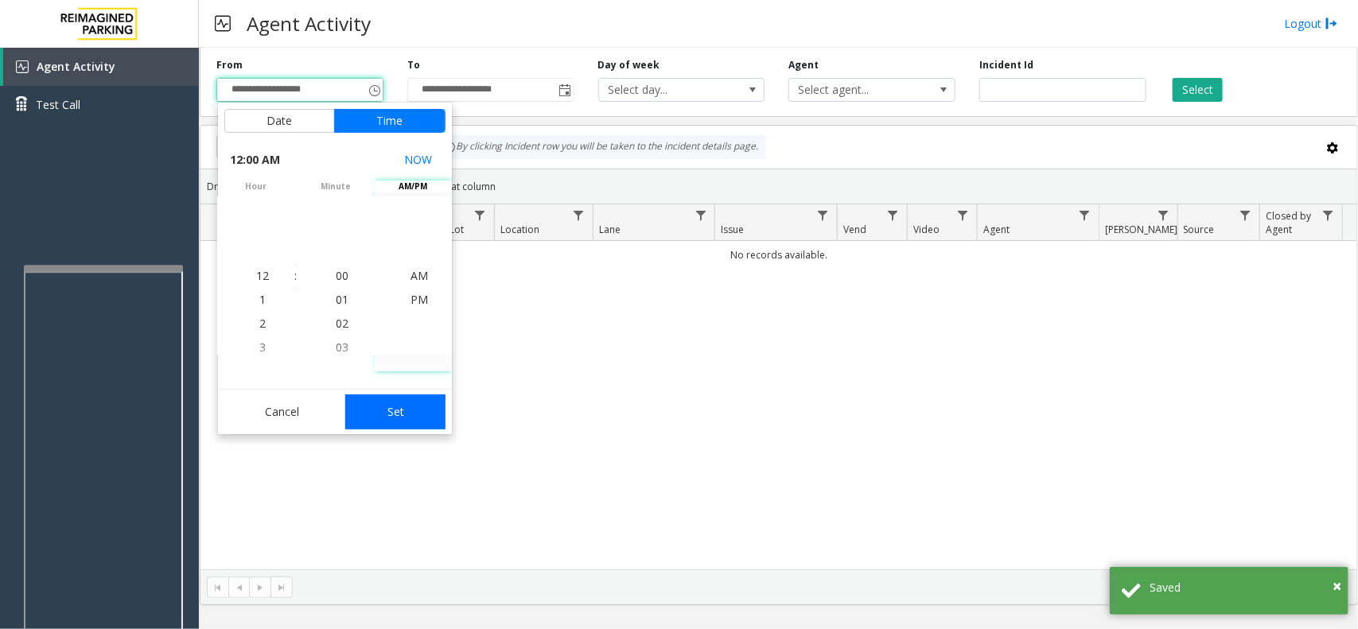
click at [407, 410] on button "Set" at bounding box center [395, 412] width 100 height 35
type input "**********"
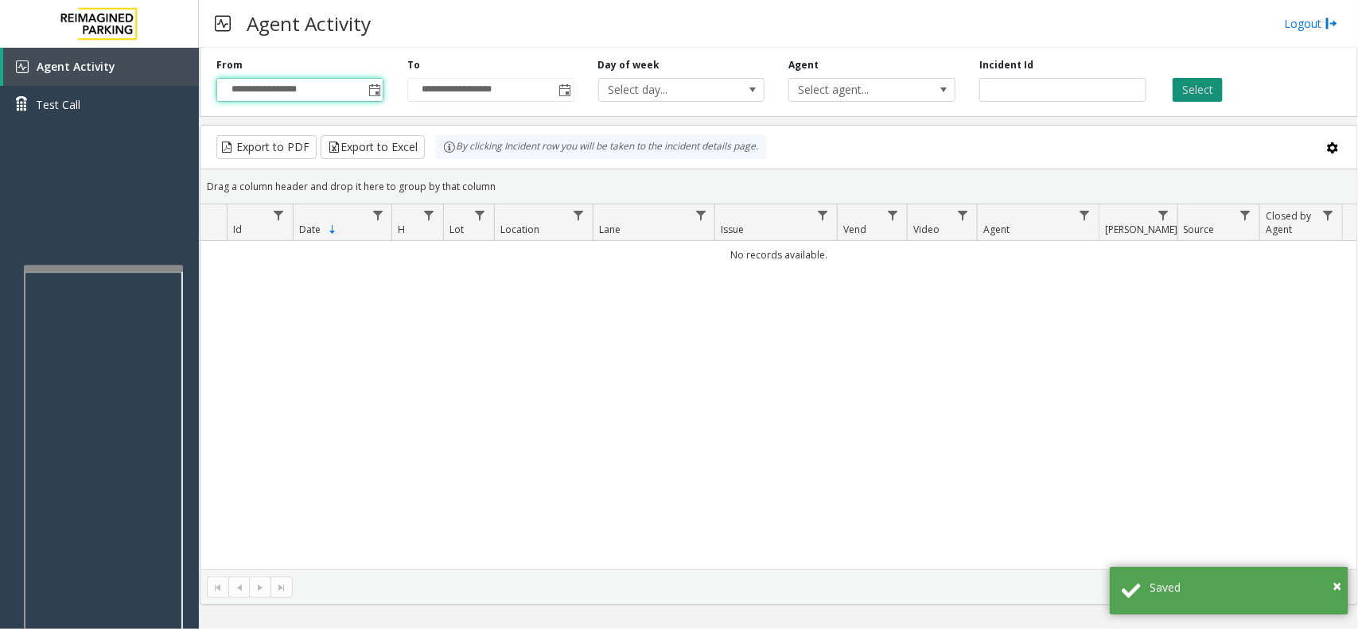
click at [1194, 86] on button "Select" at bounding box center [1198, 90] width 50 height 24
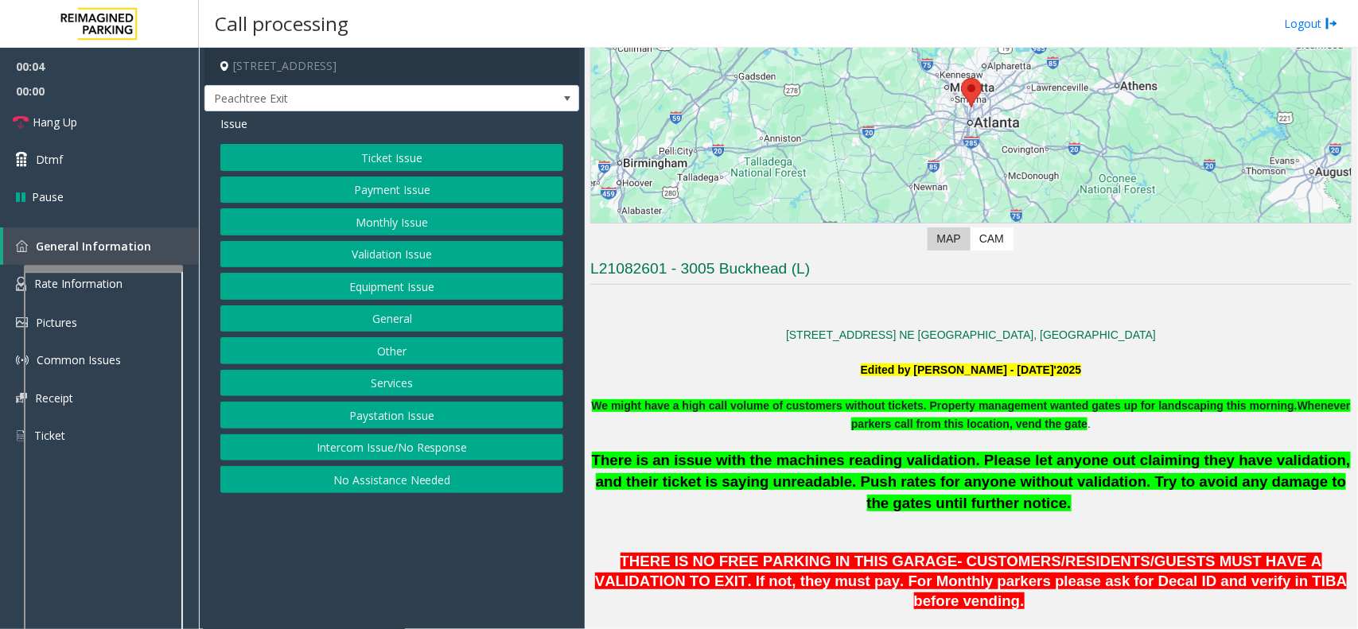
scroll to position [298, 0]
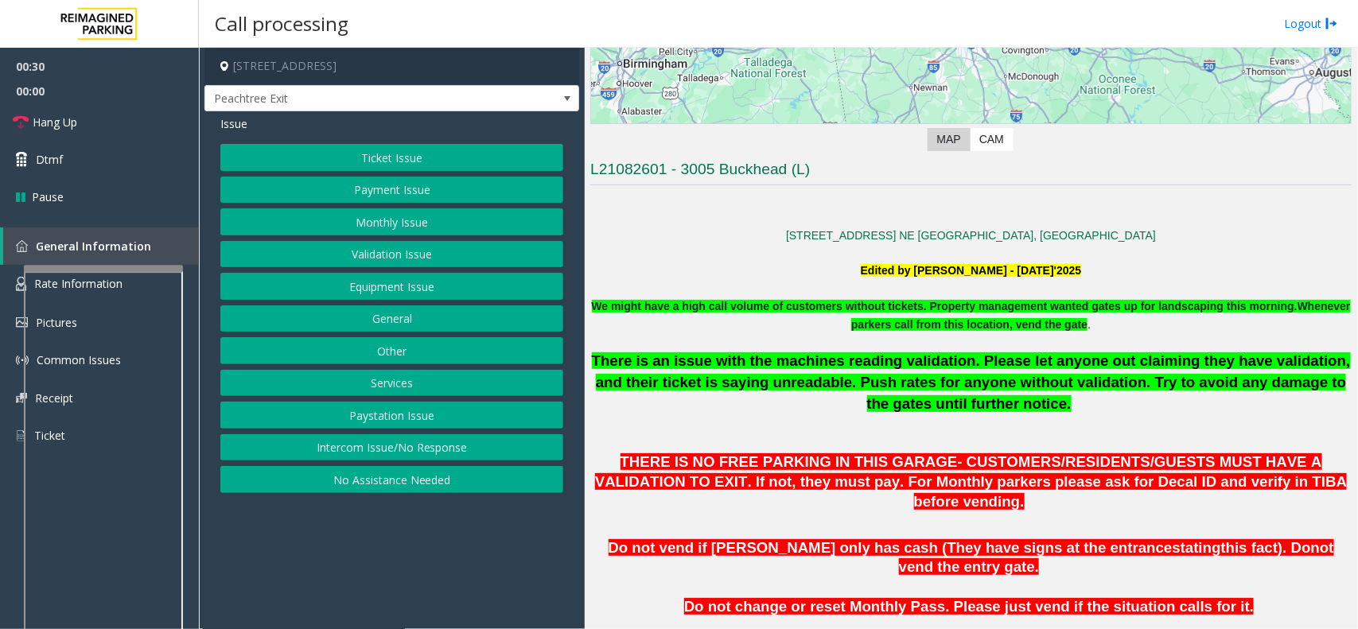
click at [295, 451] on button "Intercom Issue/No Response" at bounding box center [391, 447] width 343 height 27
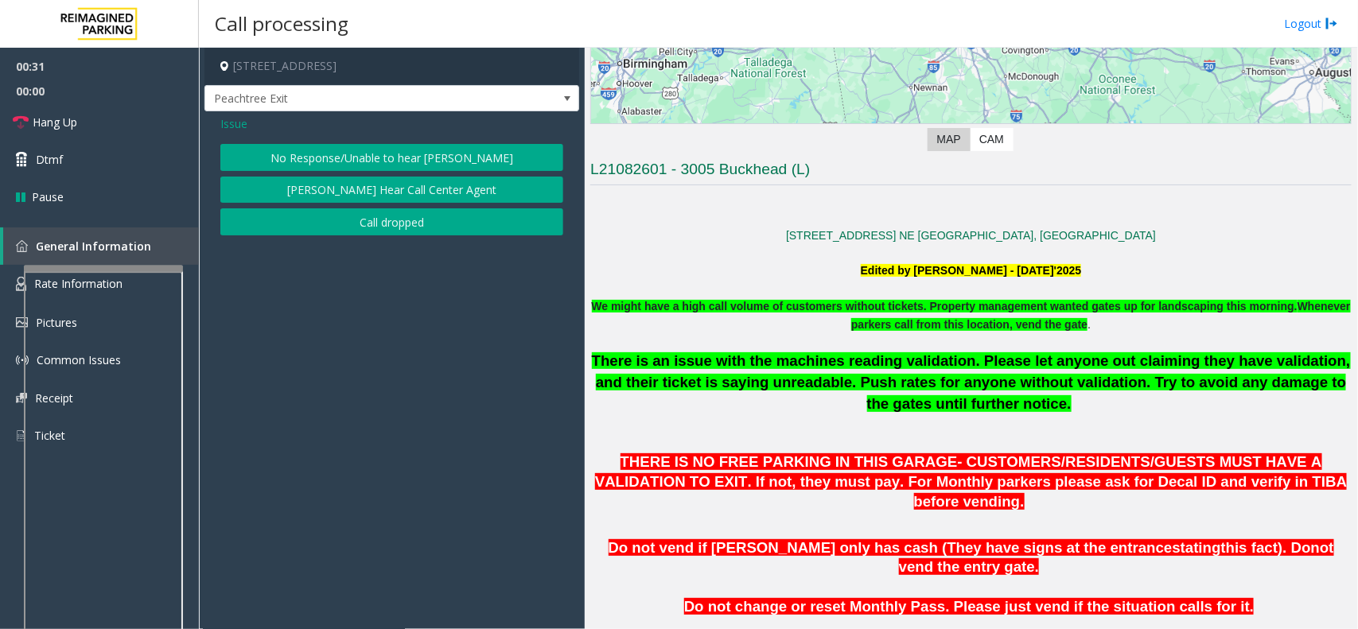
click at [335, 160] on button "No Response/Unable to hear [PERSON_NAME]" at bounding box center [391, 157] width 343 height 27
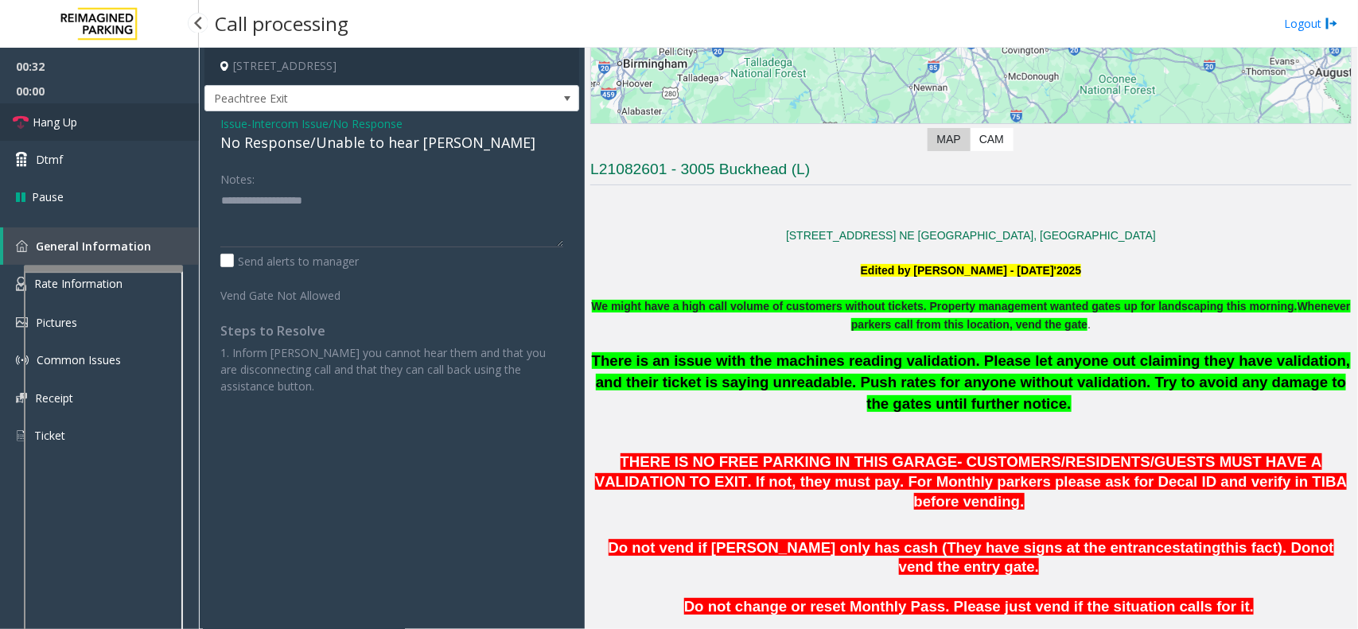
click at [108, 125] on link "Hang Up" at bounding box center [99, 121] width 199 height 37
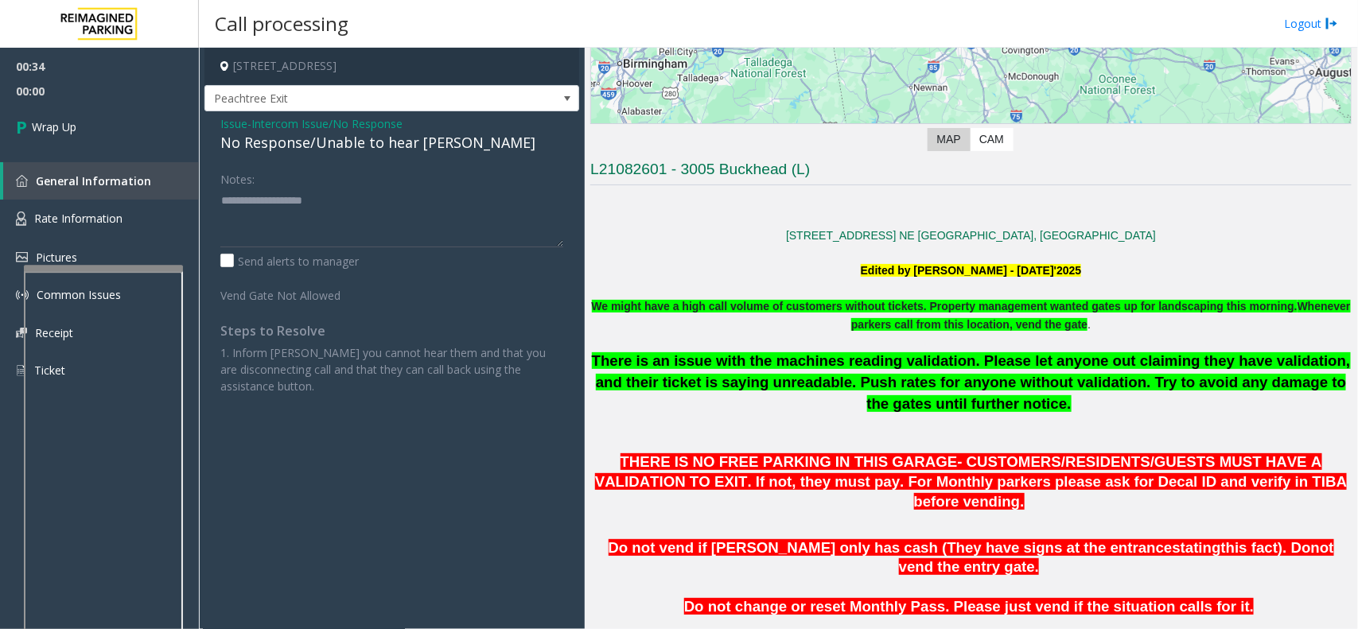
click at [354, 145] on div "No Response/Unable to hear [PERSON_NAME]" at bounding box center [391, 142] width 343 height 21
type textarea "**********"
click at [57, 137] on link "Wrap Up" at bounding box center [99, 126] width 199 height 47
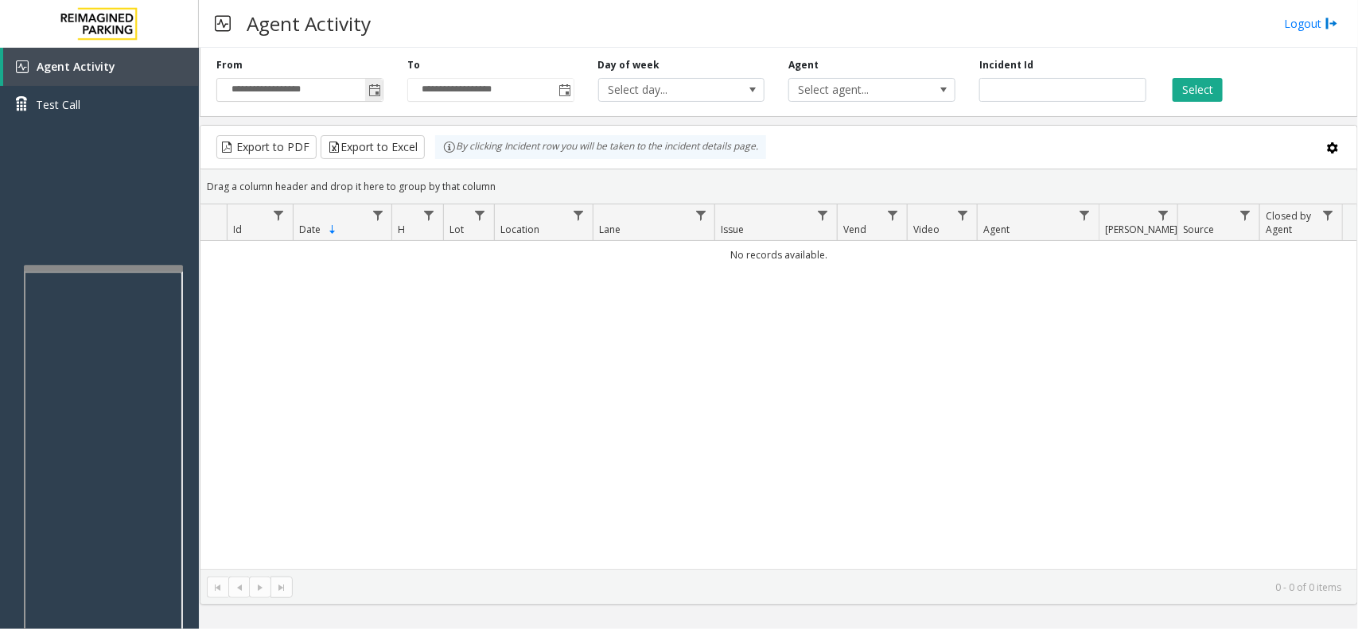
click at [376, 94] on span "Toggle popup" at bounding box center [374, 90] width 13 height 13
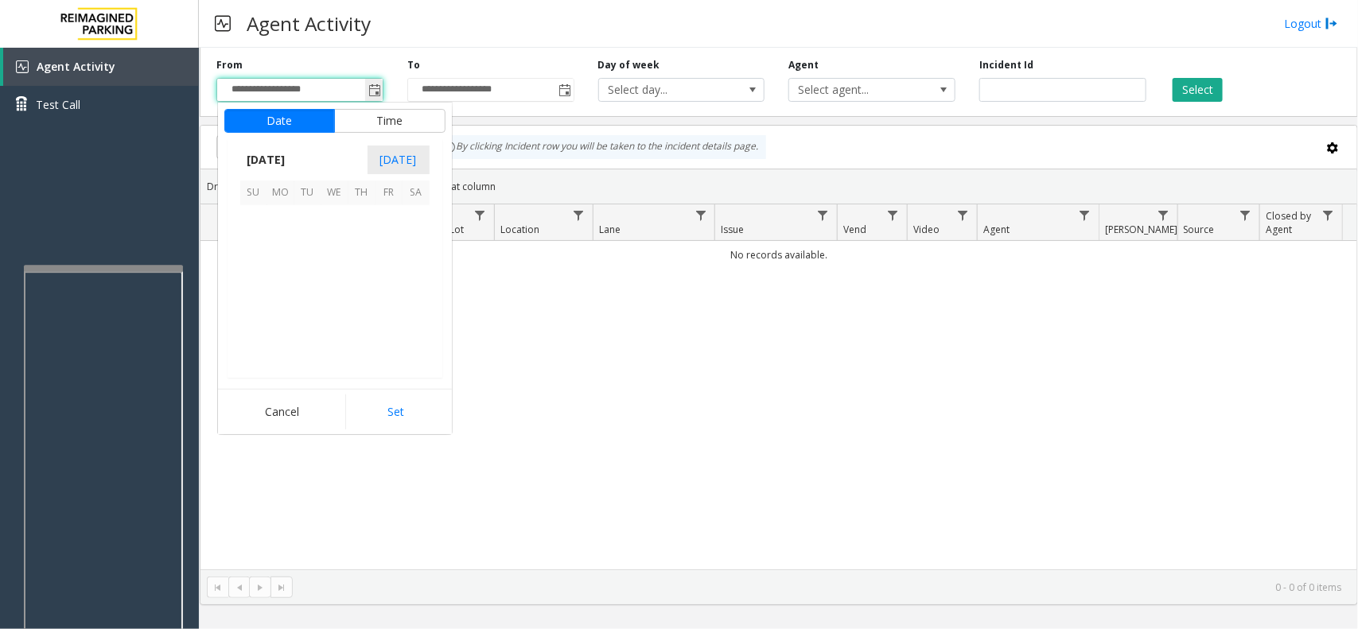
scroll to position [285276, 0]
click at [355, 244] on span "7" at bounding box center [362, 246] width 27 height 27
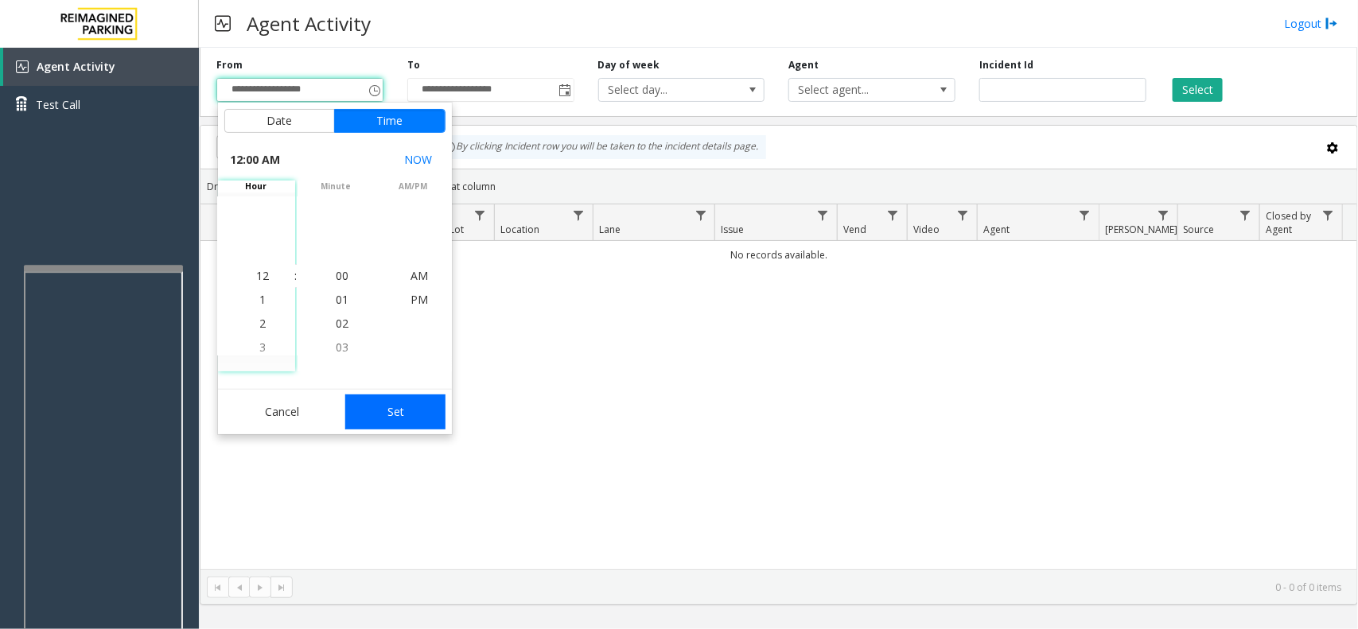
click at [384, 427] on button "Set" at bounding box center [395, 412] width 100 height 35
type input "**********"
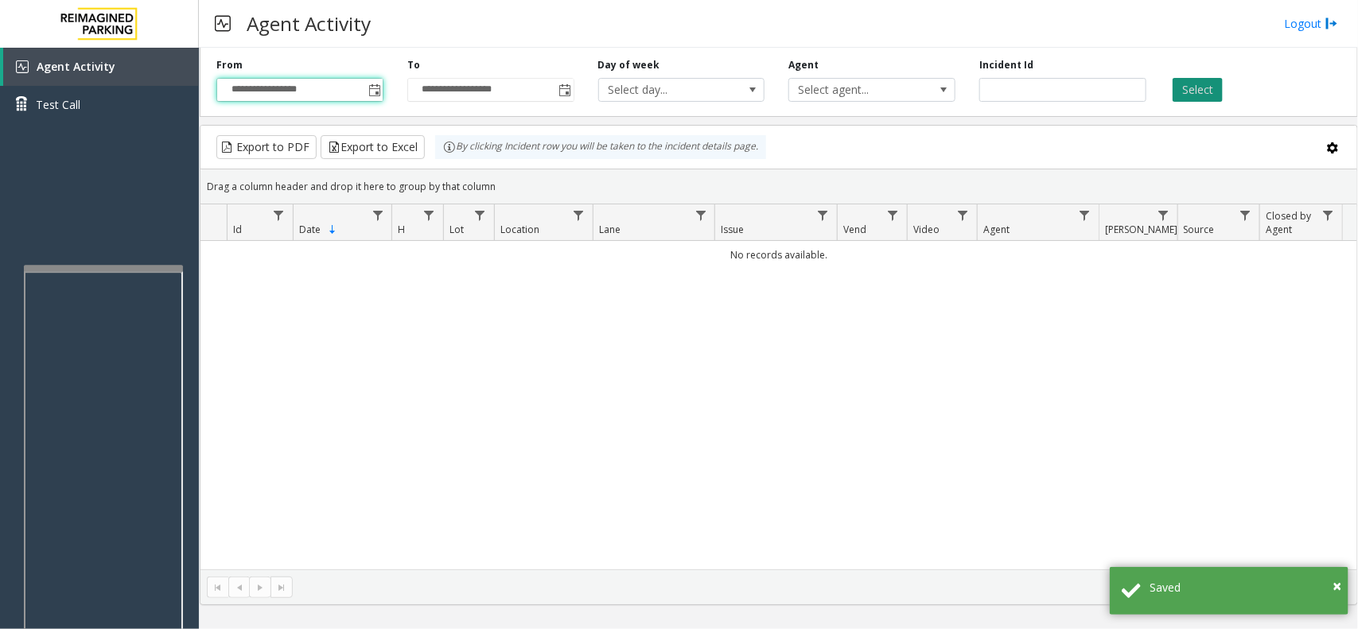
click at [1194, 101] on button "Select" at bounding box center [1198, 90] width 50 height 24
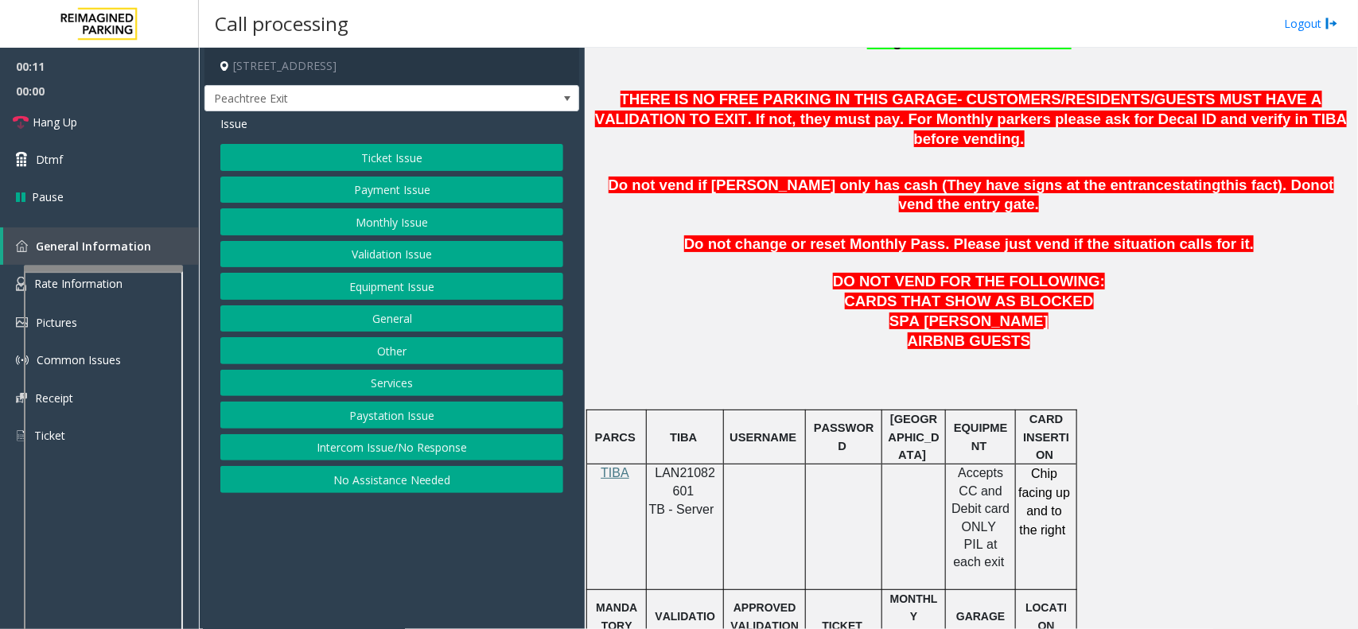
scroll to position [696, 0]
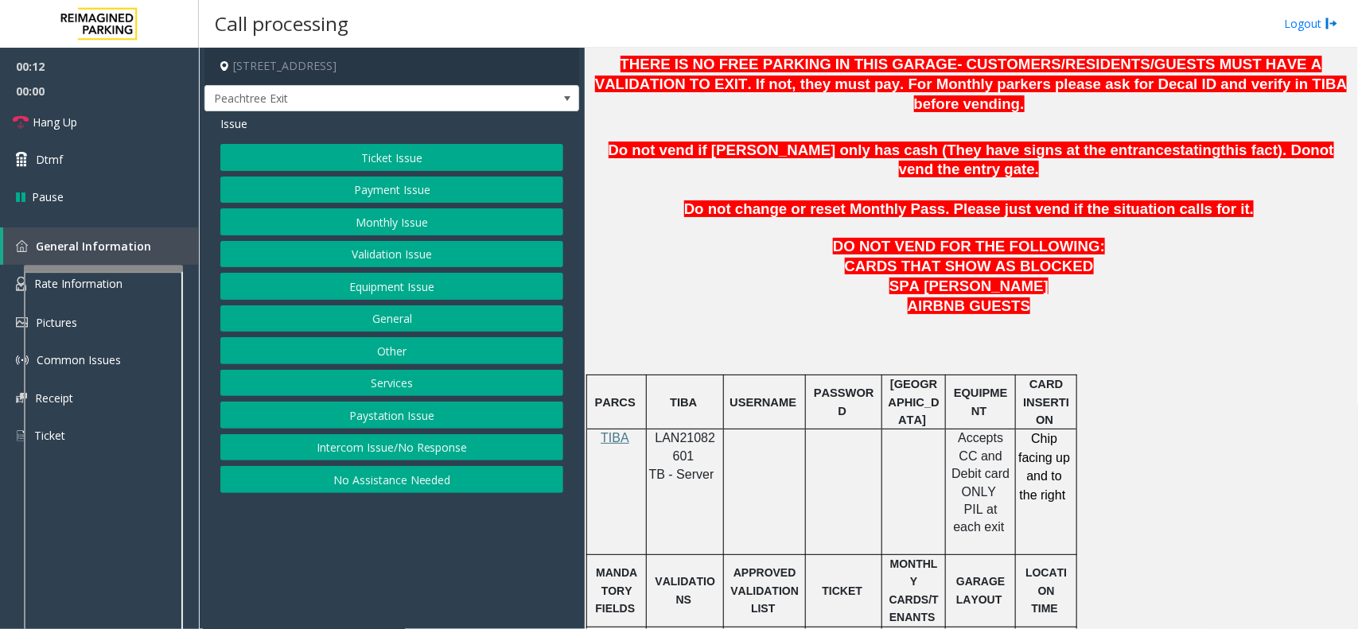
click at [686, 431] on span "LAN21082601" at bounding box center [686, 446] width 60 height 31
click at [412, 444] on button "Intercom Issue/No Response" at bounding box center [391, 447] width 343 height 27
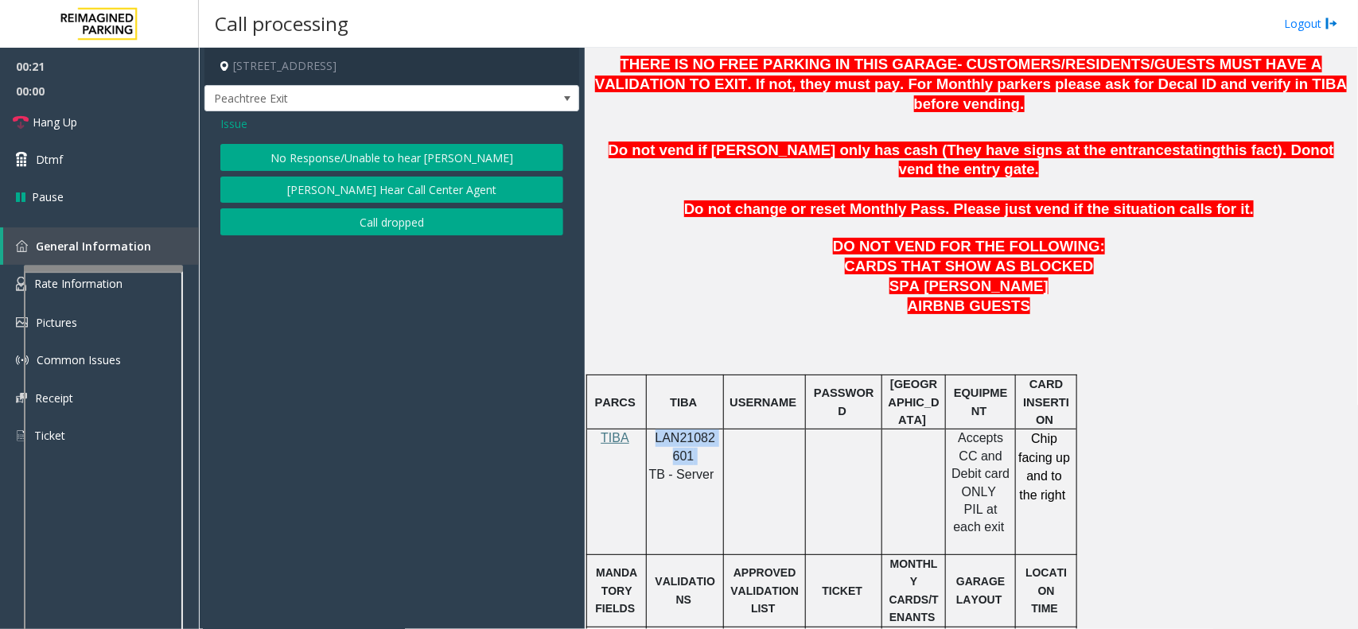
click at [370, 152] on button "No Response/Unable to hear [PERSON_NAME]" at bounding box center [391, 157] width 343 height 27
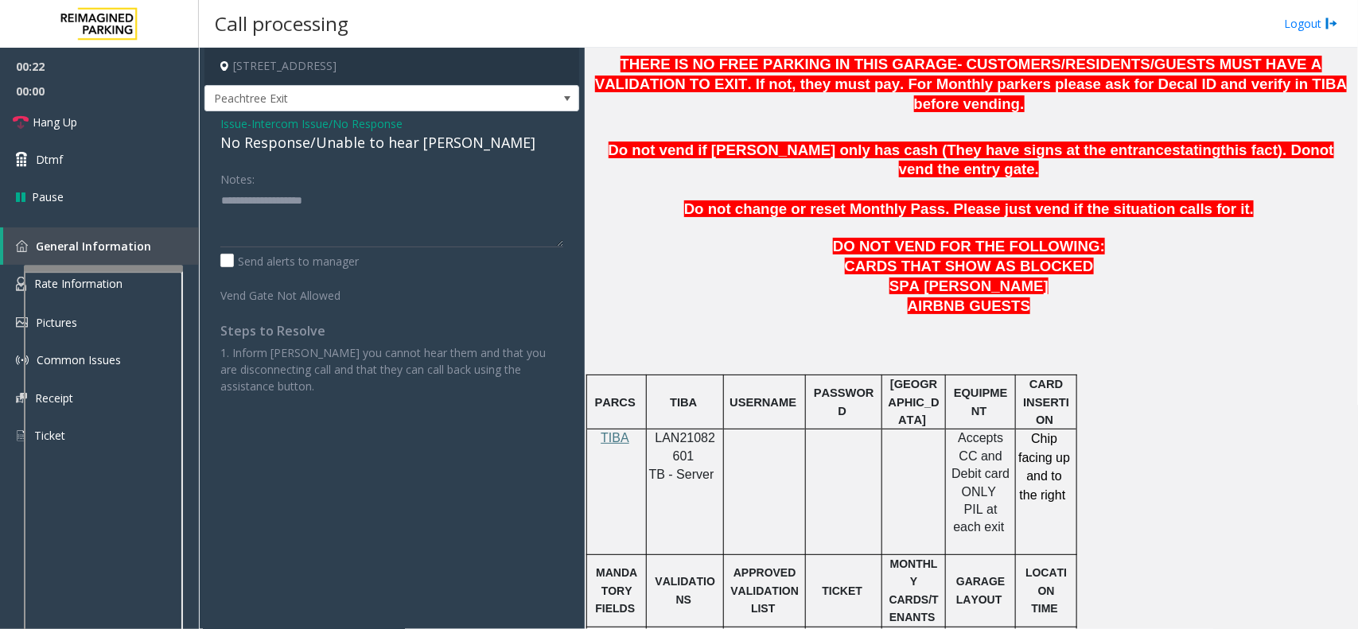
click at [333, 144] on div "No Response/Unable to hear [PERSON_NAME]" at bounding box center [391, 142] width 343 height 21
type textarea "**********"
click at [86, 128] on link "Hang Up" at bounding box center [99, 121] width 199 height 37
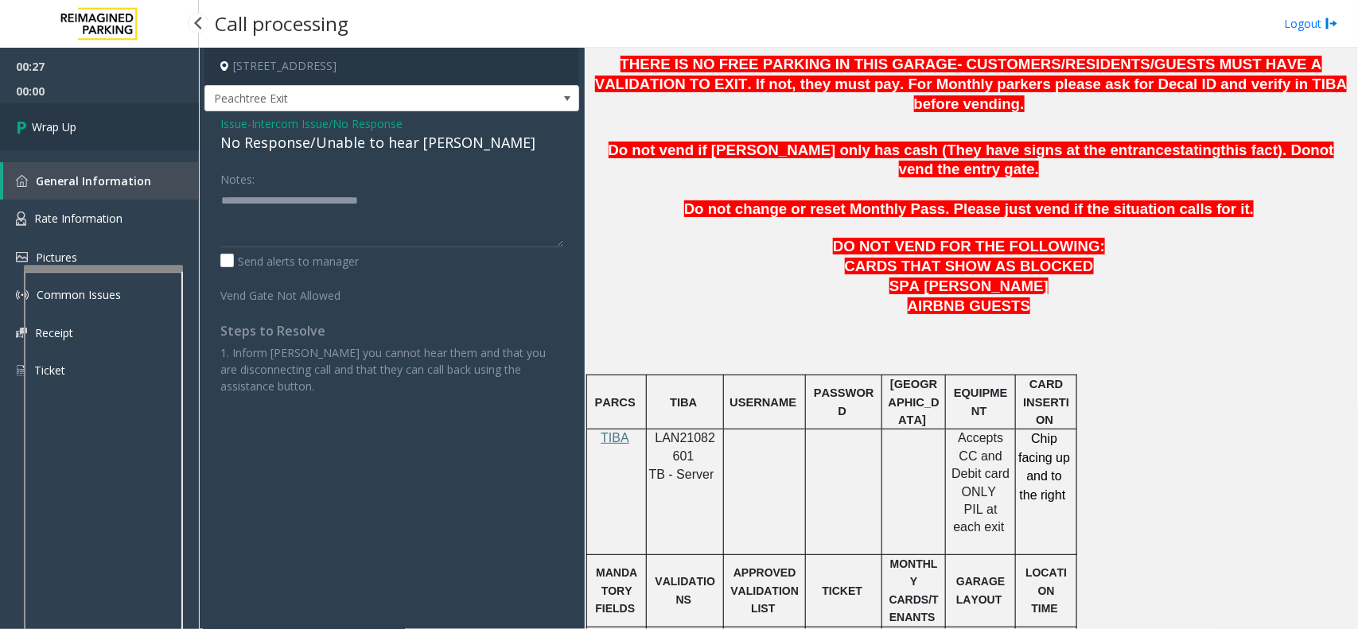
click at [82, 135] on link "Wrap Up" at bounding box center [99, 126] width 199 height 47
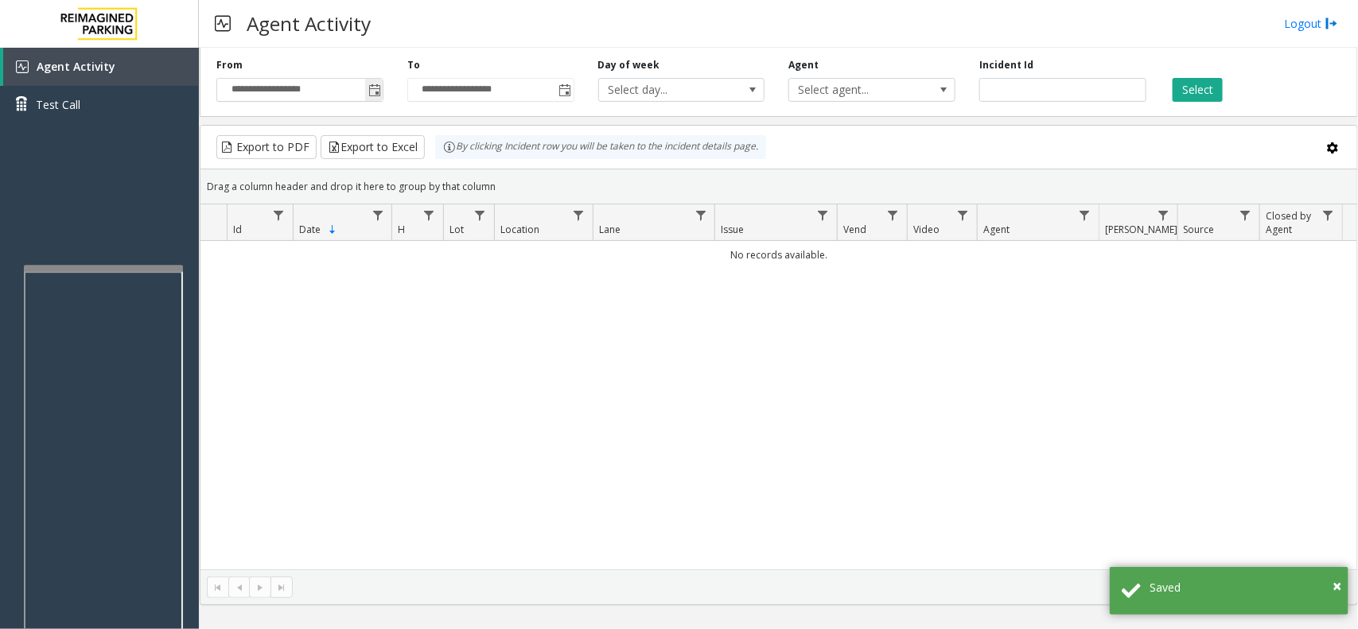
click at [366, 96] on span "Toggle popup" at bounding box center [374, 89] width 18 height 25
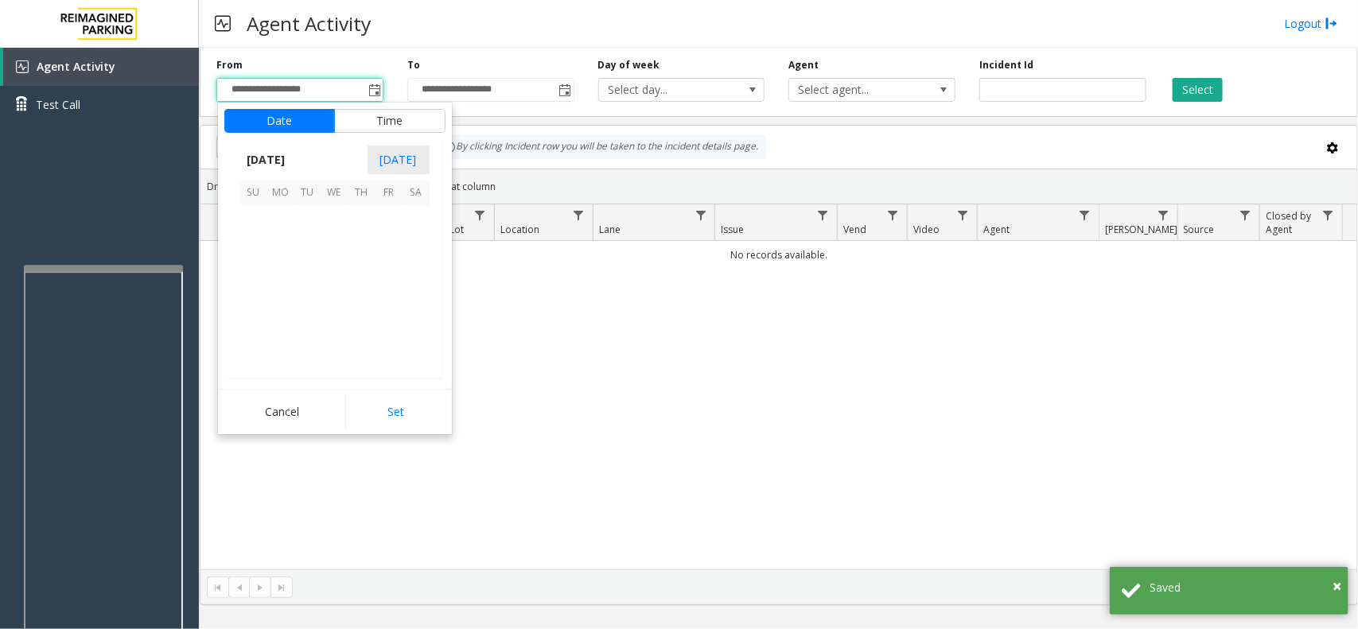
scroll to position [285276, 0]
click at [305, 241] on span "5" at bounding box center [307, 246] width 27 height 27
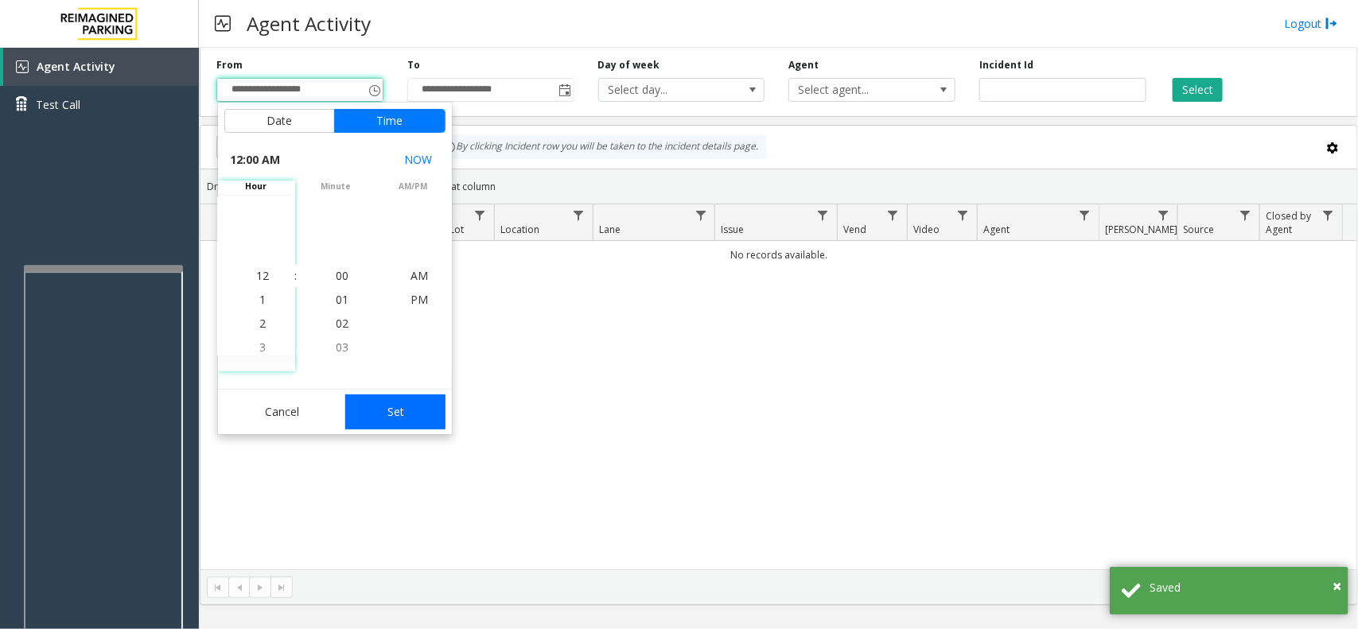
click at [370, 418] on button "Set" at bounding box center [395, 412] width 100 height 35
type input "**********"
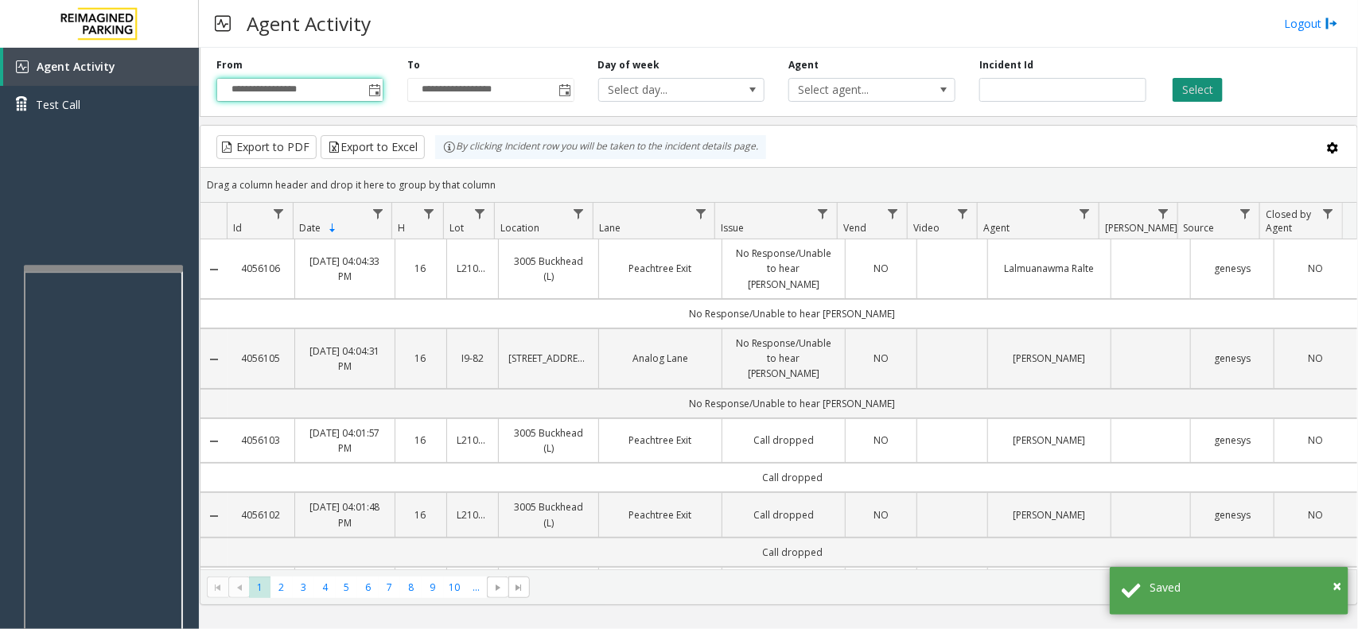
click at [1199, 101] on button "Select" at bounding box center [1198, 90] width 50 height 24
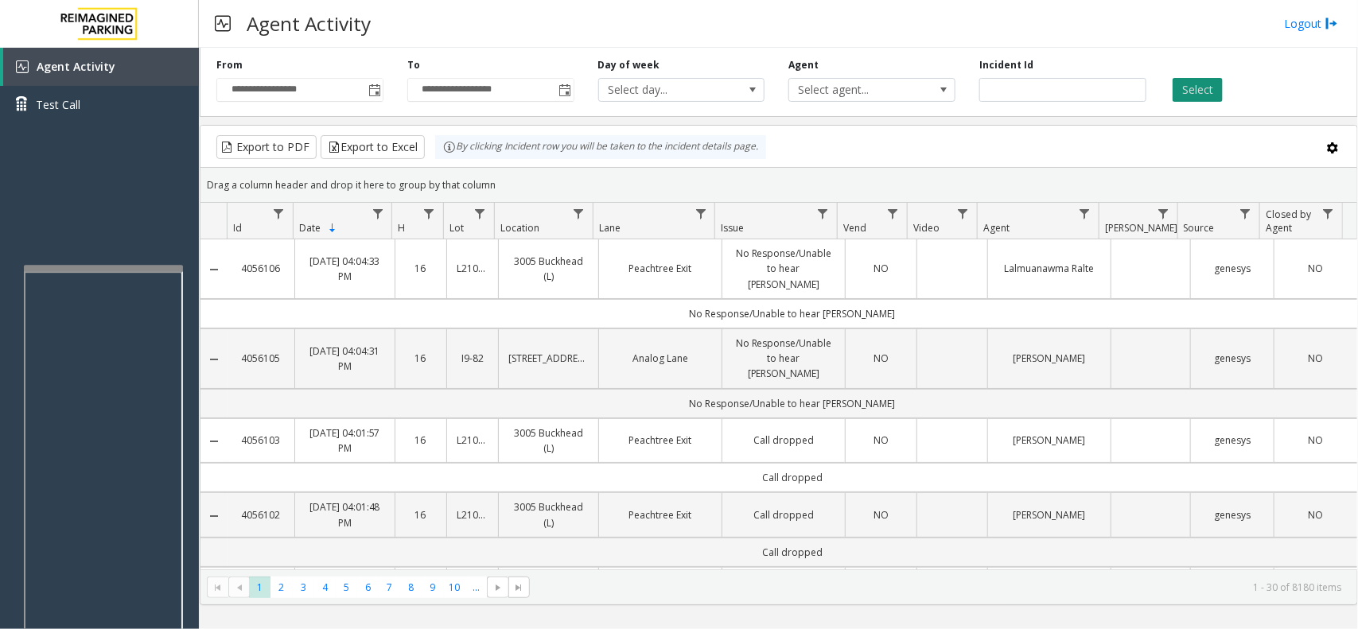
click at [1194, 88] on button "Select" at bounding box center [1198, 90] width 50 height 24
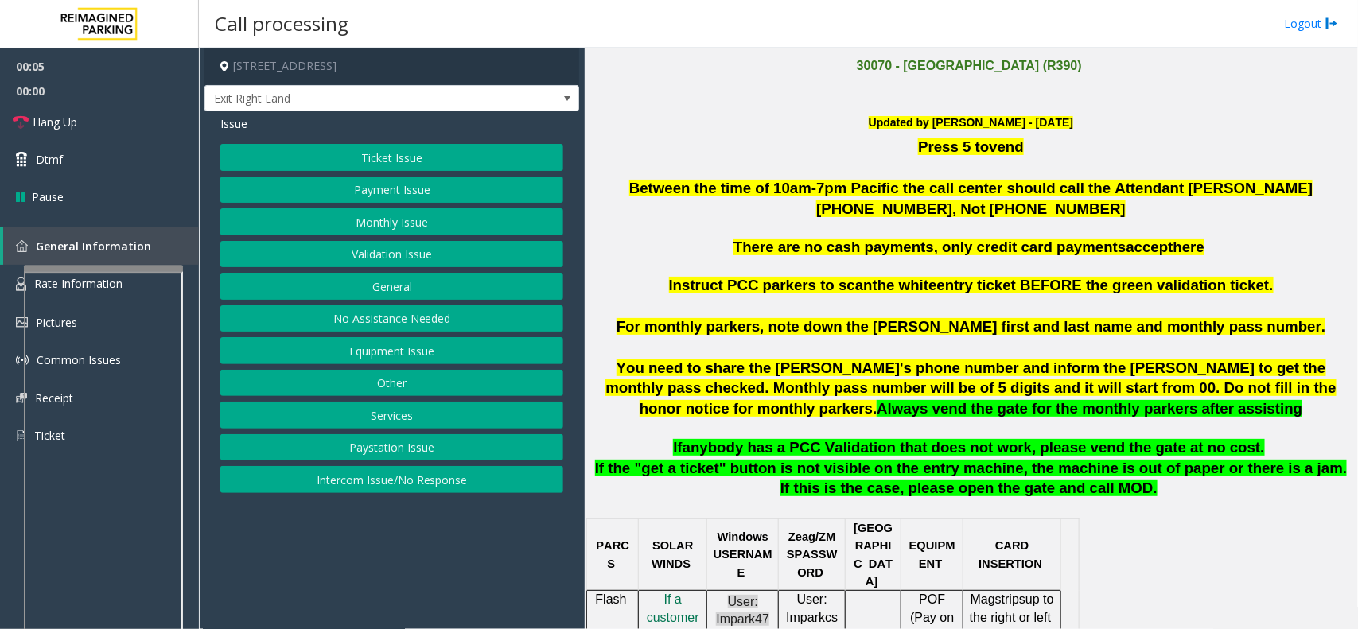
scroll to position [497, 0]
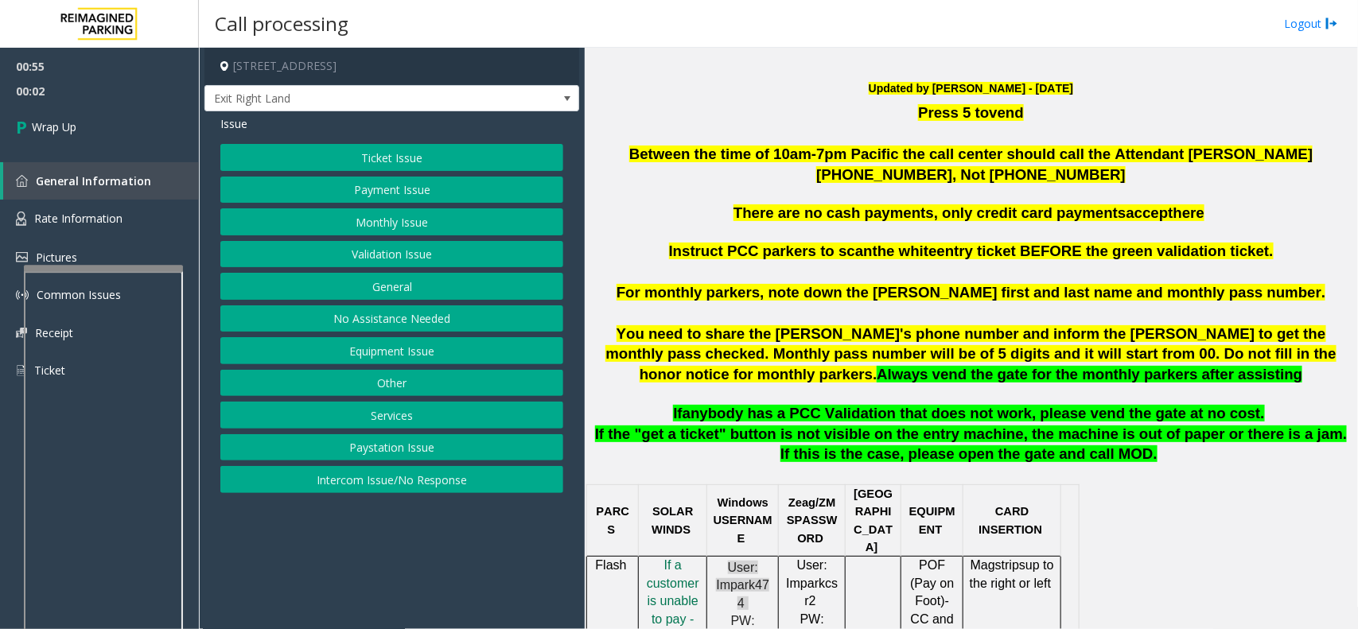
click at [395, 317] on button "No Assistance Needed" at bounding box center [391, 319] width 343 height 27
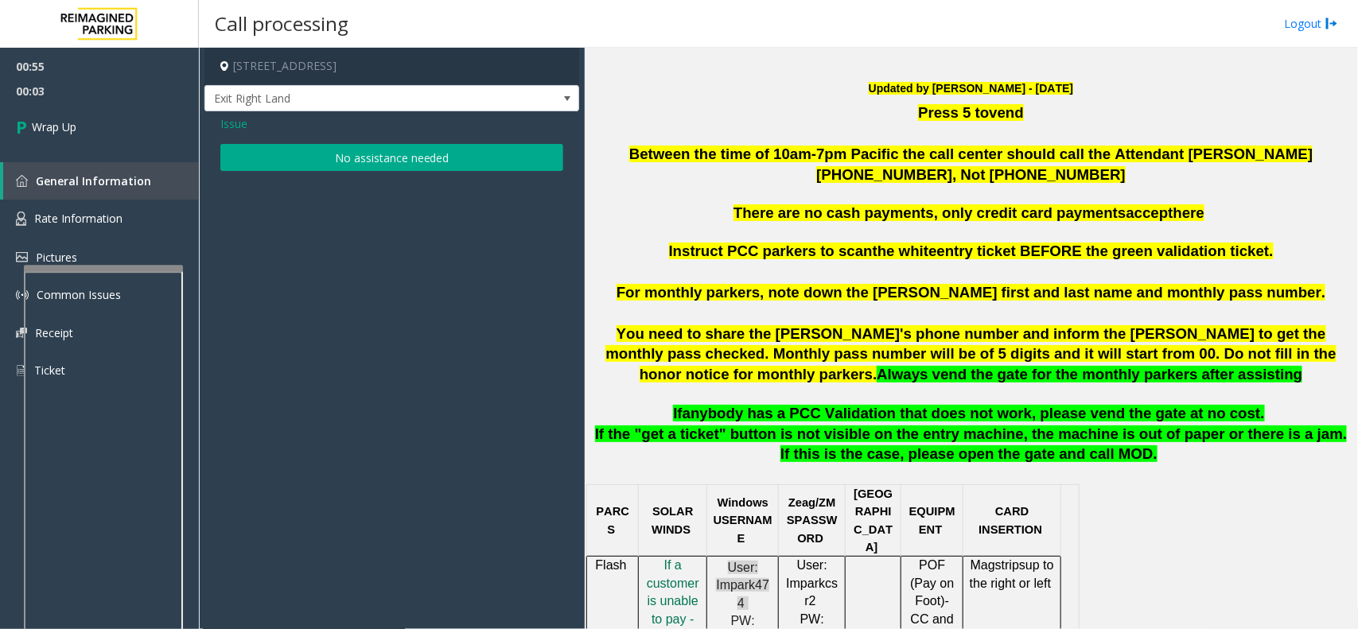
click at [358, 164] on button "No assistance needed" at bounding box center [391, 157] width 343 height 27
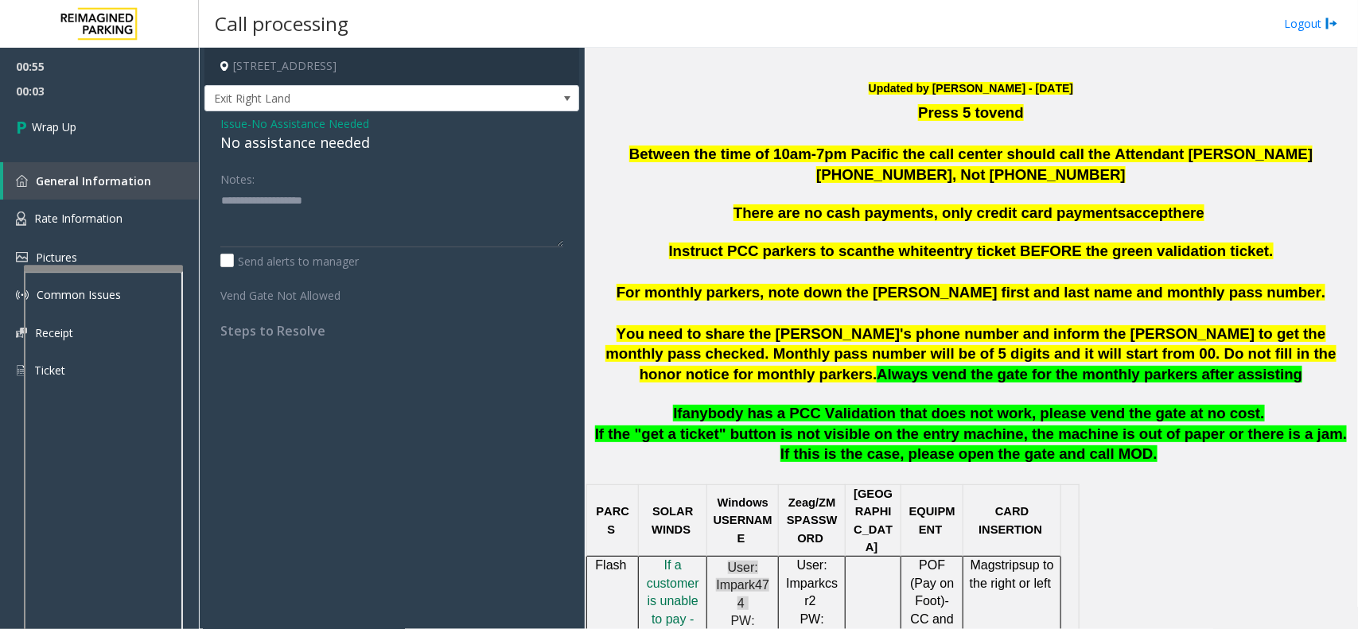
click at [320, 144] on div "No assistance needed" at bounding box center [391, 142] width 343 height 21
type textarea "**********"
click at [42, 115] on link "Wrap Up" at bounding box center [99, 126] width 199 height 47
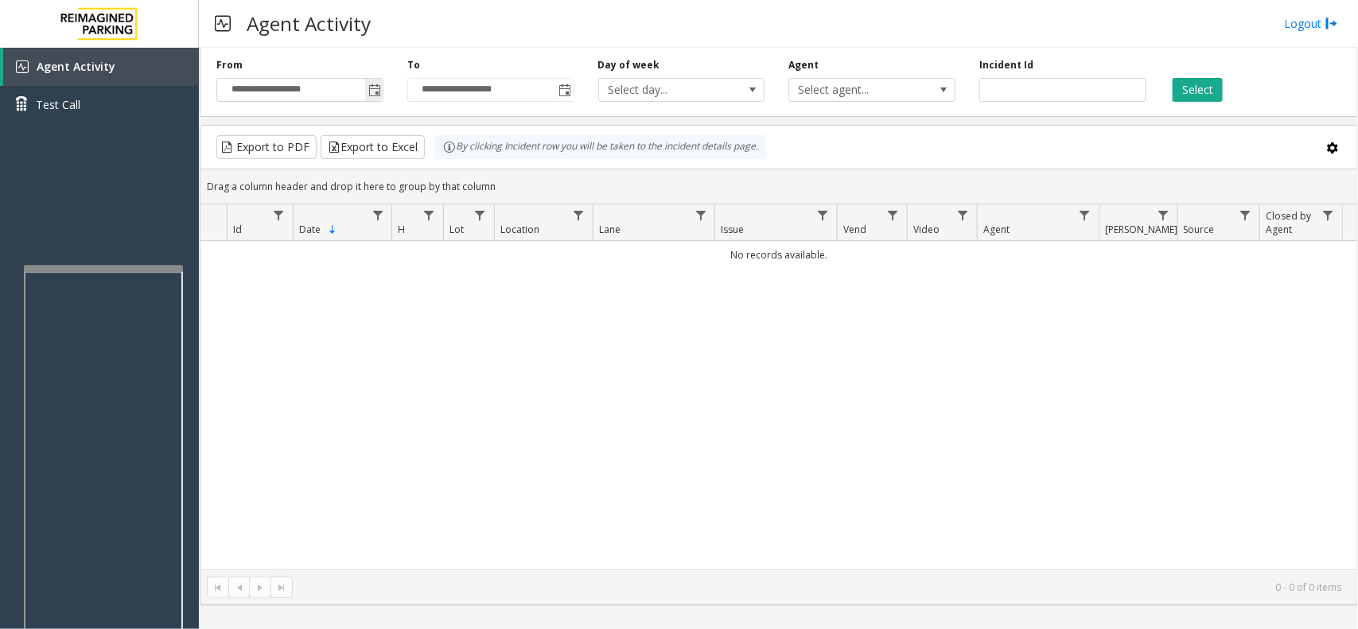
click at [382, 92] on span "Toggle popup" at bounding box center [374, 89] width 18 height 25
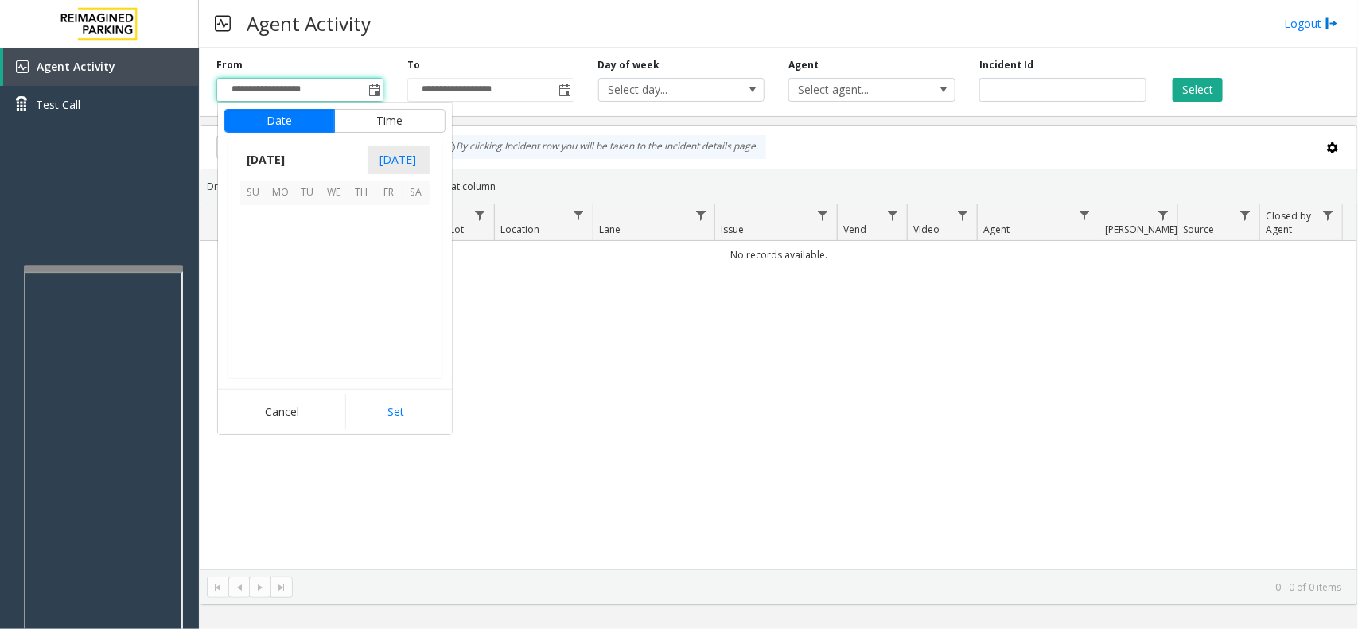
scroll to position [285276, 0]
click at [313, 273] on span "12" at bounding box center [307, 273] width 27 height 27
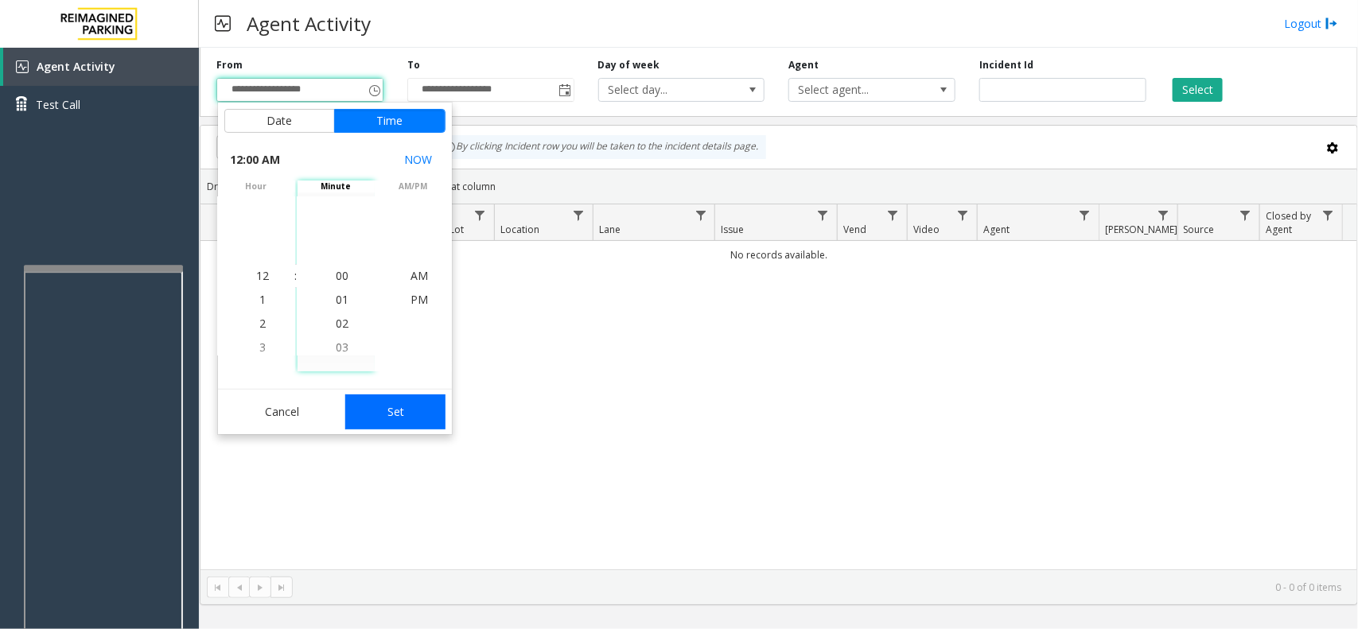
click at [388, 414] on button "Set" at bounding box center [395, 412] width 100 height 35
type input "**********"
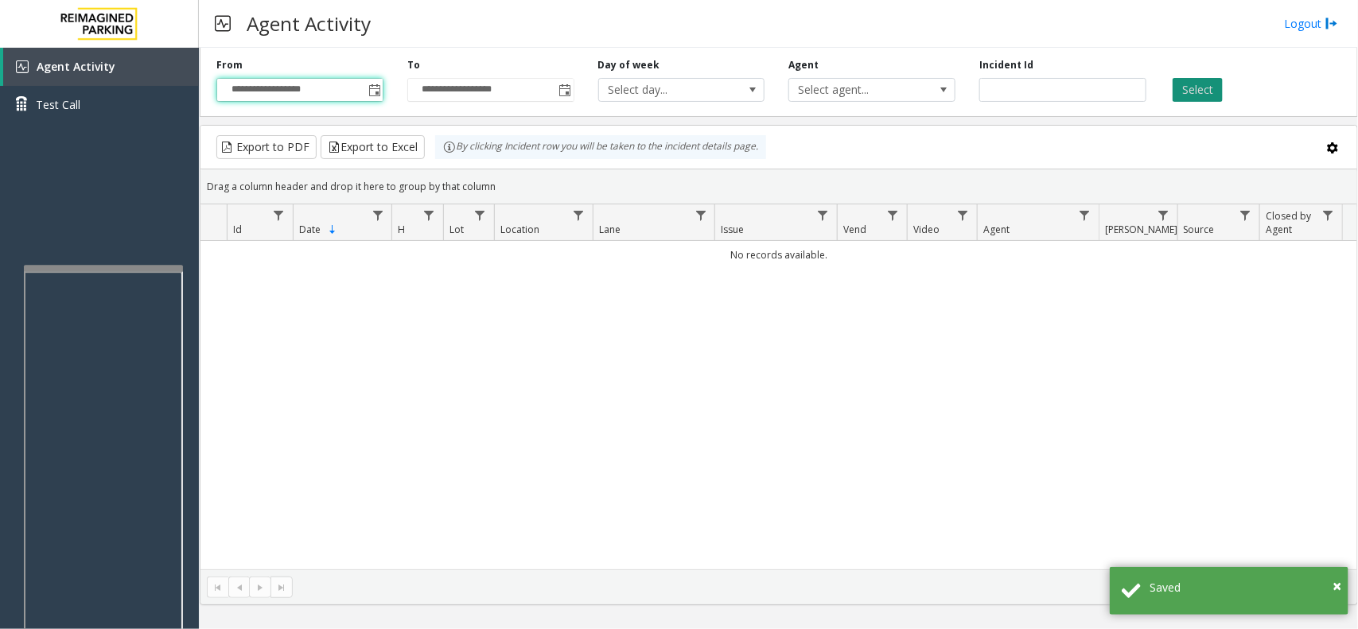
click at [1208, 92] on button "Select" at bounding box center [1198, 90] width 50 height 24
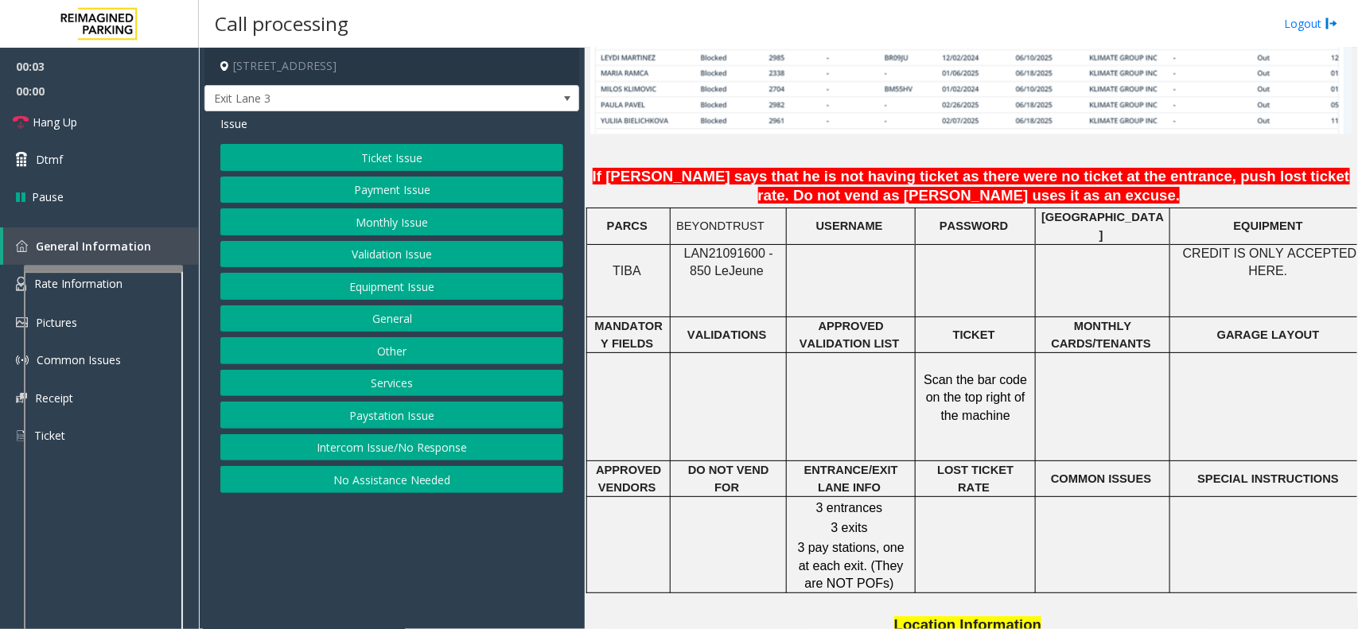
scroll to position [1293, 0]
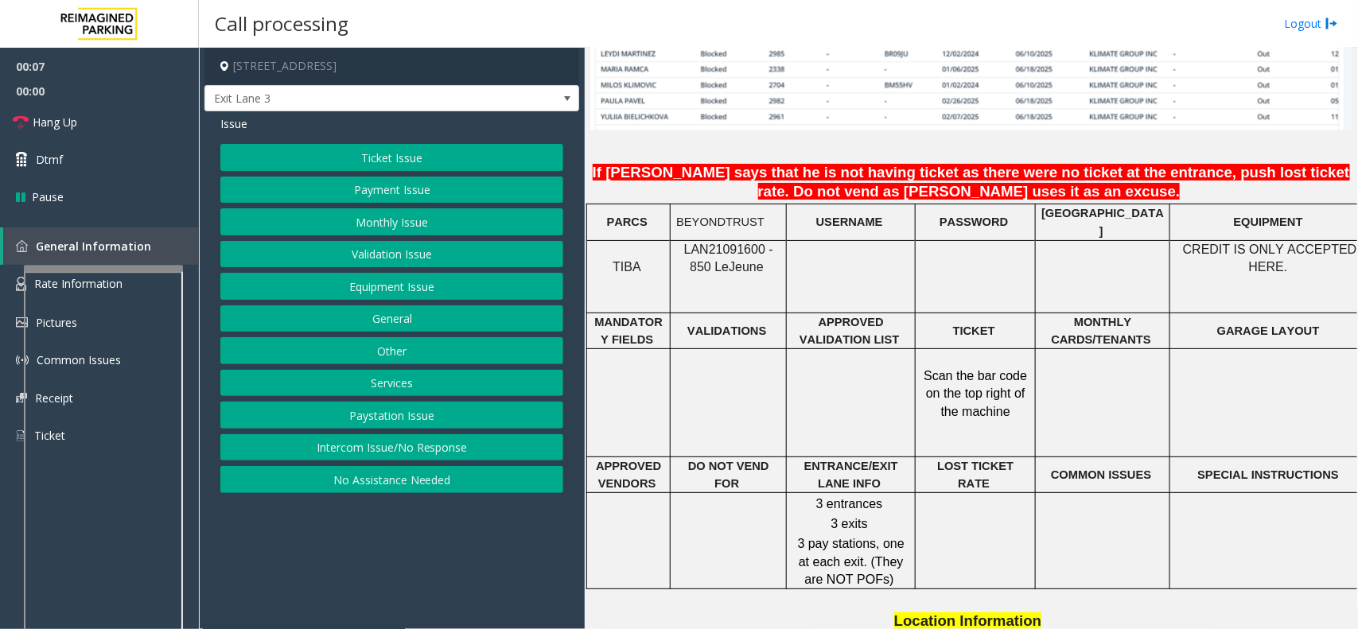
click at [727, 243] on span "LAN21091600 - 850 Le" at bounding box center [728, 258] width 89 height 31
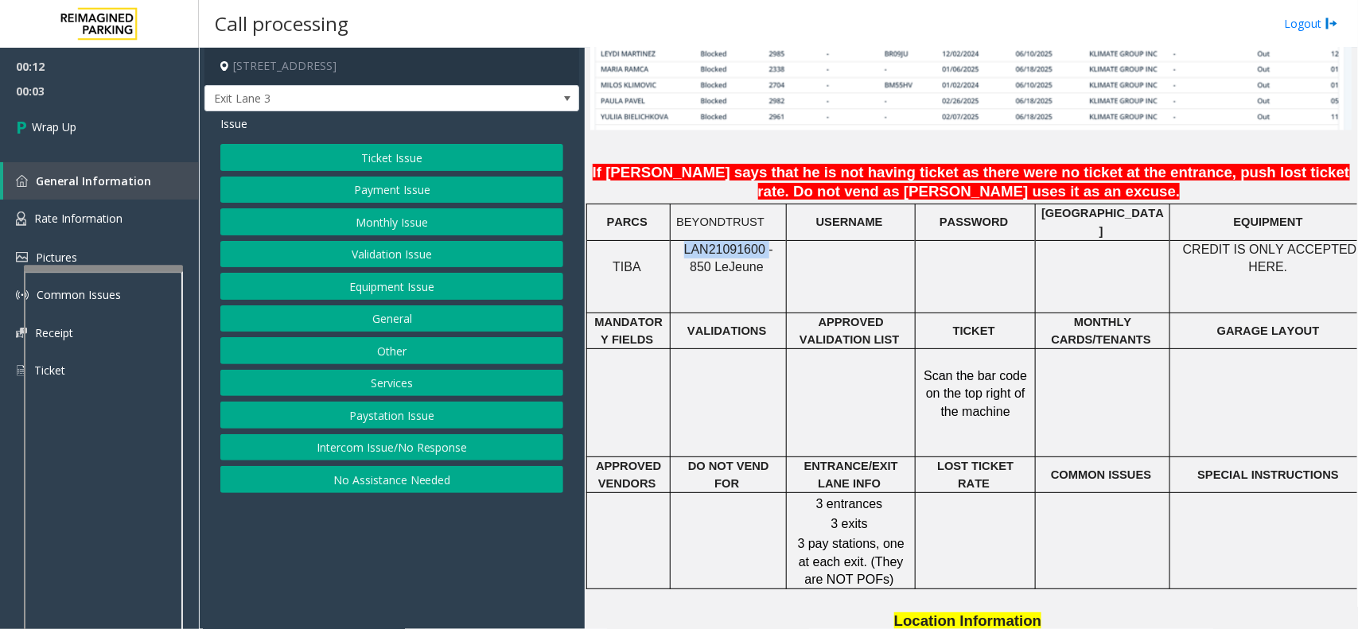
click at [371, 442] on button "Intercom Issue/No Response" at bounding box center [391, 447] width 343 height 27
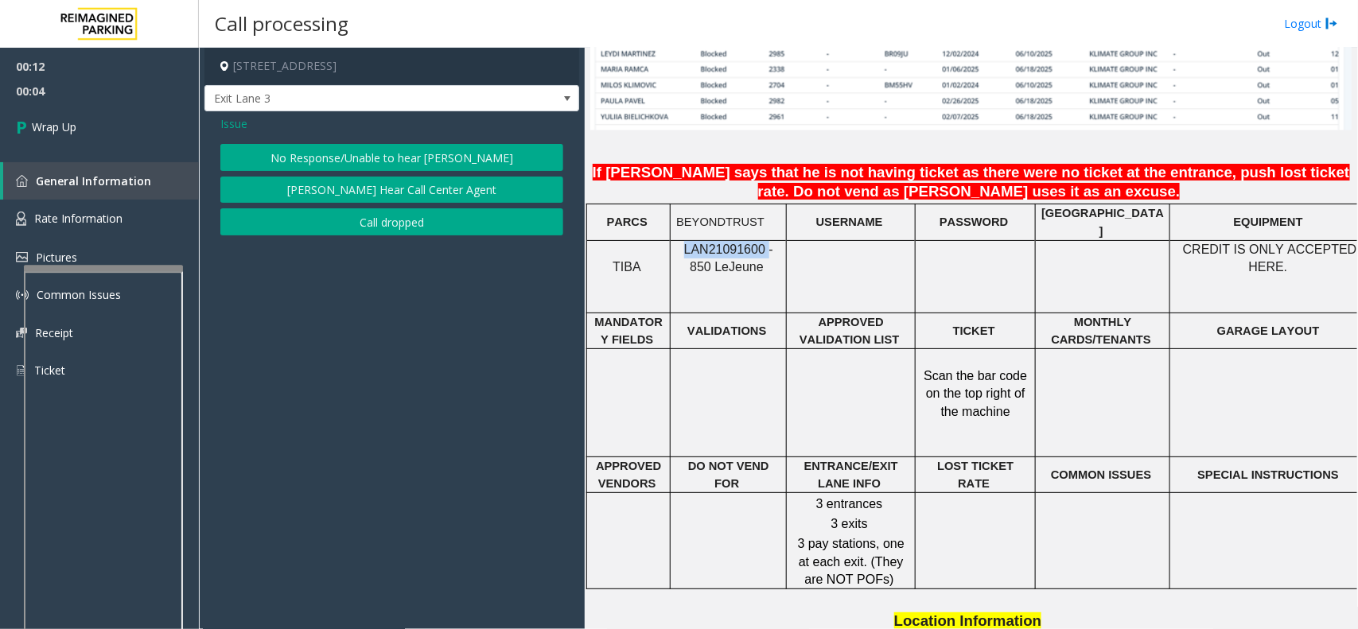
click at [394, 212] on button "Call dropped" at bounding box center [391, 221] width 343 height 27
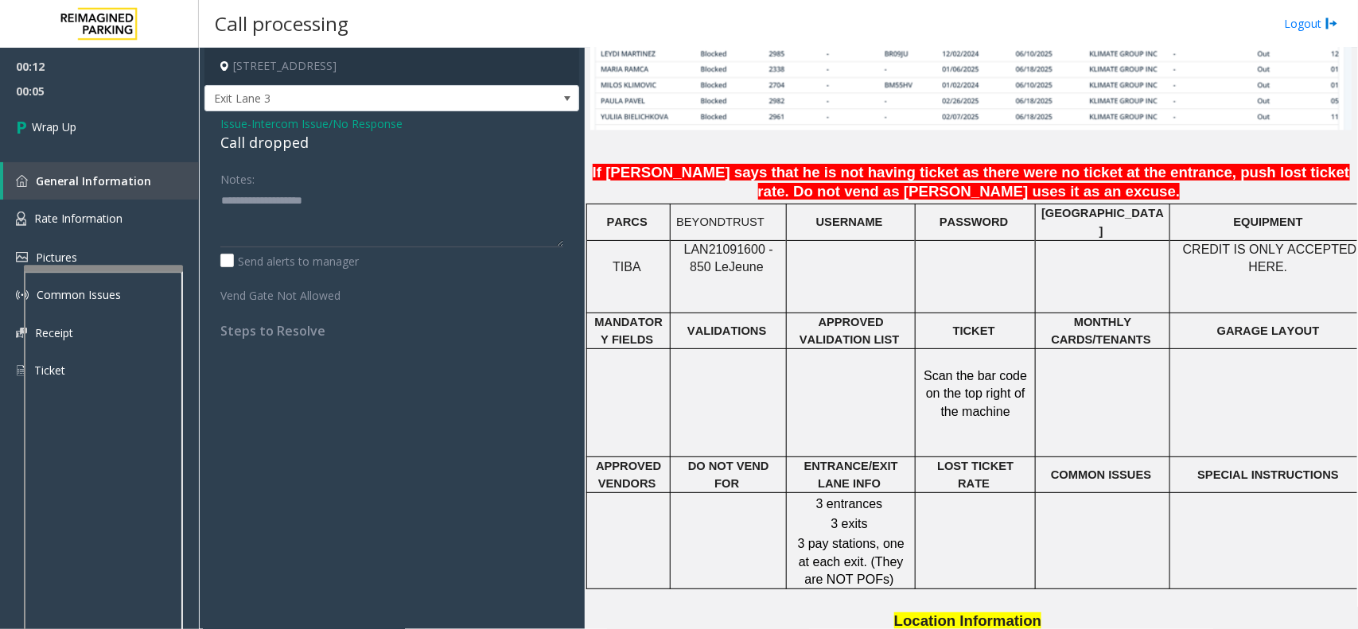
click at [289, 144] on div "Call dropped" at bounding box center [391, 142] width 343 height 21
type textarea "**********"
click at [104, 139] on link "Wrap Up" at bounding box center [99, 126] width 199 height 47
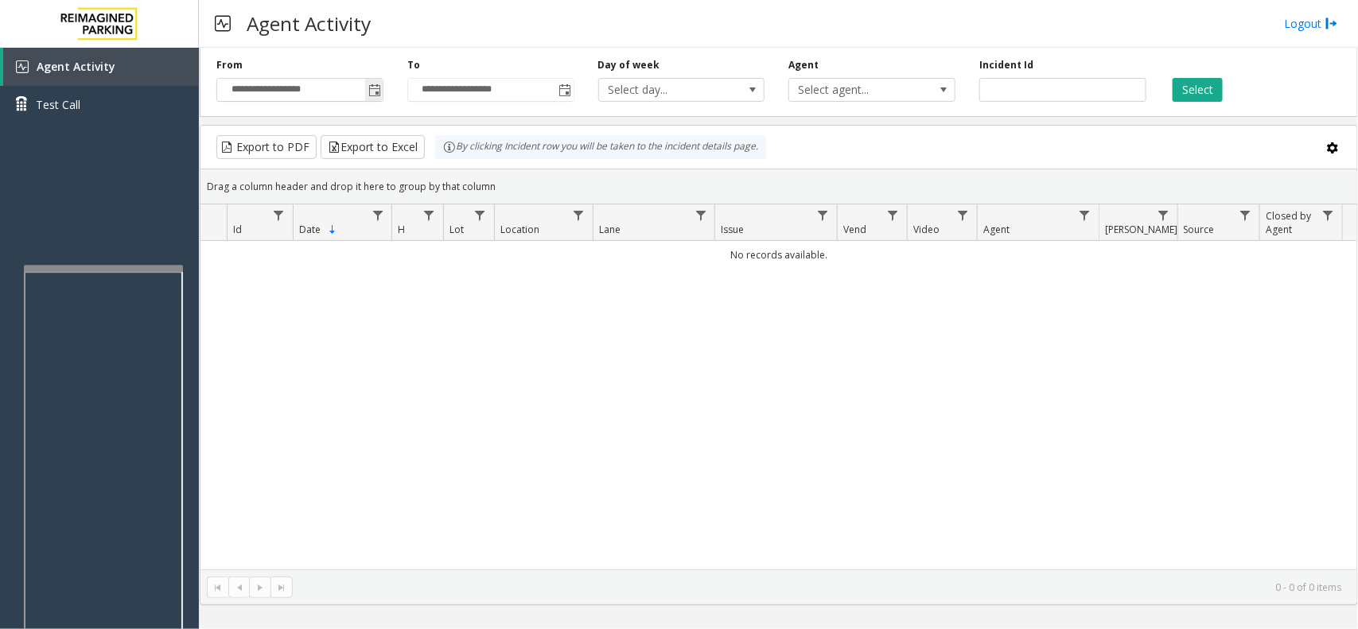
click at [371, 81] on span "Toggle popup" at bounding box center [374, 89] width 18 height 25
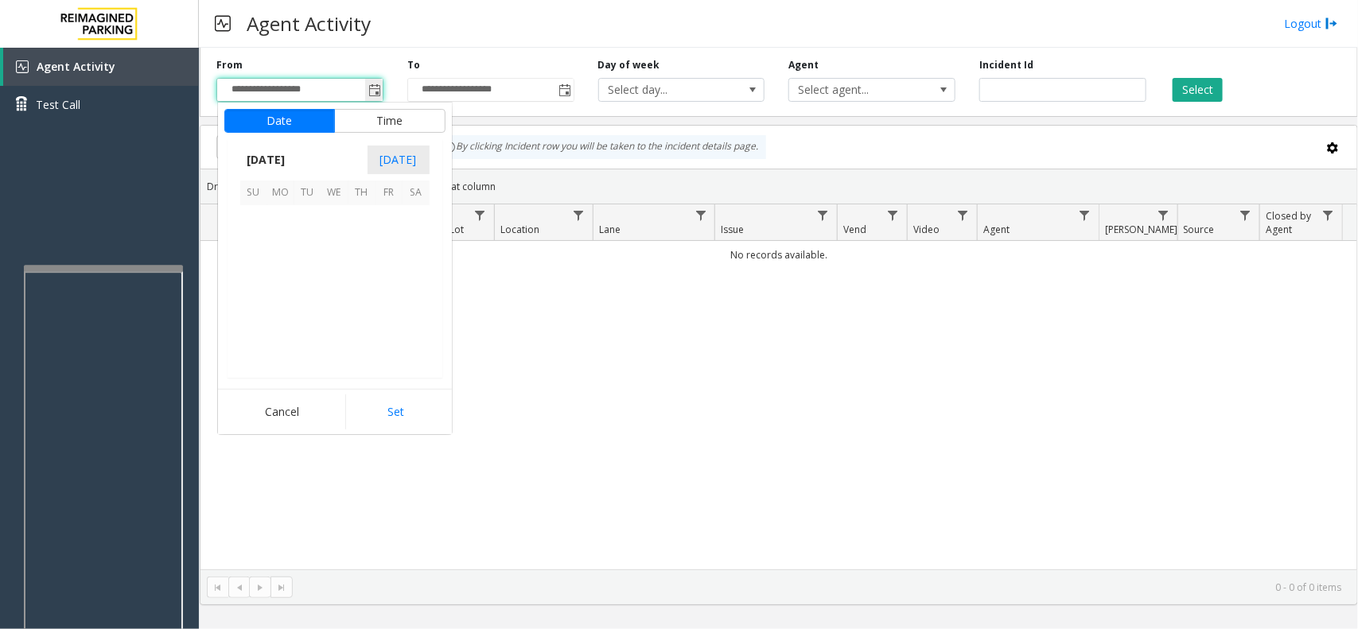
scroll to position [285276, 0]
click at [350, 248] on span "7" at bounding box center [362, 246] width 27 height 27
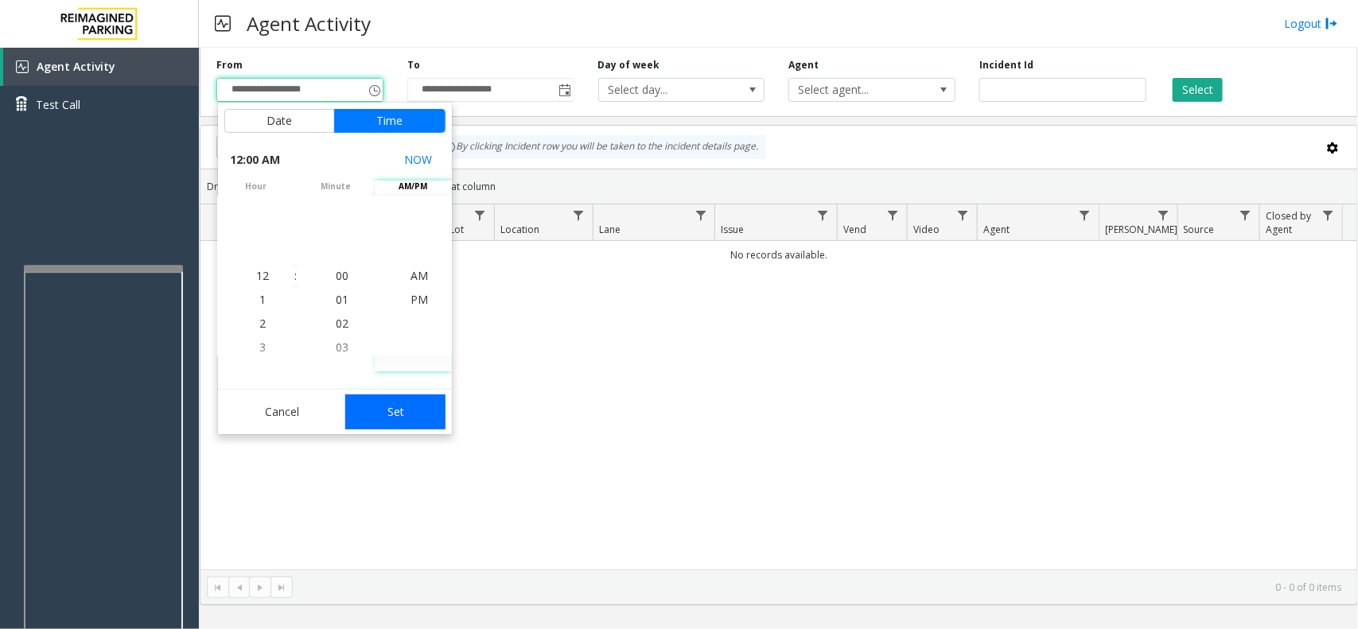
click at [415, 419] on button "Set" at bounding box center [395, 412] width 100 height 35
type input "**********"
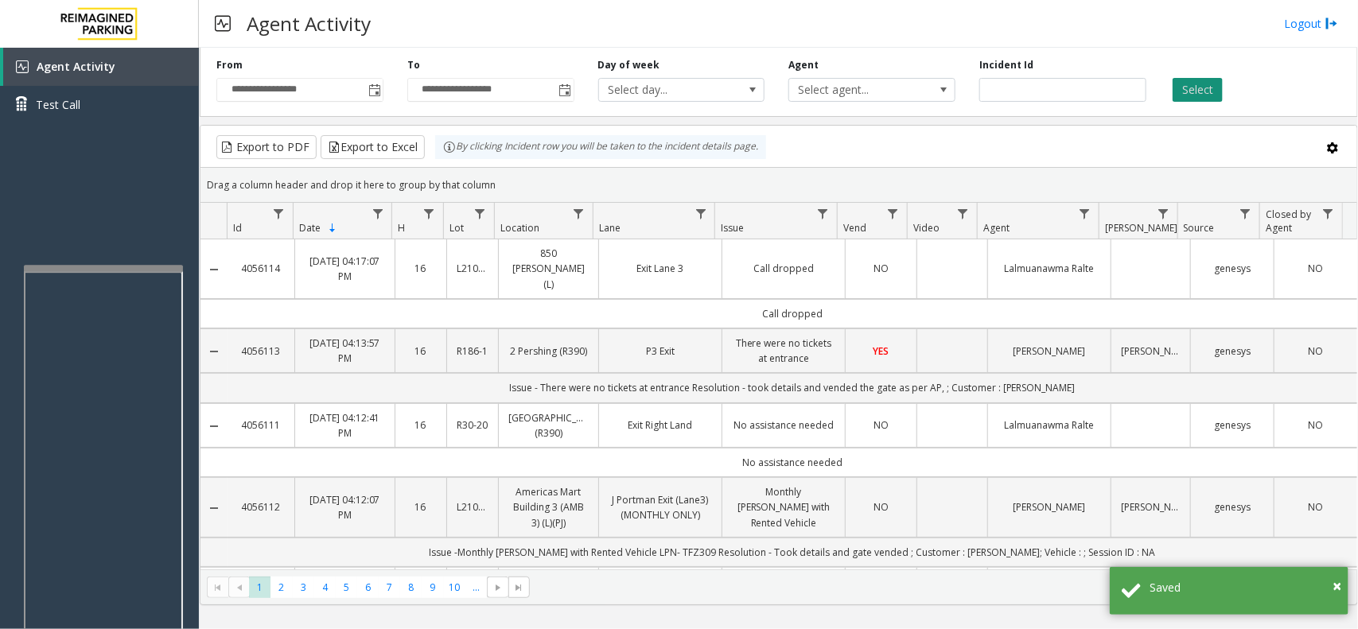
click at [1200, 93] on button "Select" at bounding box center [1198, 90] width 50 height 24
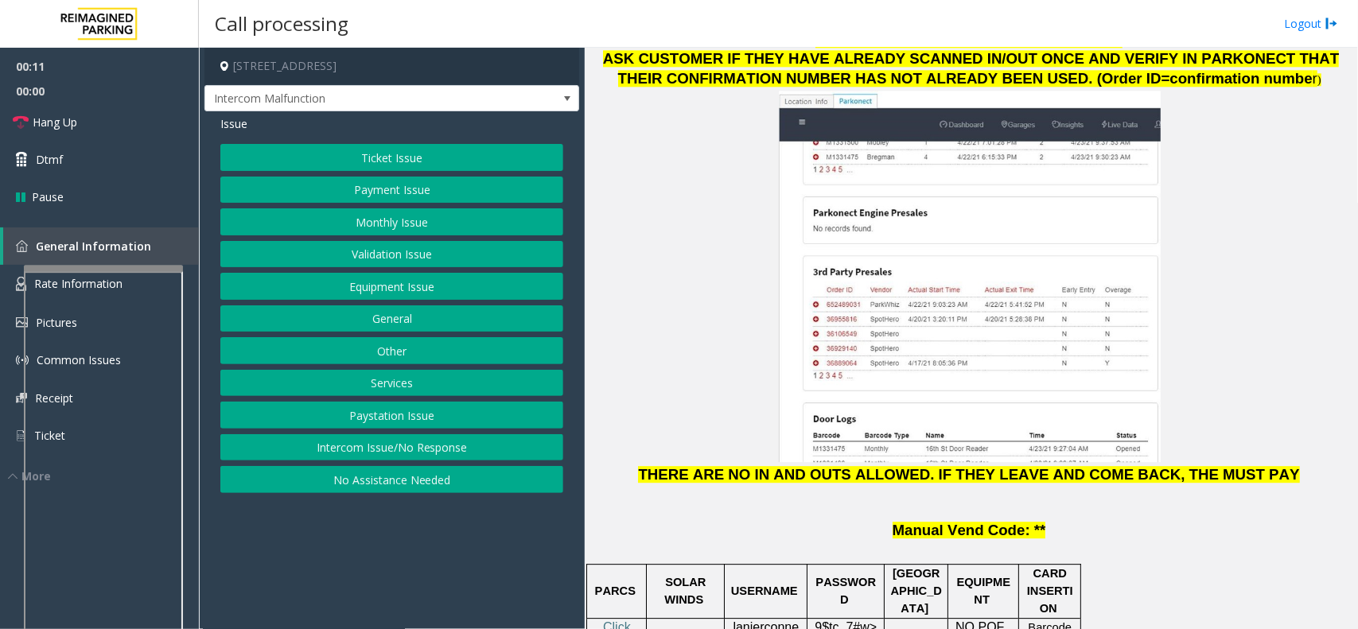
scroll to position [1790, 0]
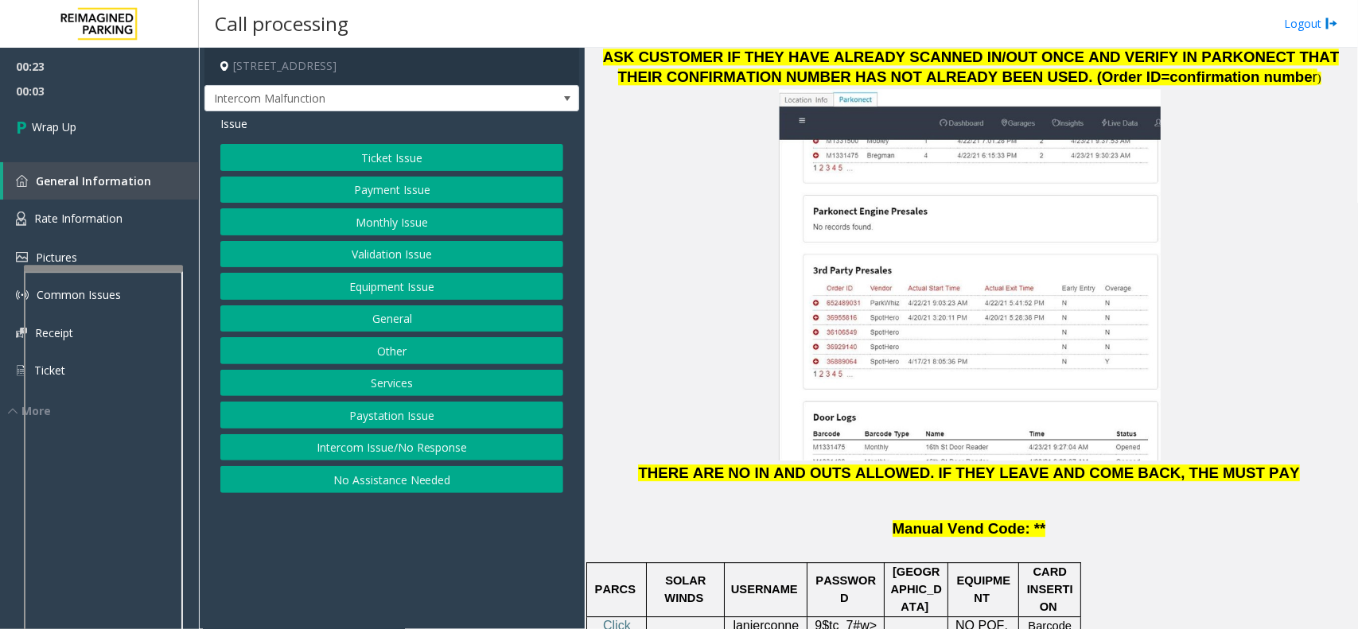
click at [400, 456] on button "Intercom Issue/No Response" at bounding box center [391, 447] width 343 height 27
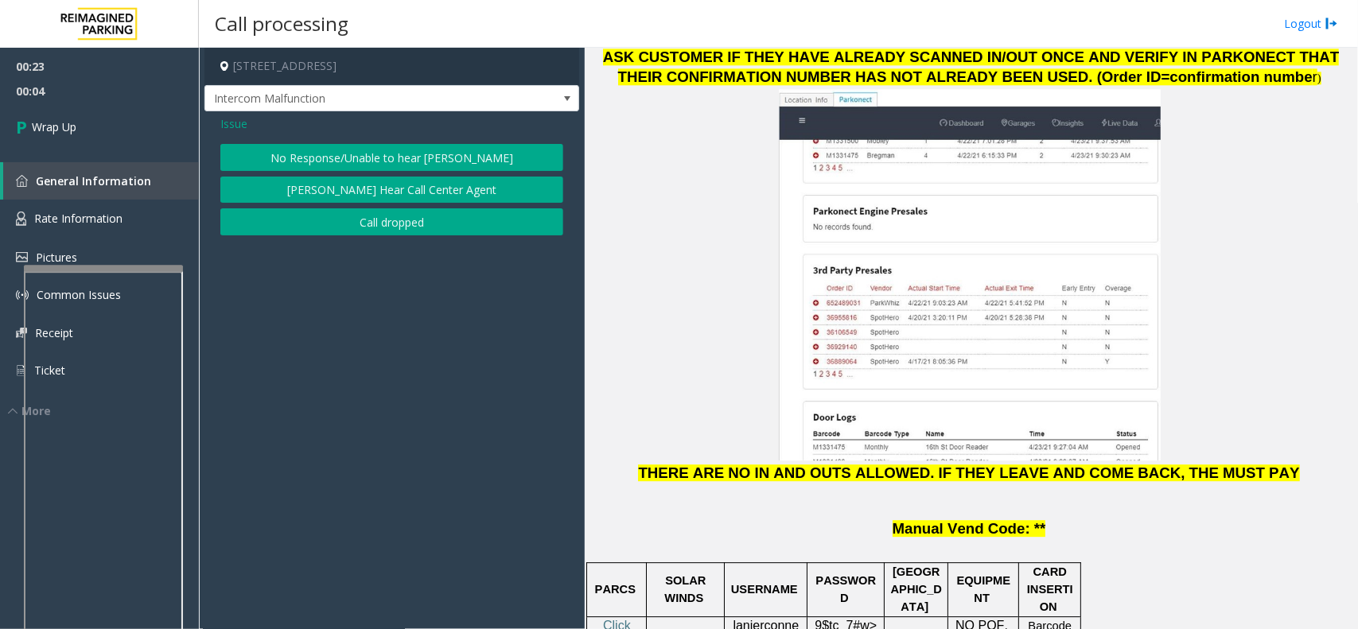
click at [366, 217] on button "Call dropped" at bounding box center [391, 221] width 343 height 27
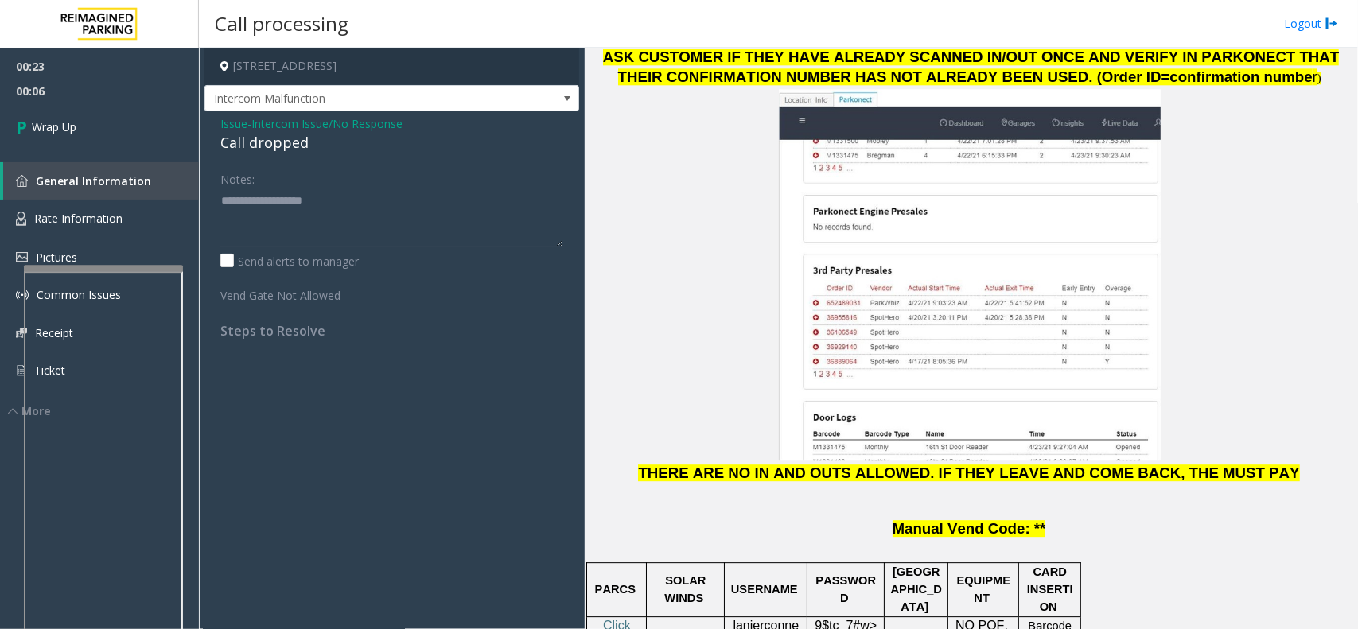
click at [231, 122] on span "Issue" at bounding box center [233, 123] width 27 height 17
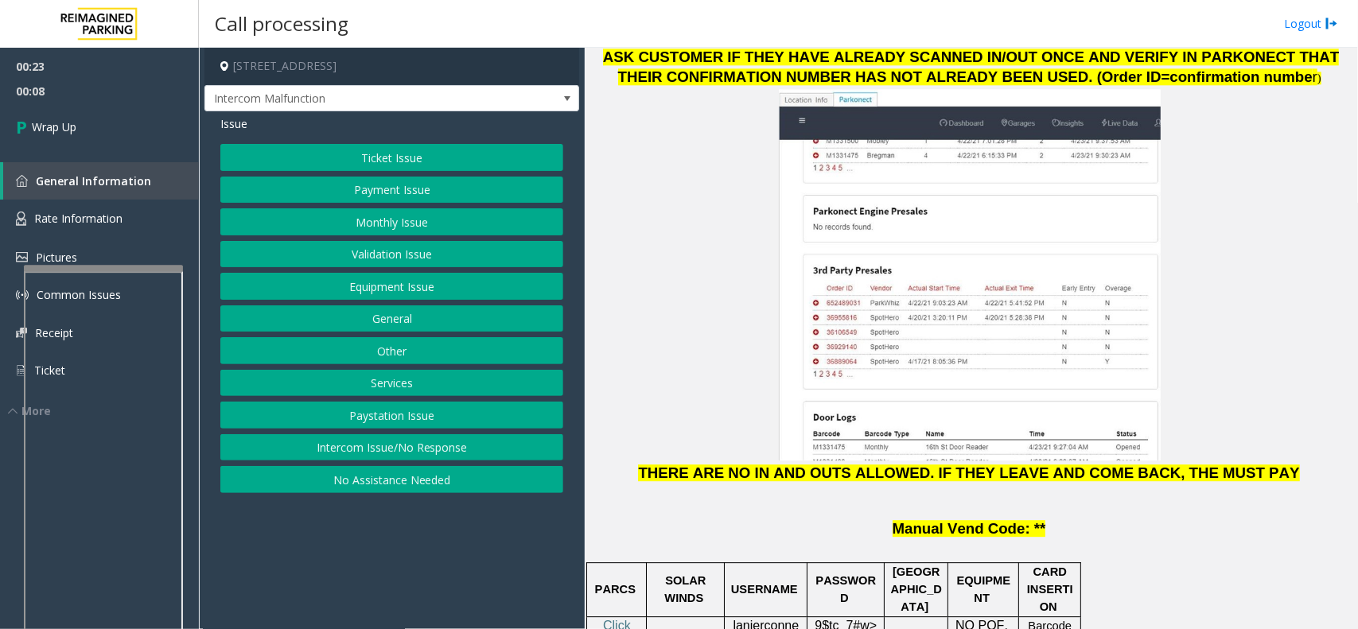
click at [368, 448] on button "Intercom Issue/No Response" at bounding box center [391, 447] width 343 height 27
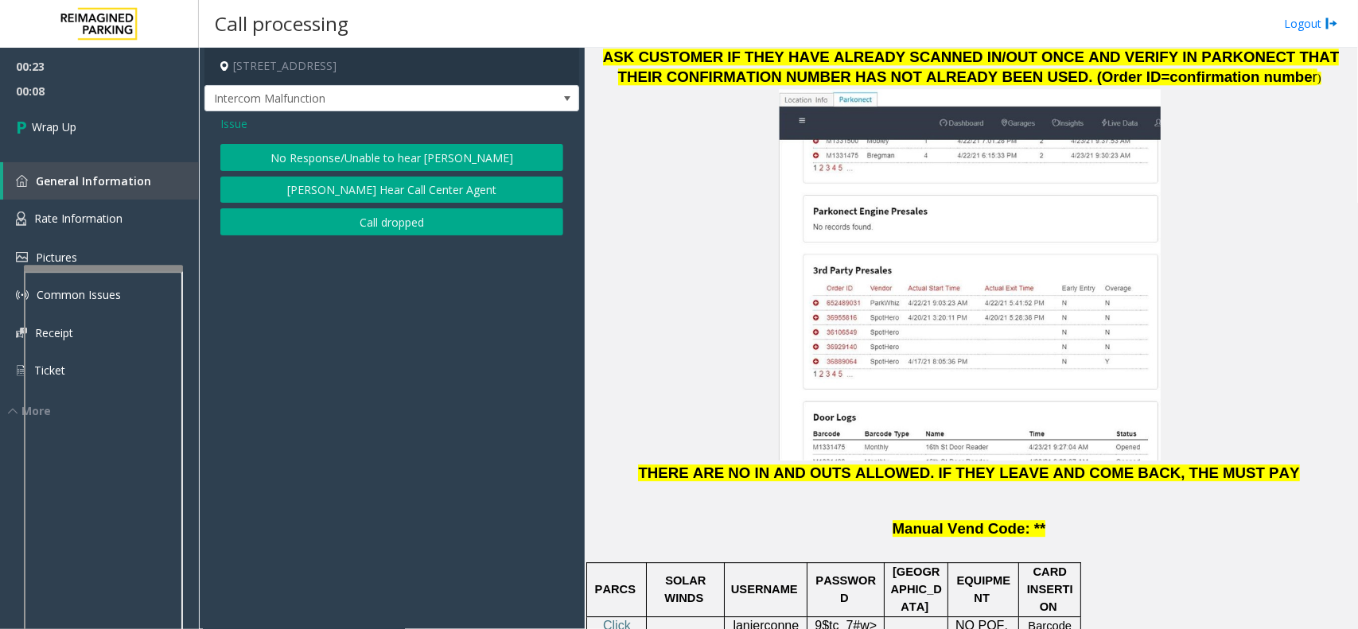
click at [327, 155] on button "No Response/Unable to hear [PERSON_NAME]" at bounding box center [391, 157] width 343 height 27
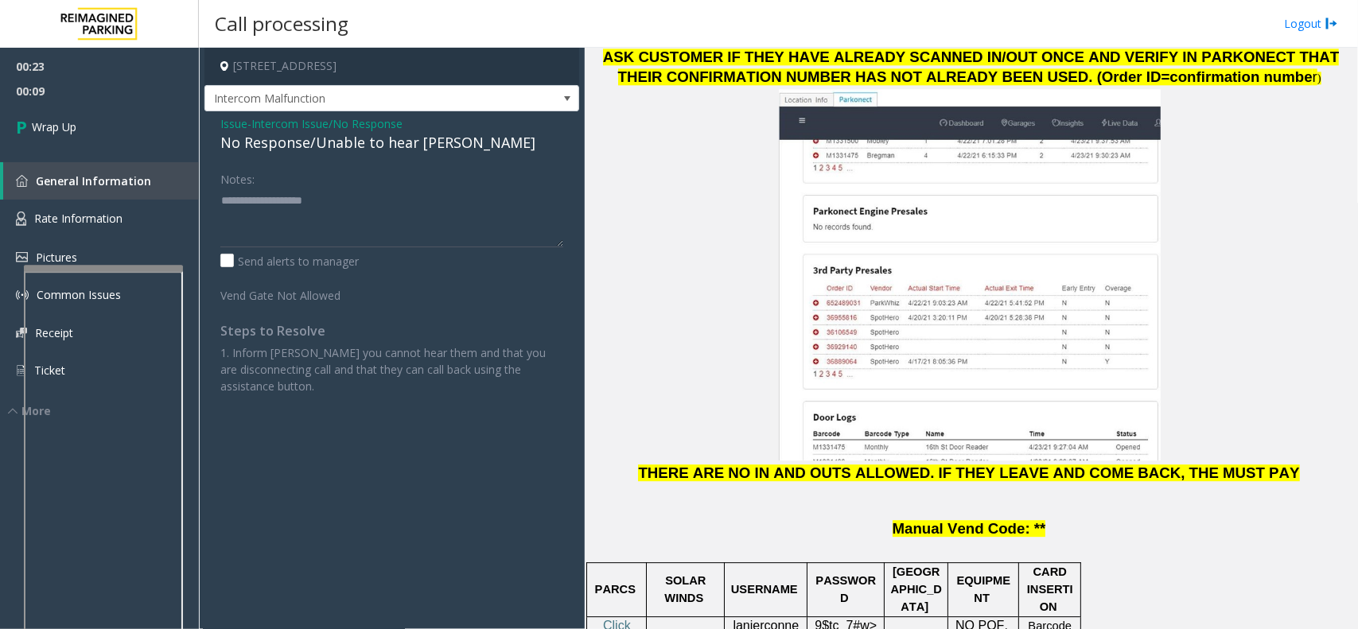
click at [310, 142] on div "No Response/Unable to hear [PERSON_NAME]" at bounding box center [391, 142] width 343 height 21
click at [232, 120] on span "Issue" at bounding box center [233, 123] width 27 height 17
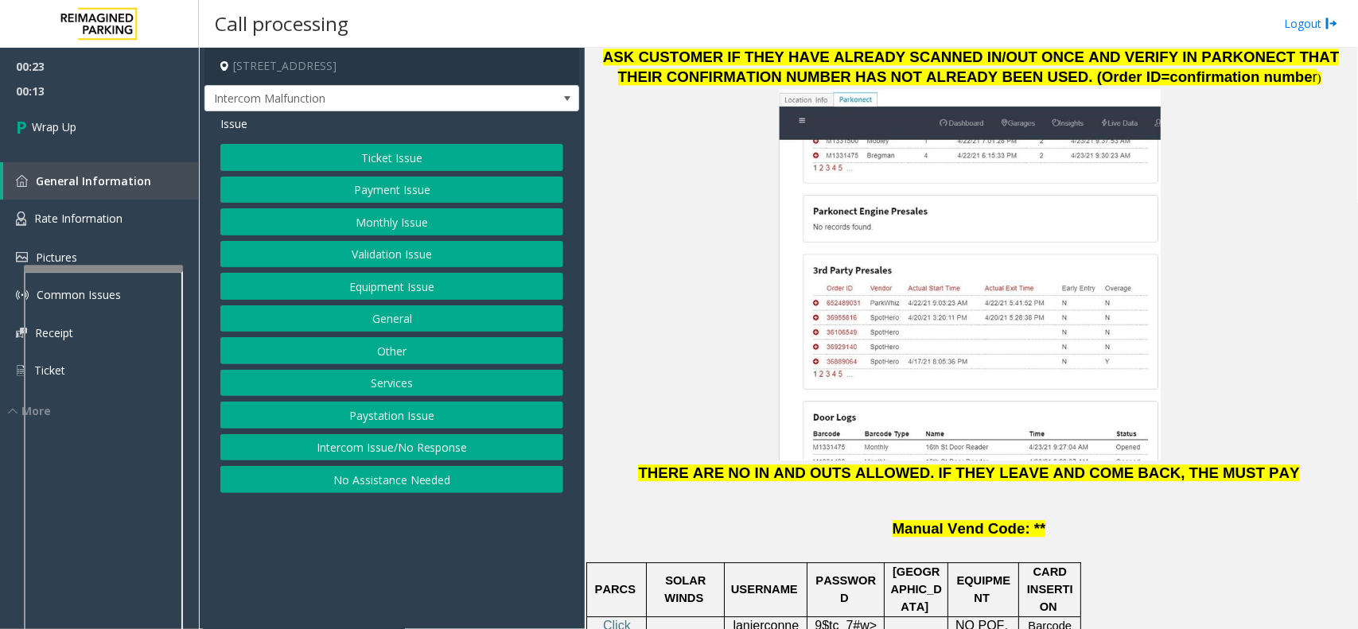
click at [362, 442] on button "Intercom Issue/No Response" at bounding box center [391, 447] width 343 height 27
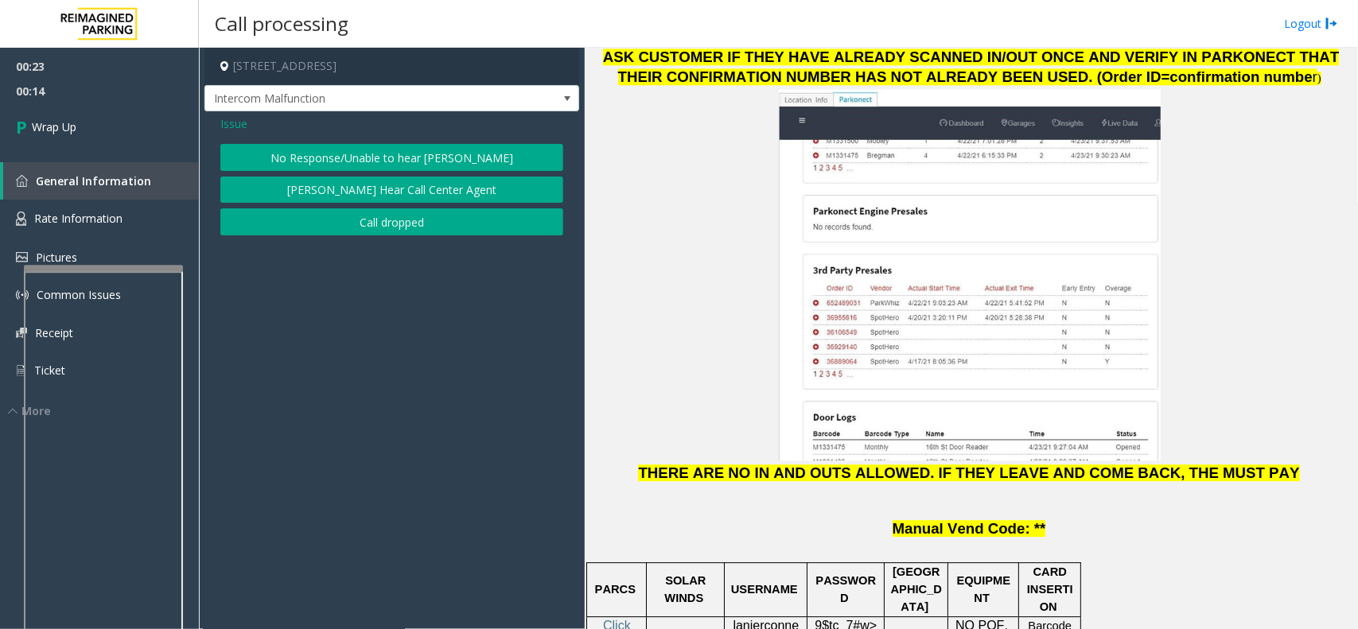
click at [372, 220] on button "Call dropped" at bounding box center [391, 221] width 343 height 27
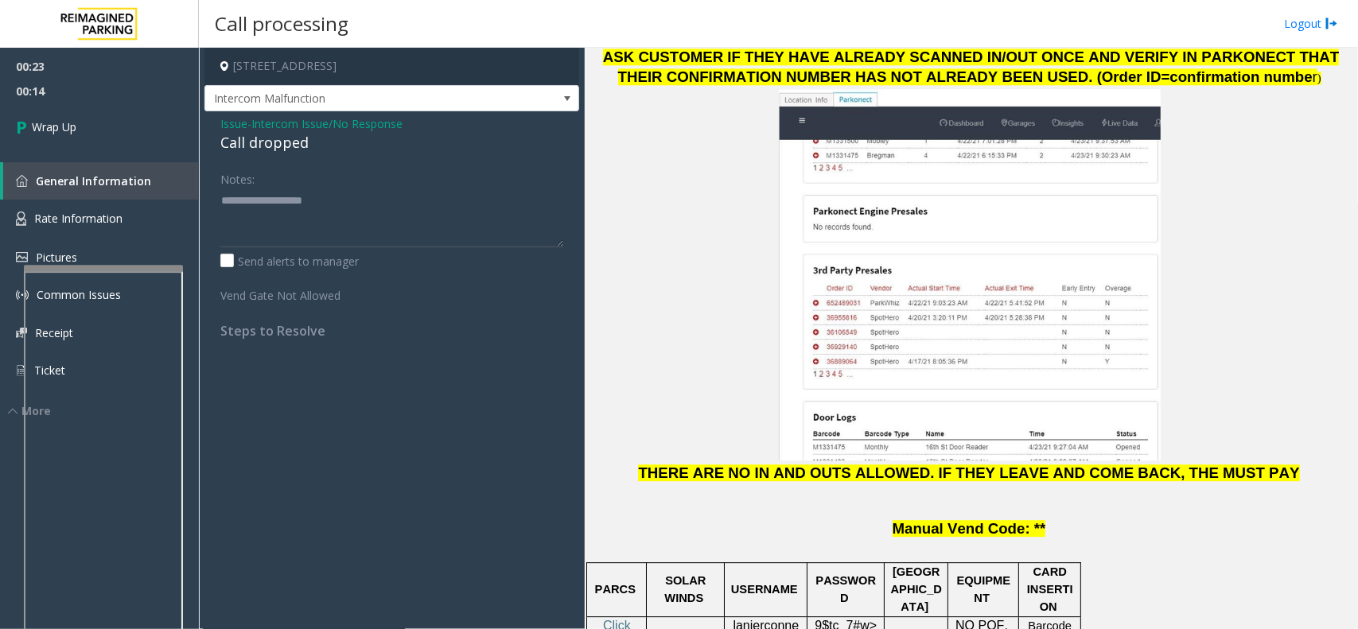
click at [273, 146] on div "Call dropped" at bounding box center [391, 142] width 343 height 21
type textarea "**********"
click at [65, 134] on span "Wrap Up" at bounding box center [54, 127] width 45 height 17
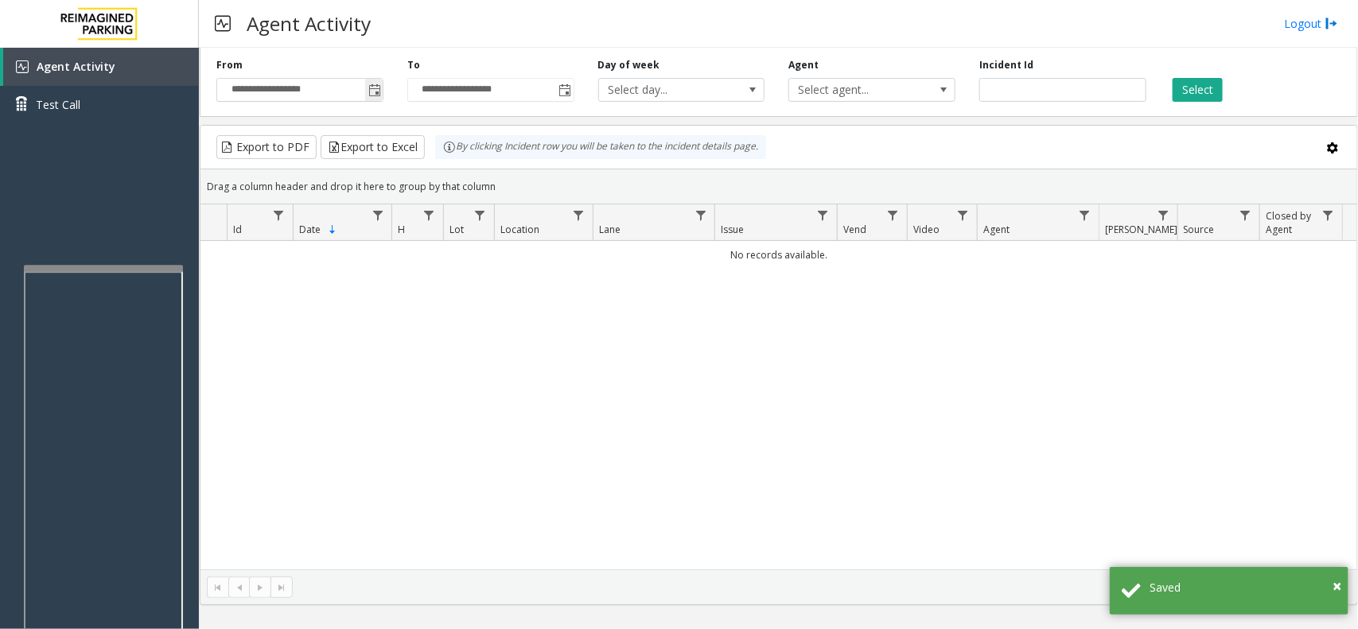
click at [366, 92] on span "Toggle popup" at bounding box center [374, 89] width 18 height 25
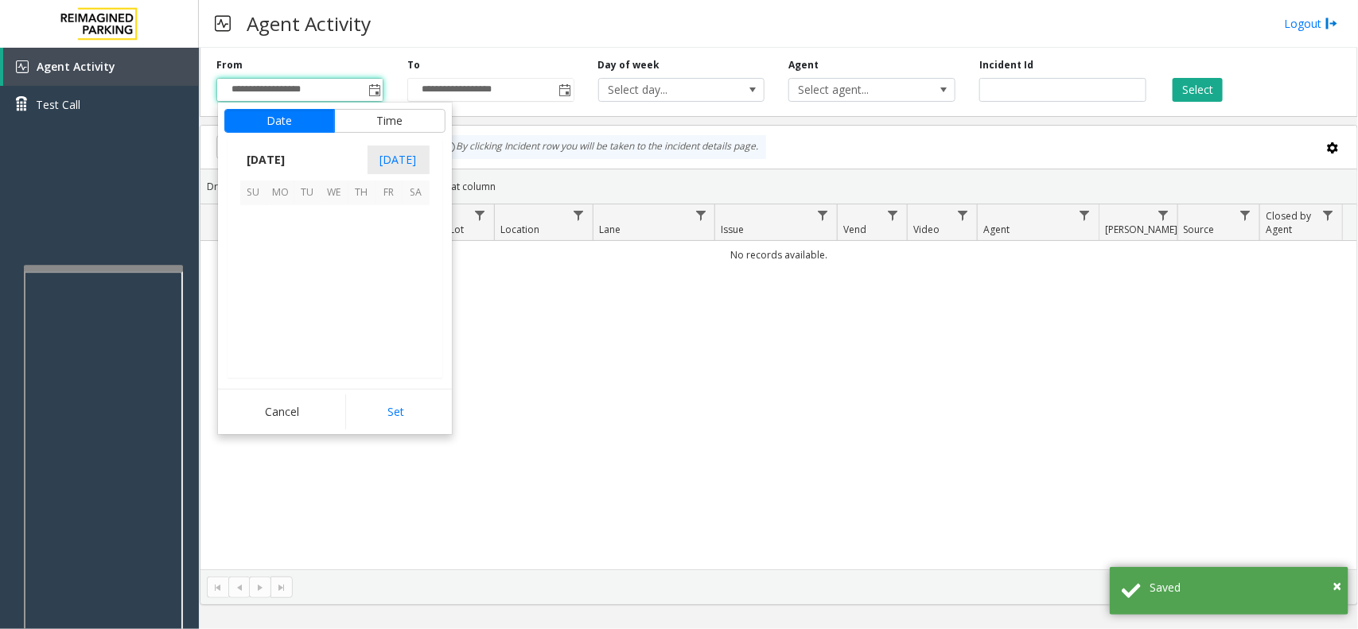
scroll to position [285276, 0]
click at [388, 232] on span "1" at bounding box center [389, 219] width 27 height 27
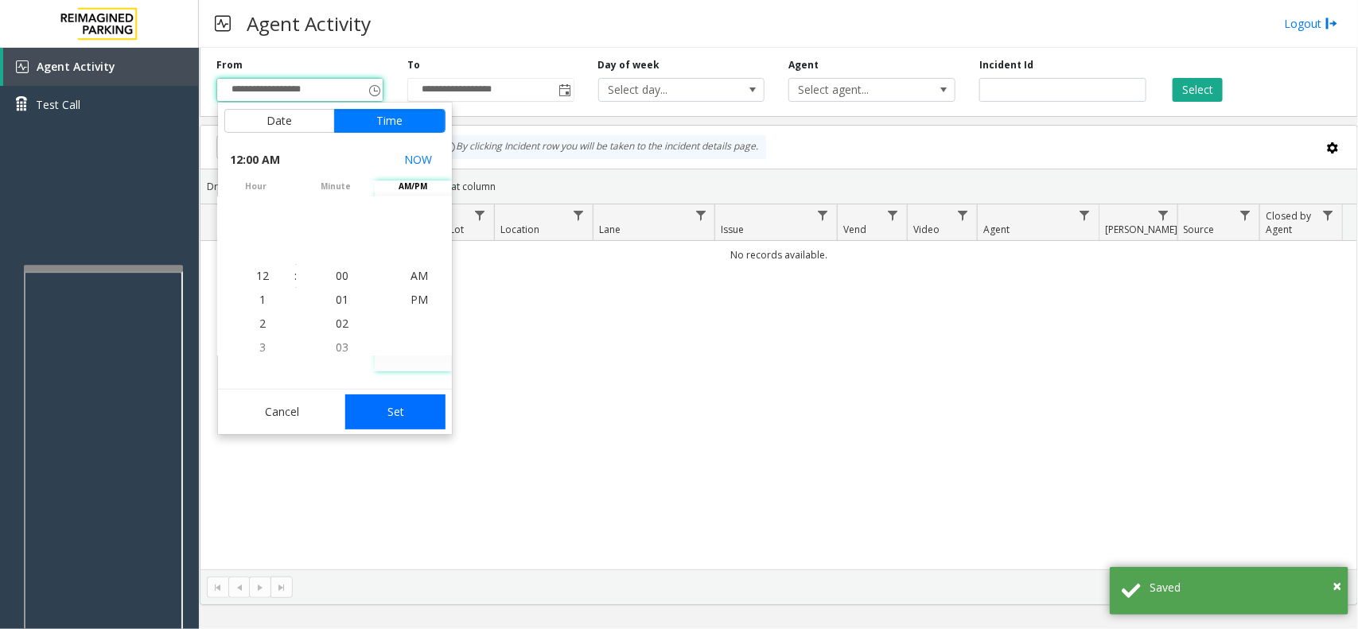
click at [415, 423] on button "Set" at bounding box center [395, 412] width 100 height 35
type input "**********"
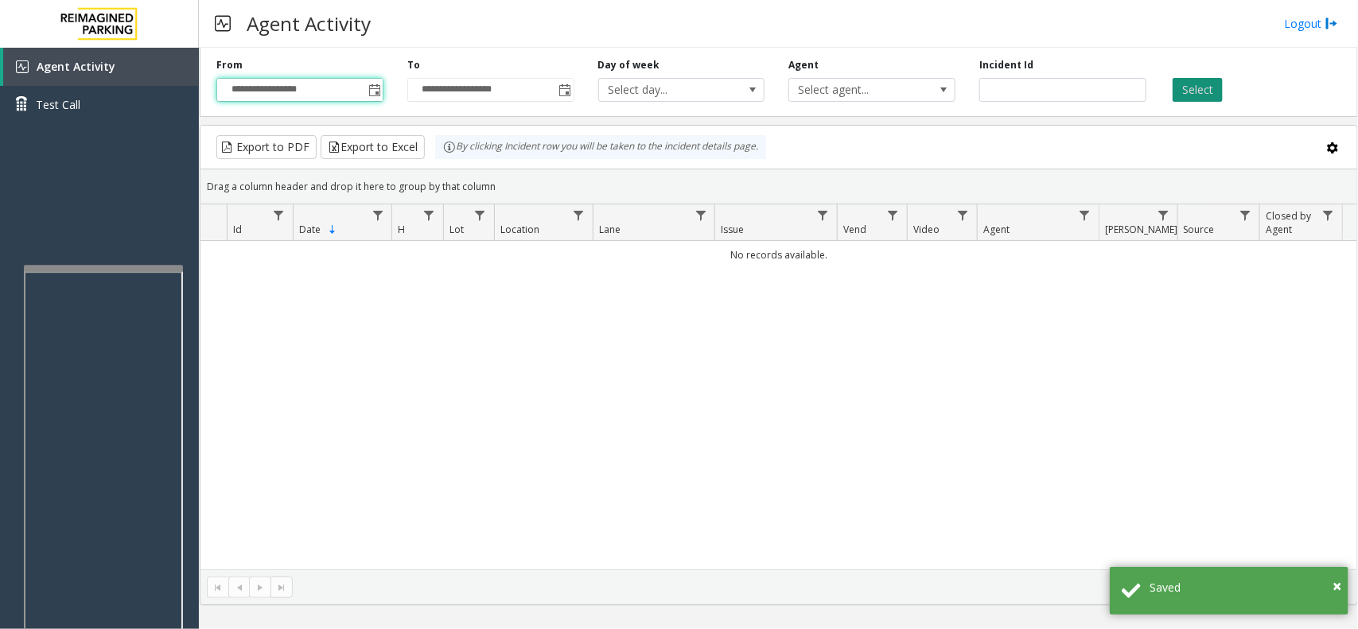
click at [1214, 84] on button "Select" at bounding box center [1198, 90] width 50 height 24
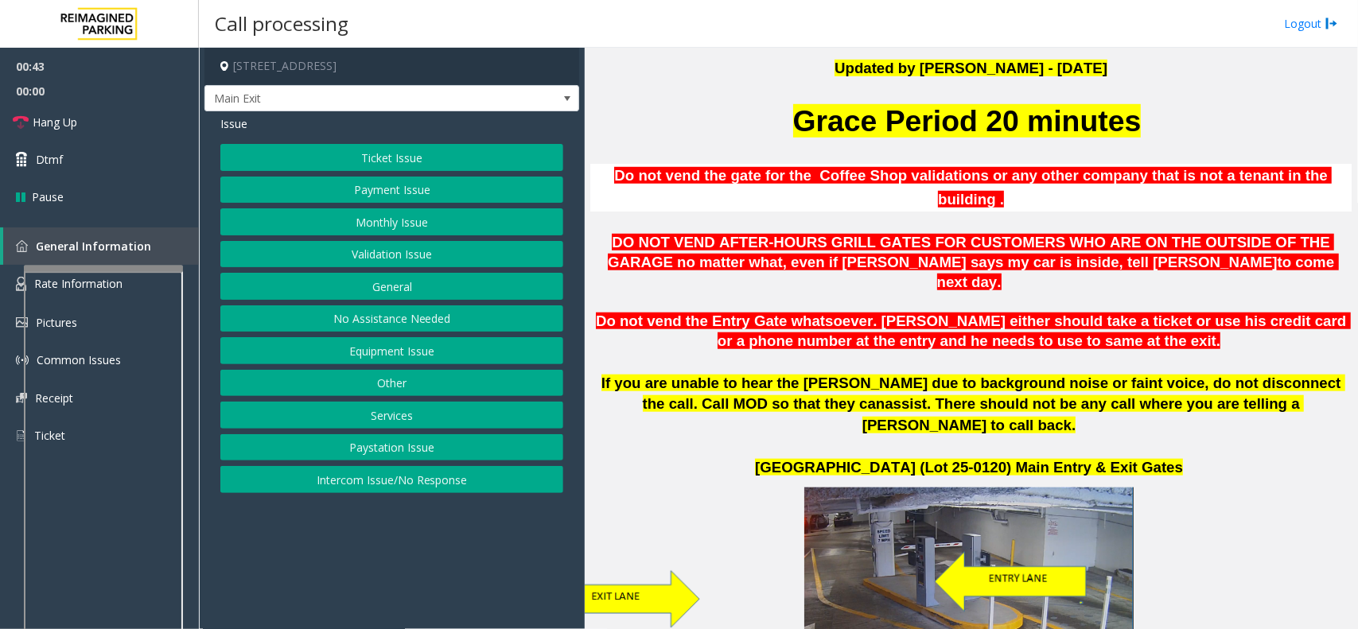
scroll to position [398, 0]
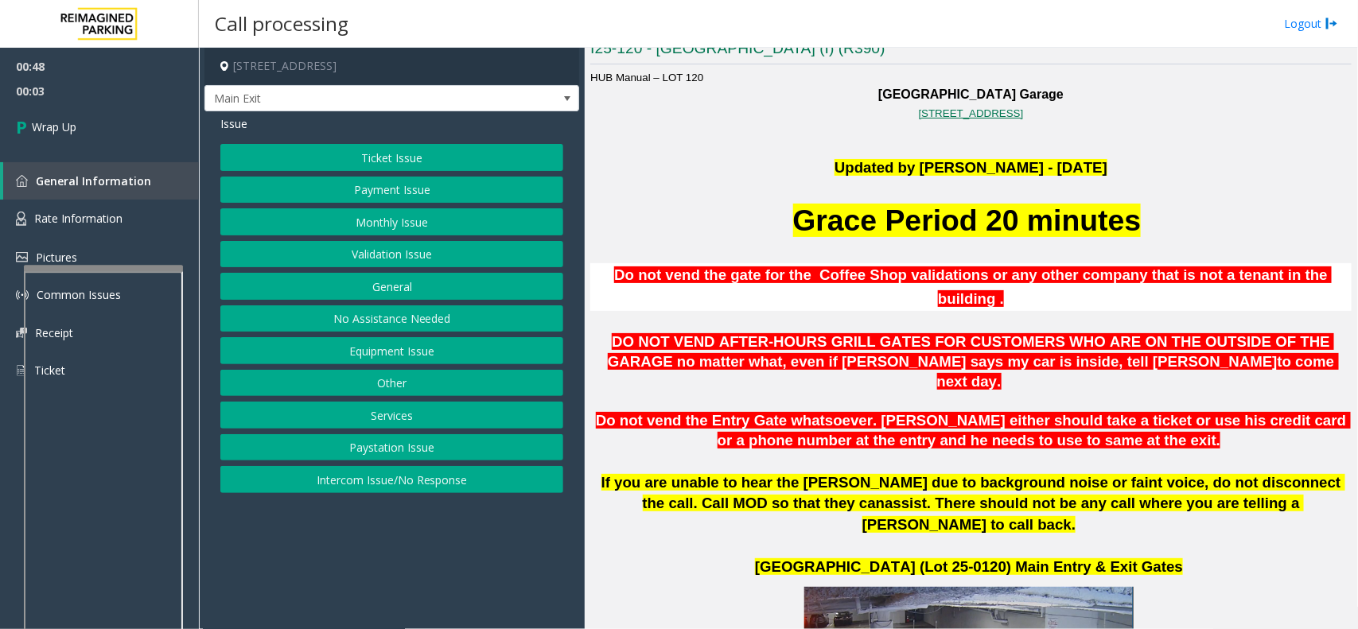
click at [399, 480] on button "Intercom Issue/No Response" at bounding box center [391, 479] width 343 height 27
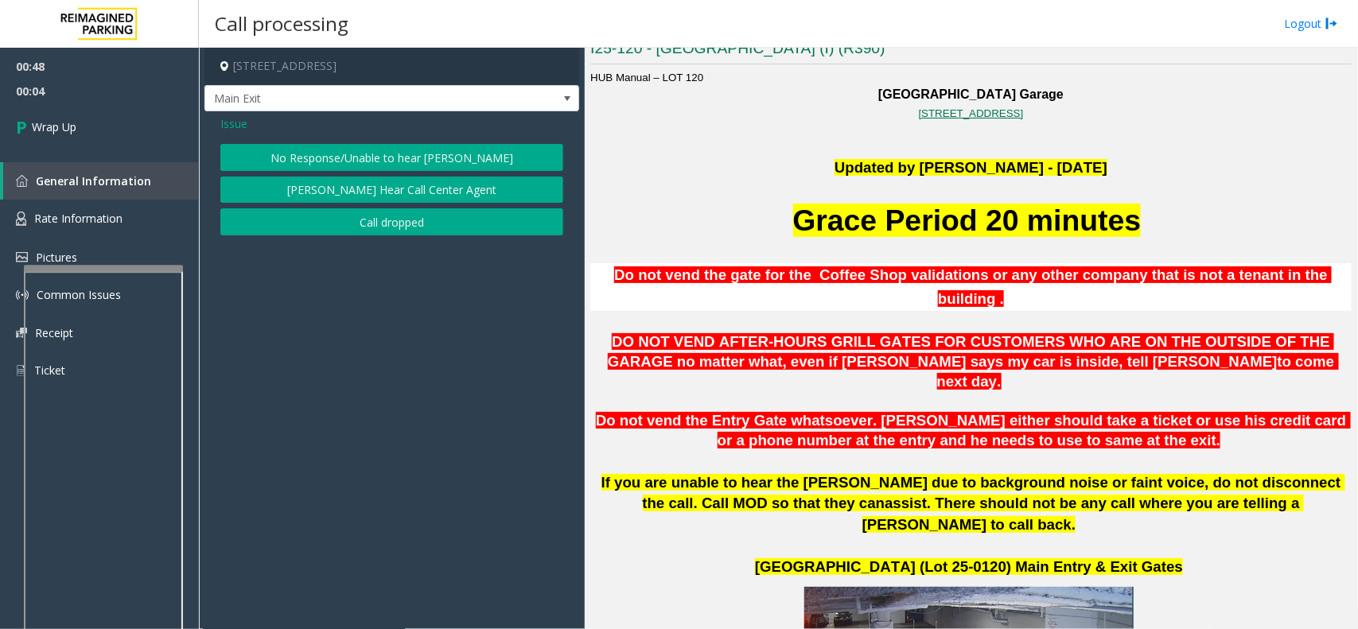
click at [372, 227] on button "Call dropped" at bounding box center [391, 221] width 343 height 27
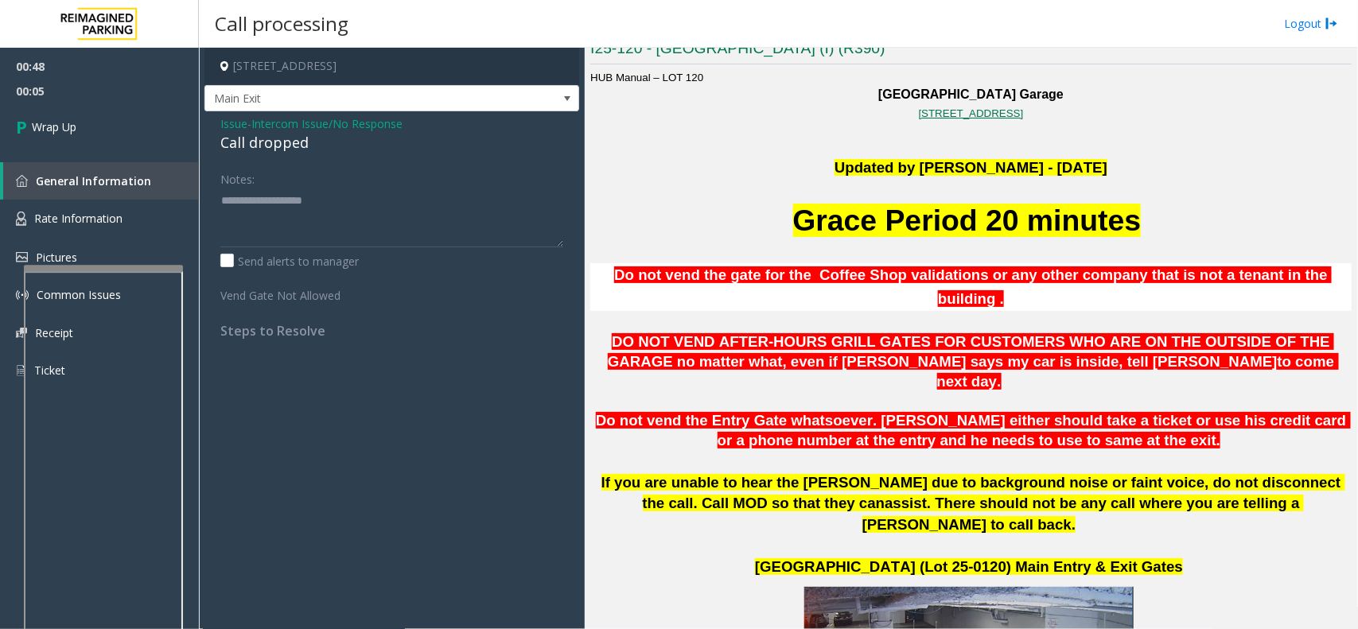
click at [284, 139] on div "Call dropped" at bounding box center [391, 142] width 343 height 21
type textarea "**********"
click at [50, 135] on link "Wrap Up" at bounding box center [99, 126] width 199 height 47
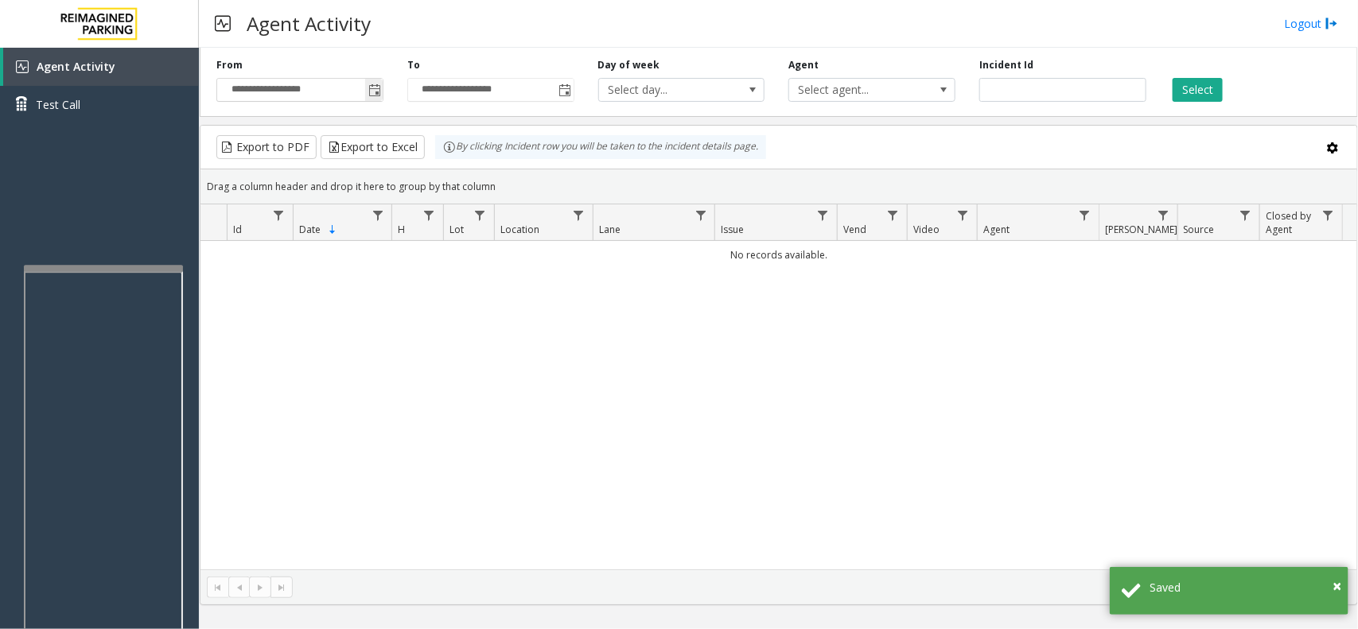
click at [375, 84] on span "Toggle popup" at bounding box center [374, 90] width 13 height 13
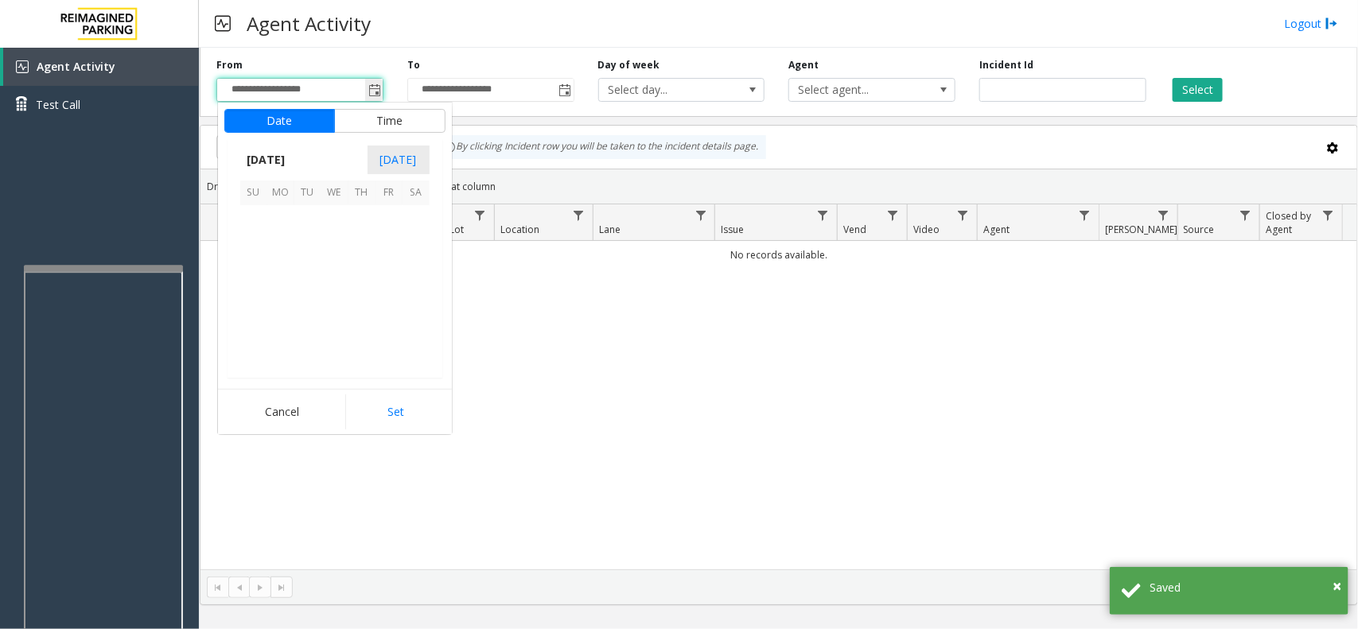
scroll to position [285276, 0]
click at [395, 220] on span "1" at bounding box center [389, 219] width 27 height 27
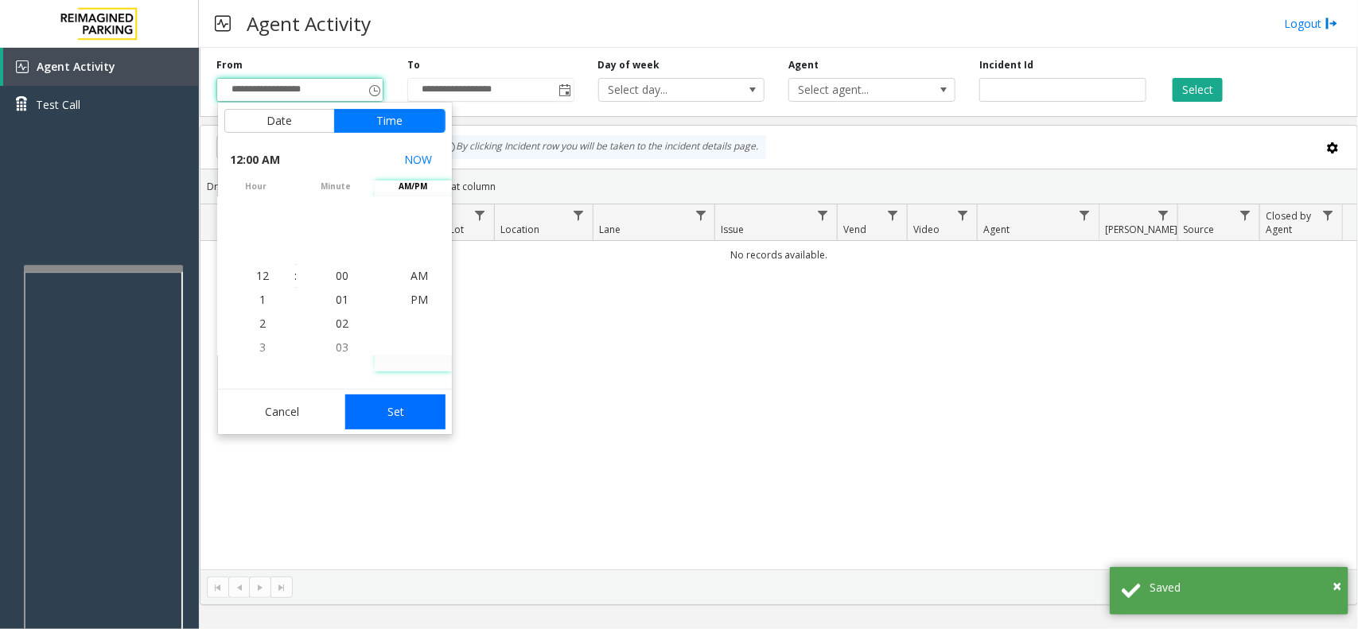
click at [430, 407] on button "Set" at bounding box center [395, 412] width 100 height 35
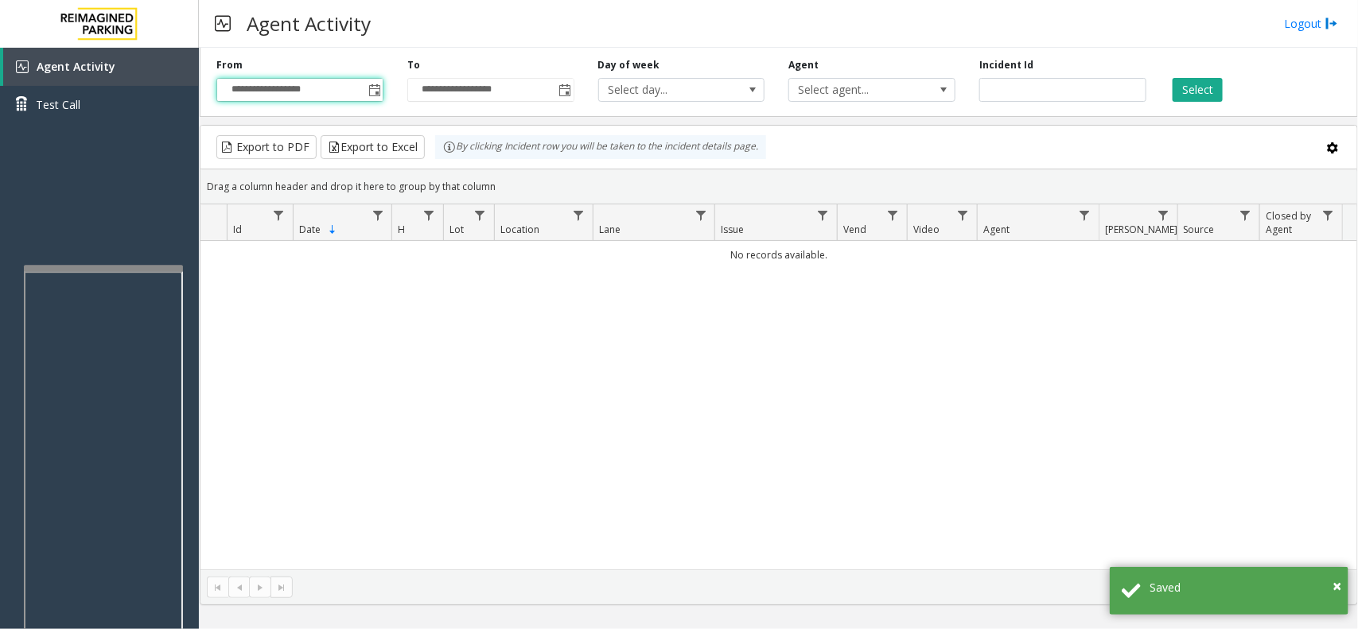
type input "**********"
click at [1192, 81] on button "Select" at bounding box center [1198, 90] width 50 height 24
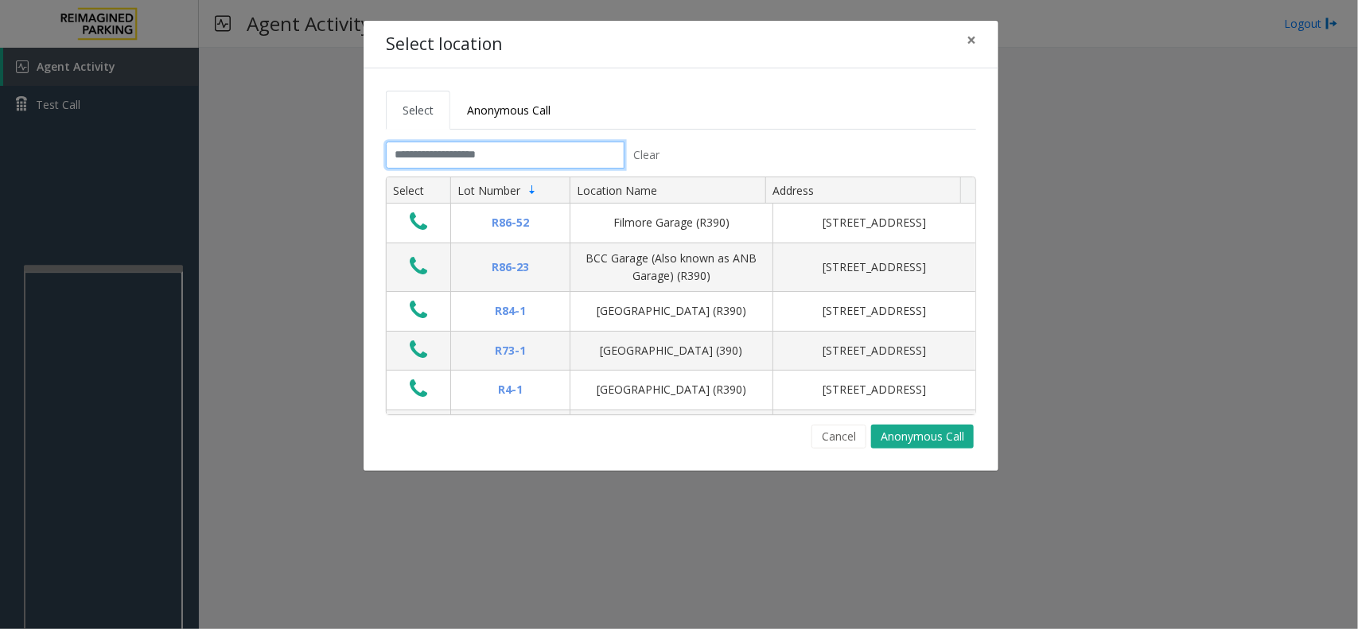
click at [498, 160] on input "text" at bounding box center [505, 155] width 239 height 27
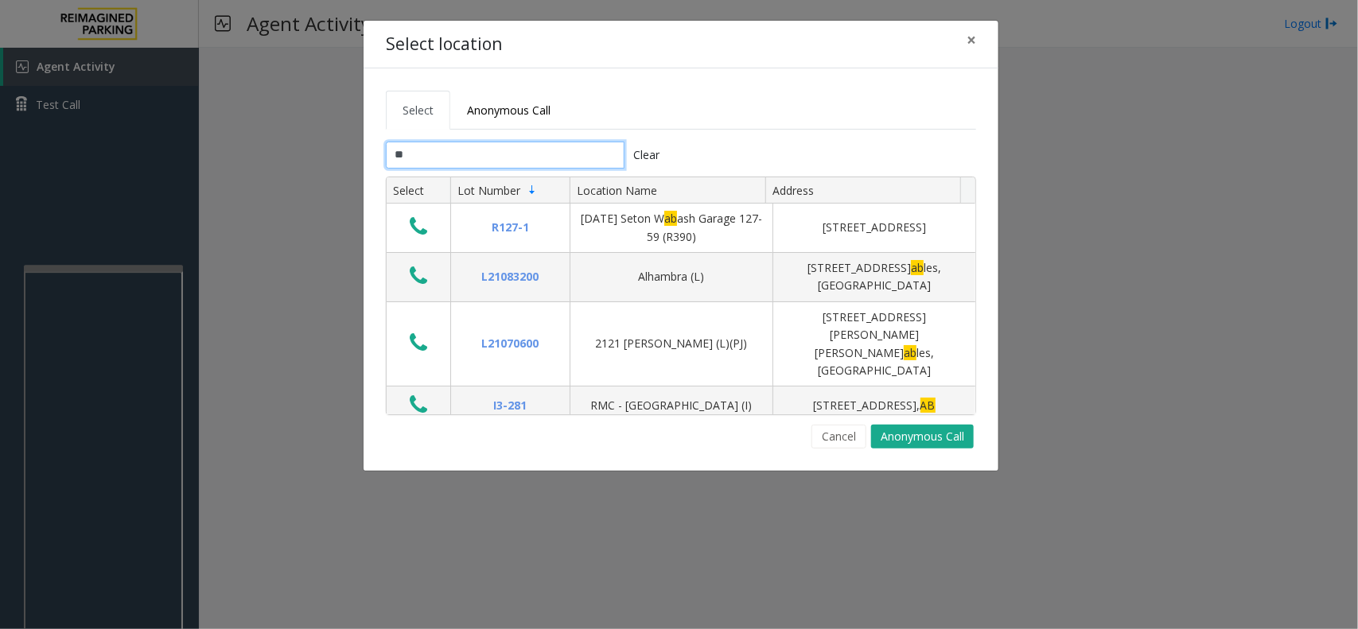
type input "*"
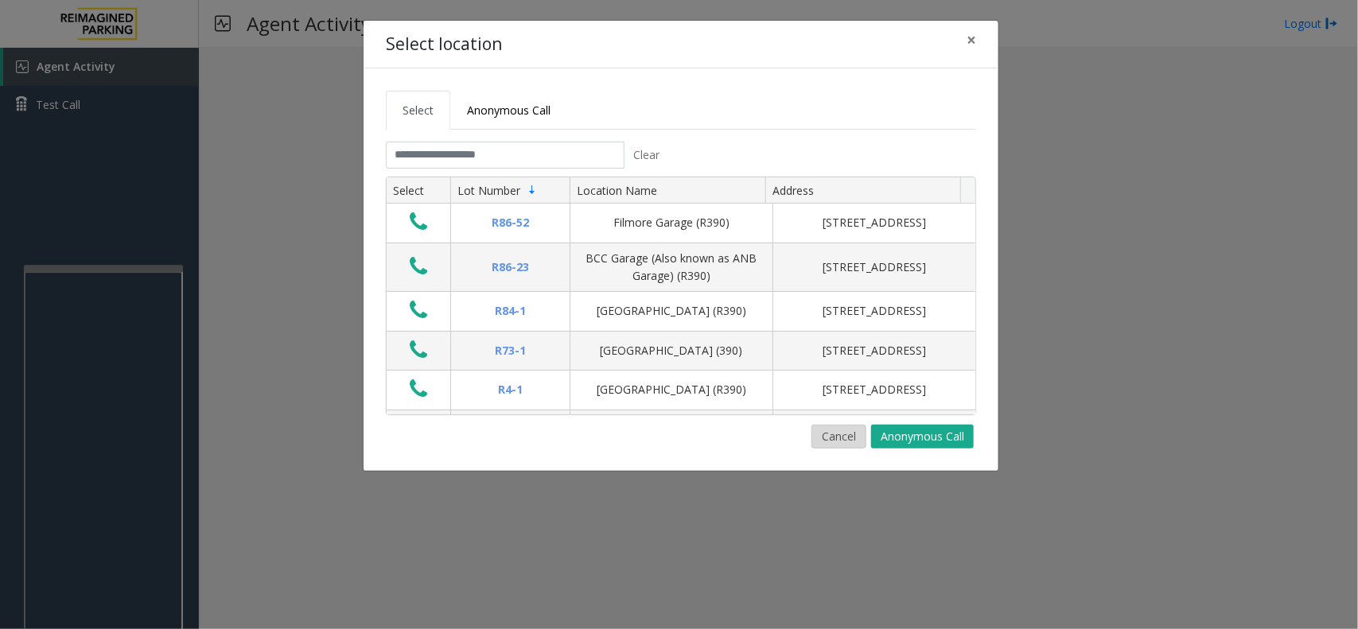
click at [846, 440] on button "Cancel" at bounding box center [839, 437] width 55 height 24
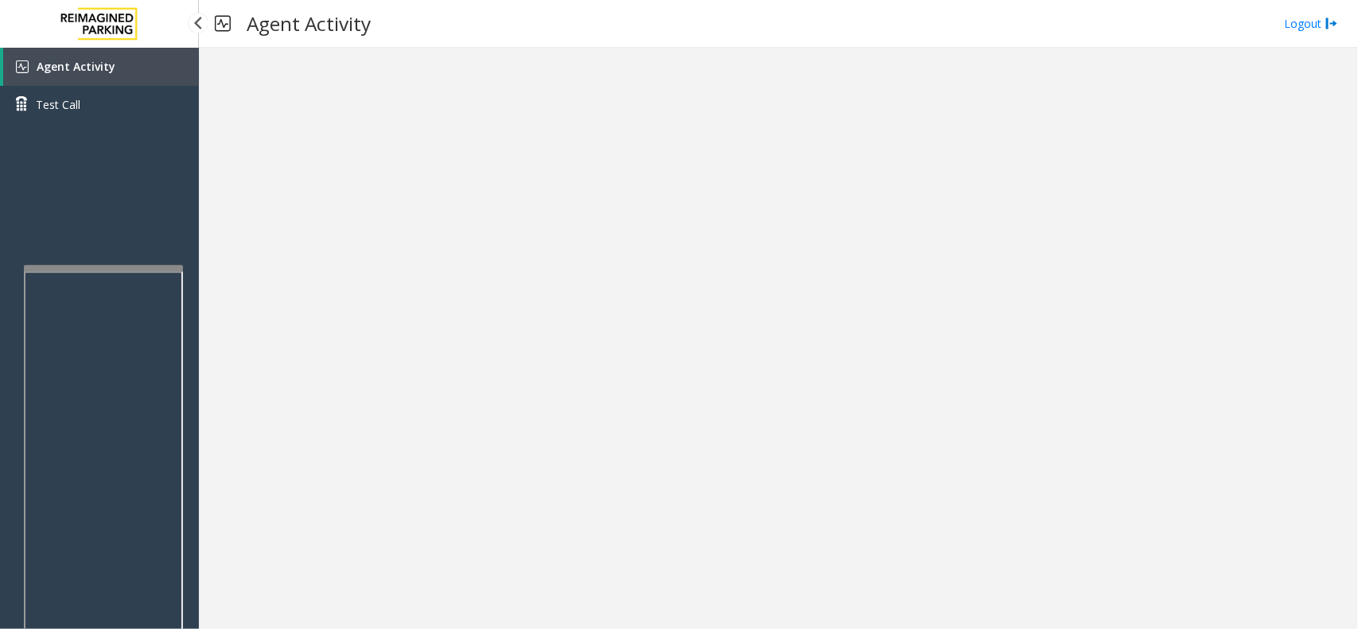
click at [103, 68] on span "Agent Activity" at bounding box center [76, 66] width 79 height 15
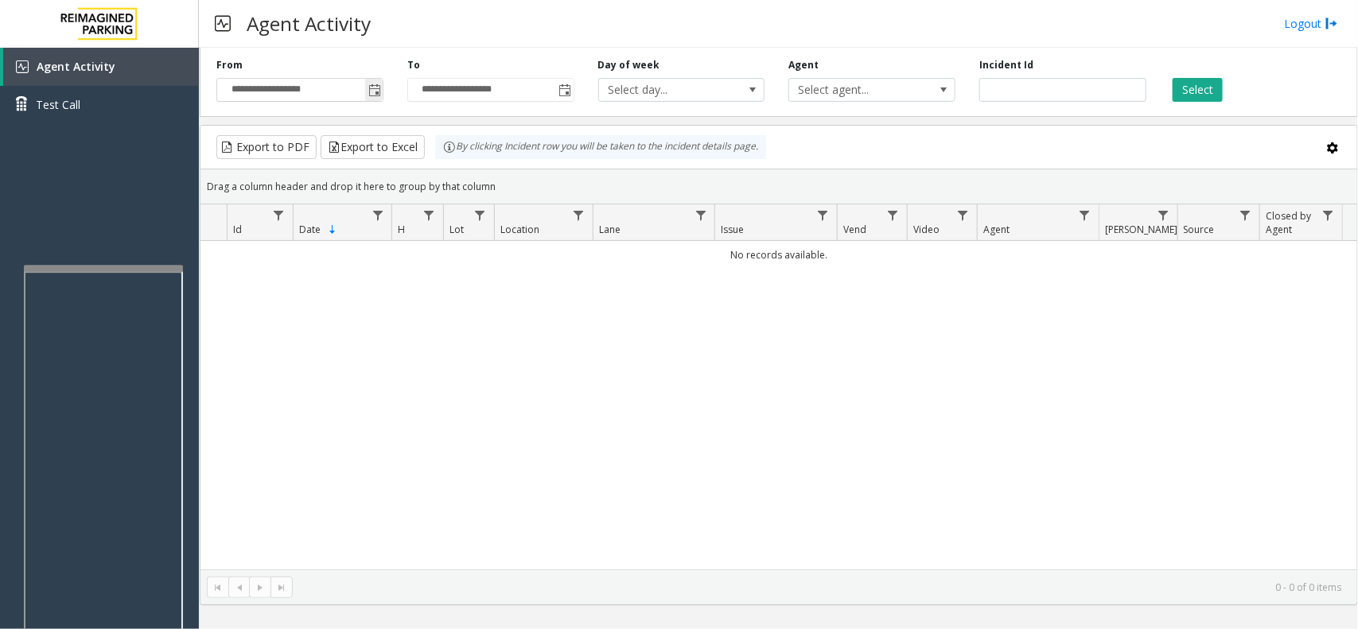
click at [380, 92] on span "Toggle popup" at bounding box center [374, 90] width 13 height 13
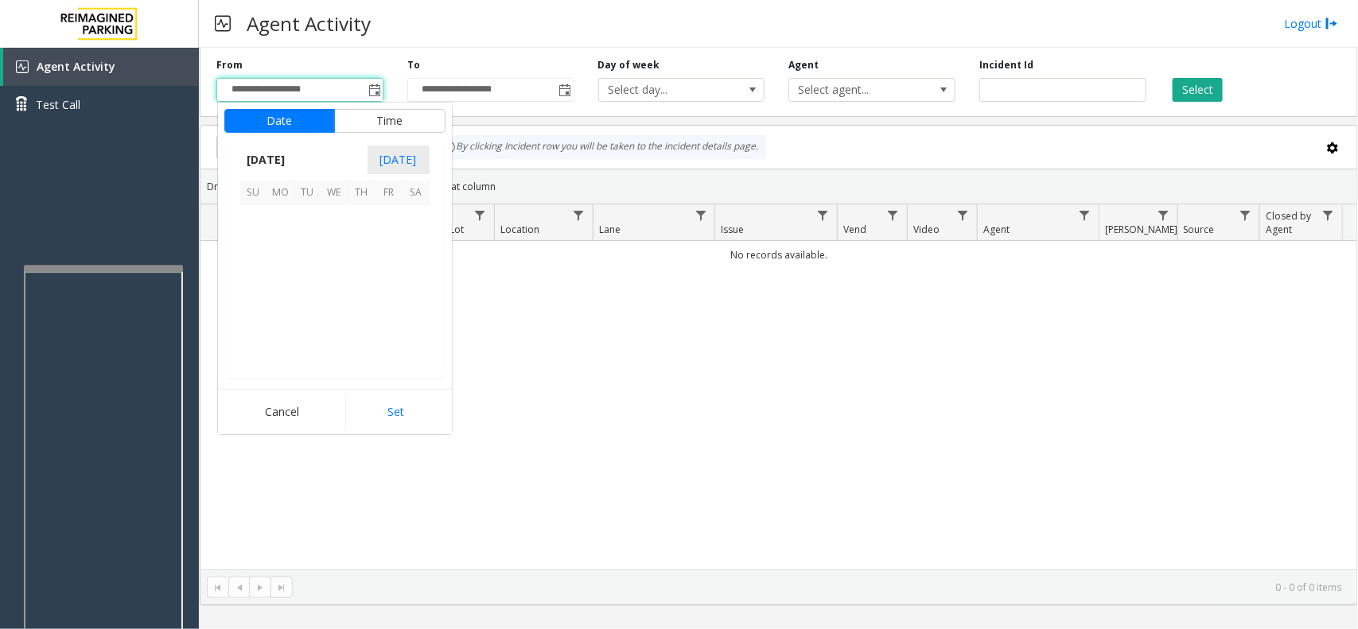
scroll to position [285276, 0]
click at [378, 233] on span "8" at bounding box center [389, 246] width 27 height 27
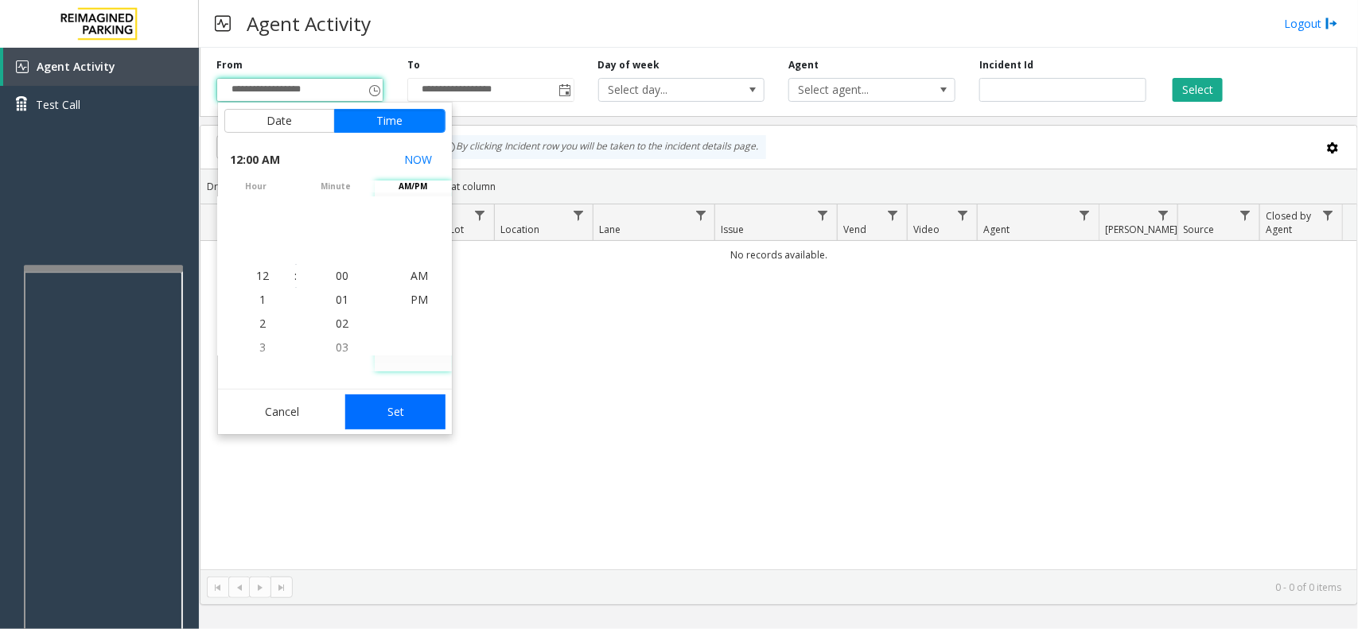
click at [390, 398] on button "Set" at bounding box center [395, 412] width 100 height 35
type input "**********"
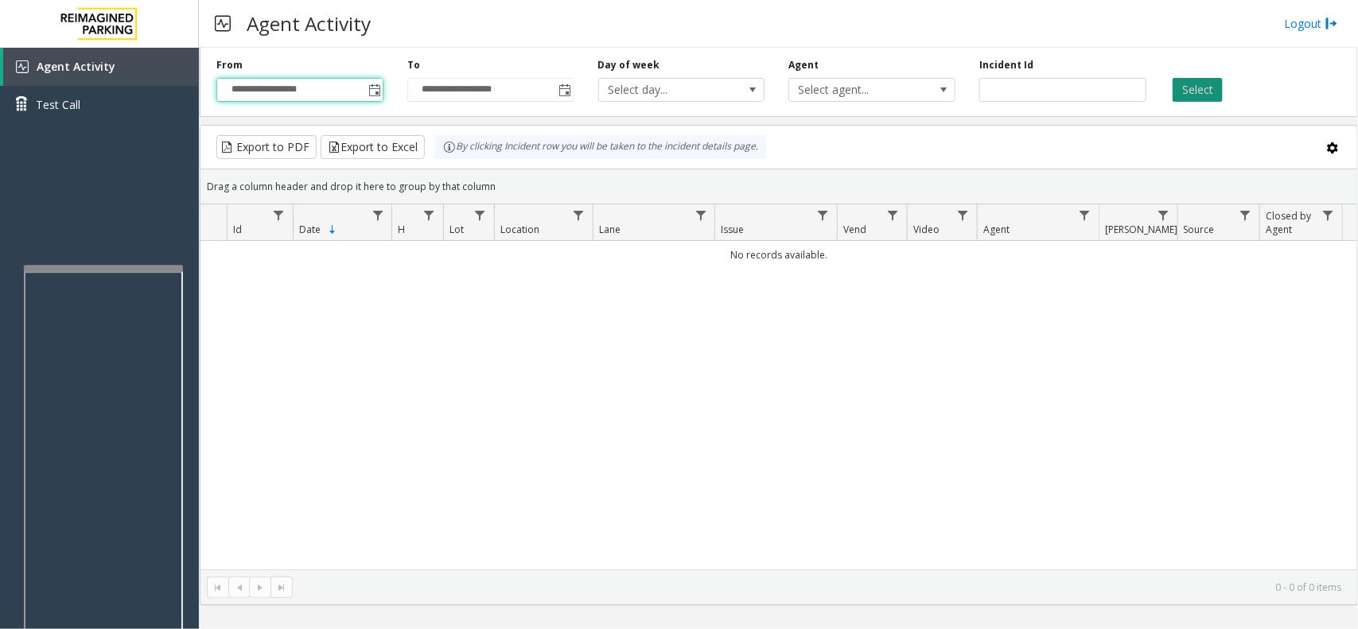
click at [1214, 95] on button "Select" at bounding box center [1198, 90] width 50 height 24
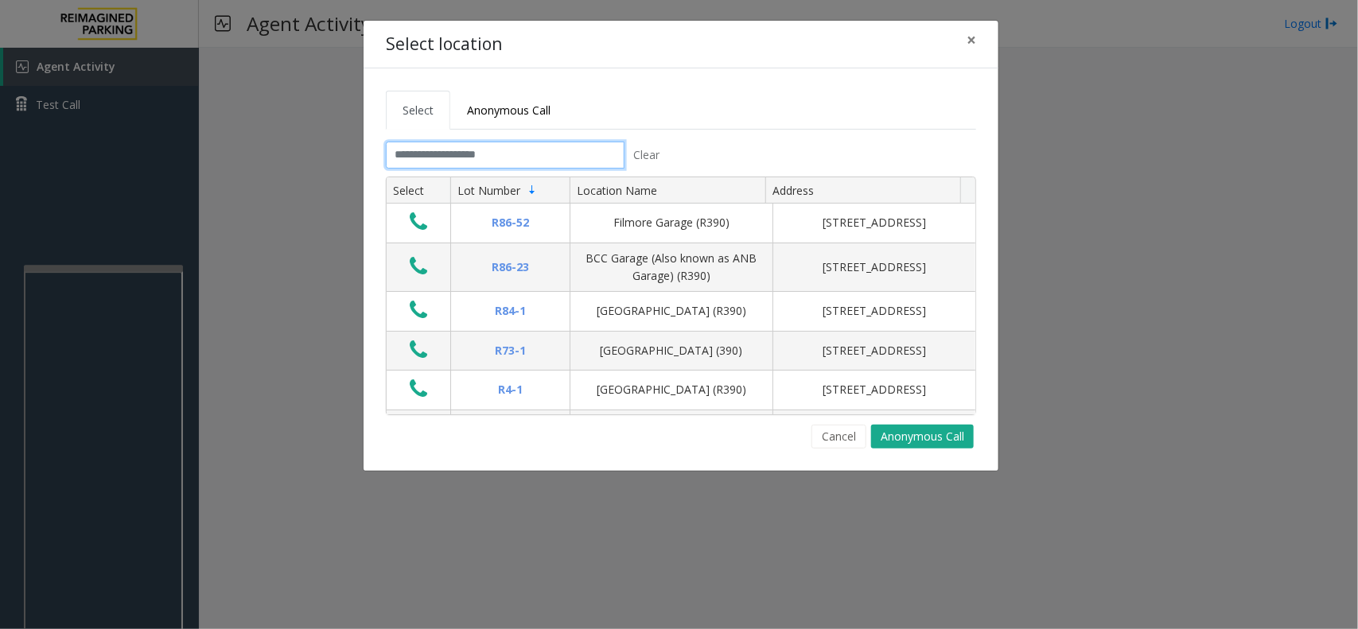
click at [540, 154] on input "text" at bounding box center [505, 155] width 239 height 27
click at [834, 432] on button "Cancel" at bounding box center [839, 437] width 55 height 24
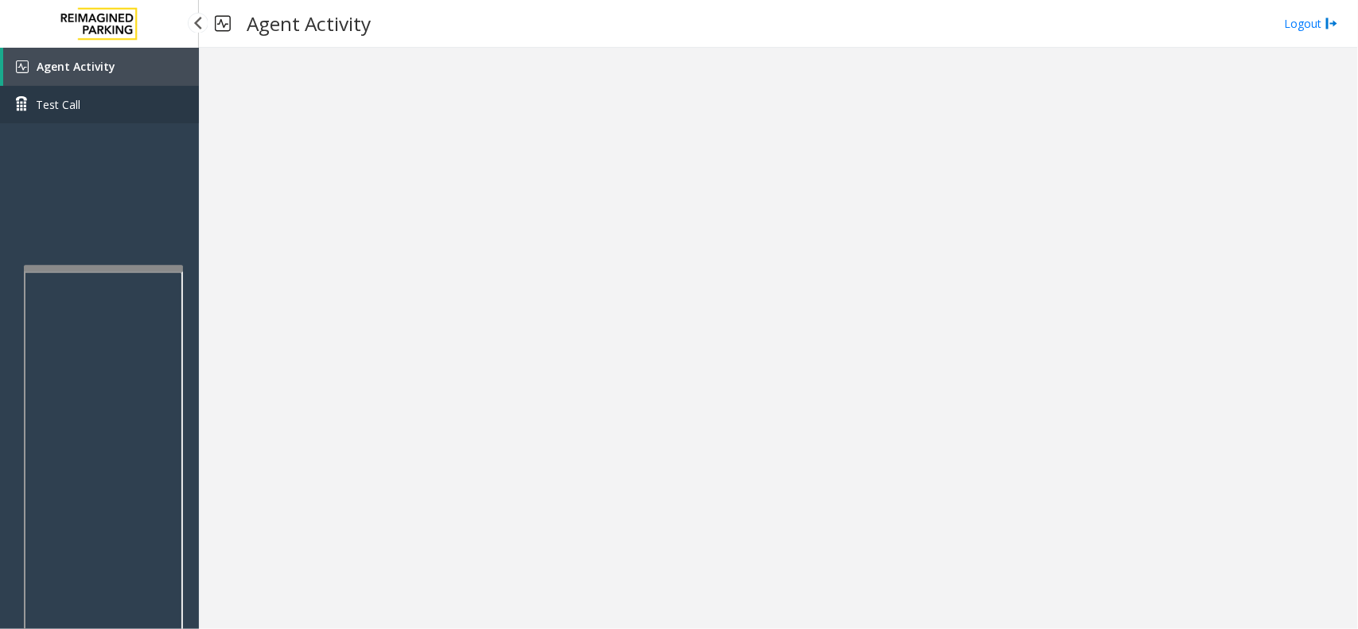
click at [177, 86] on link "Test Call" at bounding box center [99, 104] width 199 height 37
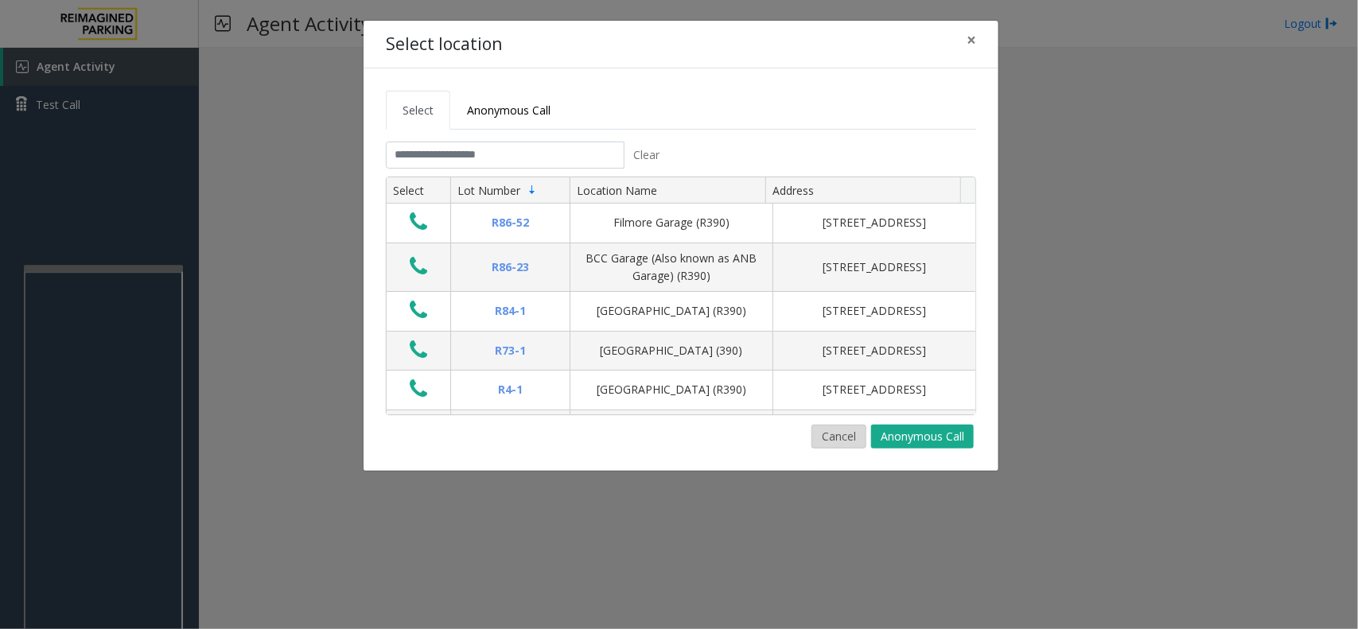
click at [830, 440] on button "Cancel" at bounding box center [839, 437] width 55 height 24
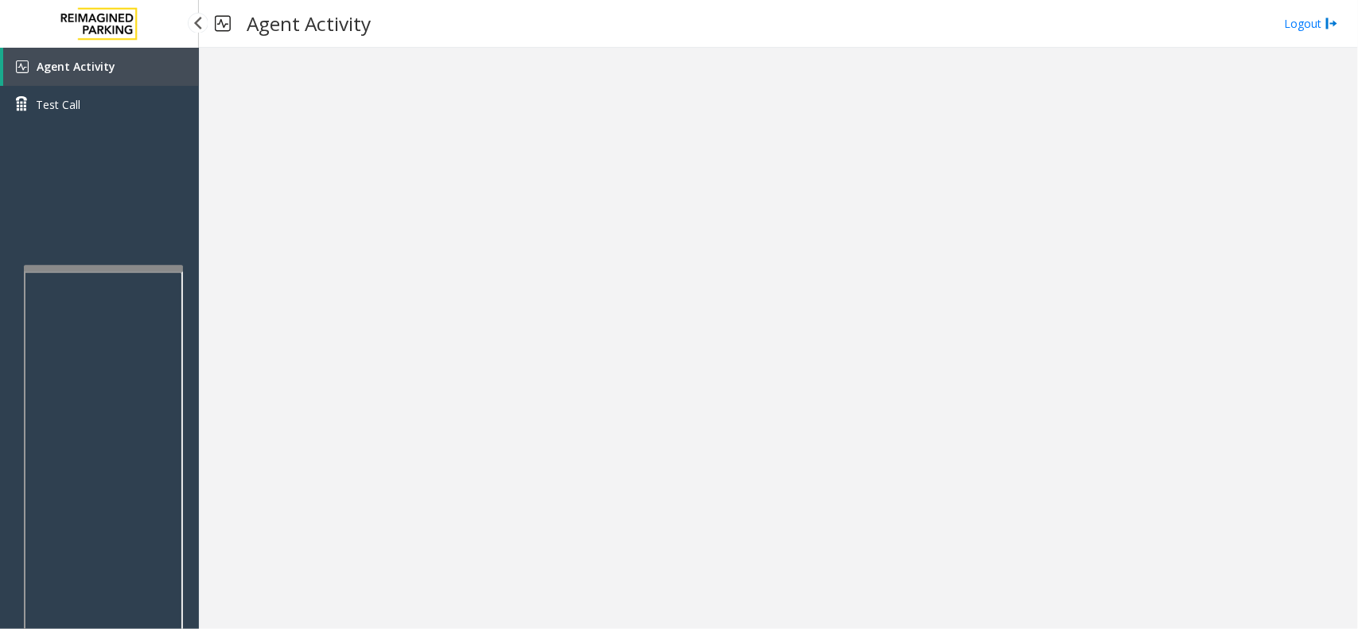
click at [136, 64] on link "Agent Activity" at bounding box center [101, 67] width 196 height 38
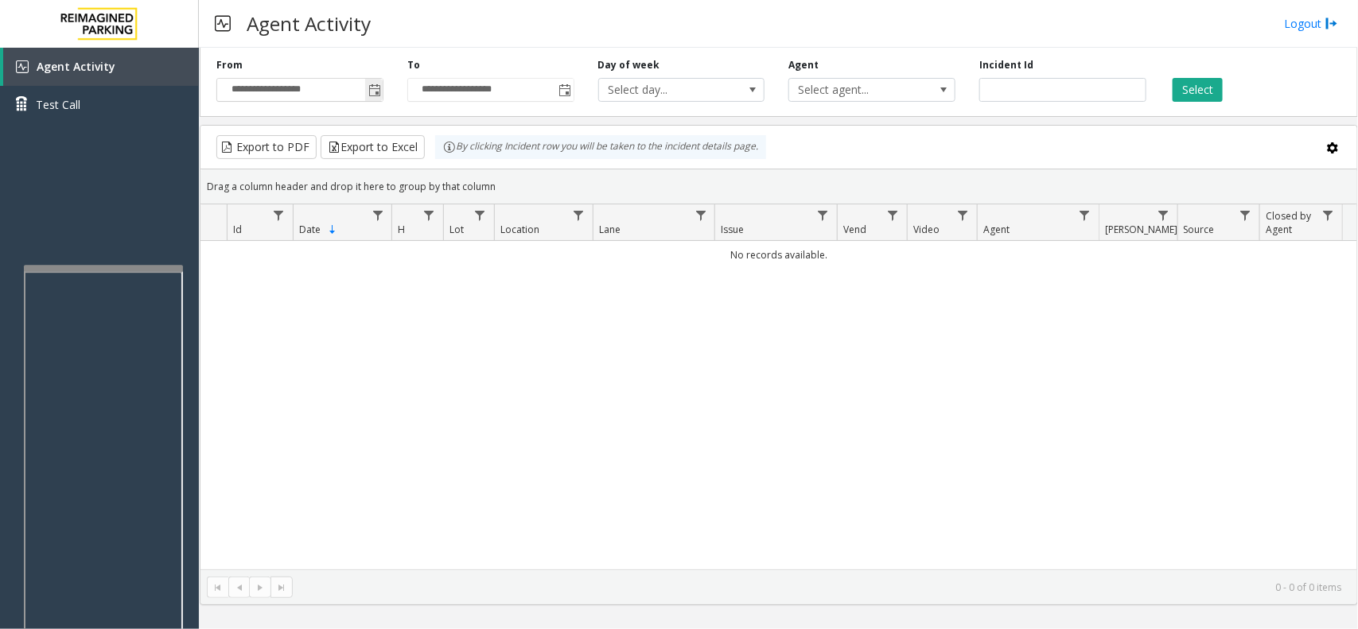
click at [372, 84] on span "Toggle popup" at bounding box center [374, 90] width 13 height 13
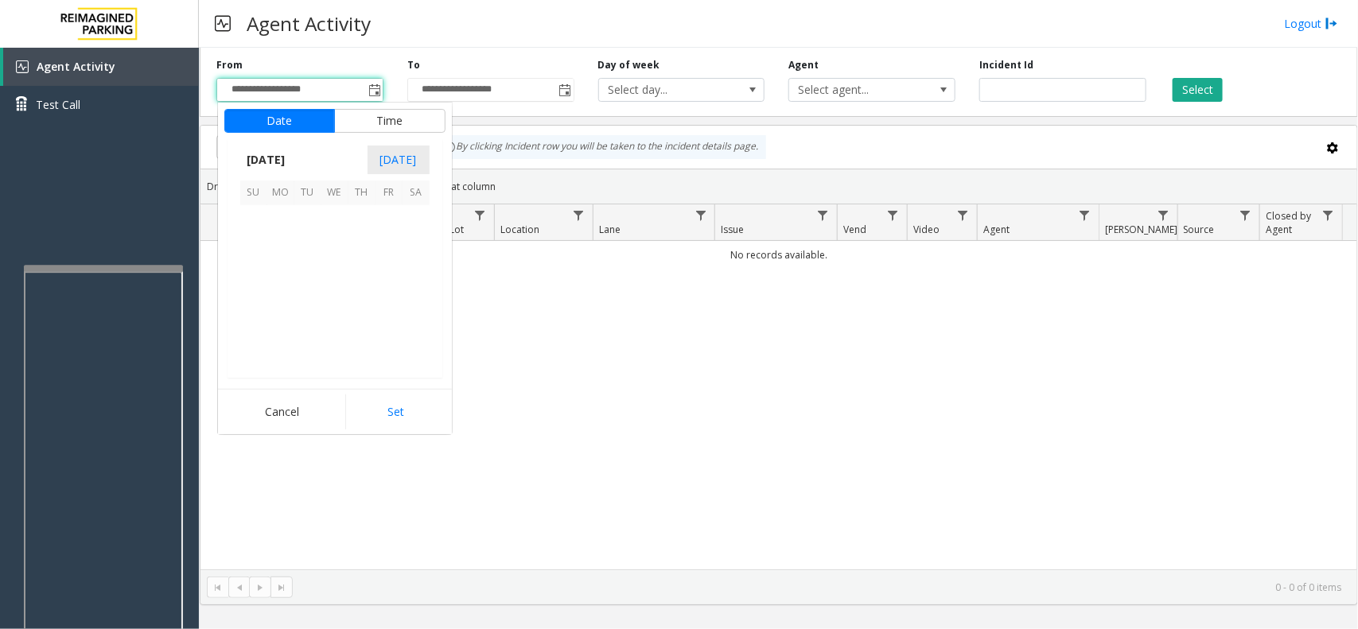
scroll to position [285276, 0]
click at [383, 221] on span "1" at bounding box center [389, 219] width 27 height 27
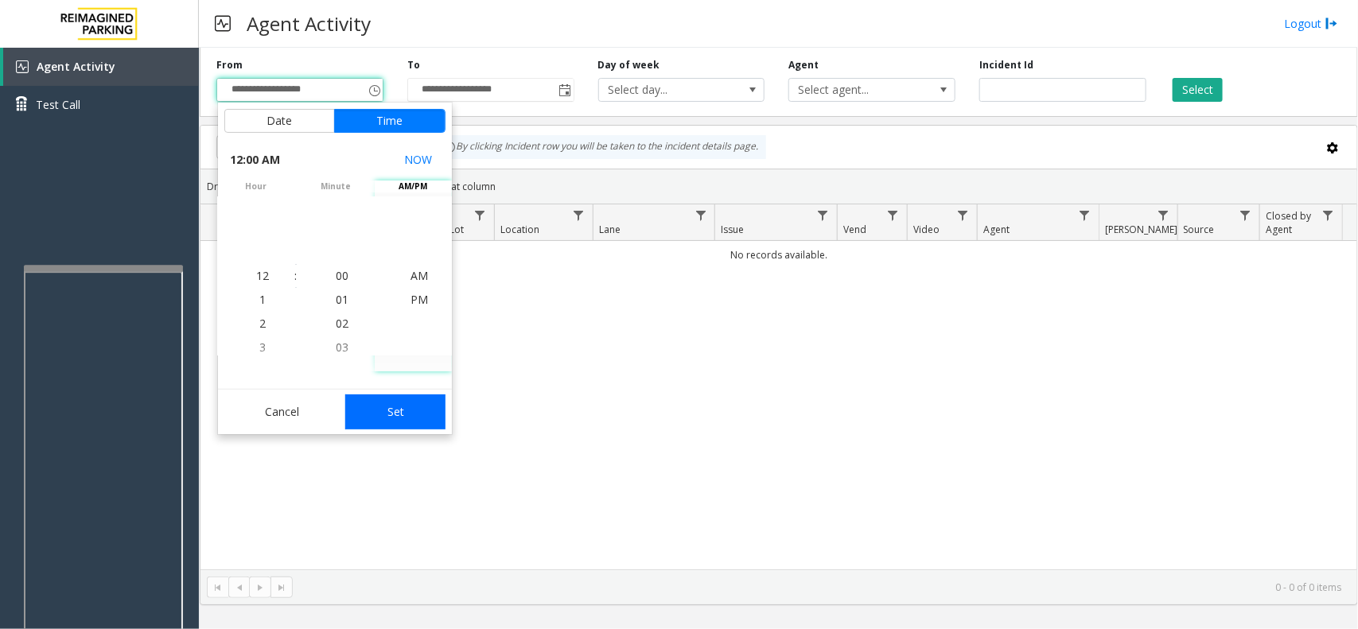
click at [415, 412] on button "Set" at bounding box center [395, 412] width 100 height 35
type input "**********"
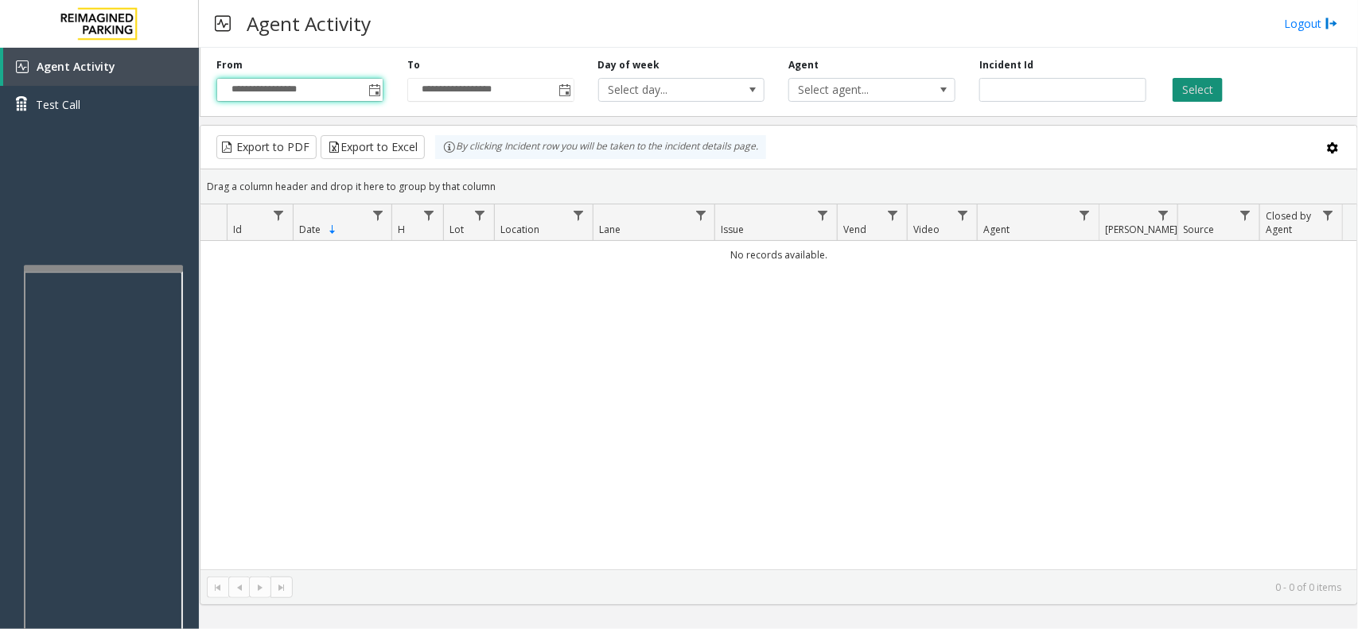
click at [1190, 98] on button "Select" at bounding box center [1198, 90] width 50 height 24
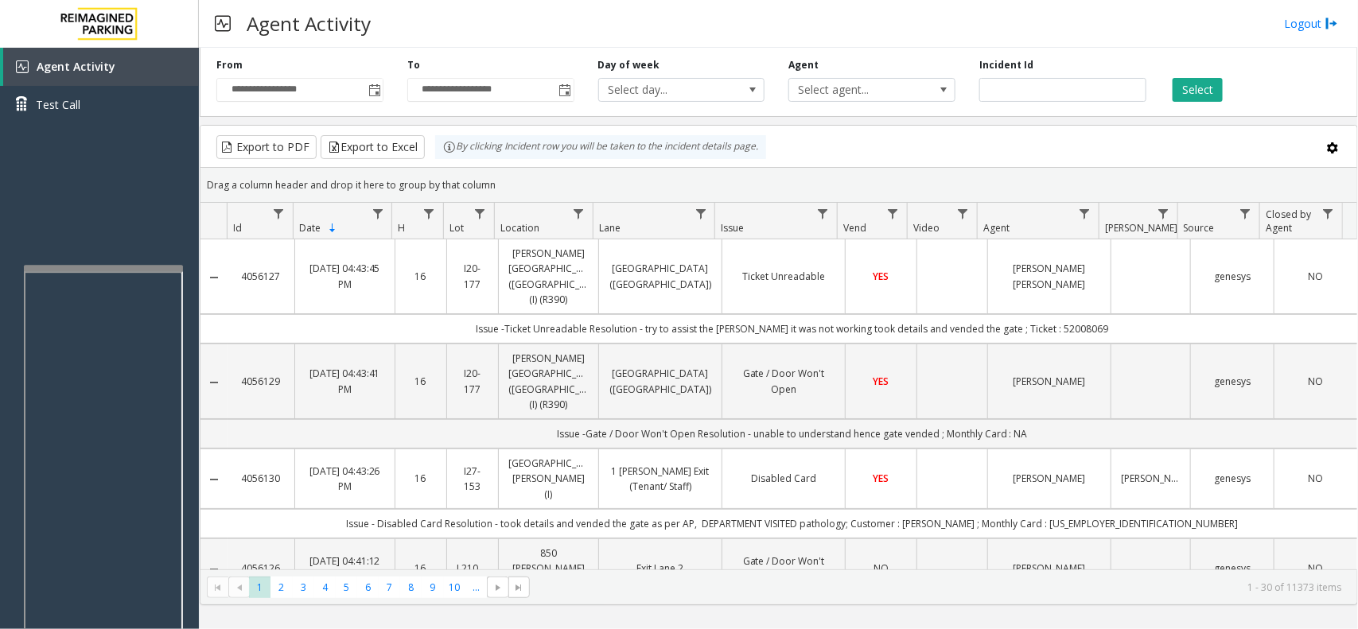
click at [1173, 78] on button "Select" at bounding box center [1198, 90] width 50 height 24
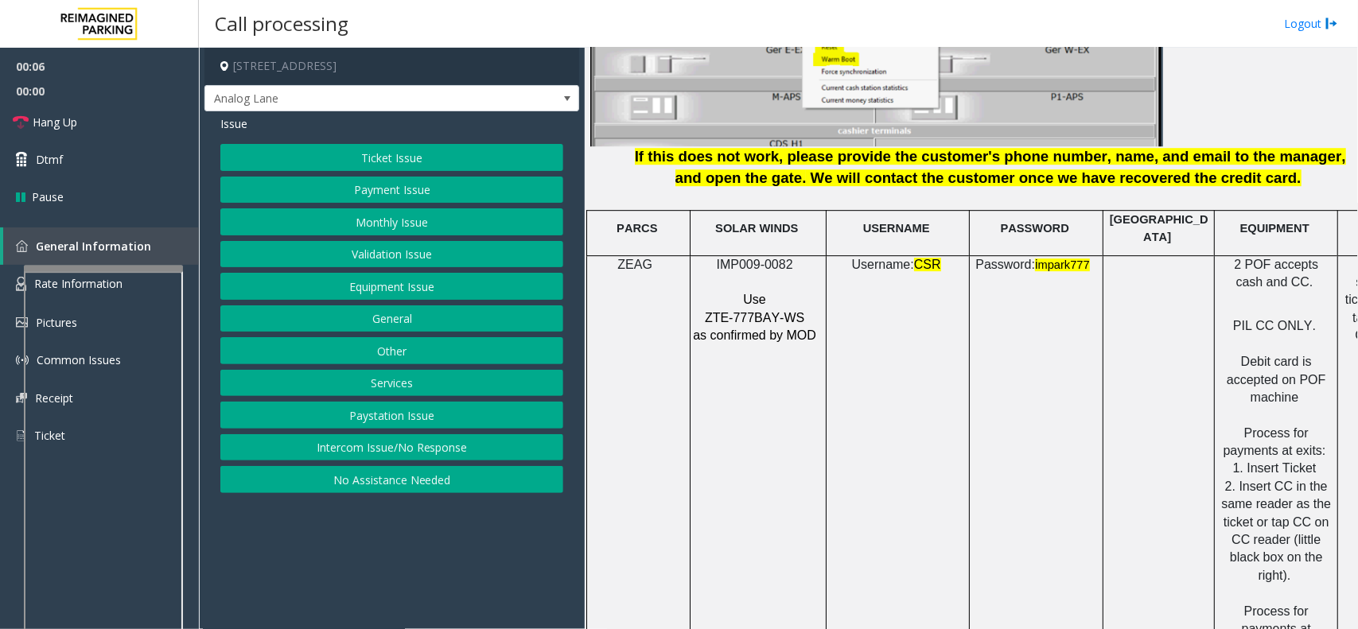
scroll to position [2089, 0]
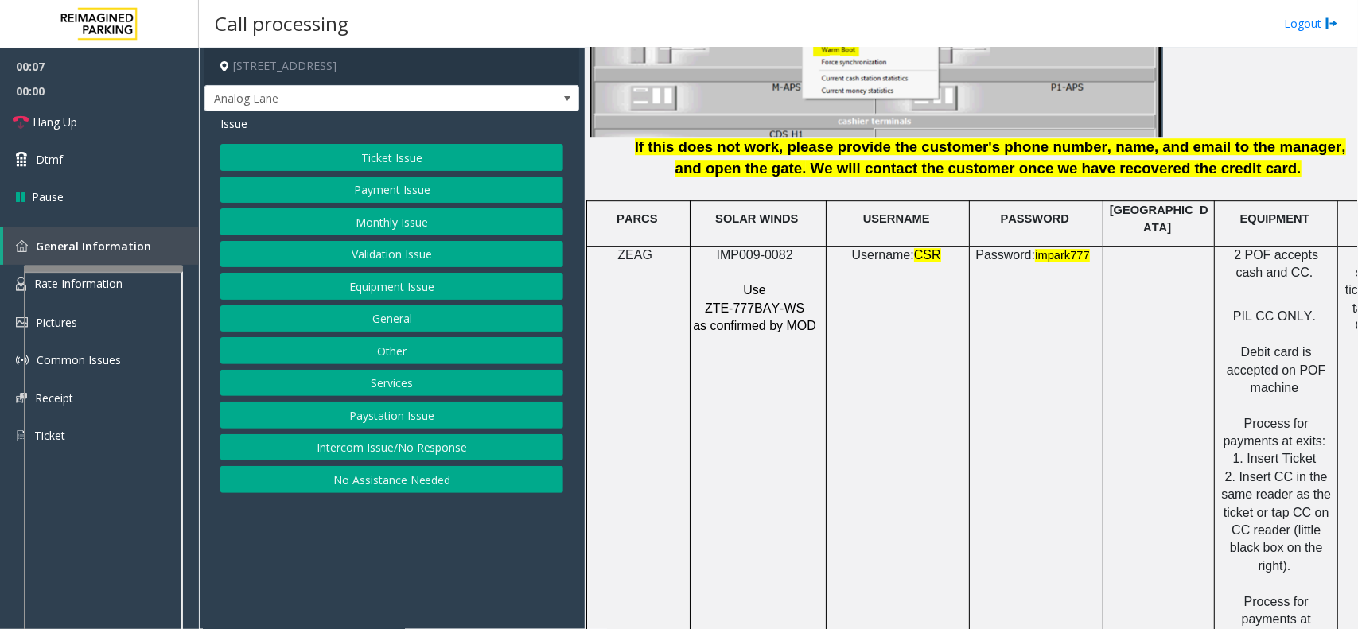
click at [742, 249] on span "IMP009-0082" at bounding box center [755, 255] width 76 height 14
click at [752, 248] on span "IMP009-0082" at bounding box center [755, 255] width 76 height 14
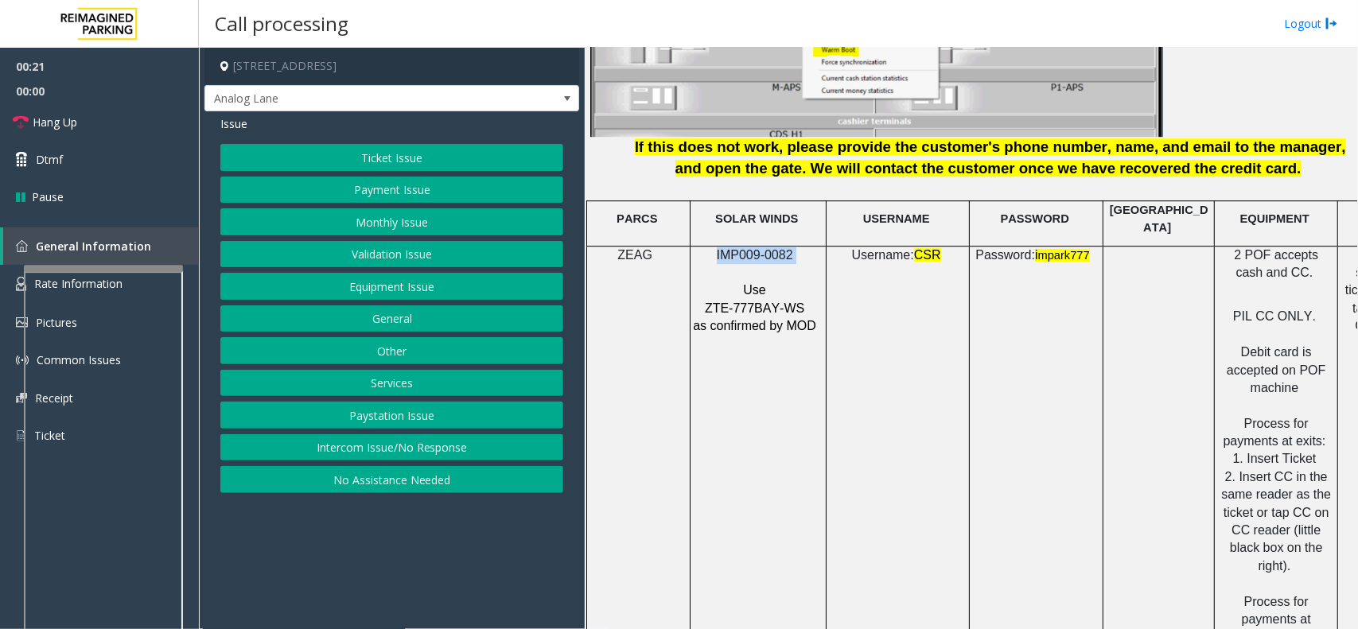
click at [388, 446] on button "Intercom Issue/No Response" at bounding box center [391, 447] width 343 height 27
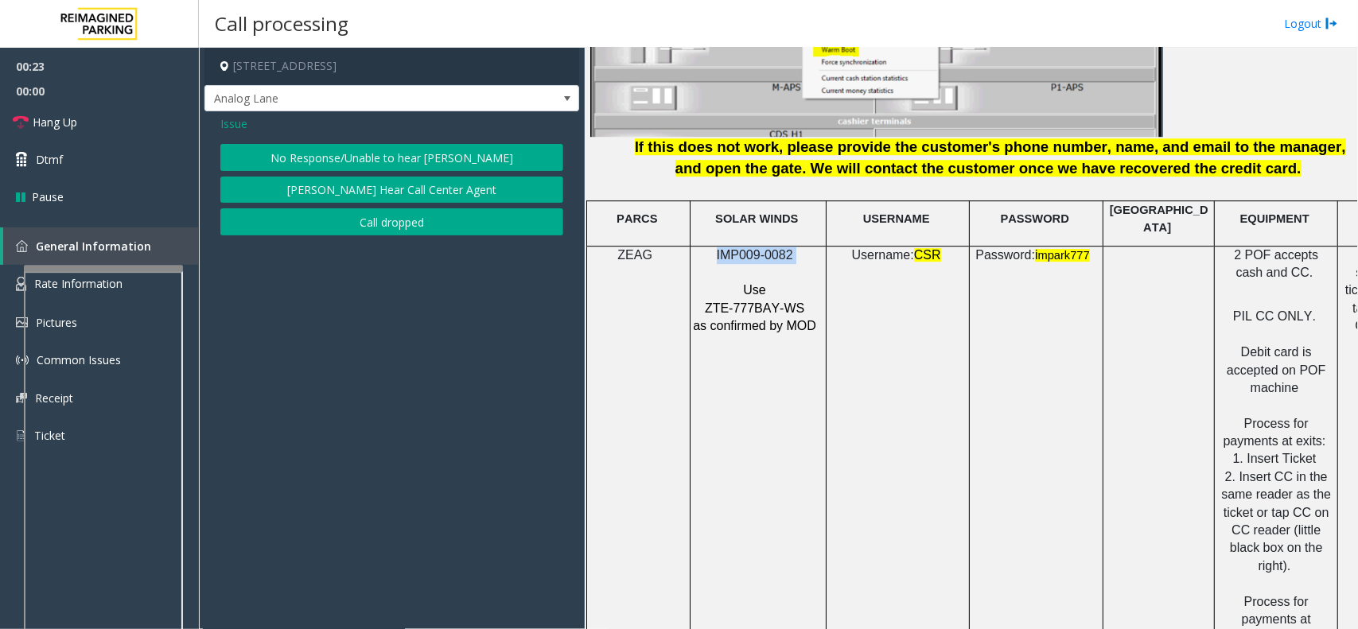
click at [380, 157] on button "No Response/Unable to hear [PERSON_NAME]" at bounding box center [391, 157] width 343 height 27
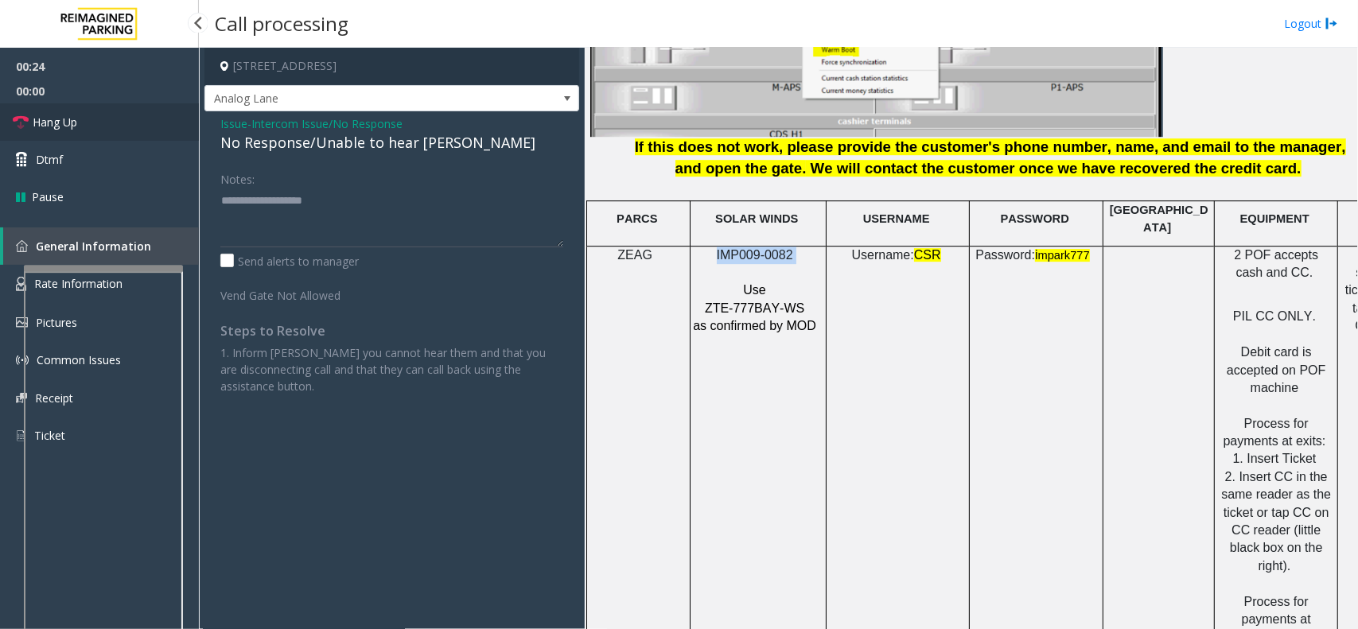
click at [109, 131] on link "Hang Up" at bounding box center [99, 121] width 199 height 37
click at [271, 142] on div "No Response/Unable to hear [PERSON_NAME]" at bounding box center [391, 142] width 343 height 21
click at [271, 141] on div "No Response/Unable to hear [PERSON_NAME]" at bounding box center [391, 142] width 343 height 21
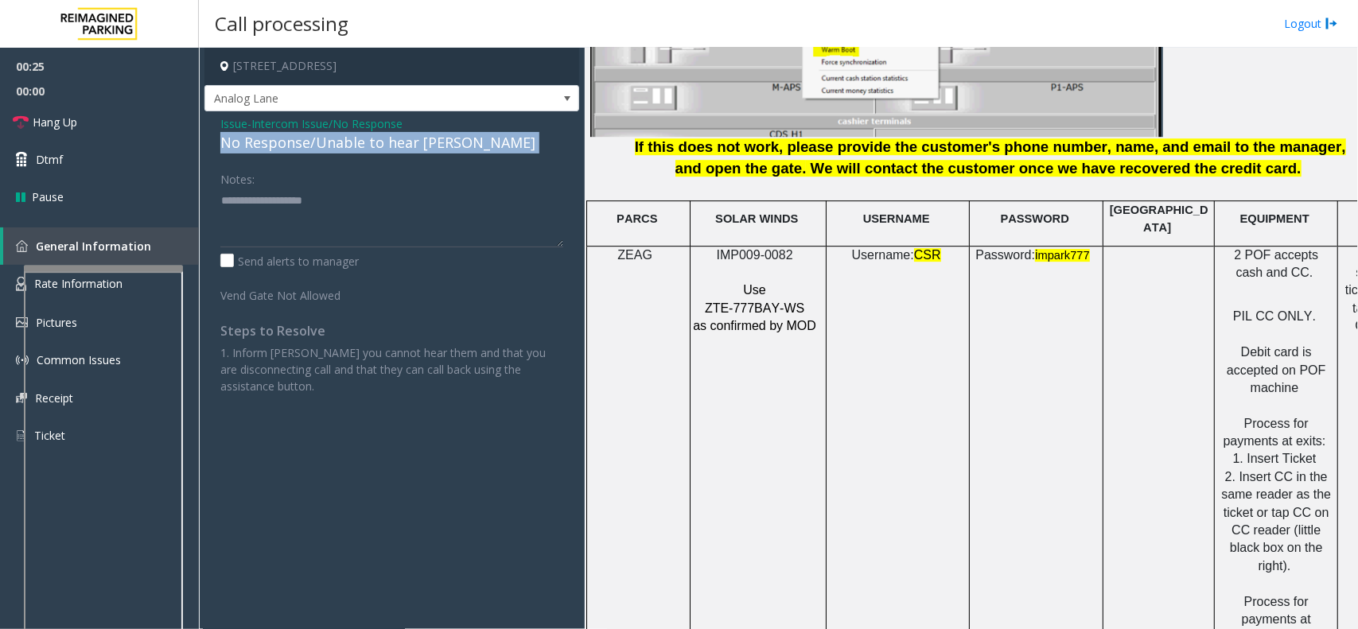
click at [271, 141] on div "No Response/Unable to hear [PERSON_NAME]" at bounding box center [391, 142] width 343 height 21
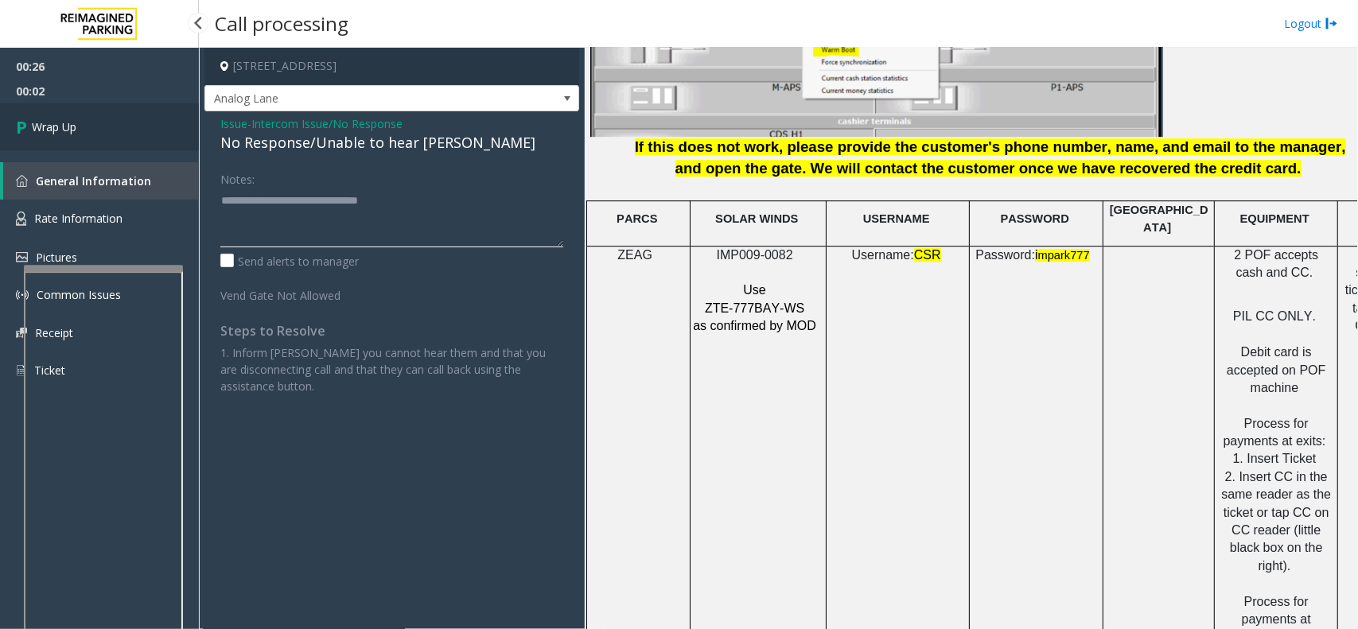
type textarea "**********"
click at [121, 127] on link "Wrap Up" at bounding box center [99, 126] width 199 height 47
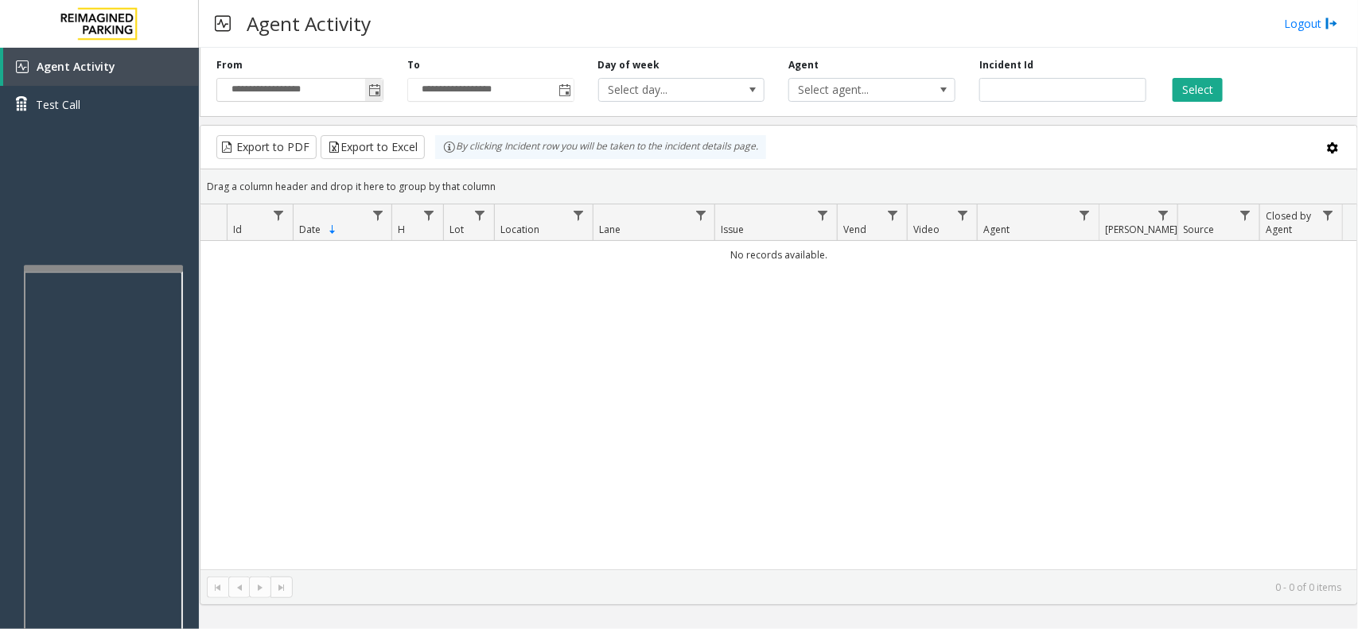
click at [371, 93] on span "Toggle popup" at bounding box center [374, 90] width 13 height 13
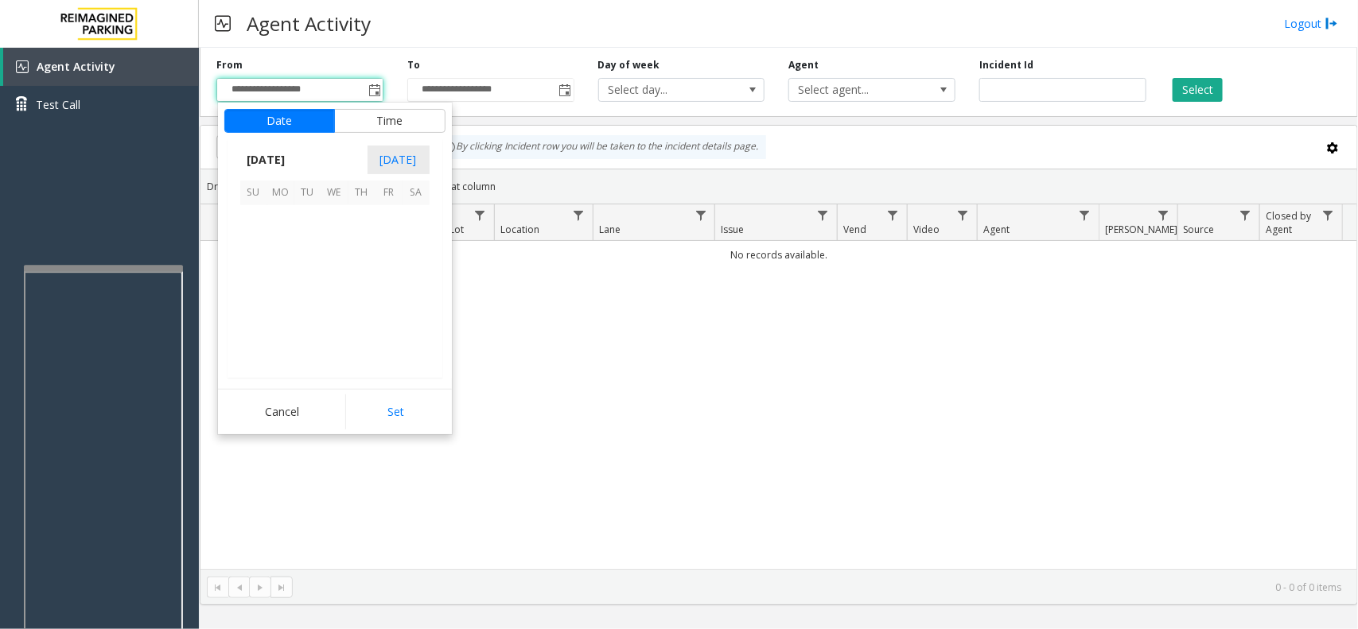
scroll to position [285276, 0]
click at [390, 213] on span "1" at bounding box center [389, 219] width 27 height 27
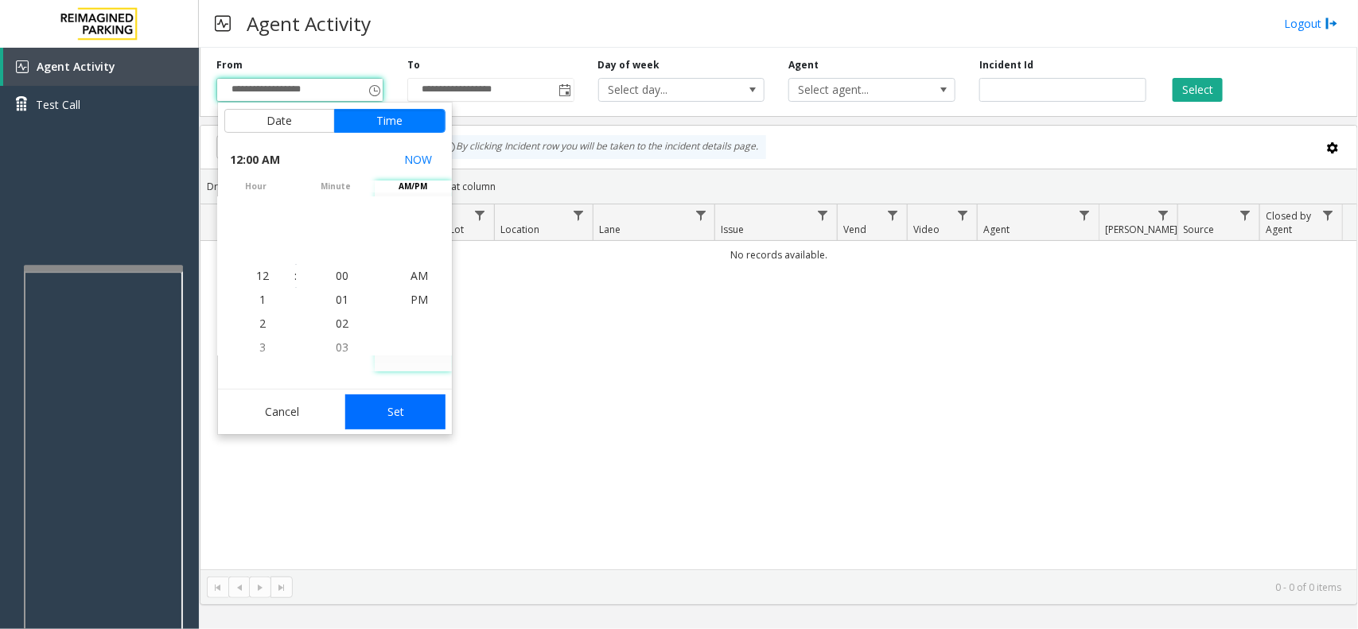
click at [419, 403] on button "Set" at bounding box center [395, 412] width 100 height 35
type input "**********"
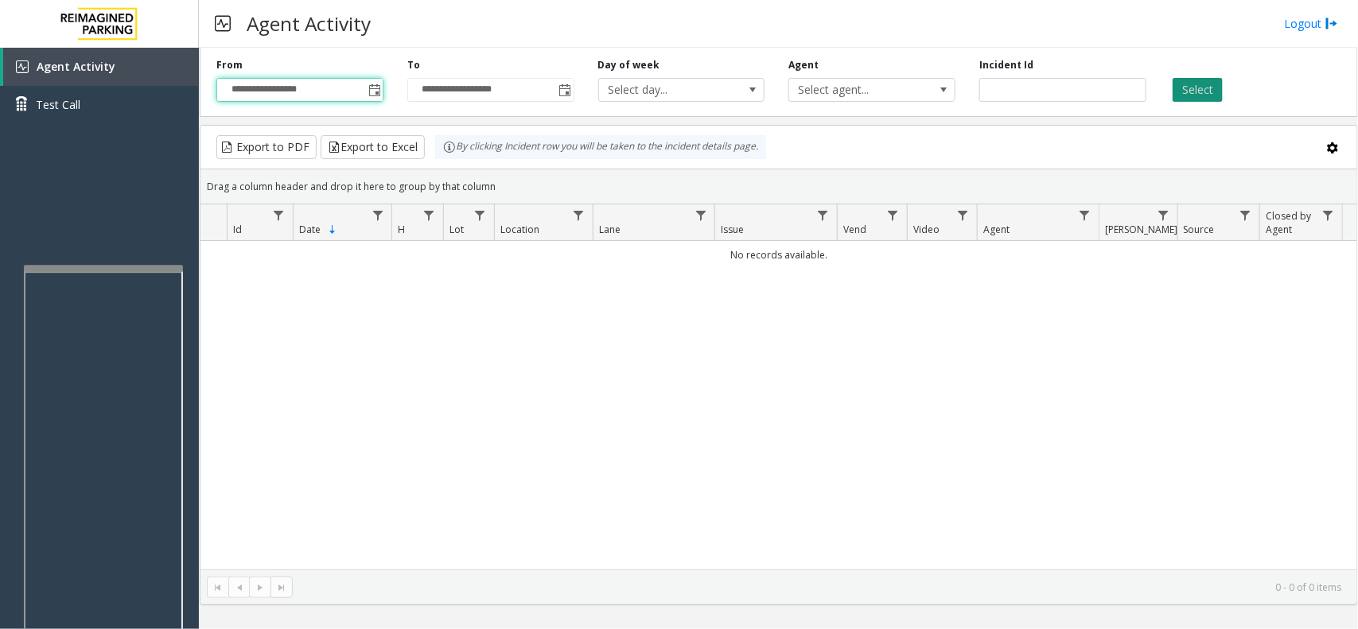
click at [1191, 86] on button "Select" at bounding box center [1198, 90] width 50 height 24
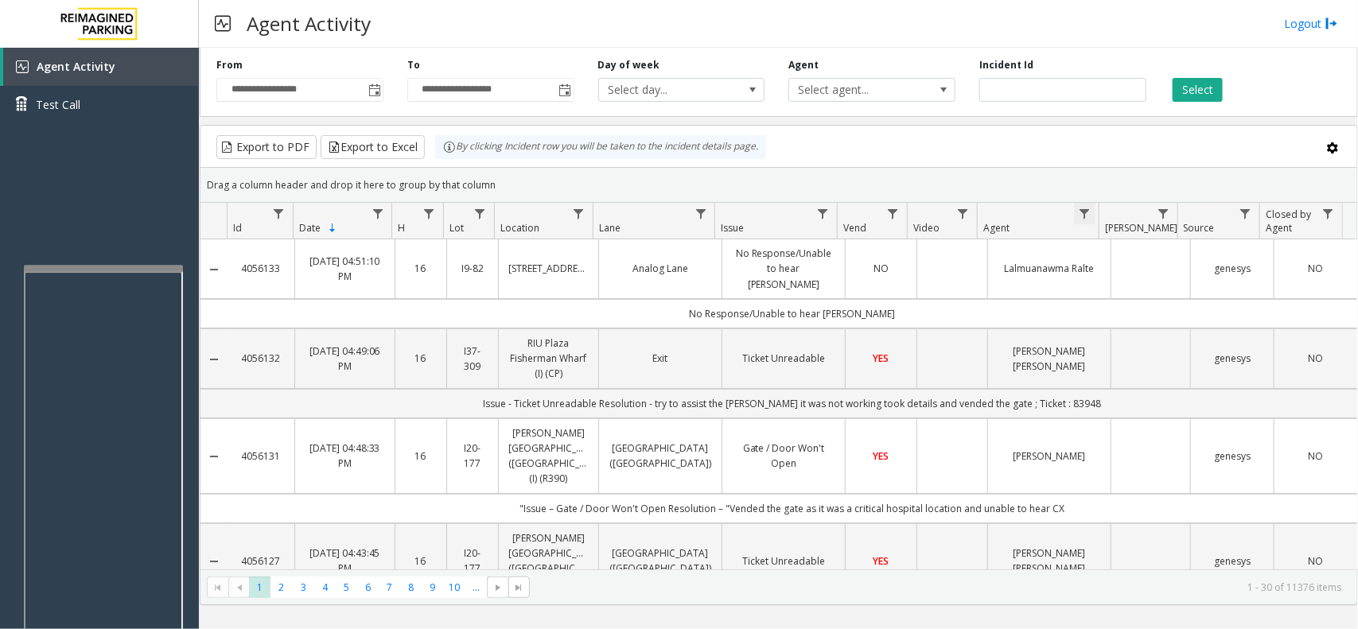
click at [1082, 216] on span "Data table" at bounding box center [1085, 214] width 13 height 13
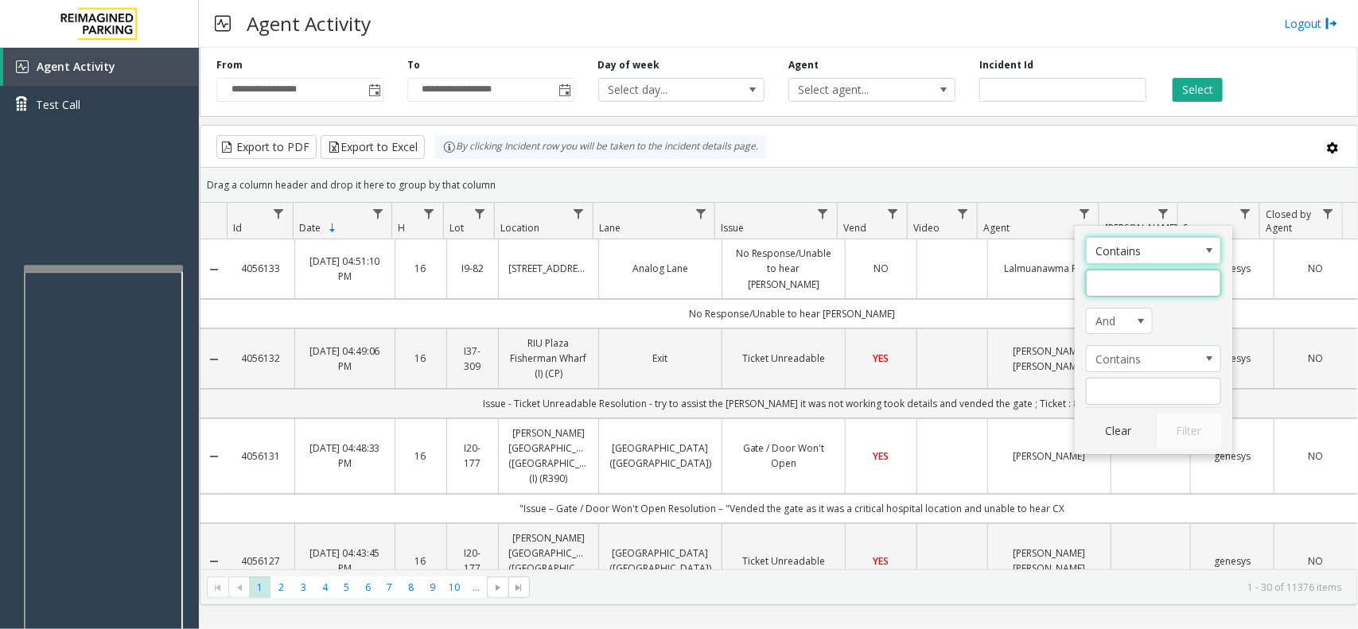
click at [1097, 285] on input "Agent Filter" at bounding box center [1153, 283] width 135 height 27
type input "*****"
click button "Filter" at bounding box center [1188, 431] width 65 height 35
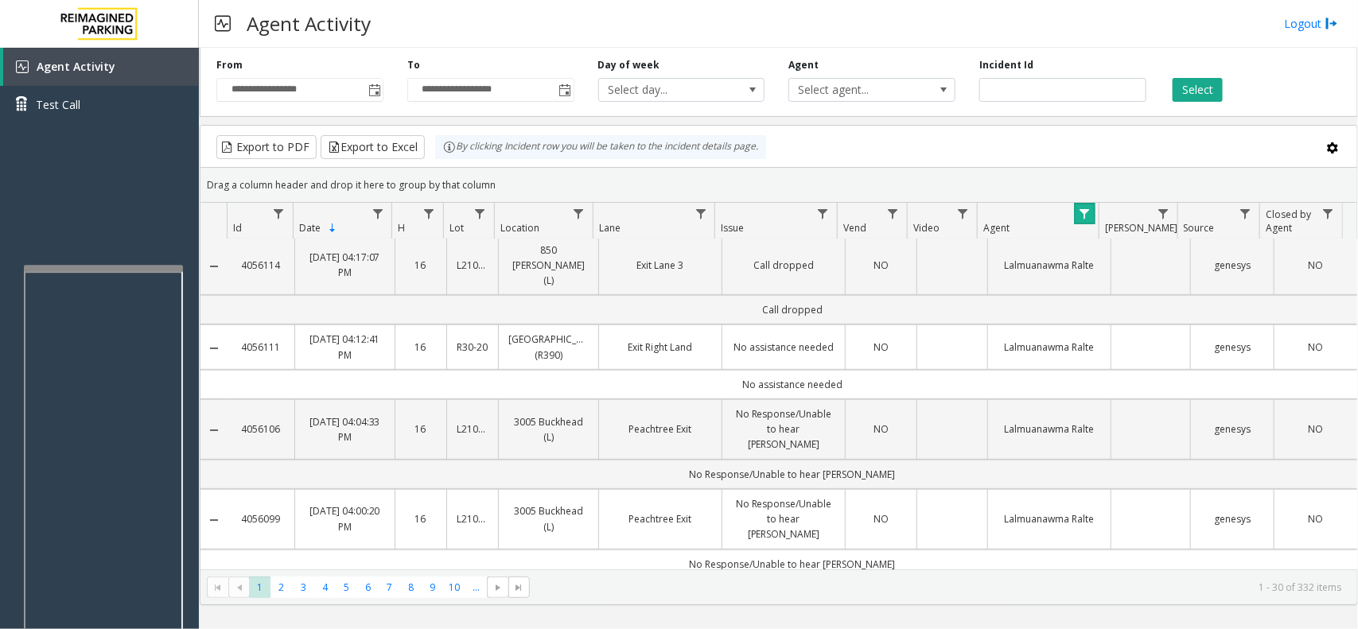
scroll to position [0, 0]
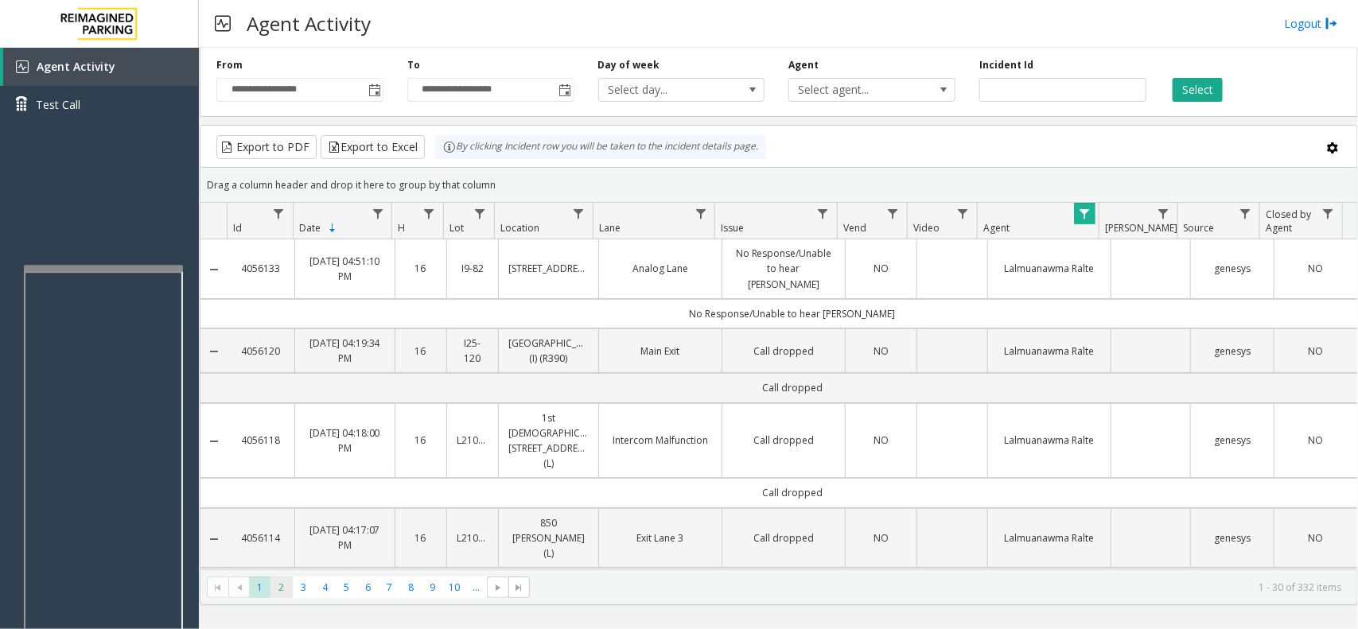
click at [286, 590] on span "2" at bounding box center [281, 587] width 21 height 21
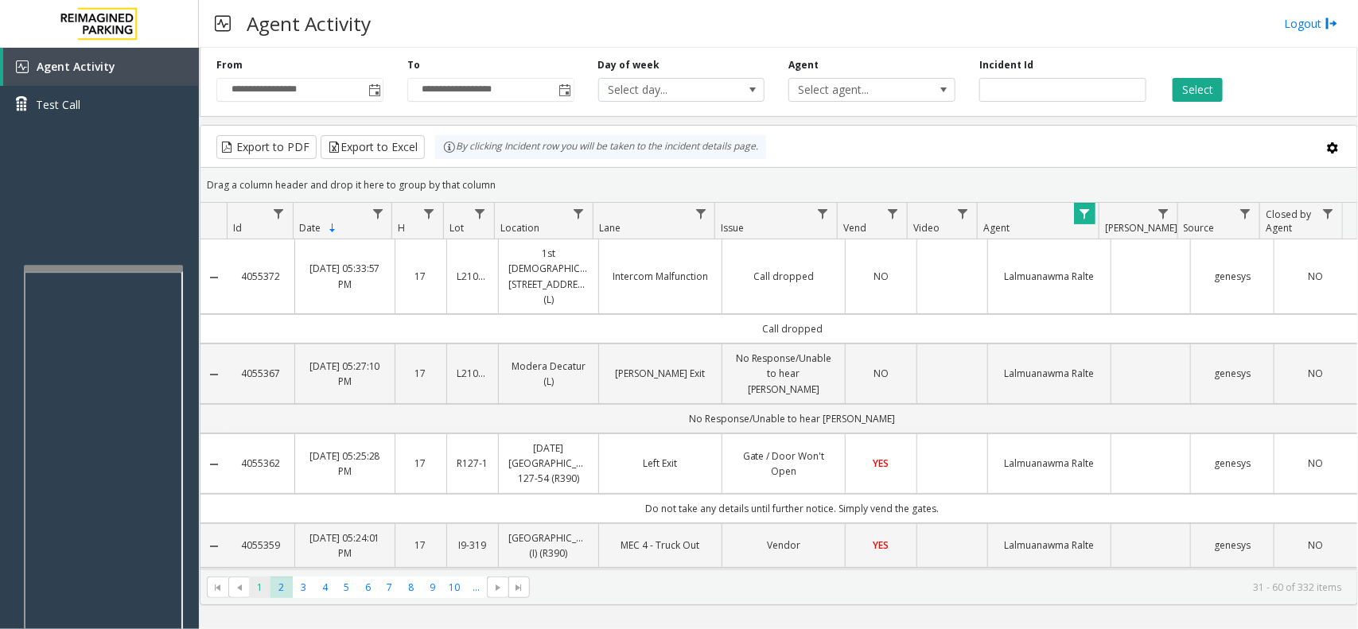
click at [263, 591] on span "1" at bounding box center [259, 587] width 21 height 21
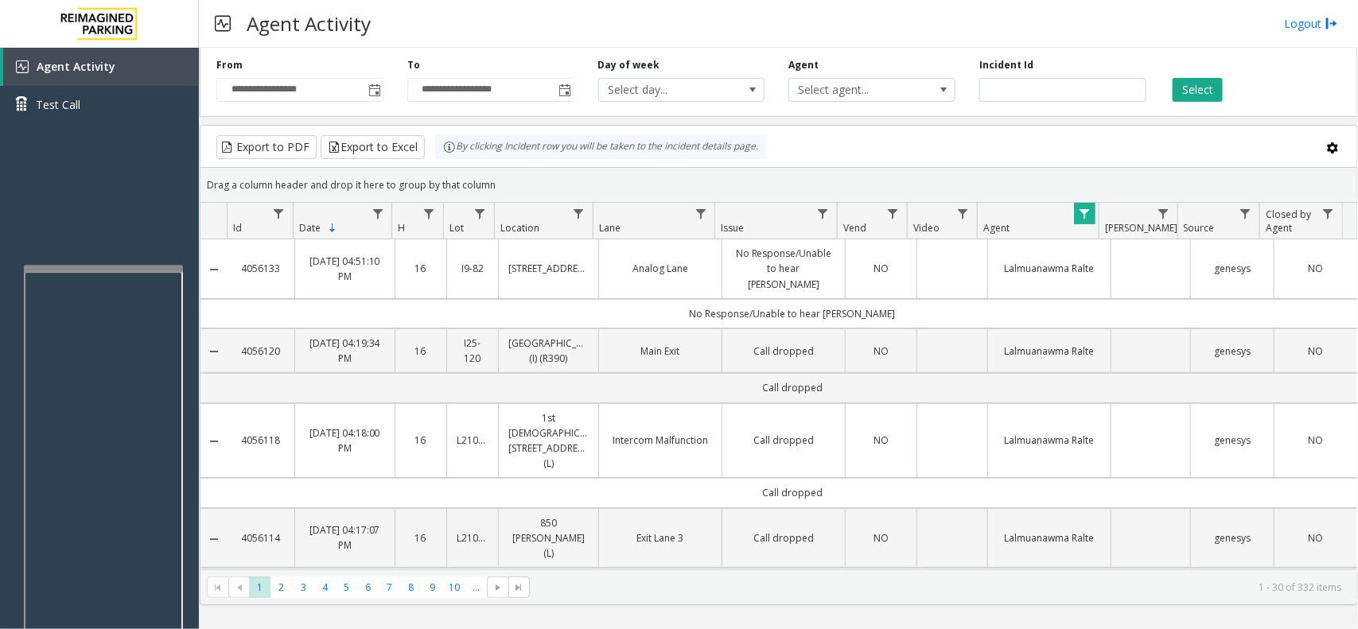
click at [1079, 220] on span "Data table" at bounding box center [1085, 214] width 13 height 13
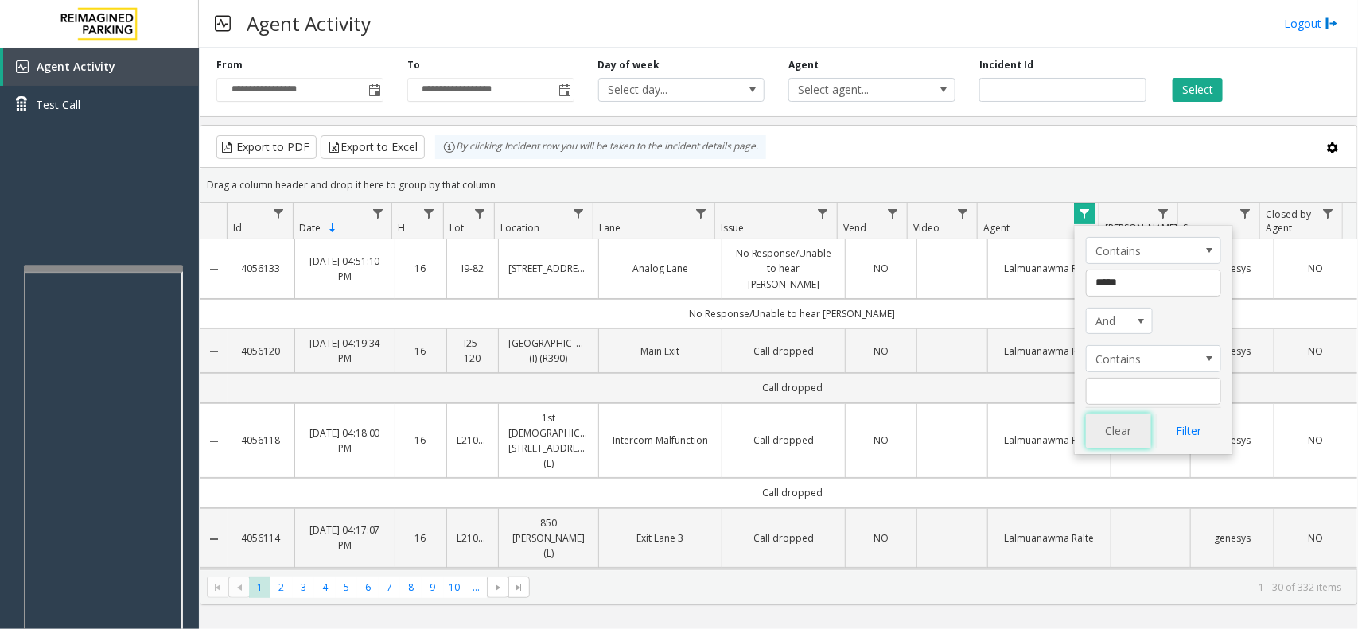
click at [1128, 442] on button "Clear" at bounding box center [1118, 431] width 65 height 35
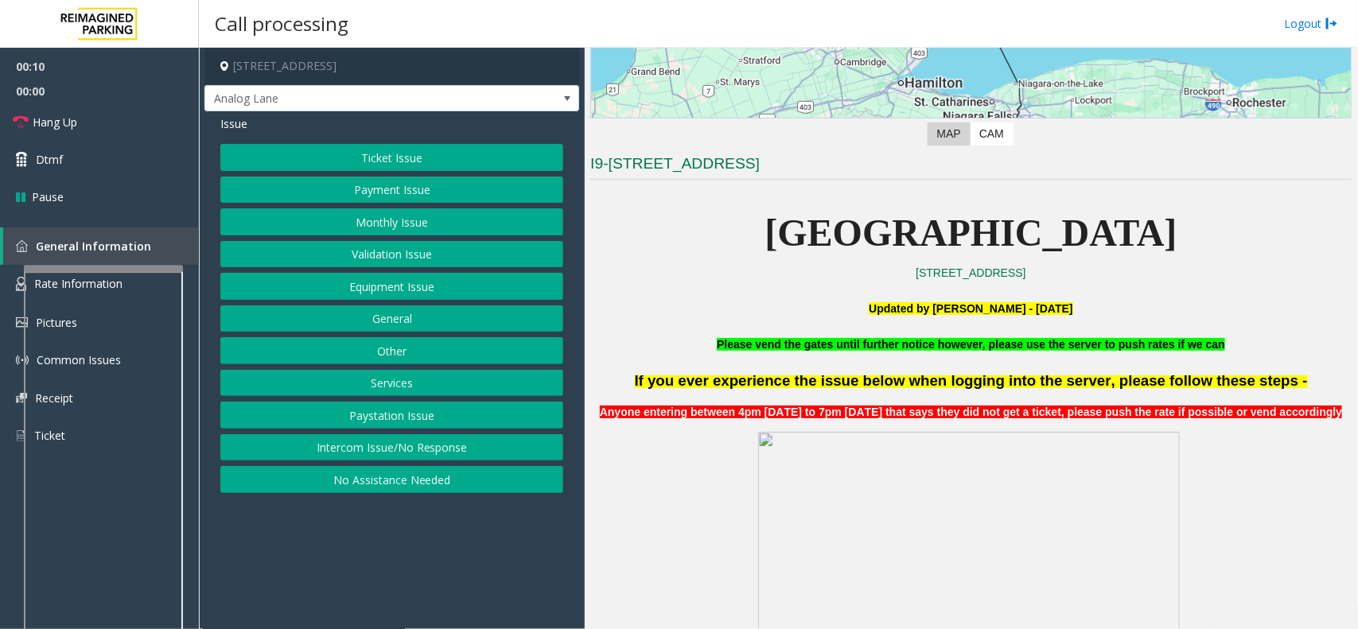
scroll to position [398, 0]
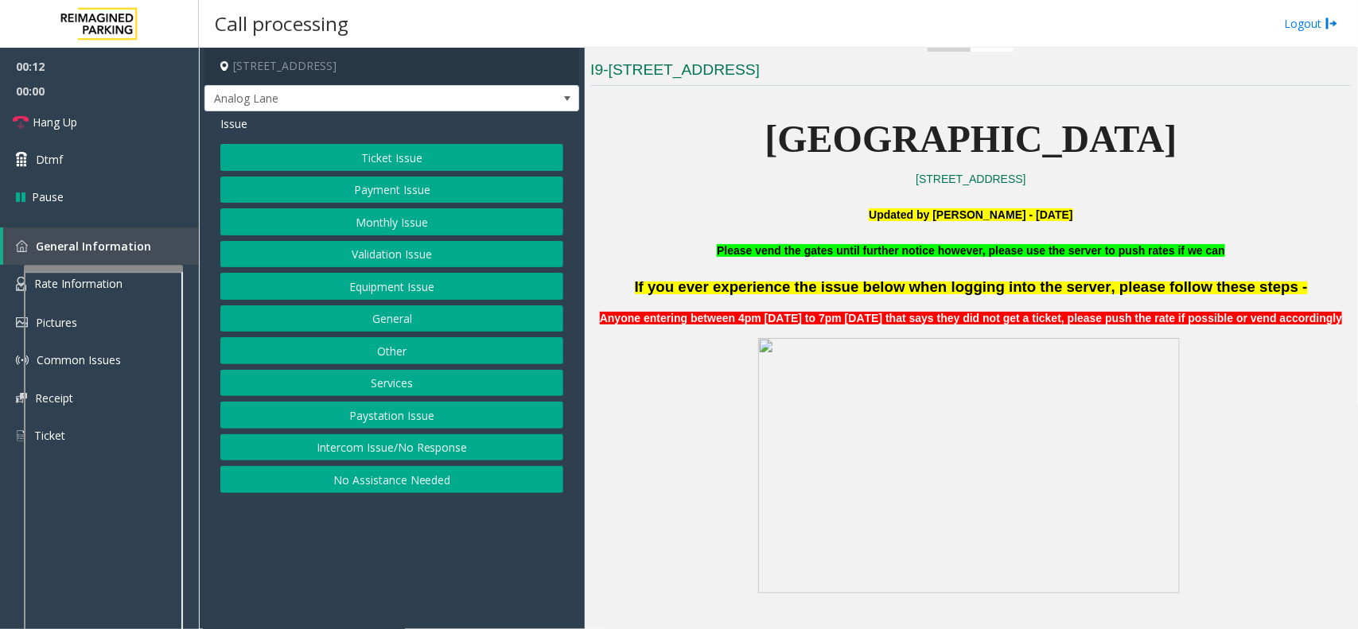
click at [416, 454] on button "Intercom Issue/No Response" at bounding box center [391, 447] width 343 height 27
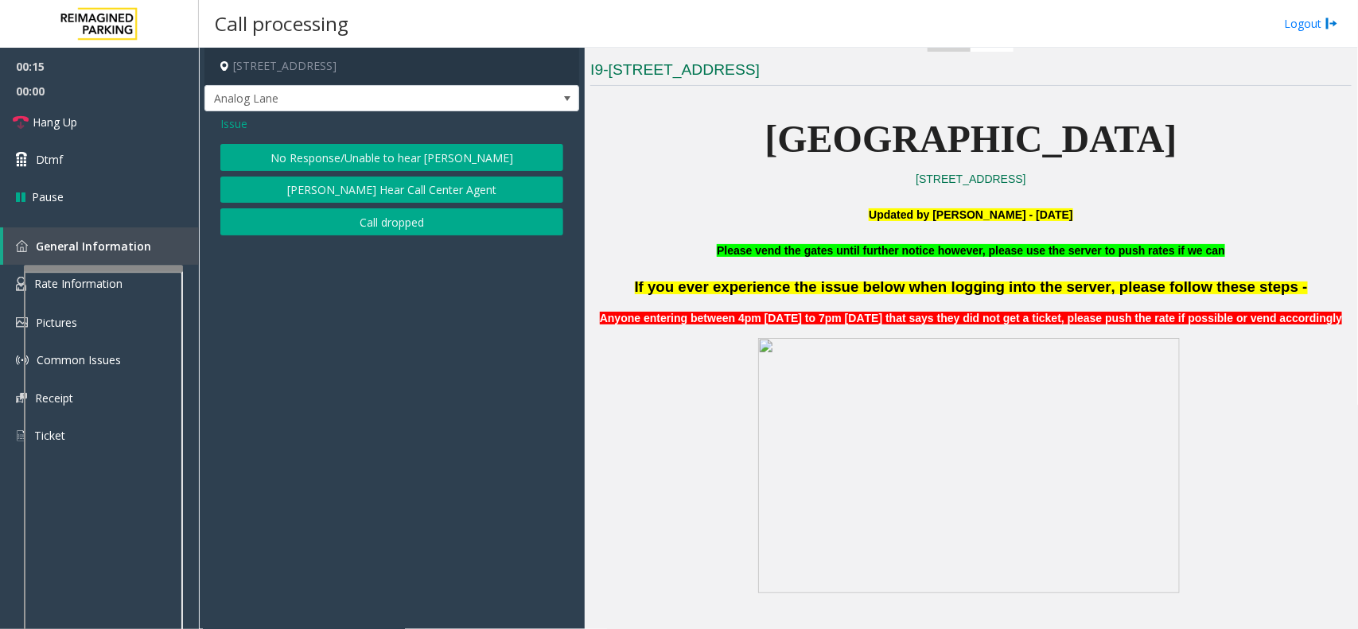
click at [428, 153] on button "No Response/Unable to hear [PERSON_NAME]" at bounding box center [391, 157] width 343 height 27
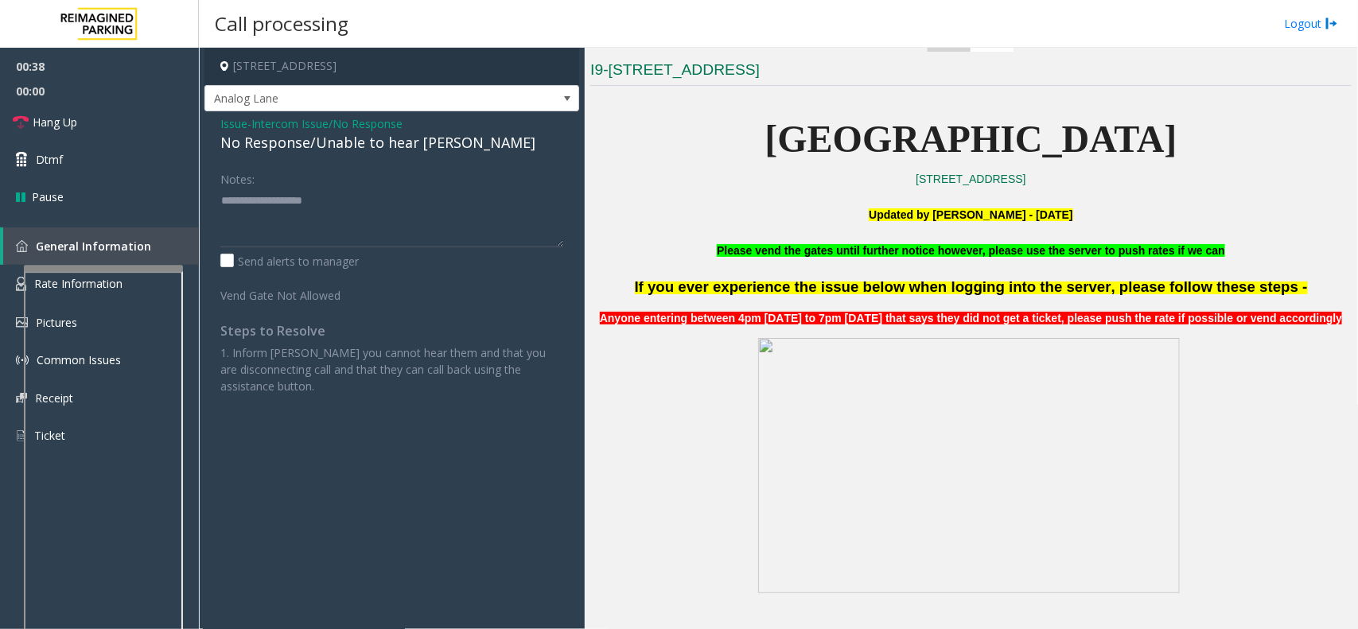
click at [300, 146] on div "No Response/Unable to hear [PERSON_NAME]" at bounding box center [391, 142] width 343 height 21
click at [302, 146] on div "No Response/Unable to hear [PERSON_NAME]" at bounding box center [391, 142] width 343 height 21
type textarea "**********"
click at [50, 121] on span "Hang Up" at bounding box center [55, 122] width 45 height 17
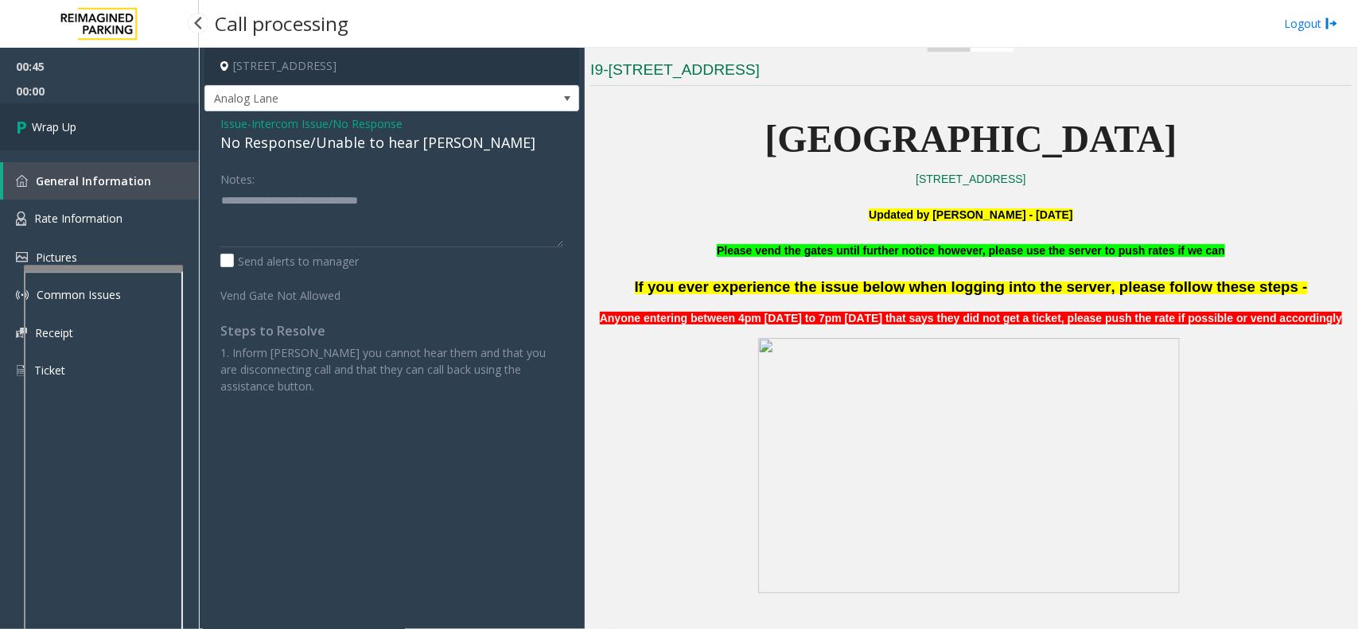
click at [84, 115] on link "Wrap Up" at bounding box center [99, 126] width 199 height 47
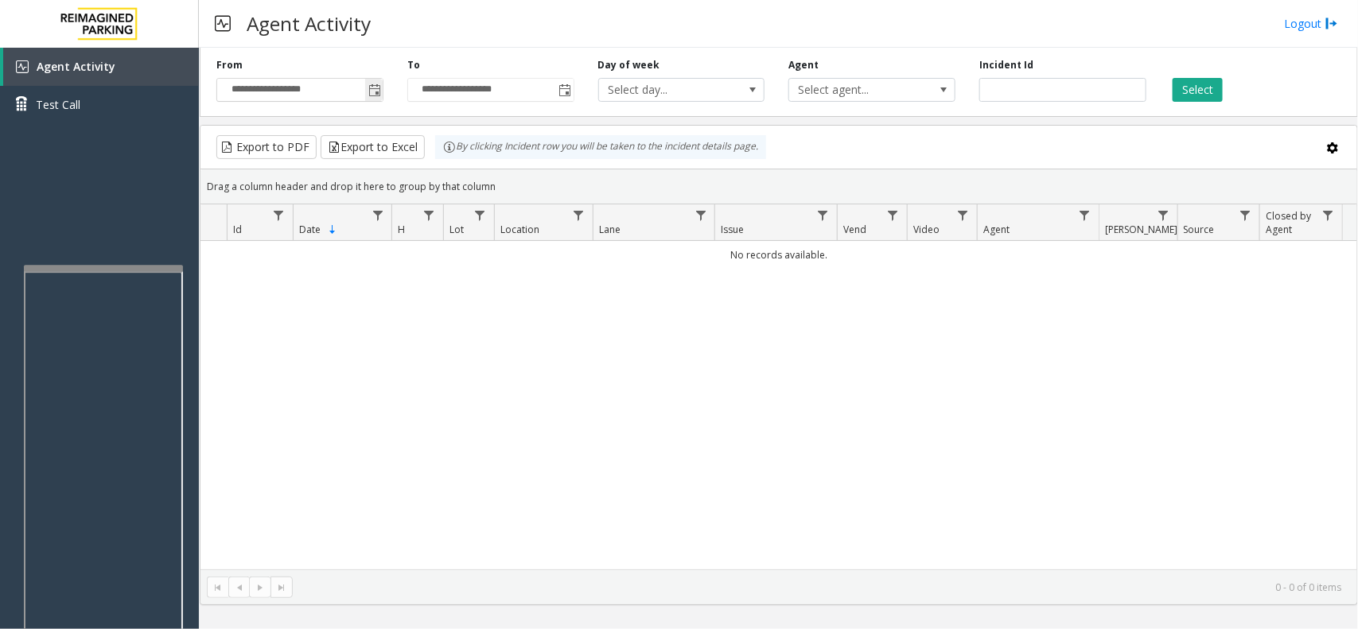
click at [375, 95] on span "Toggle popup" at bounding box center [374, 90] width 13 height 13
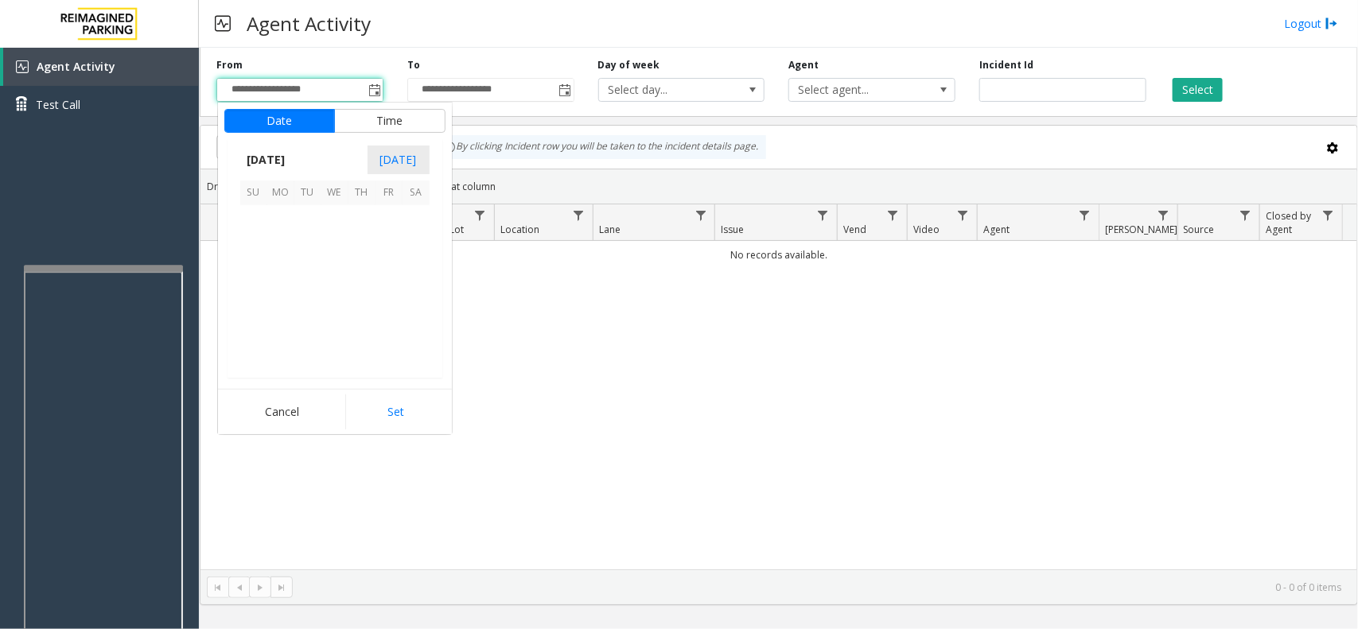
scroll to position [285276, 0]
click at [345, 247] on span "6" at bounding box center [334, 246] width 27 height 27
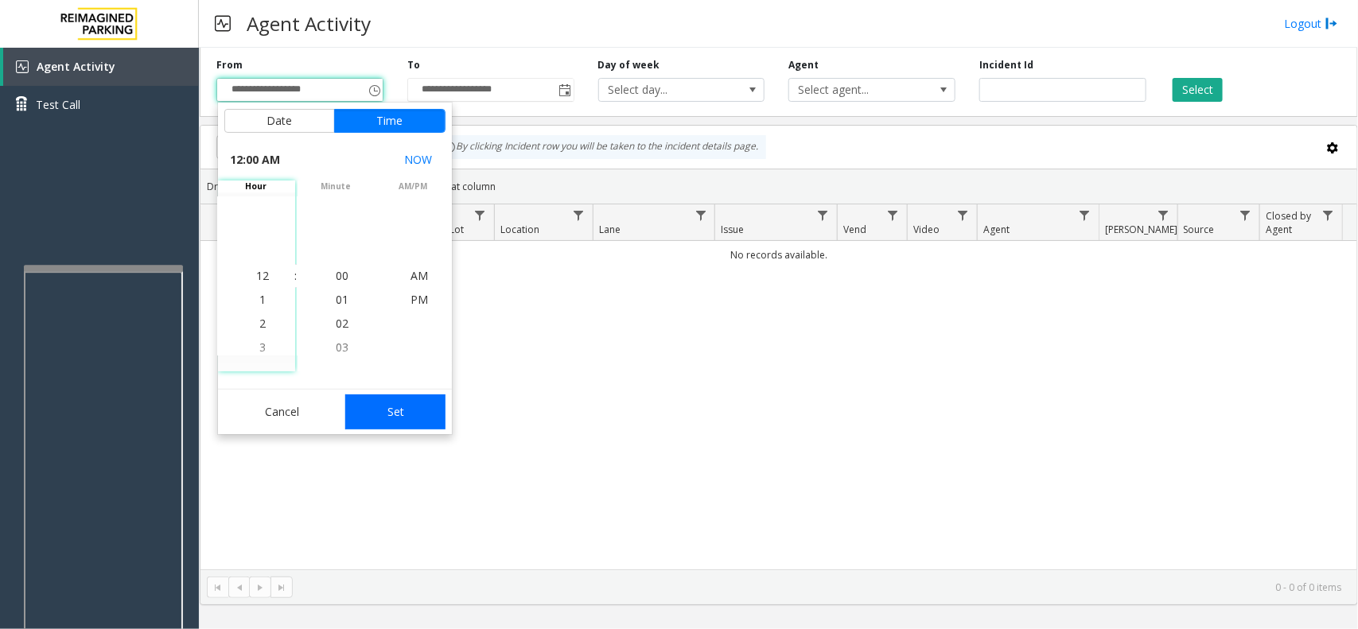
click at [384, 420] on button "Set" at bounding box center [395, 412] width 100 height 35
type input "**********"
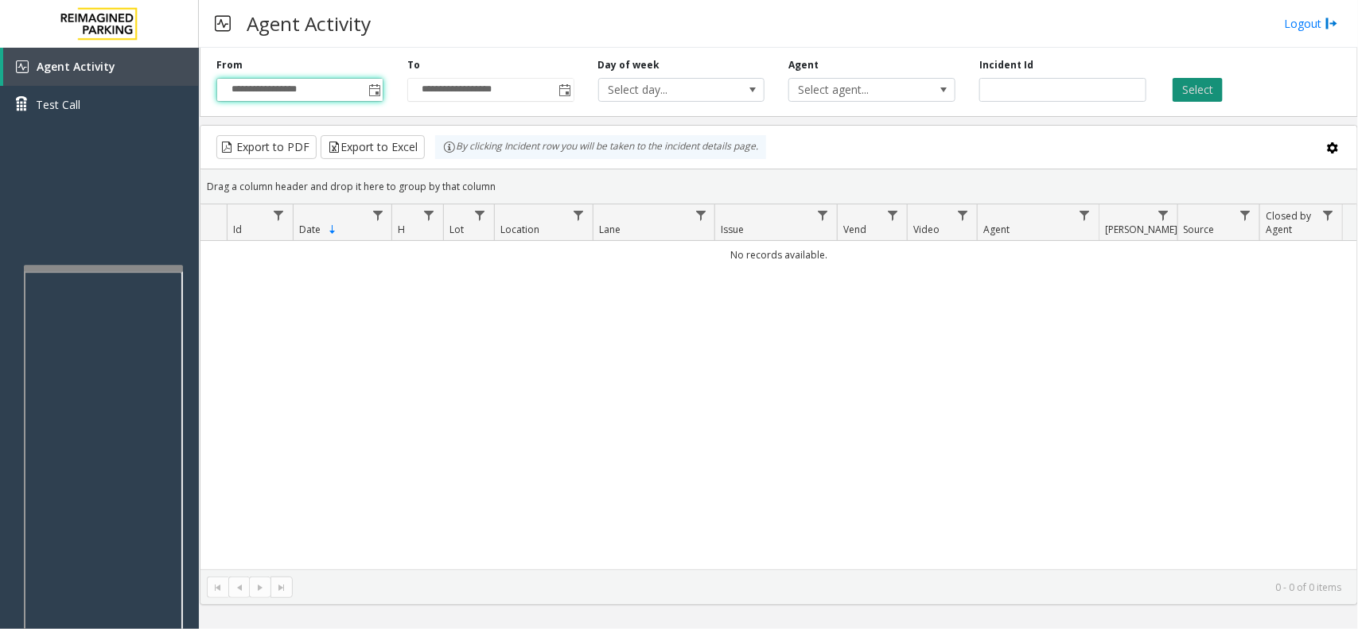
click at [1186, 84] on button "Select" at bounding box center [1198, 90] width 50 height 24
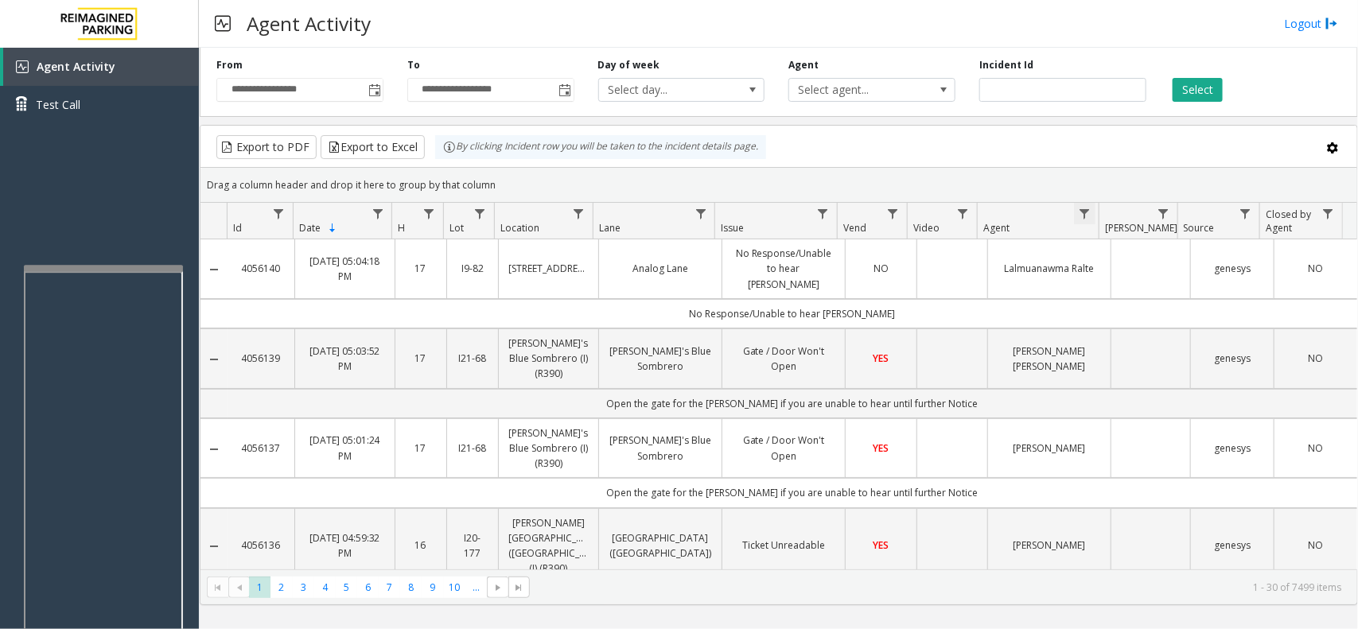
click at [1085, 215] on span "Data table" at bounding box center [1085, 214] width 13 height 13
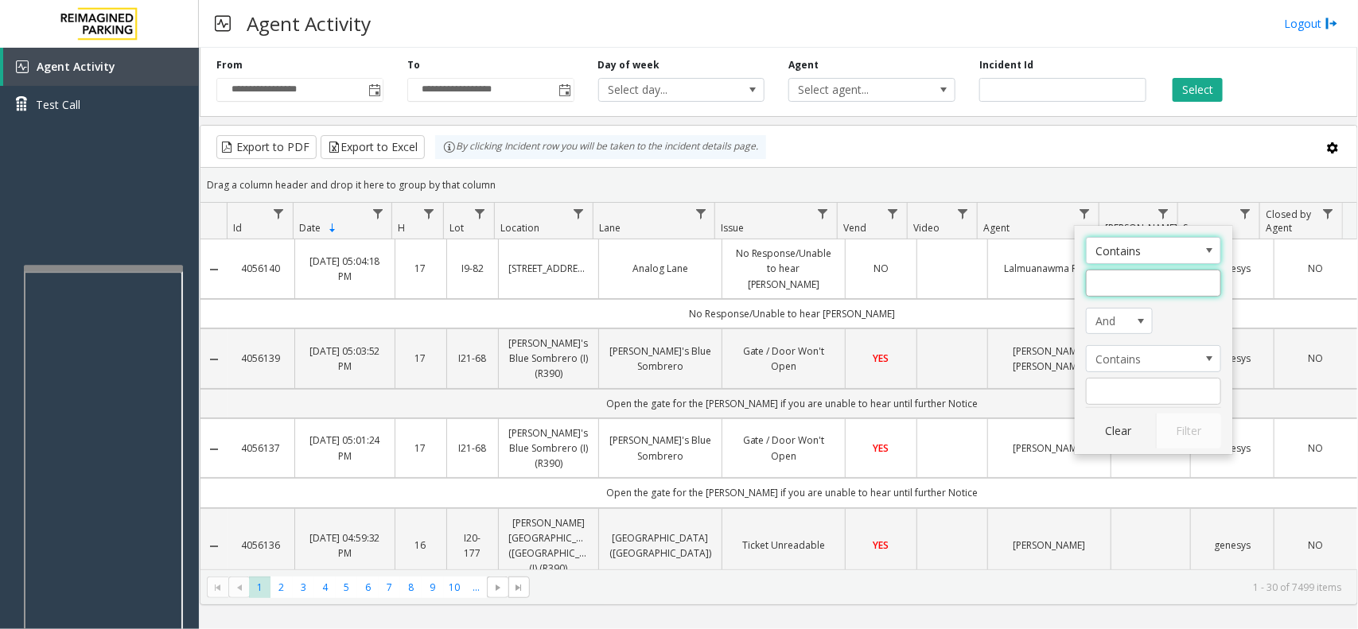
click at [1099, 284] on input "Agent Filter" at bounding box center [1153, 283] width 135 height 27
type input "*****"
click button "Filter" at bounding box center [1188, 431] width 65 height 35
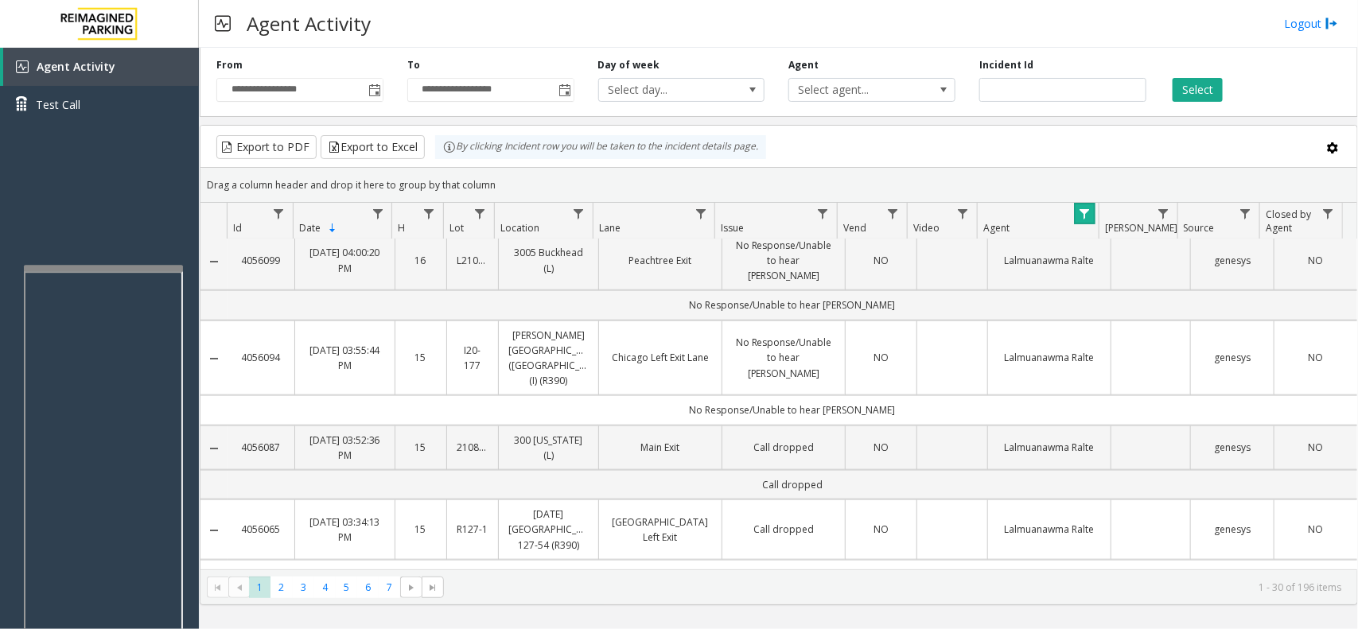
scroll to position [597, 0]
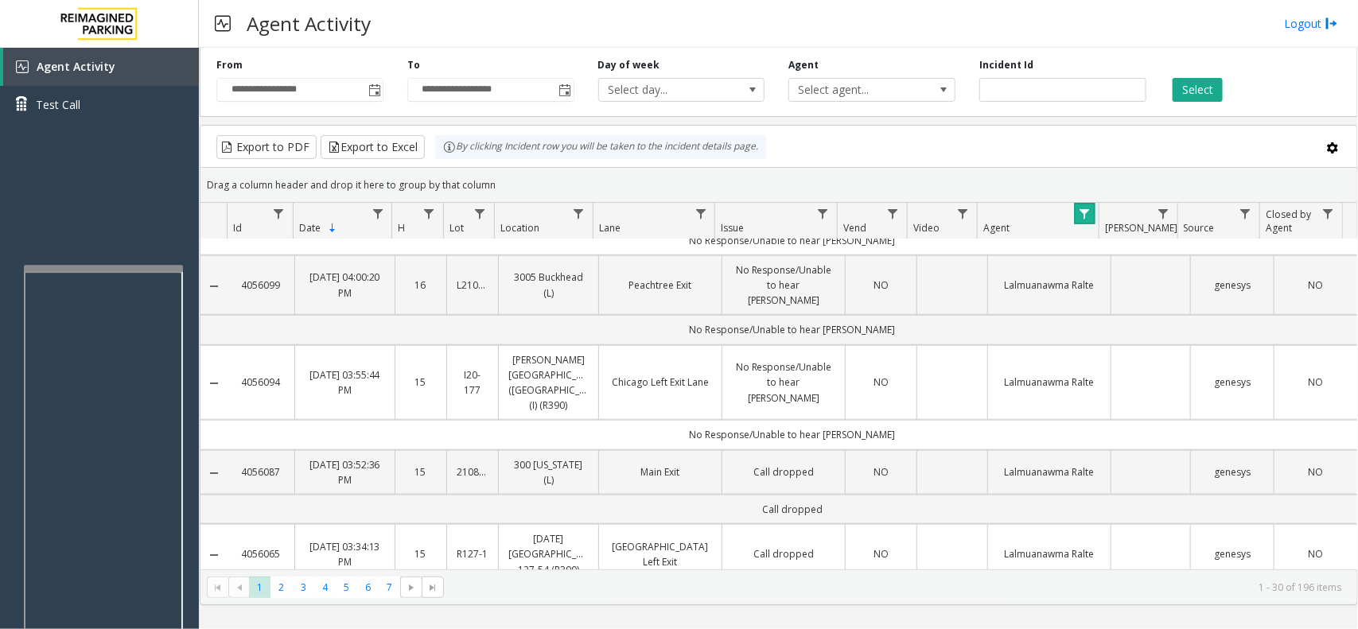
click at [1089, 220] on span "Data table" at bounding box center [1085, 214] width 13 height 13
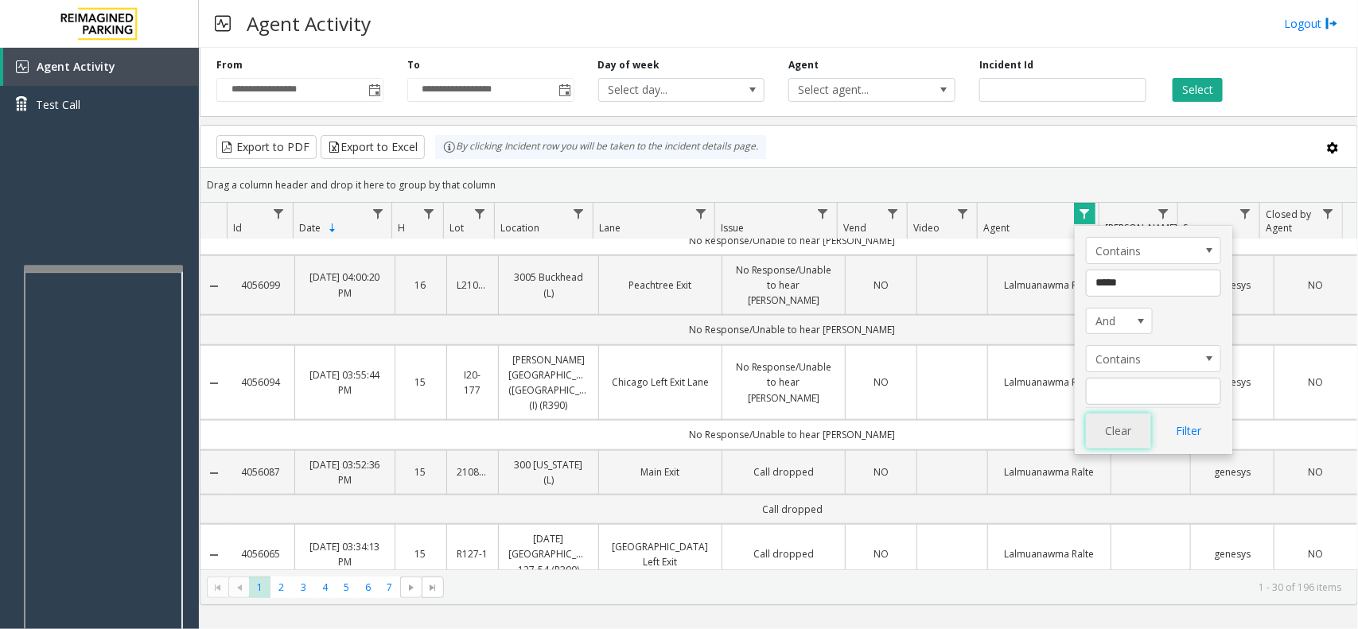
click at [1119, 440] on button "Clear" at bounding box center [1118, 431] width 65 height 35
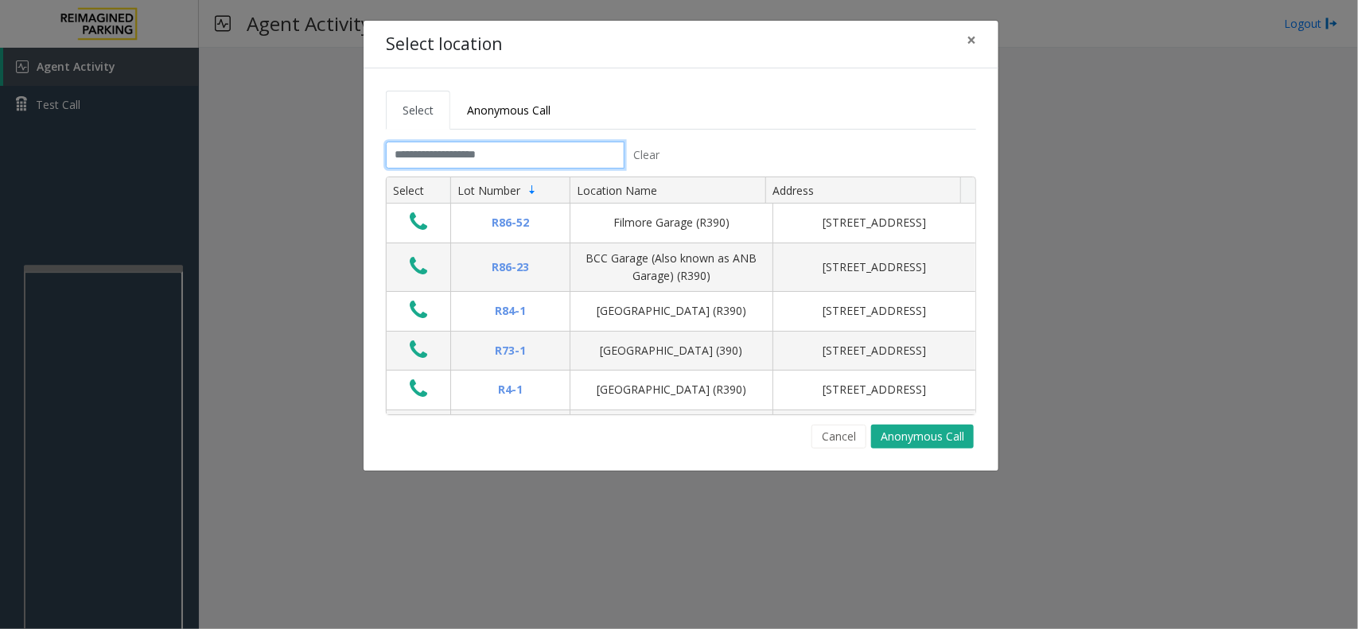
click at [424, 154] on input "text" at bounding box center [505, 155] width 239 height 27
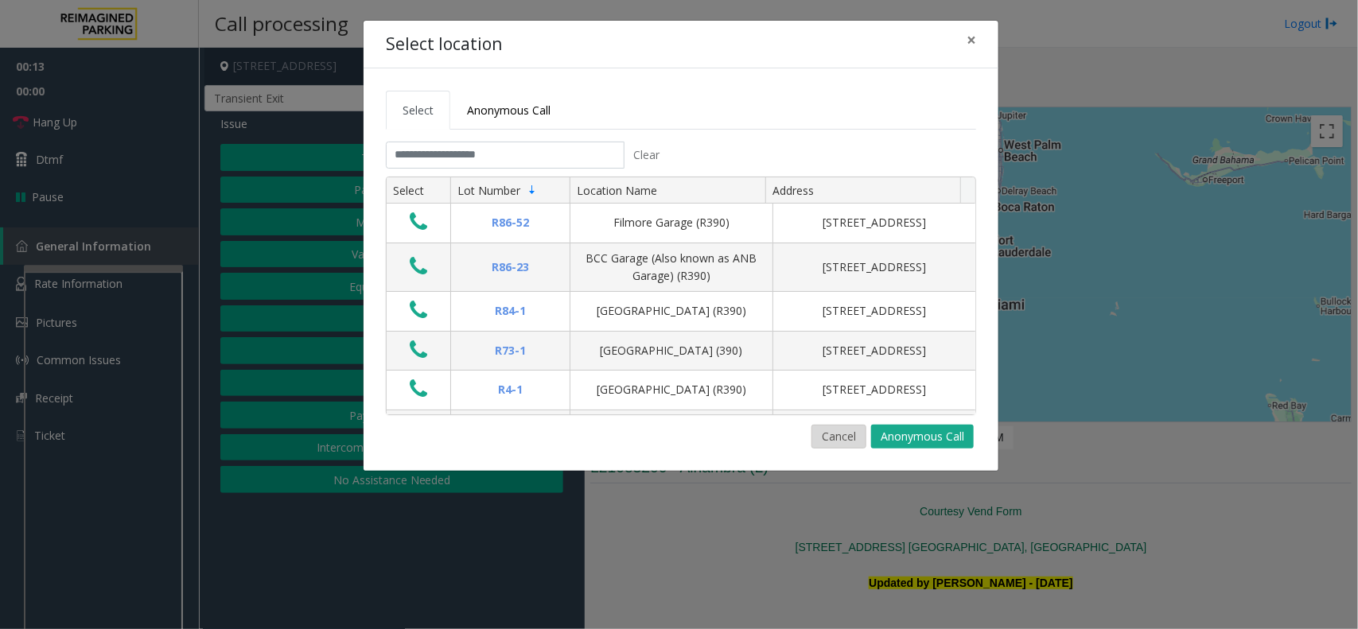
click at [836, 436] on button "Cancel" at bounding box center [839, 437] width 55 height 24
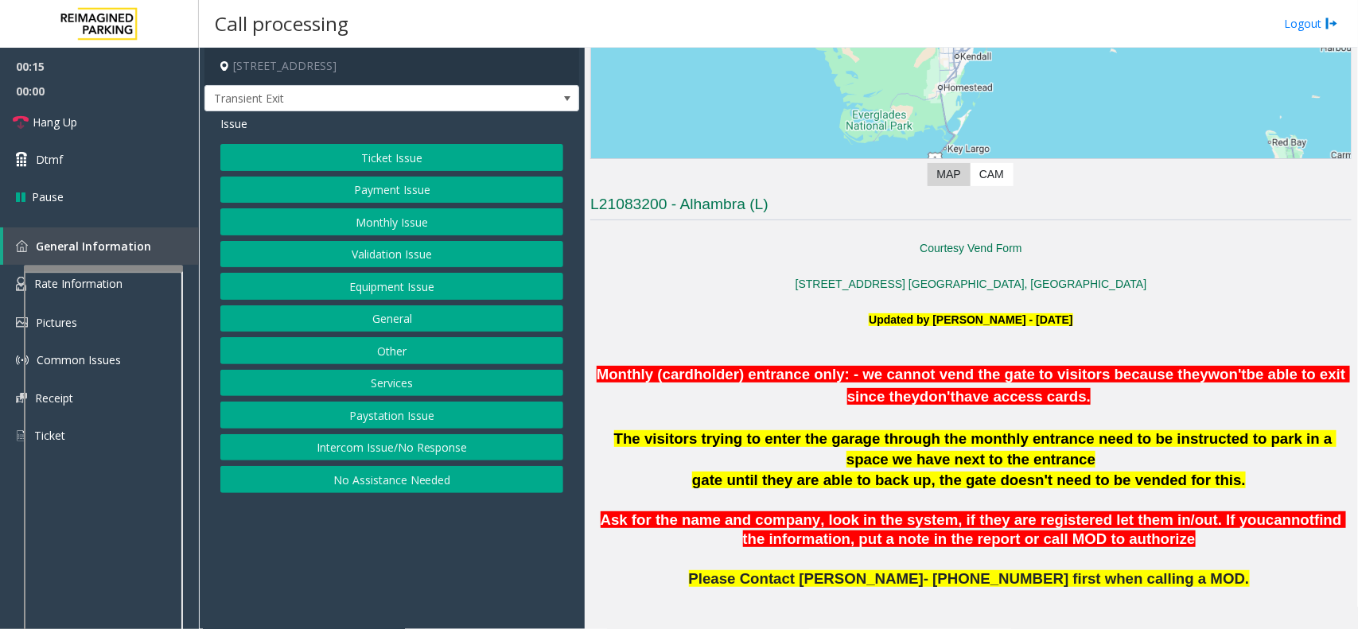
scroll to position [298, 0]
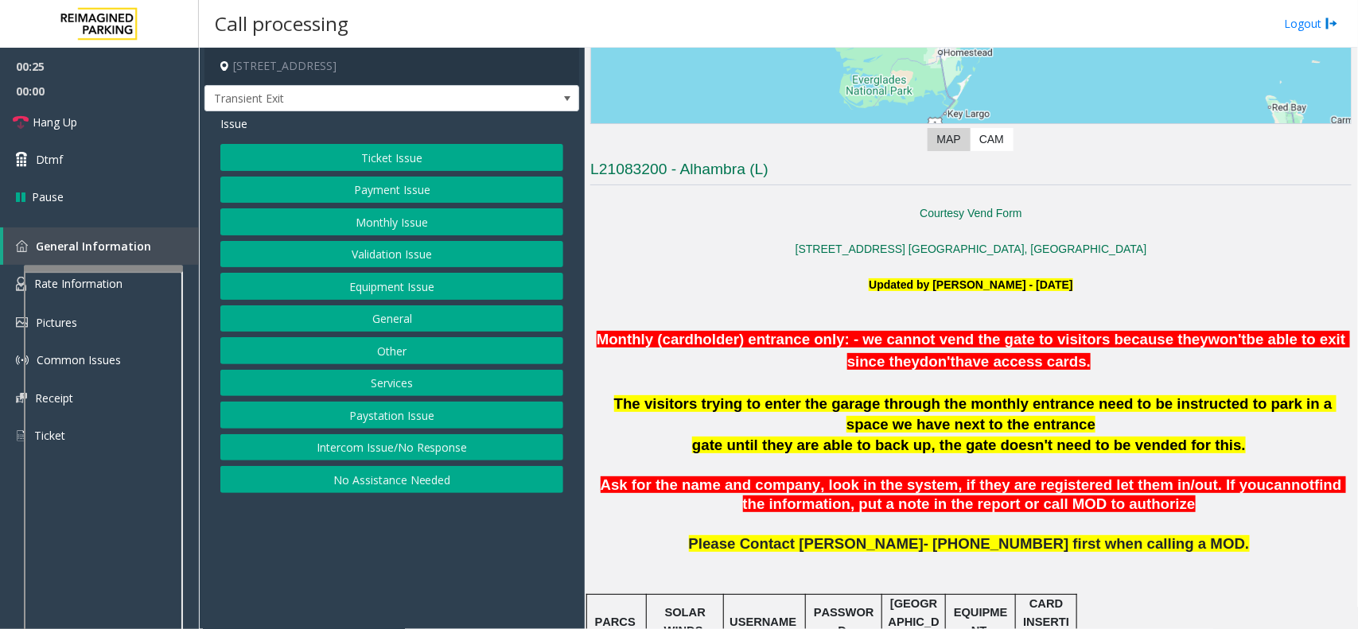
click at [362, 451] on button "Intercom Issue/No Response" at bounding box center [391, 447] width 343 height 27
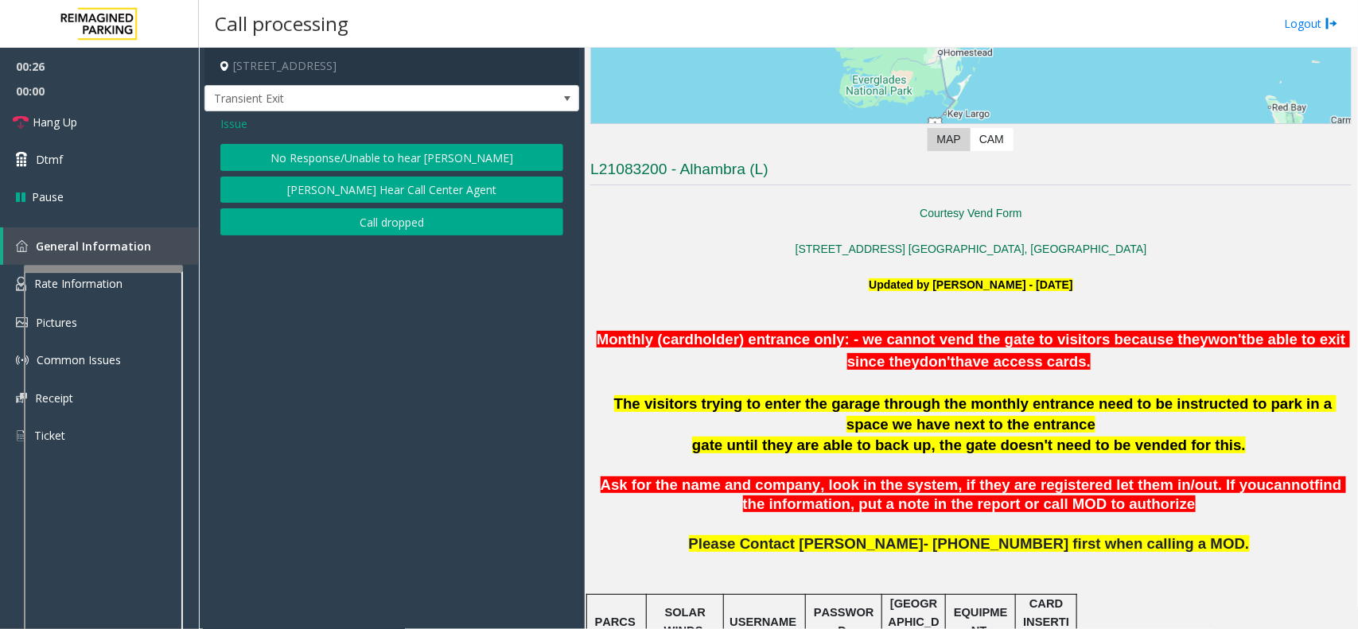
click at [376, 162] on button "No Response/Unable to hear [PERSON_NAME]" at bounding box center [391, 157] width 343 height 27
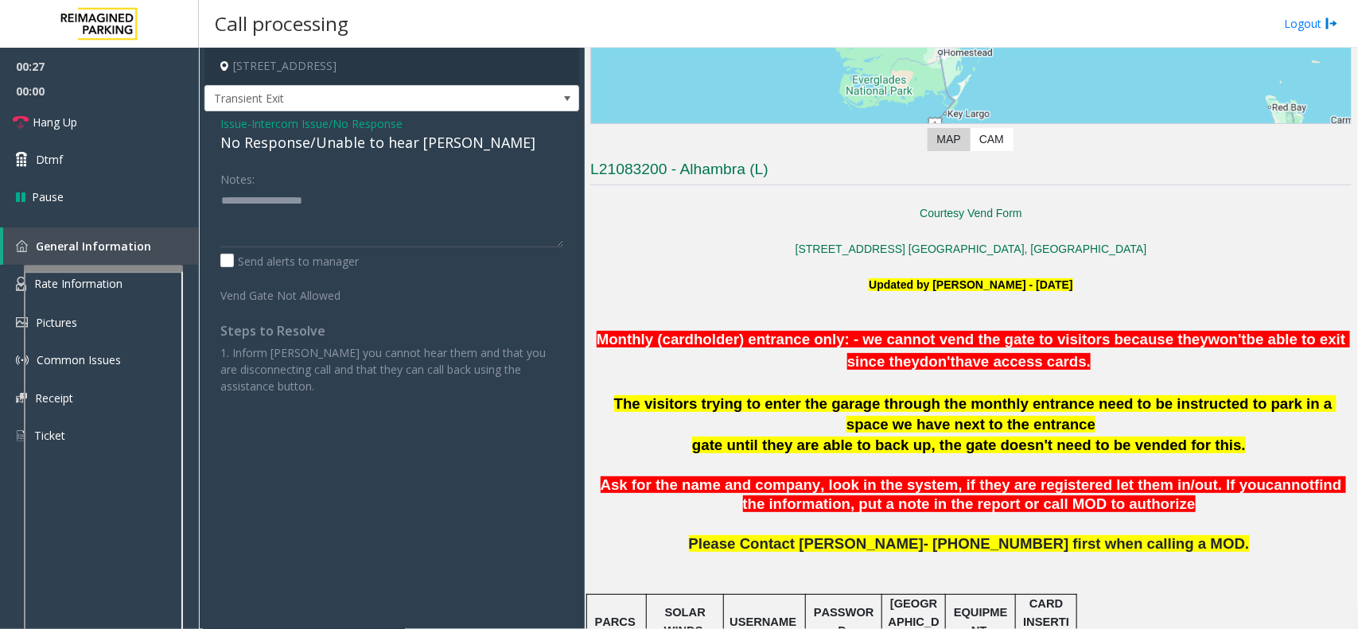
click at [338, 150] on div "No Response/Unable to hear [PERSON_NAME]" at bounding box center [391, 142] width 343 height 21
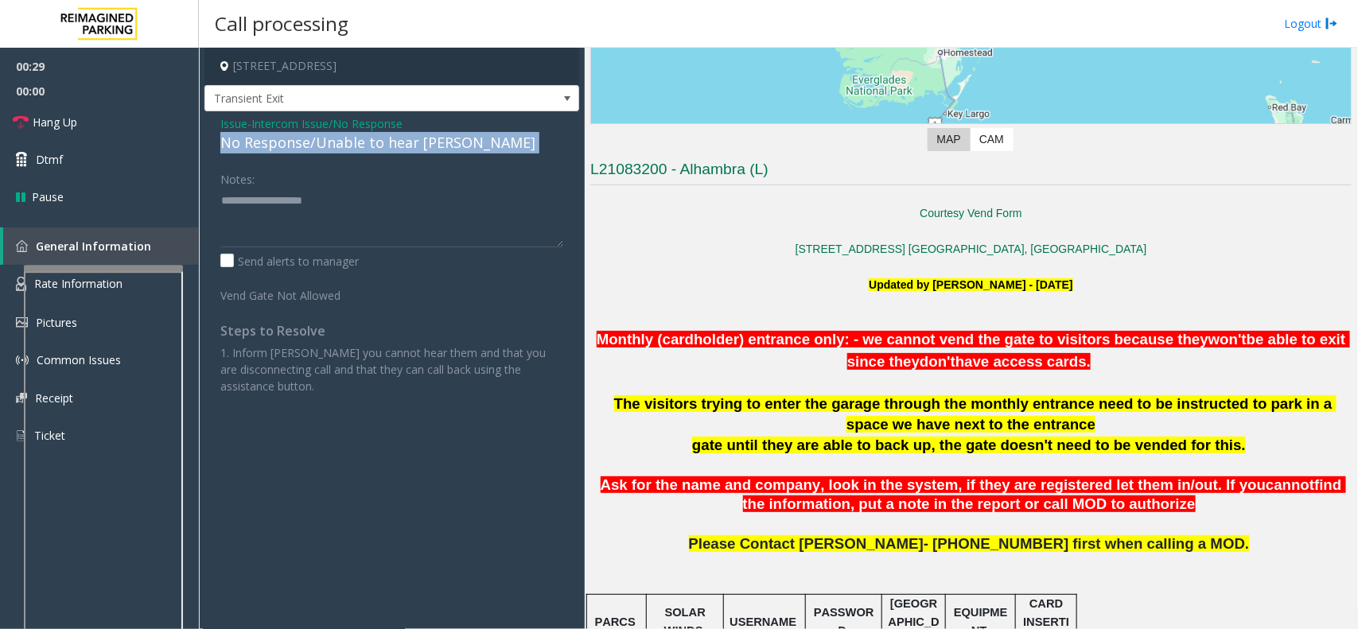
click at [338, 150] on div "No Response/Unable to hear [PERSON_NAME]" at bounding box center [391, 142] width 343 height 21
click at [100, 101] on span "00:00" at bounding box center [99, 91] width 199 height 25
click at [101, 113] on link "Hang Up" at bounding box center [99, 121] width 199 height 37
click at [252, 142] on div "No Response/Unable to hear [PERSON_NAME]" at bounding box center [391, 142] width 343 height 21
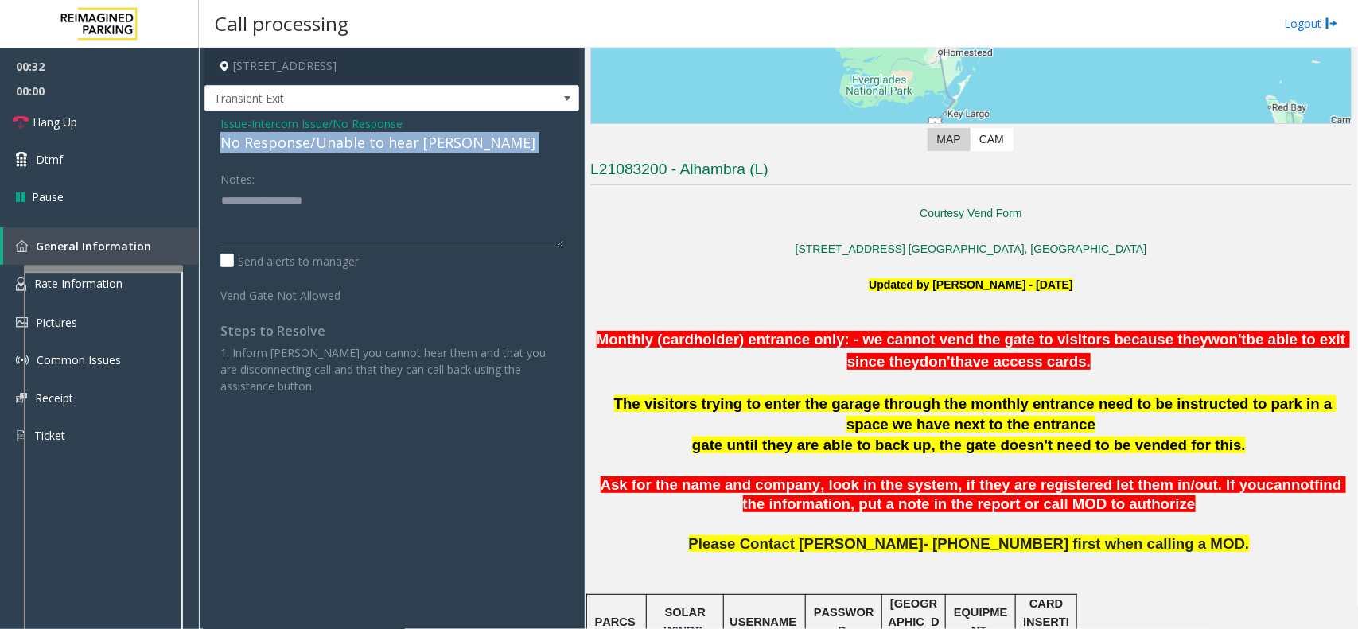
click at [252, 142] on div "No Response/Unable to hear [PERSON_NAME]" at bounding box center [391, 142] width 343 height 21
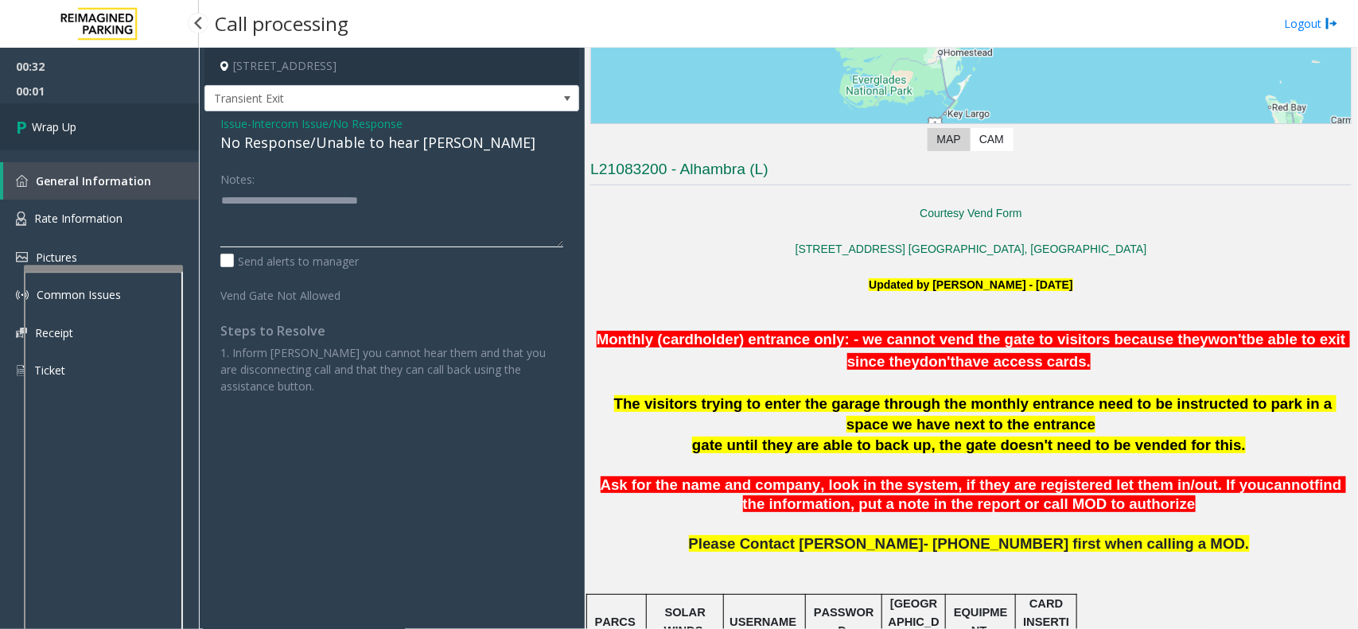
type textarea "**********"
click at [124, 134] on link "Wrap Up" at bounding box center [99, 126] width 199 height 47
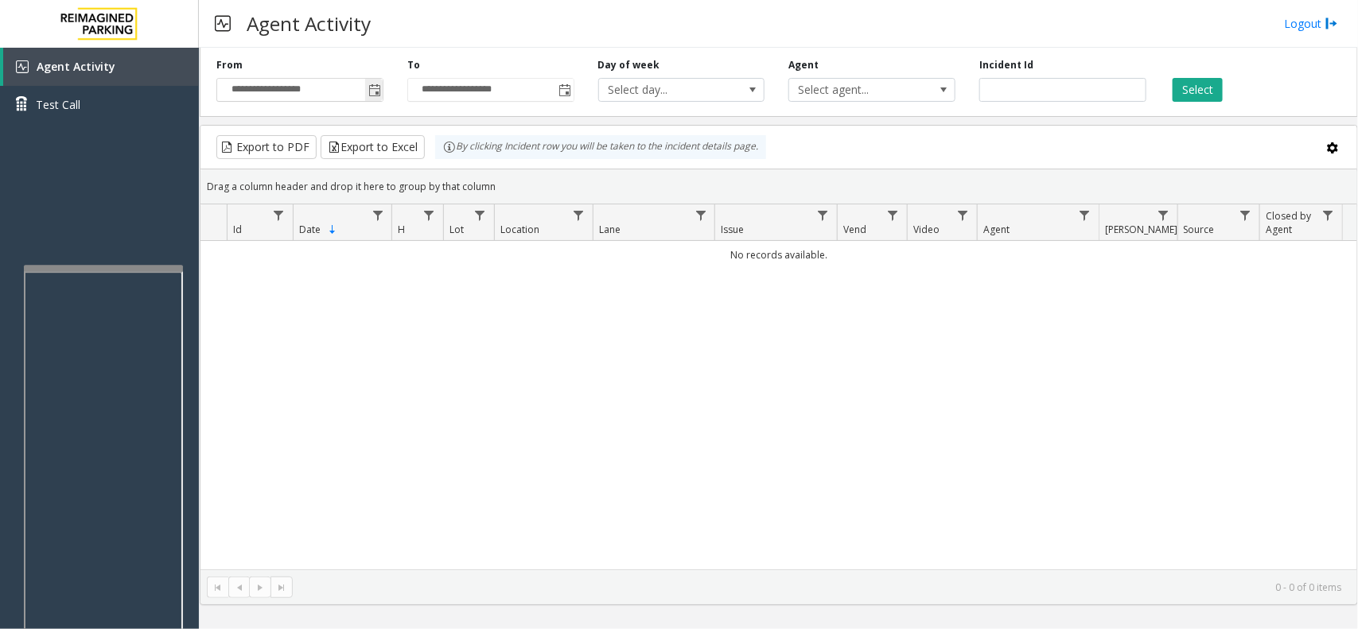
click at [371, 96] on span "Toggle popup" at bounding box center [374, 90] width 13 height 13
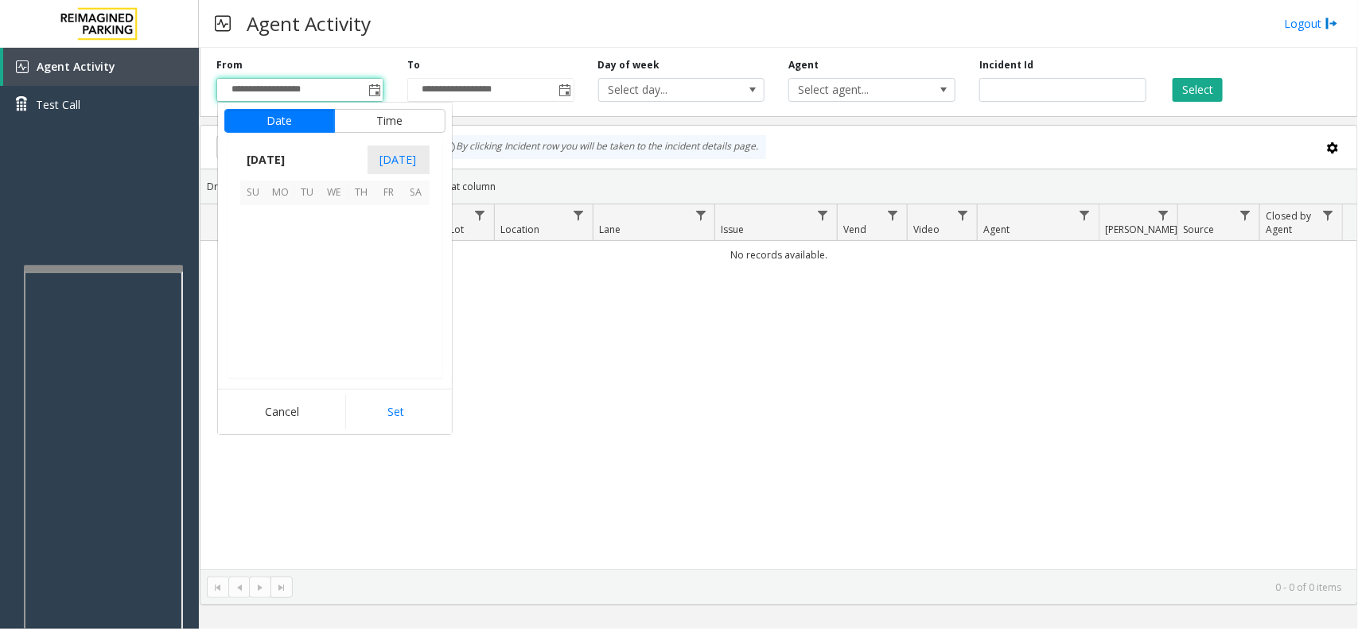
scroll to position [285276, 0]
click at [376, 253] on span "8" at bounding box center [389, 246] width 27 height 27
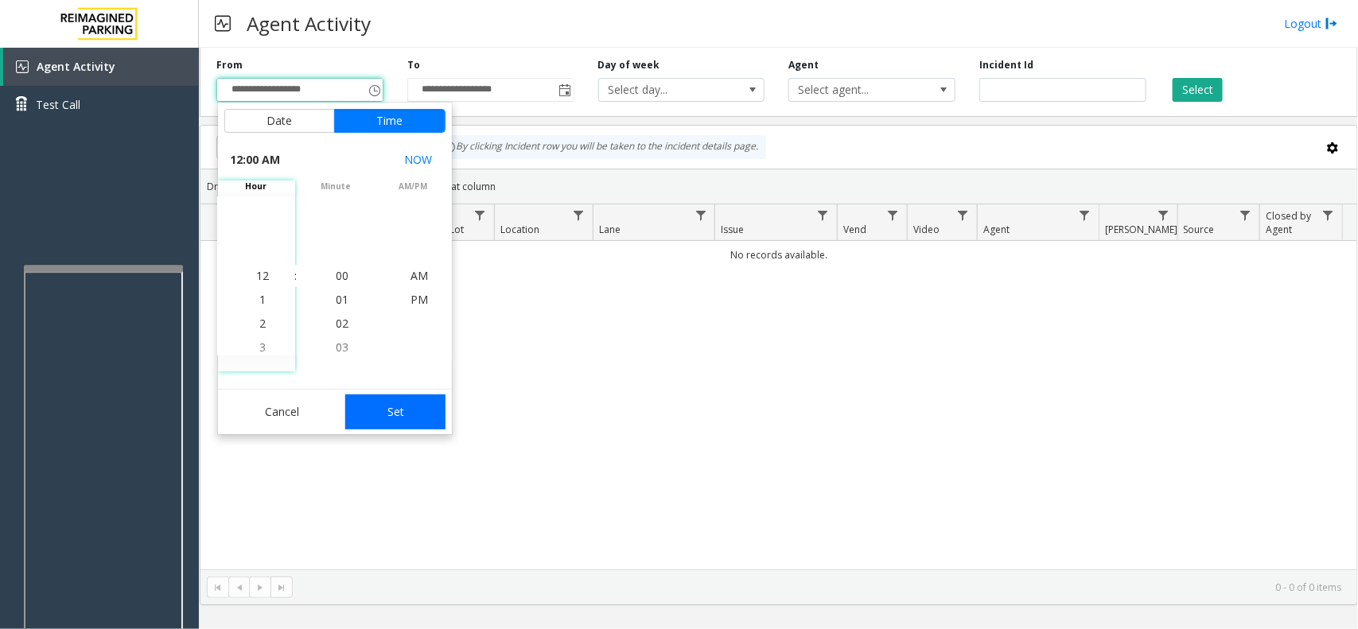
click at [395, 407] on button "Set" at bounding box center [395, 412] width 100 height 35
type input "**********"
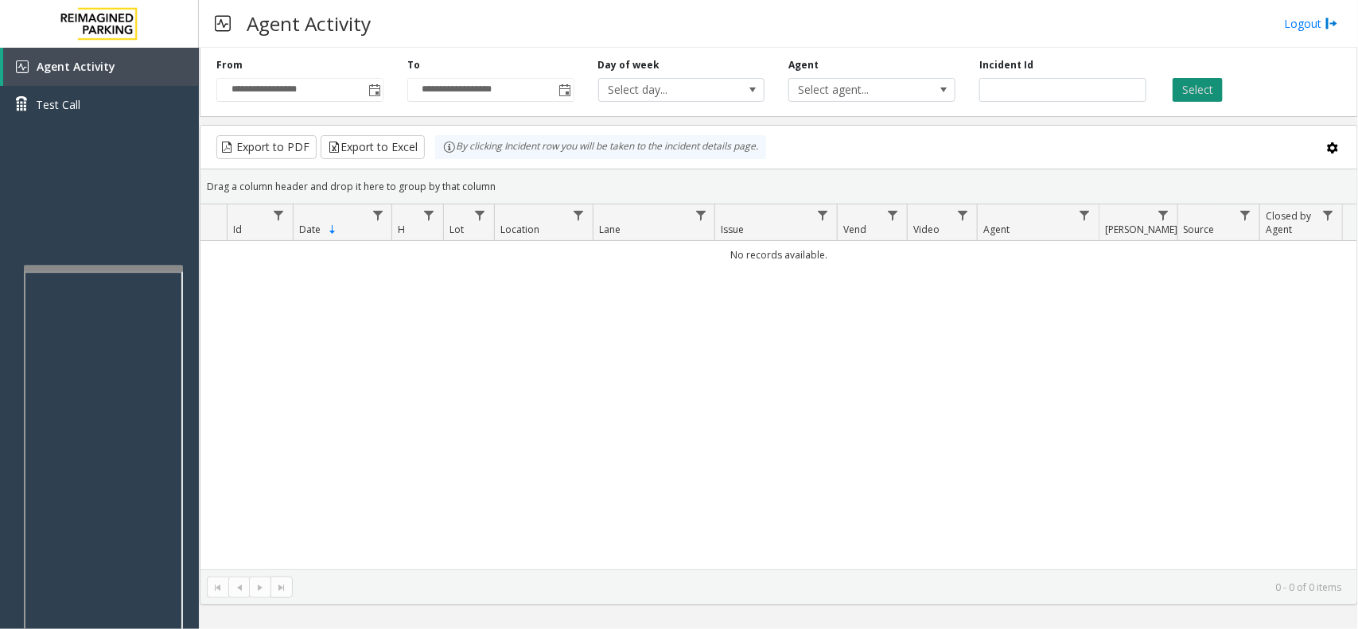
click at [1194, 92] on button "Select" at bounding box center [1198, 90] width 50 height 24
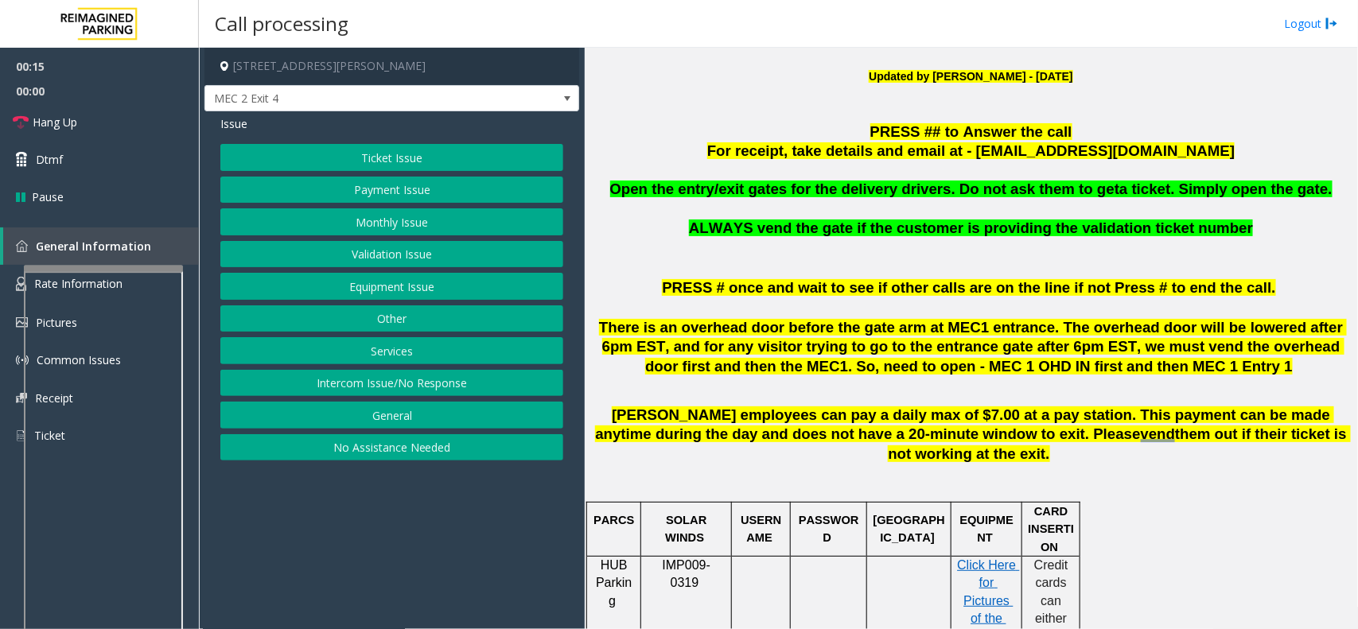
scroll to position [597, 0]
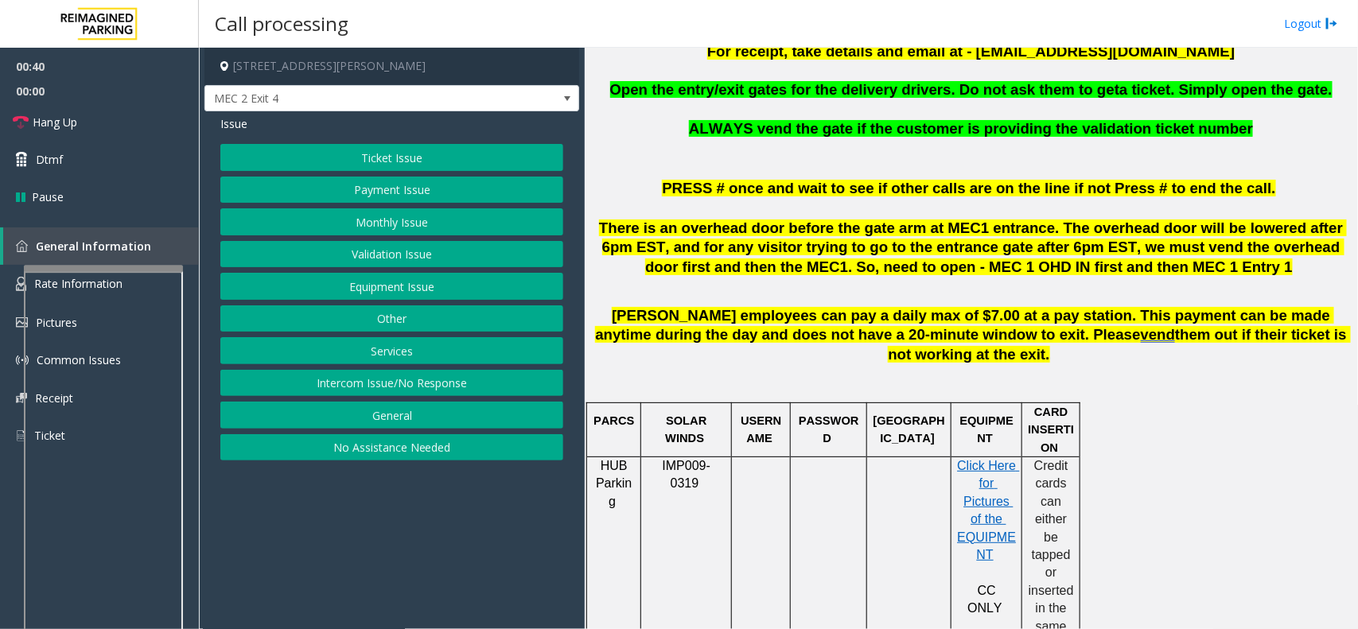
click at [411, 380] on button "Intercom Issue/No Response" at bounding box center [391, 383] width 343 height 27
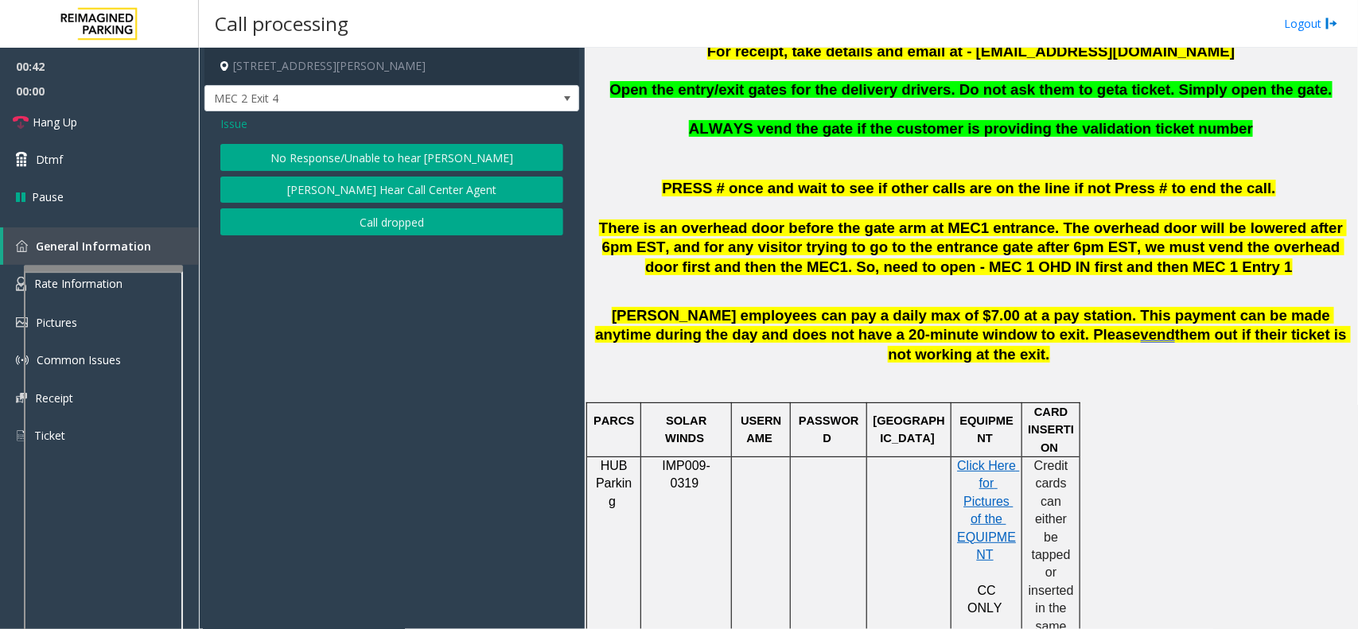
click at [388, 155] on button "No Response/Unable to hear [PERSON_NAME]" at bounding box center [391, 157] width 343 height 27
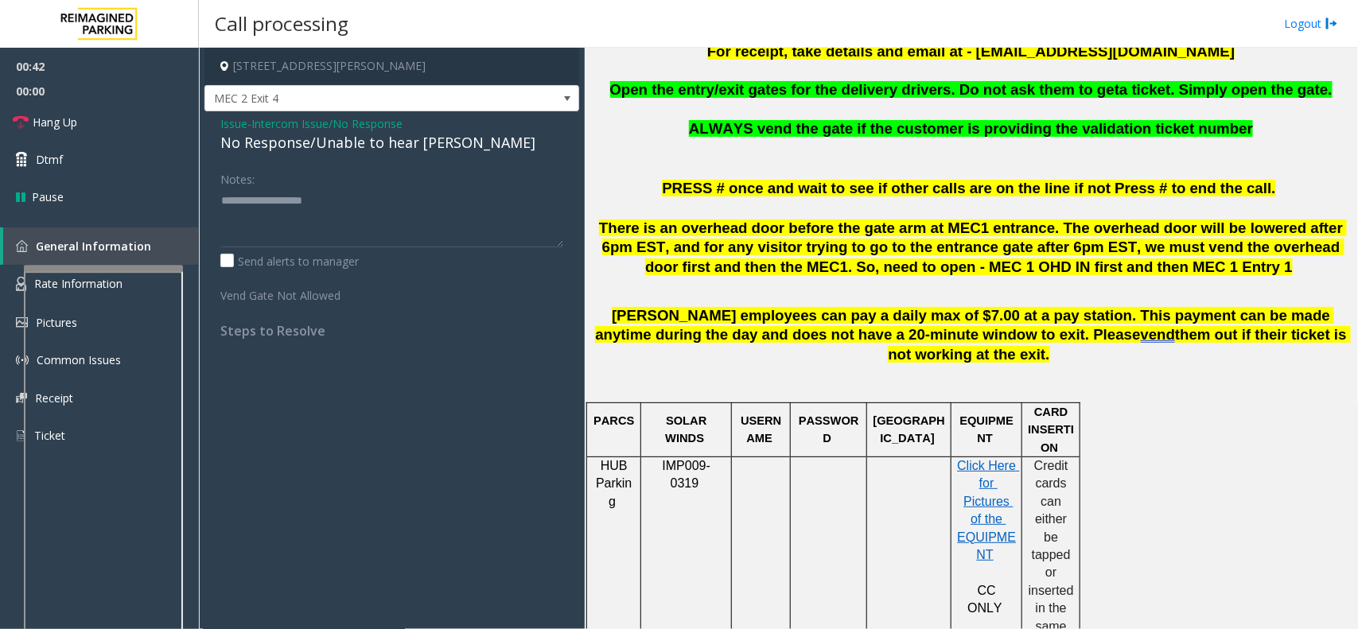
click at [395, 133] on div "No Response/Unable to hear [PERSON_NAME]" at bounding box center [391, 142] width 343 height 21
click at [398, 141] on div "No Response/Unable to hear [PERSON_NAME]" at bounding box center [391, 142] width 343 height 21
click at [399, 141] on div "No Response/Unable to hear [PERSON_NAME]" at bounding box center [391, 142] width 343 height 21
click at [394, 146] on div "No Response/Unable to hear [PERSON_NAME]" at bounding box center [391, 142] width 343 height 21
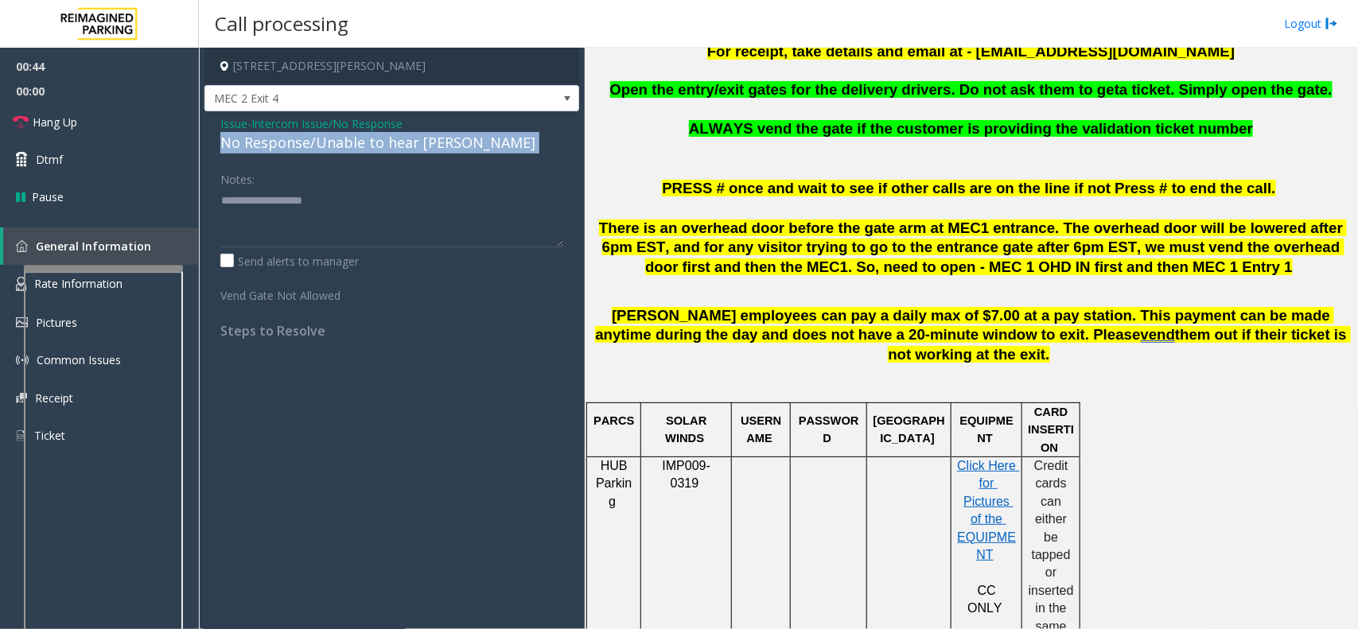
click at [398, 145] on div "No Response/Unable to hear [PERSON_NAME]" at bounding box center [391, 142] width 343 height 21
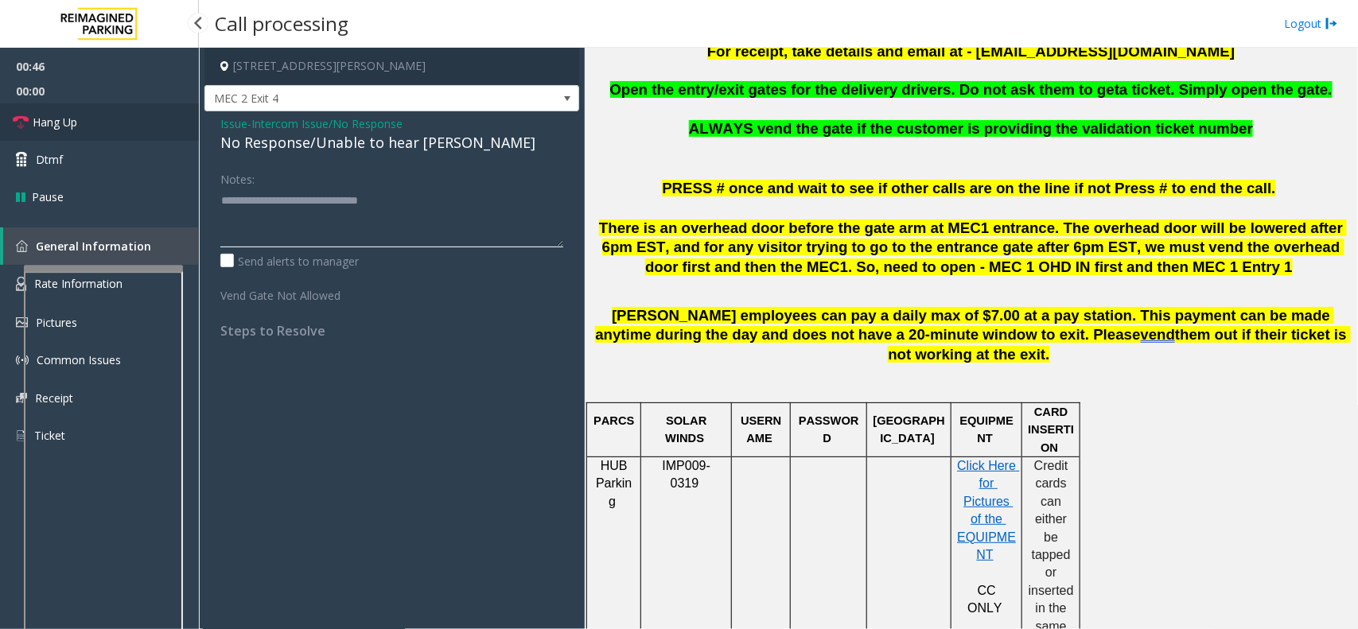
type textarea "**********"
click at [84, 107] on link "Hang Up" at bounding box center [99, 121] width 199 height 37
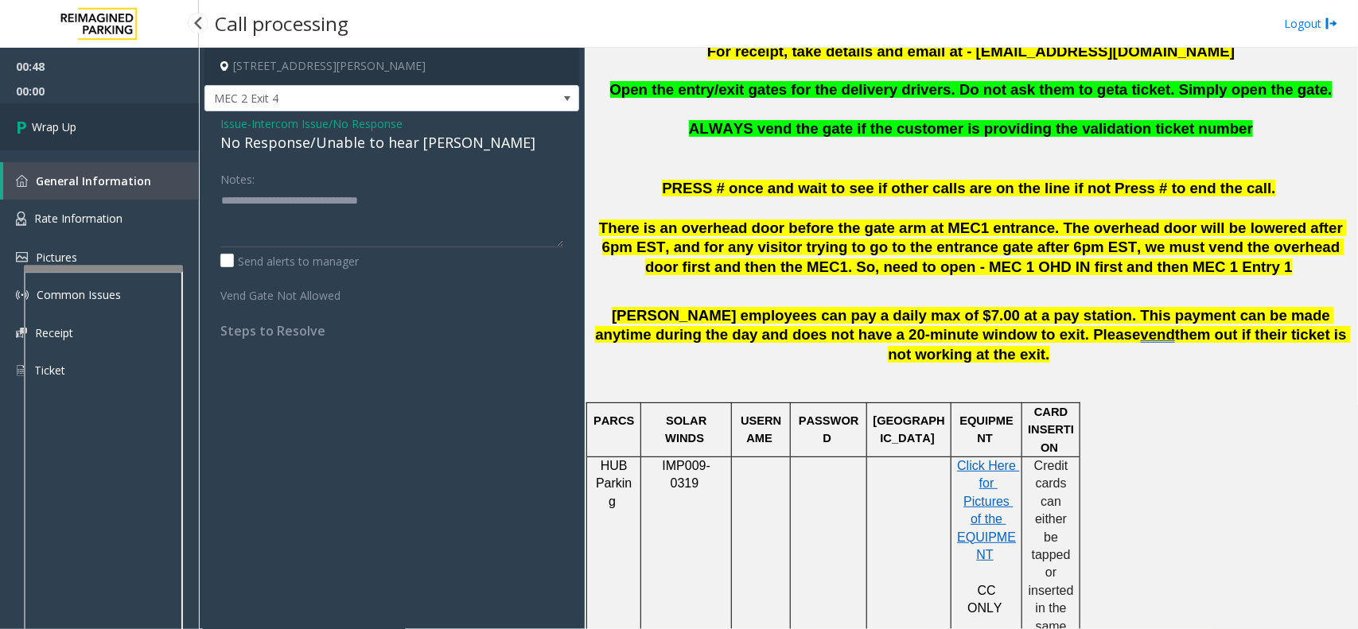
click at [92, 121] on link "Wrap Up" at bounding box center [99, 126] width 199 height 47
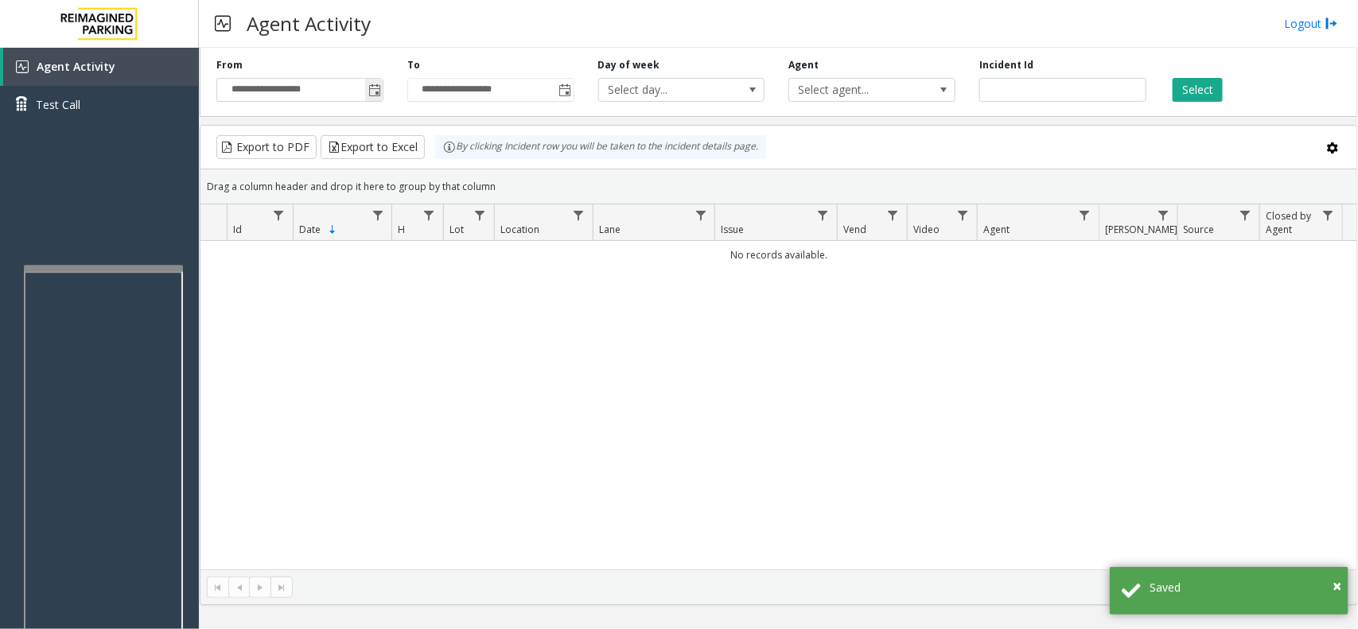
click at [368, 93] on span "Toggle popup" at bounding box center [374, 90] width 13 height 13
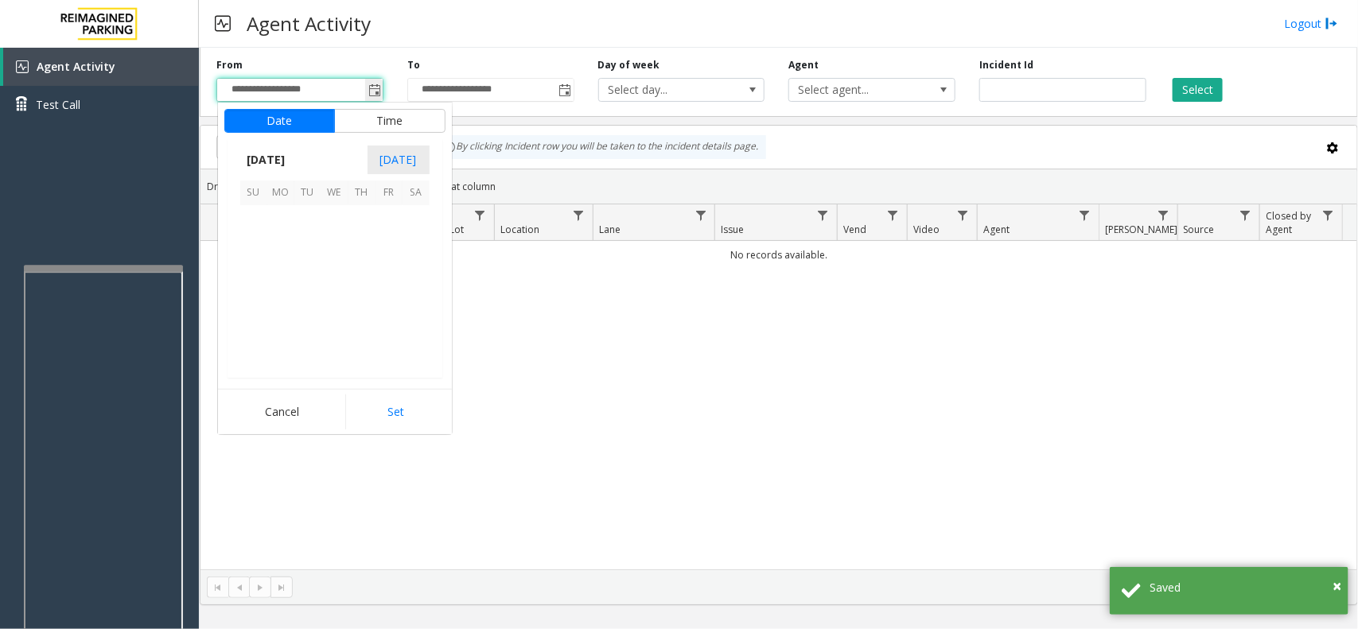
scroll to position [285276, 0]
click at [360, 255] on span "7" at bounding box center [362, 246] width 27 height 27
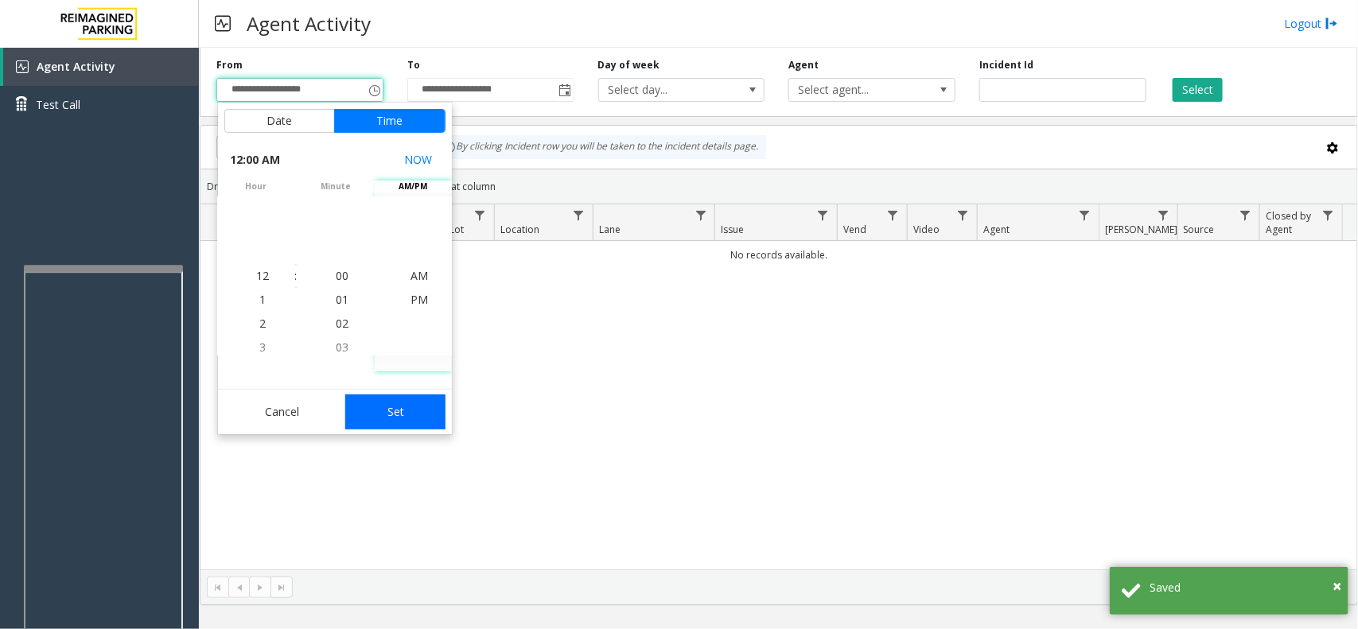
click at [410, 410] on button "Set" at bounding box center [395, 412] width 100 height 35
type input "**********"
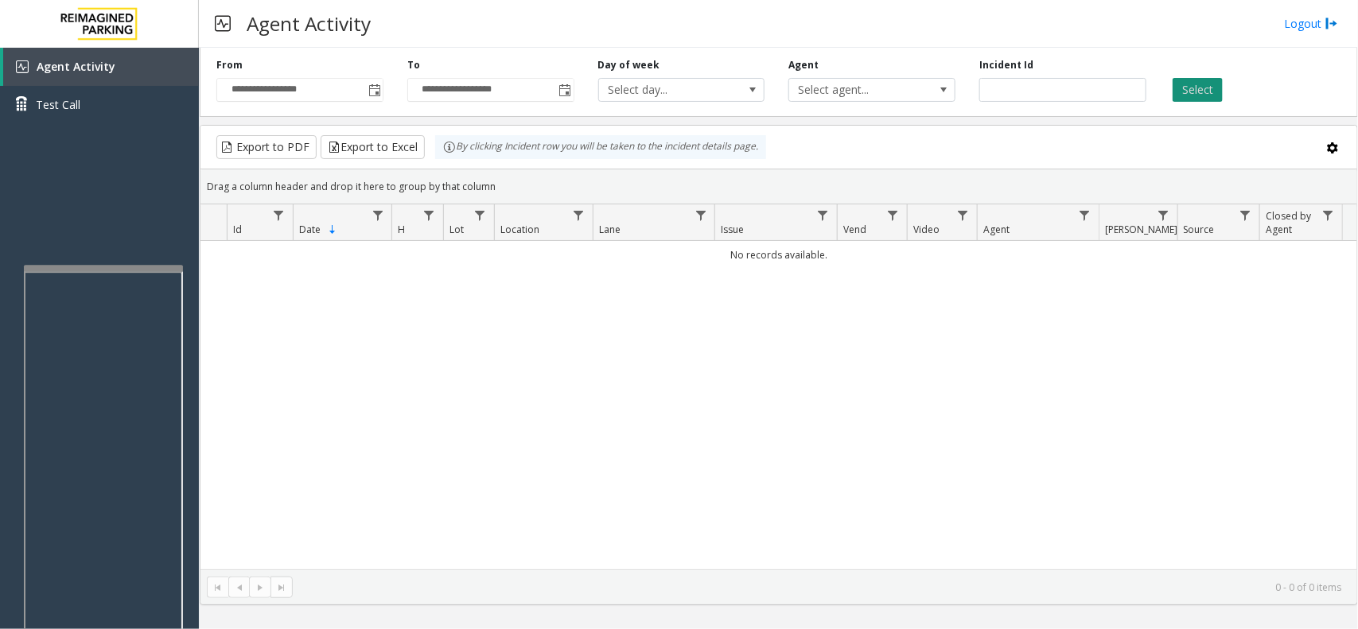
click at [1187, 81] on button "Select" at bounding box center [1198, 90] width 50 height 24
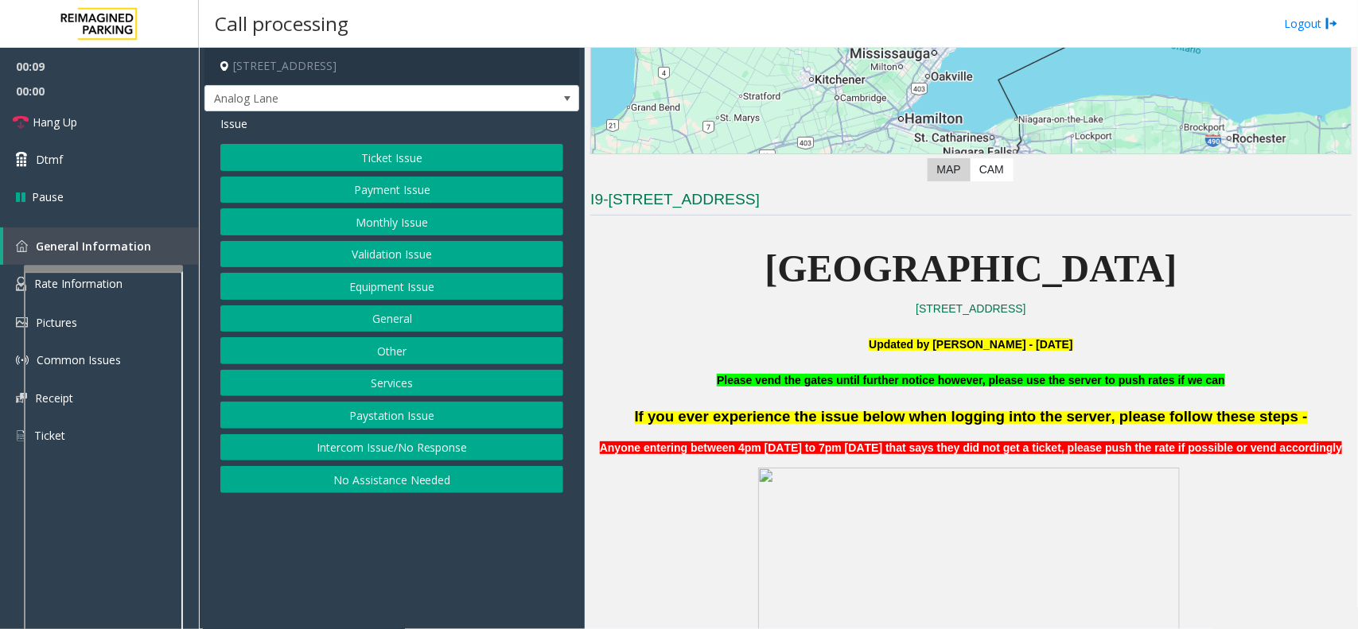
scroll to position [298, 0]
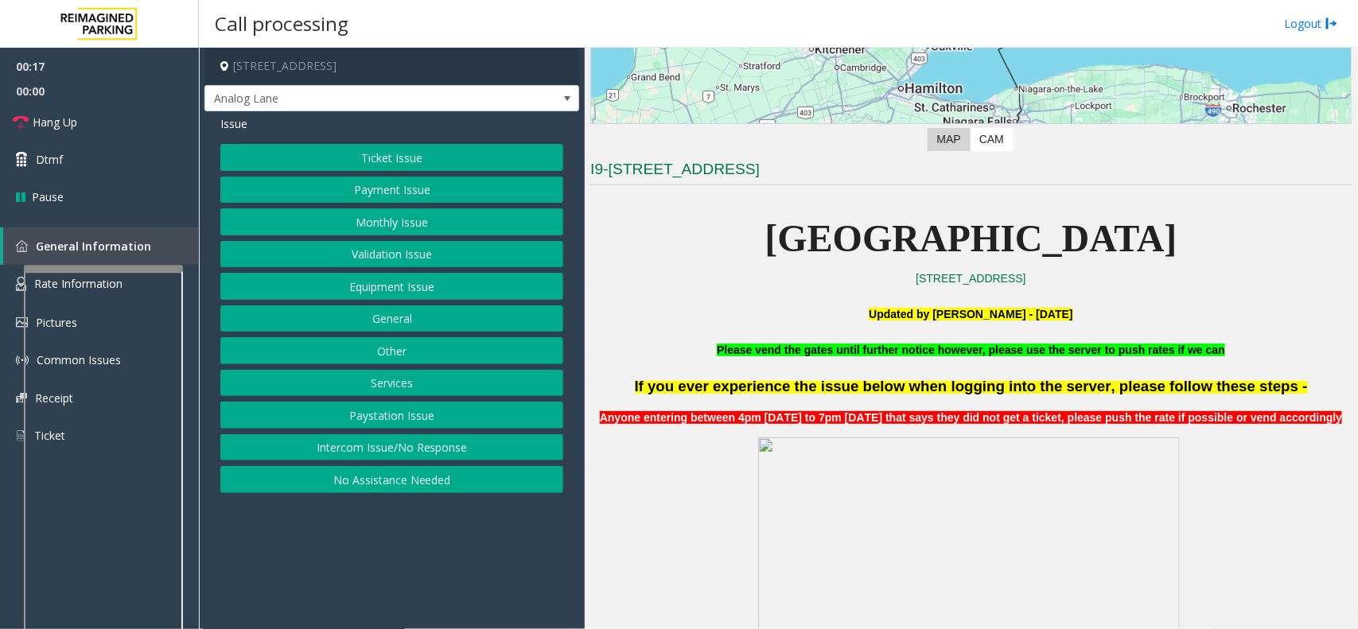
click at [366, 452] on button "Intercom Issue/No Response" at bounding box center [391, 447] width 343 height 27
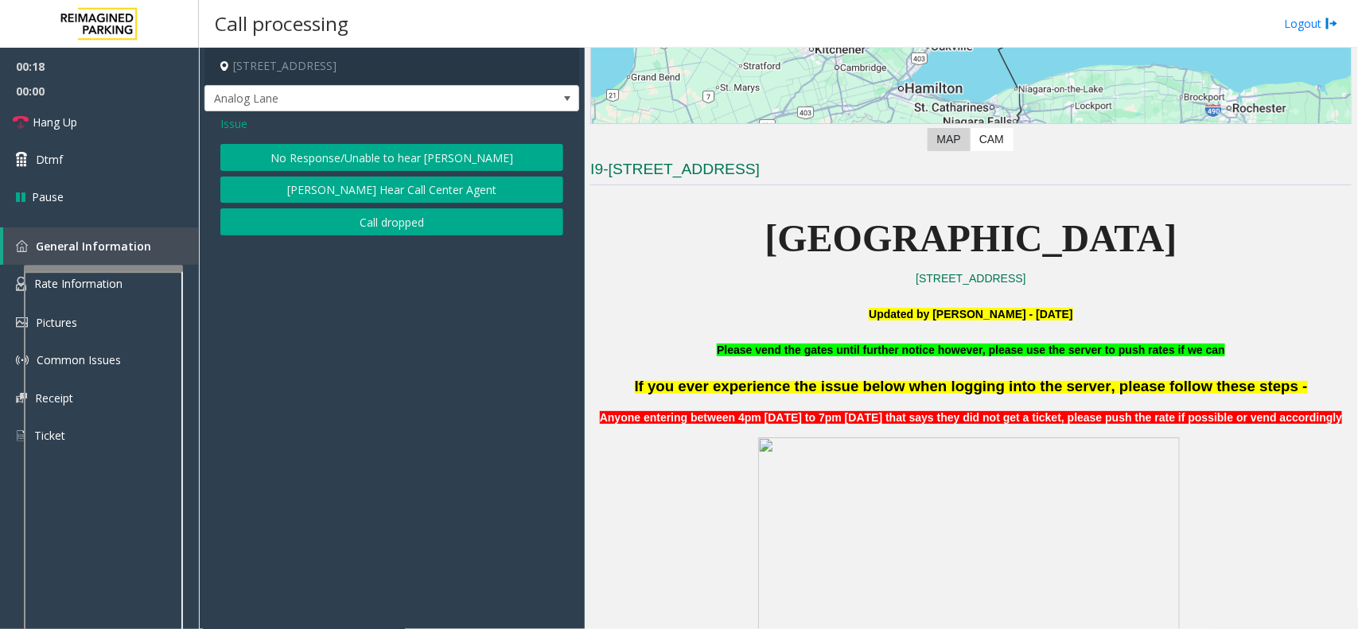
click at [371, 162] on button "No Response/Unable to hear [PERSON_NAME]" at bounding box center [391, 157] width 343 height 27
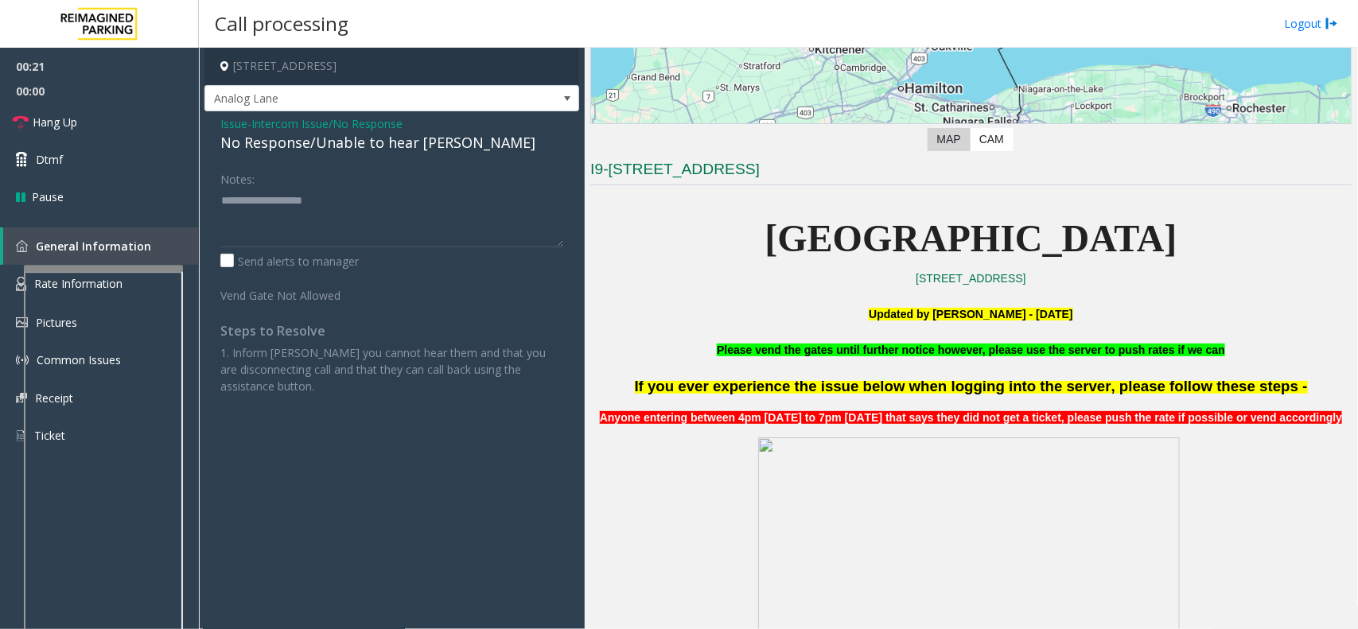
click at [410, 143] on div "No Response/Unable to hear [PERSON_NAME]" at bounding box center [391, 142] width 343 height 21
type textarea "**********"
click at [107, 132] on link "Hang Up" at bounding box center [99, 121] width 199 height 37
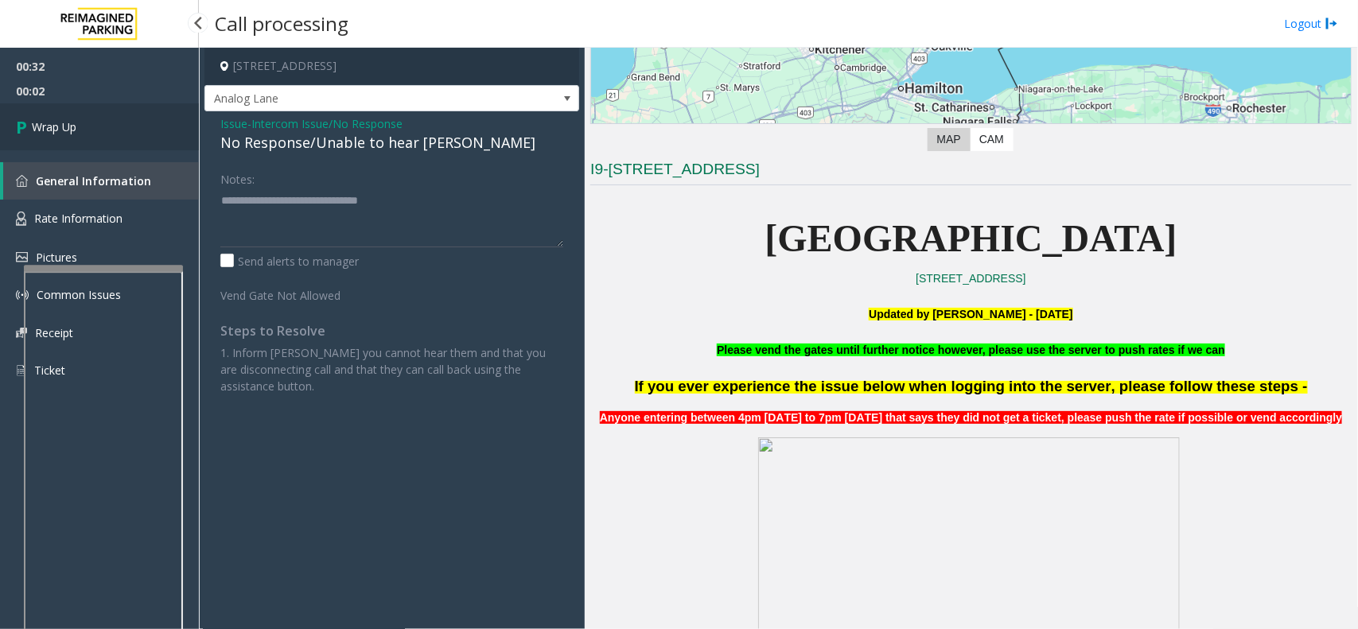
click at [112, 138] on link "Wrap Up" at bounding box center [99, 126] width 199 height 47
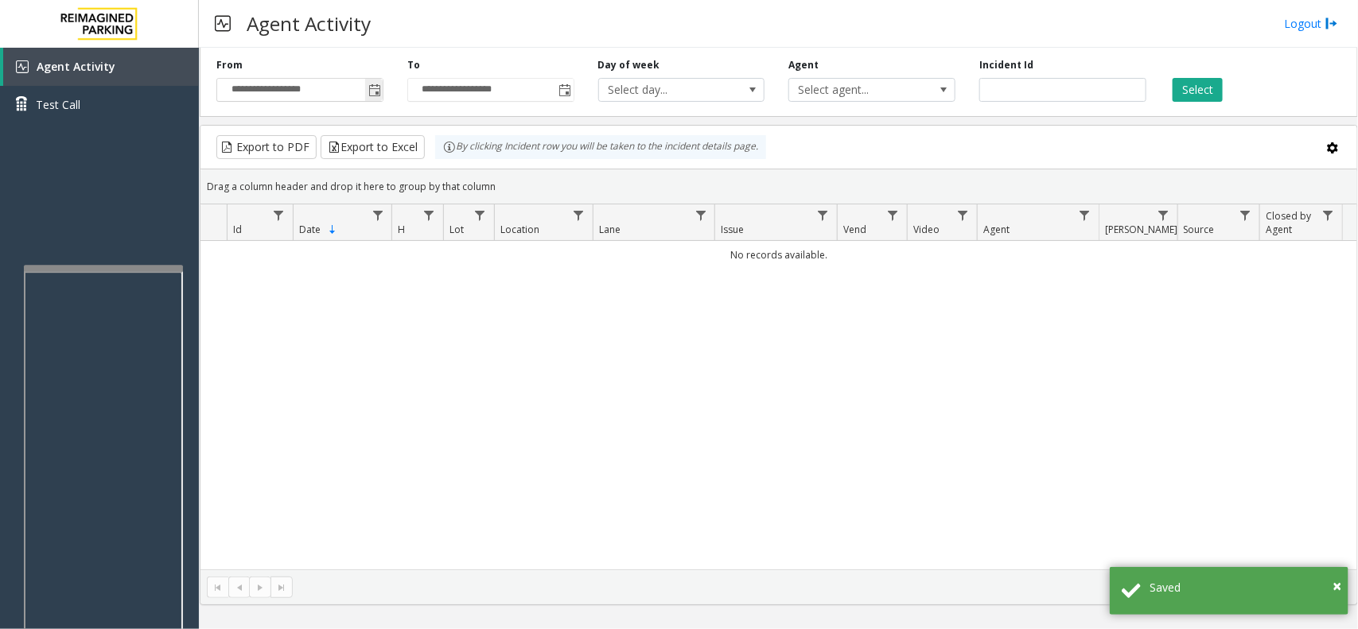
click at [360, 92] on input "**********" at bounding box center [300, 90] width 166 height 22
click at [365, 92] on span "Toggle popup" at bounding box center [374, 89] width 18 height 25
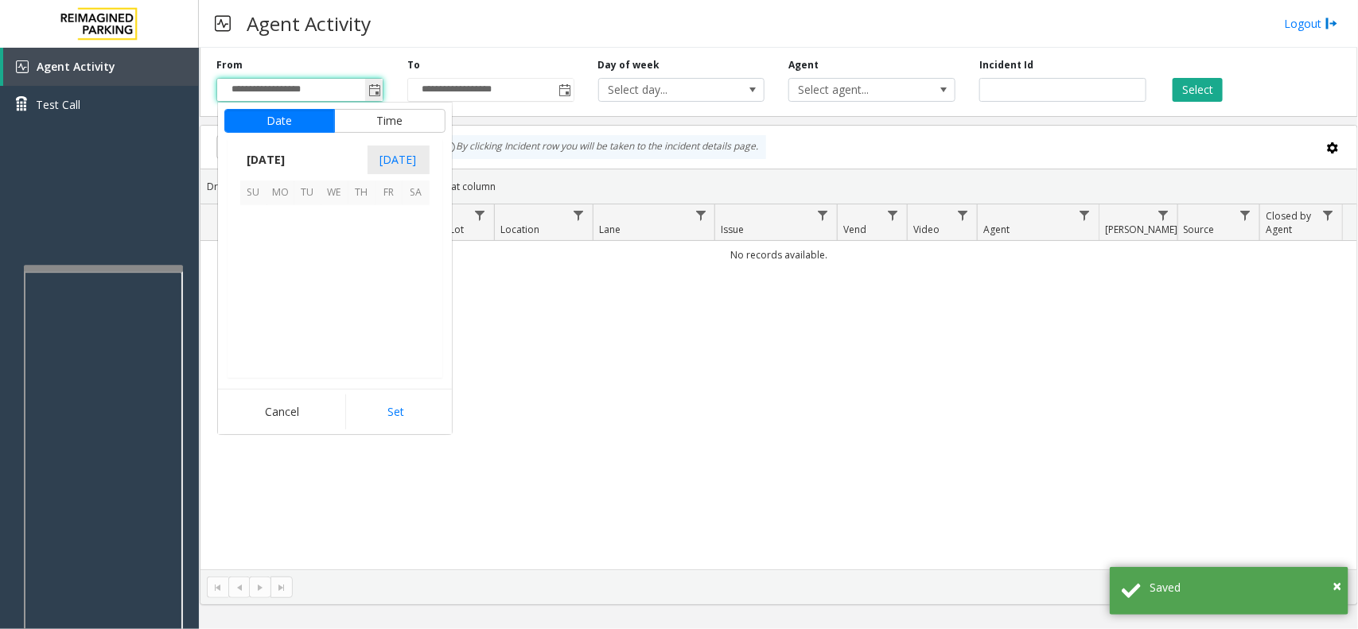
scroll to position [285276, 0]
click at [332, 263] on span "13" at bounding box center [334, 273] width 27 height 27
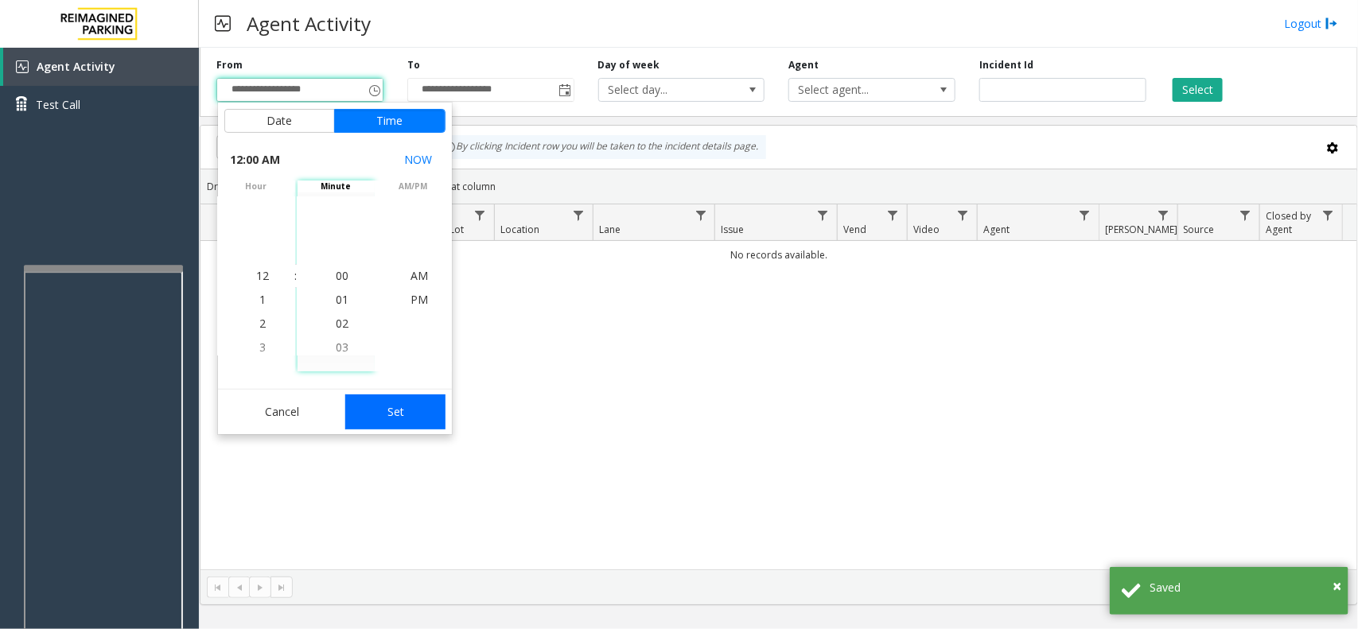
click at [353, 414] on button "Set" at bounding box center [395, 412] width 100 height 35
type input "**********"
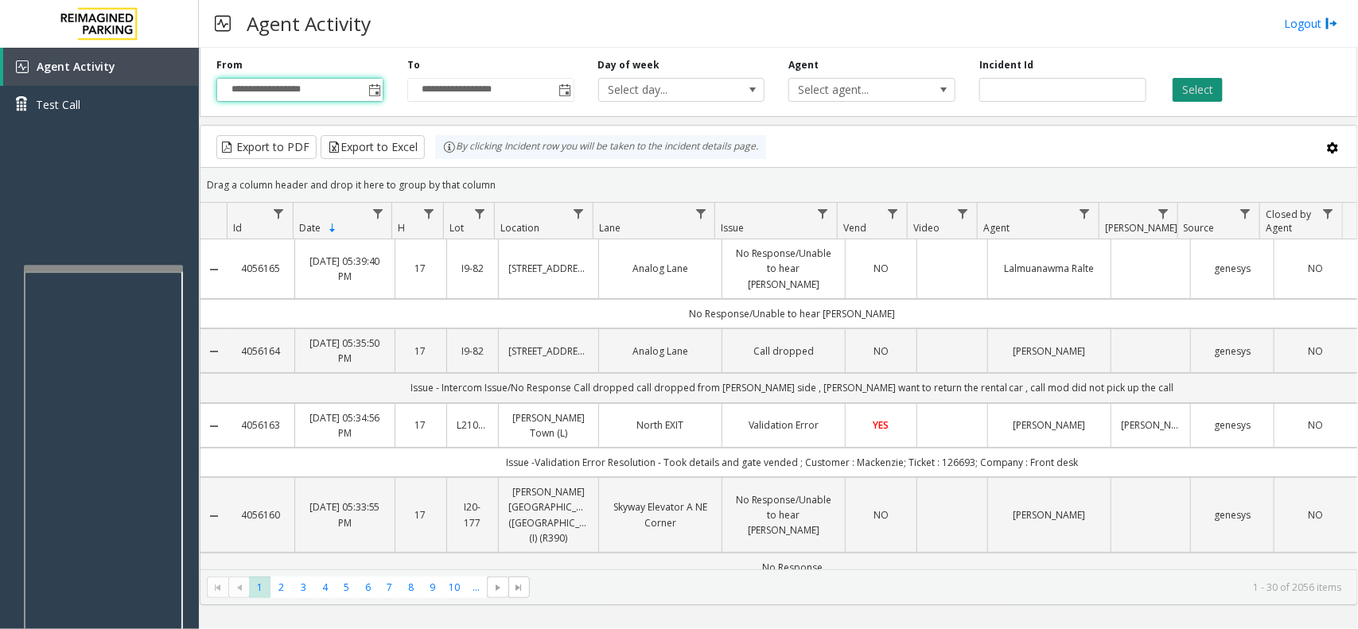
click at [1186, 88] on button "Select" at bounding box center [1198, 90] width 50 height 24
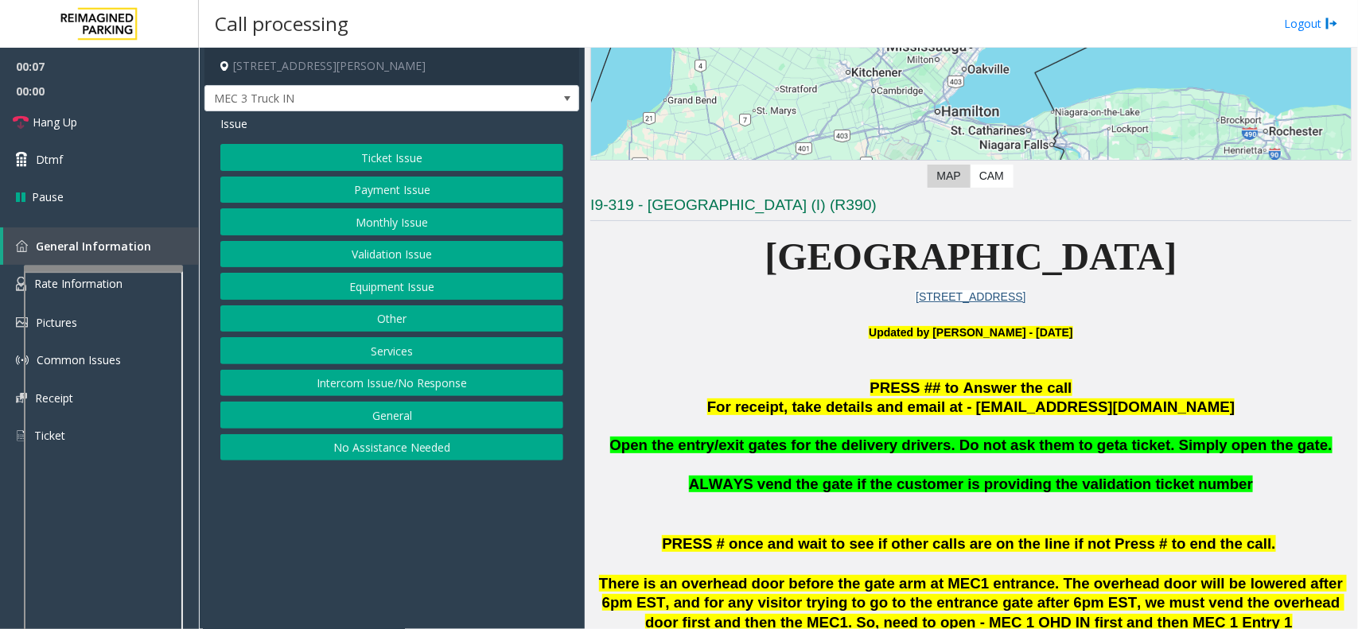
scroll to position [298, 0]
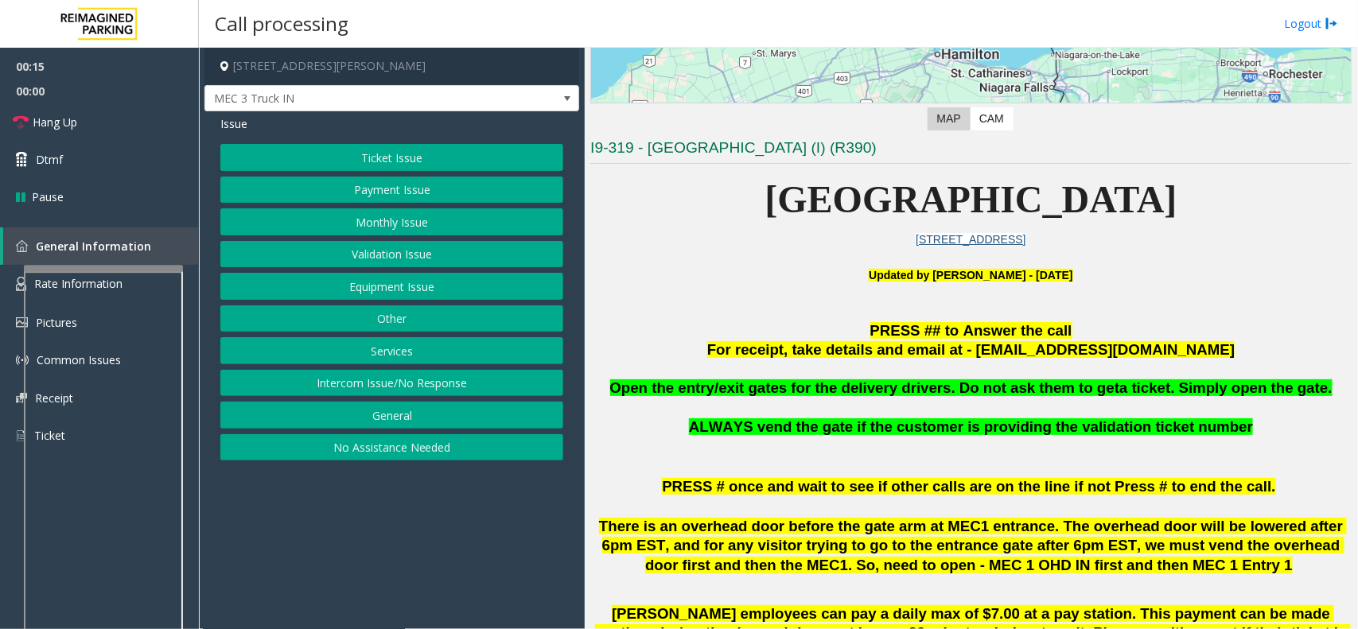
click at [442, 390] on button "Intercom Issue/No Response" at bounding box center [391, 383] width 343 height 27
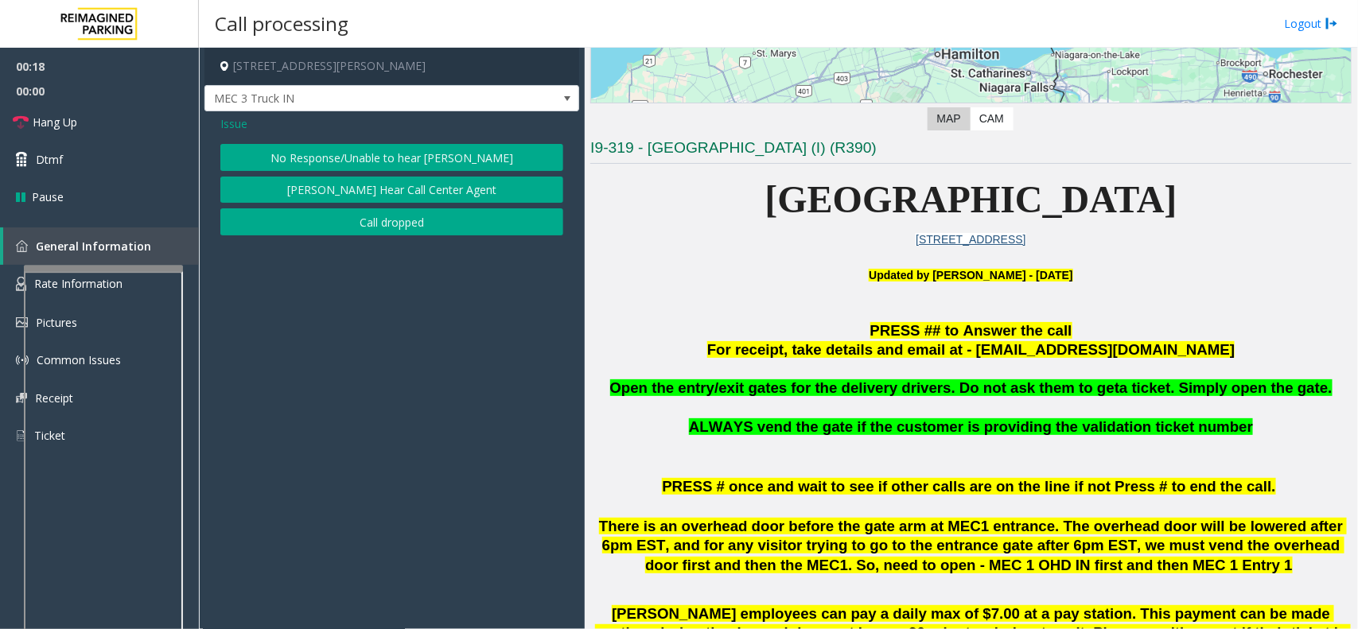
click at [318, 161] on button "No Response/Unable to hear [PERSON_NAME]" at bounding box center [391, 157] width 343 height 27
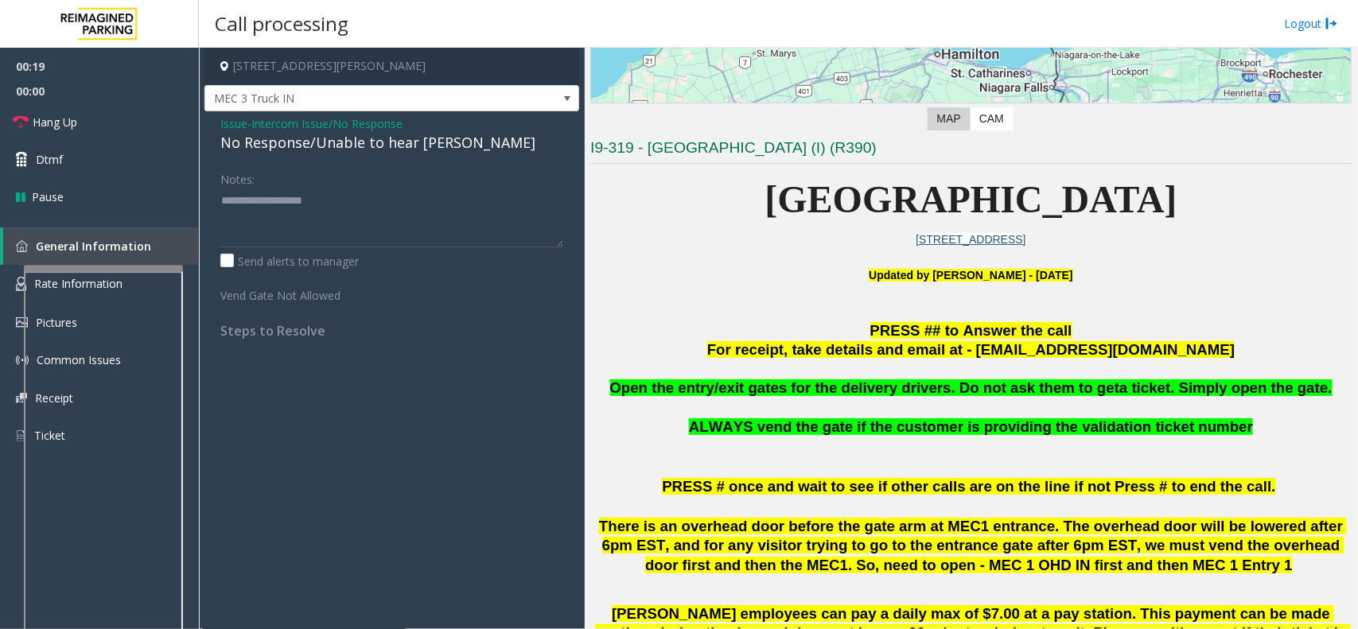
click at [332, 139] on div "No Response/Unable to hear [PERSON_NAME]" at bounding box center [391, 142] width 343 height 21
type textarea "**********"
click at [60, 130] on span "Hang Up" at bounding box center [55, 122] width 45 height 17
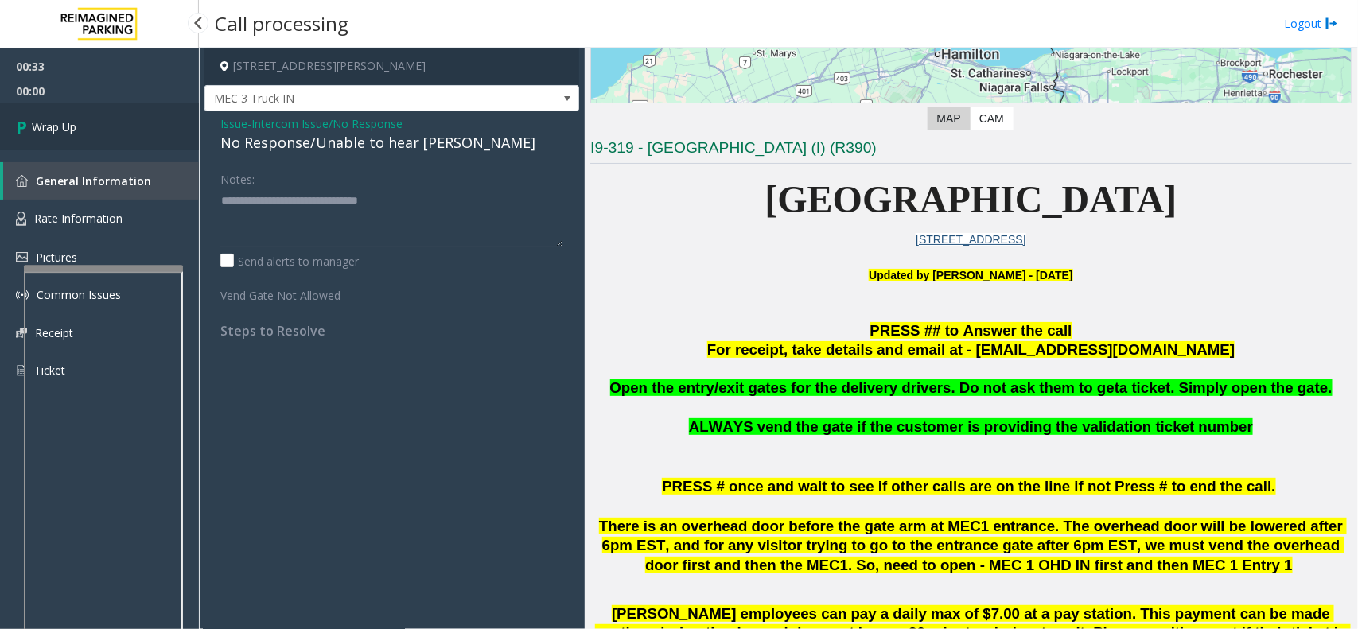
click at [60, 130] on span "Wrap Up" at bounding box center [54, 127] width 45 height 17
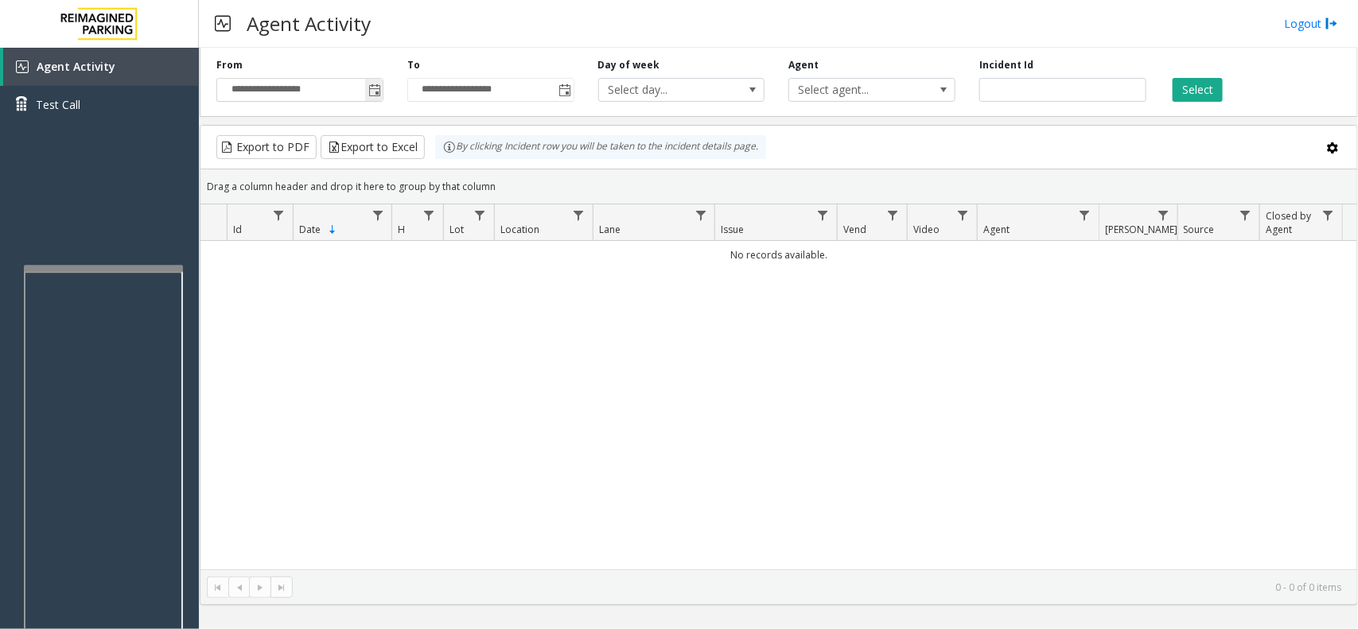
click at [367, 94] on span "Toggle popup" at bounding box center [374, 89] width 18 height 25
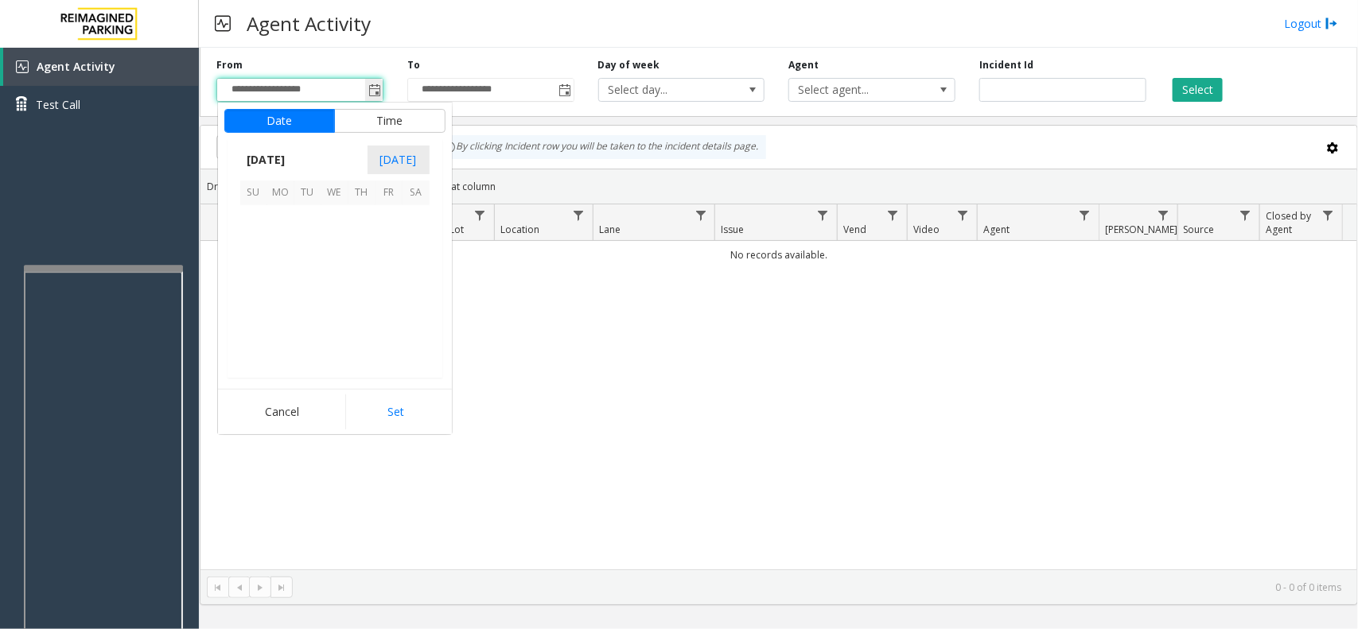
scroll to position [285276, 0]
click at [360, 237] on span "7" at bounding box center [362, 246] width 27 height 27
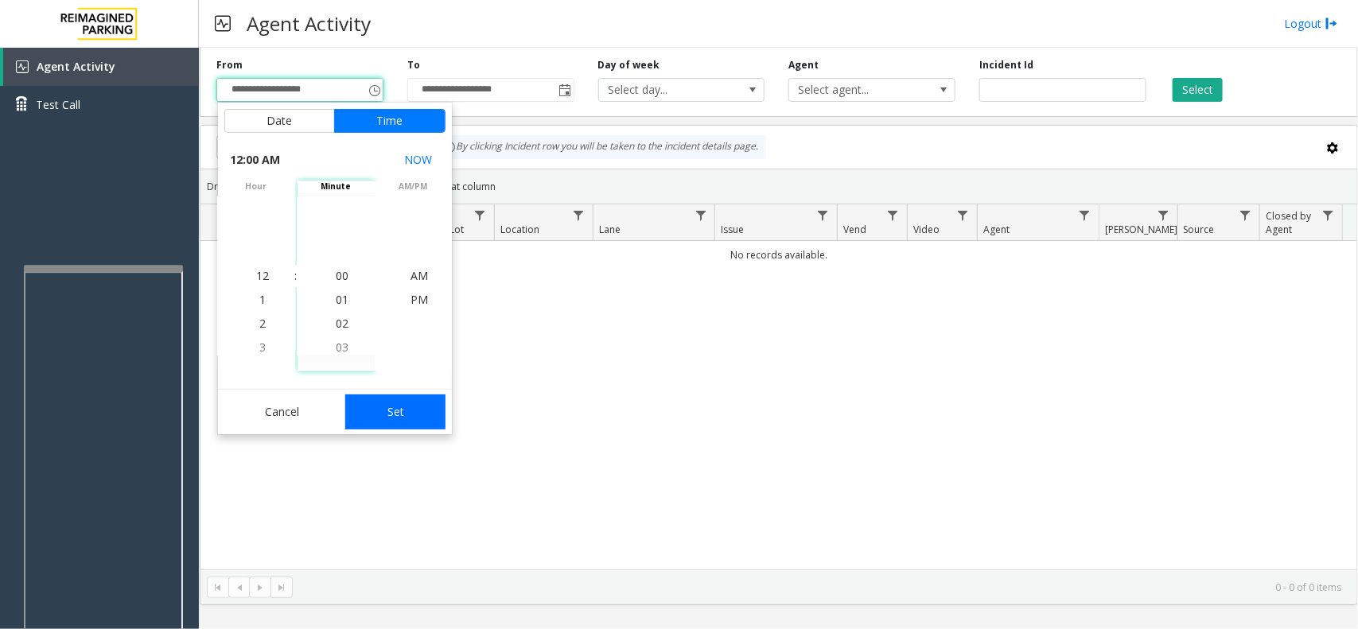
click at [386, 423] on button "Set" at bounding box center [395, 412] width 100 height 35
type input "**********"
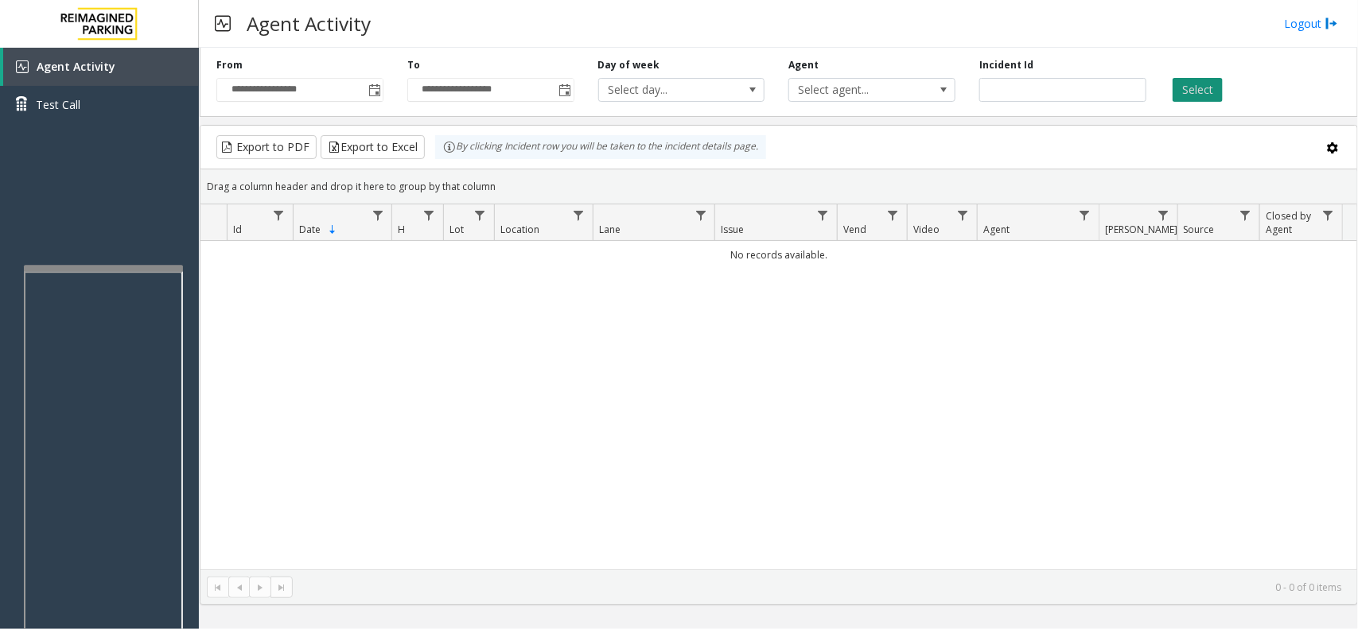
click at [1210, 92] on button "Select" at bounding box center [1198, 90] width 50 height 24
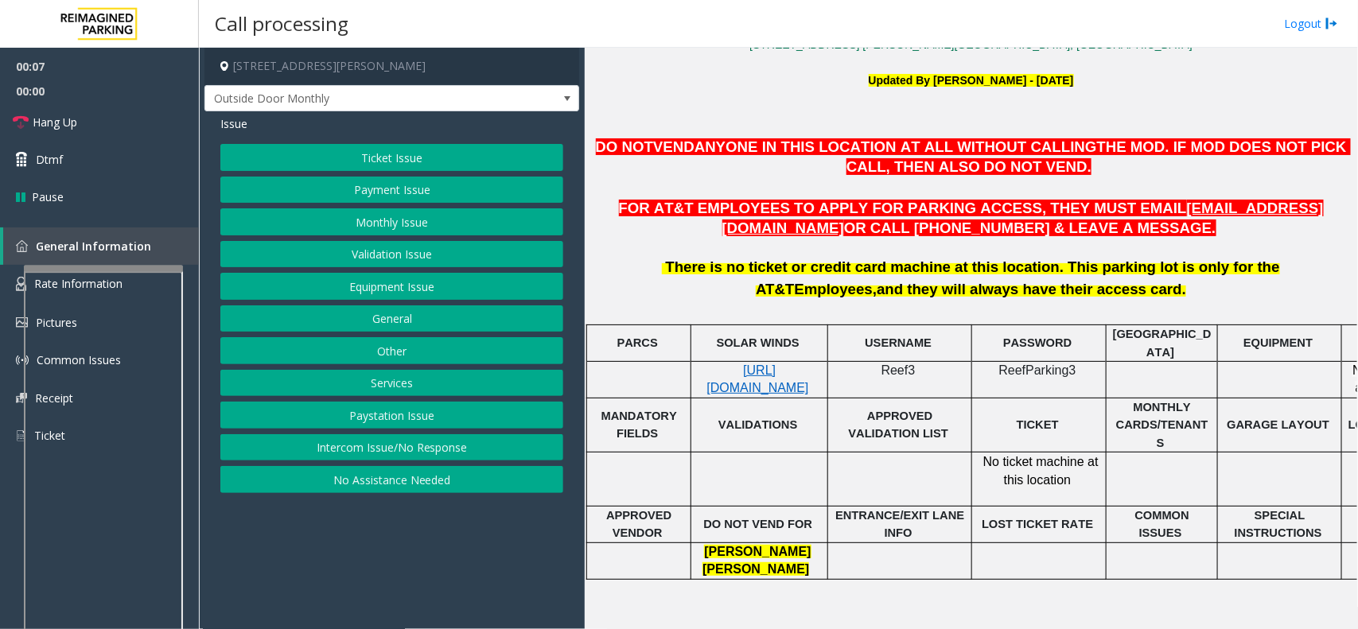
scroll to position [497, 0]
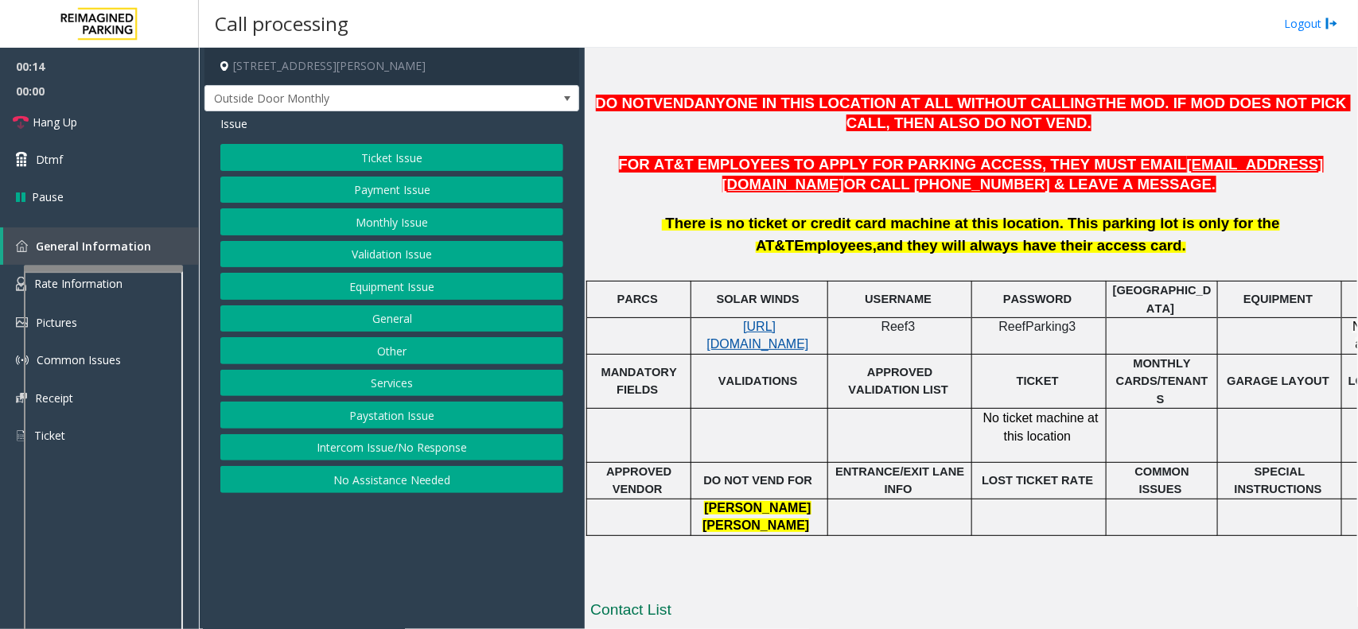
click at [762, 342] on span "[URL][DOMAIN_NAME]" at bounding box center [758, 335] width 102 height 31
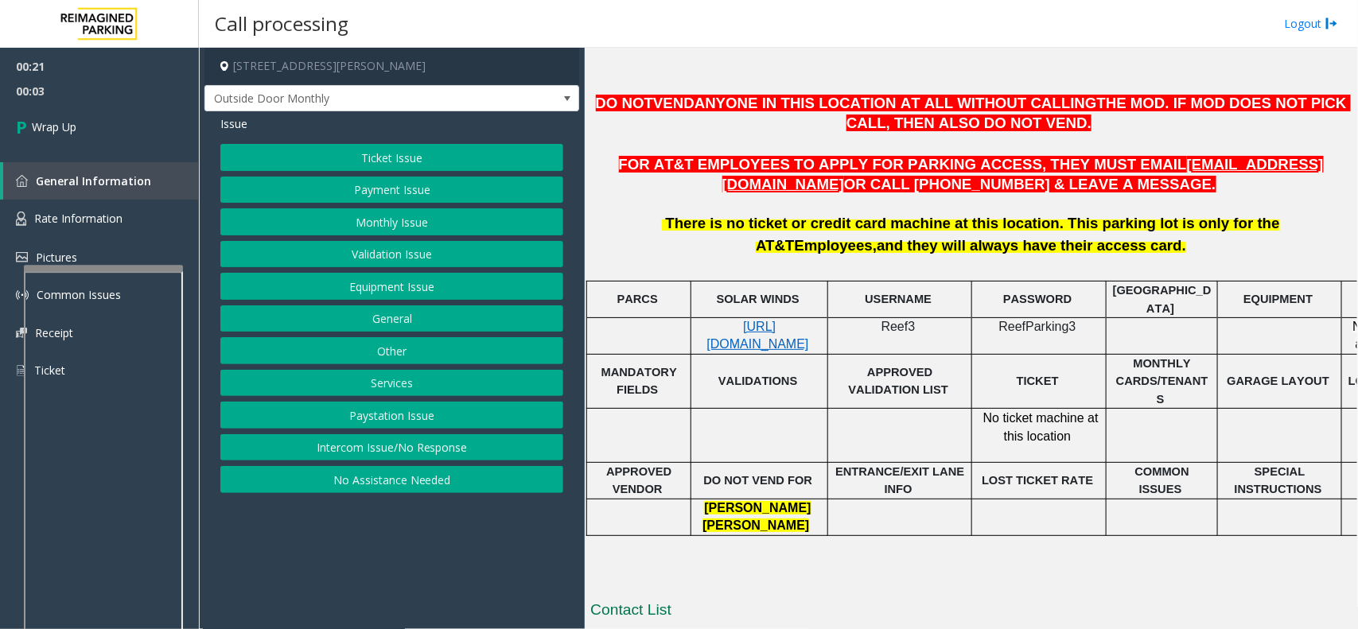
click at [404, 454] on button "Intercom Issue/No Response" at bounding box center [391, 447] width 343 height 27
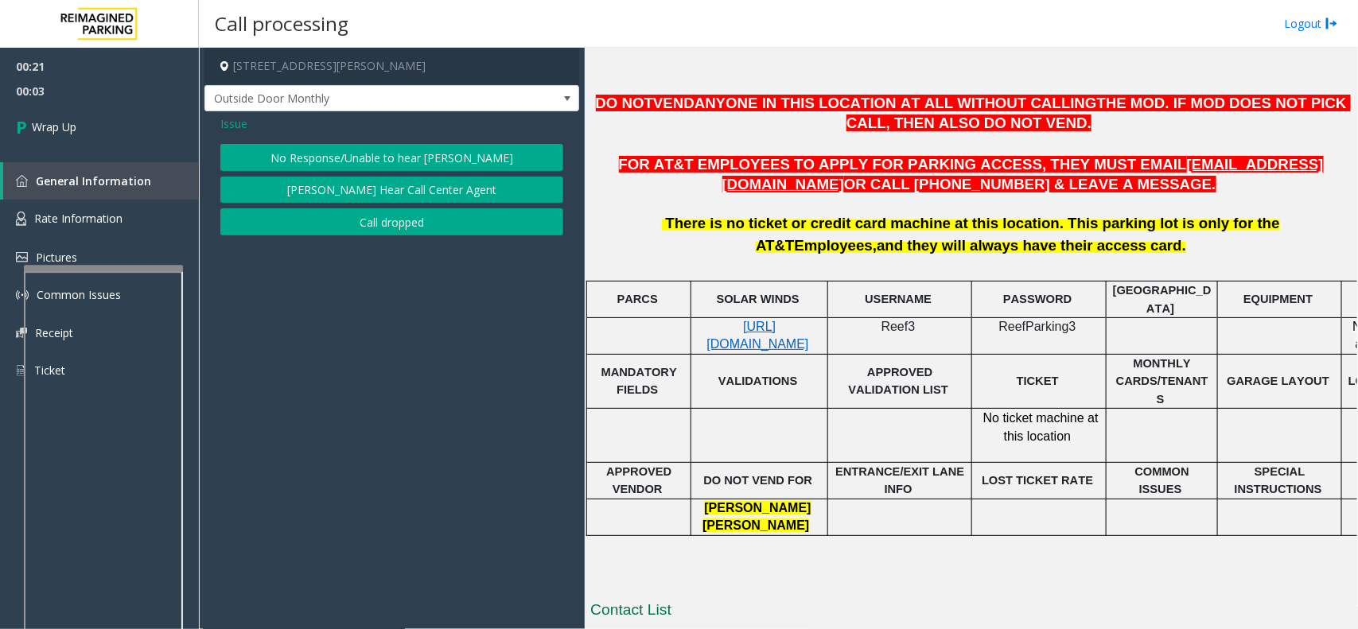
click at [400, 224] on button "Call dropped" at bounding box center [391, 221] width 343 height 27
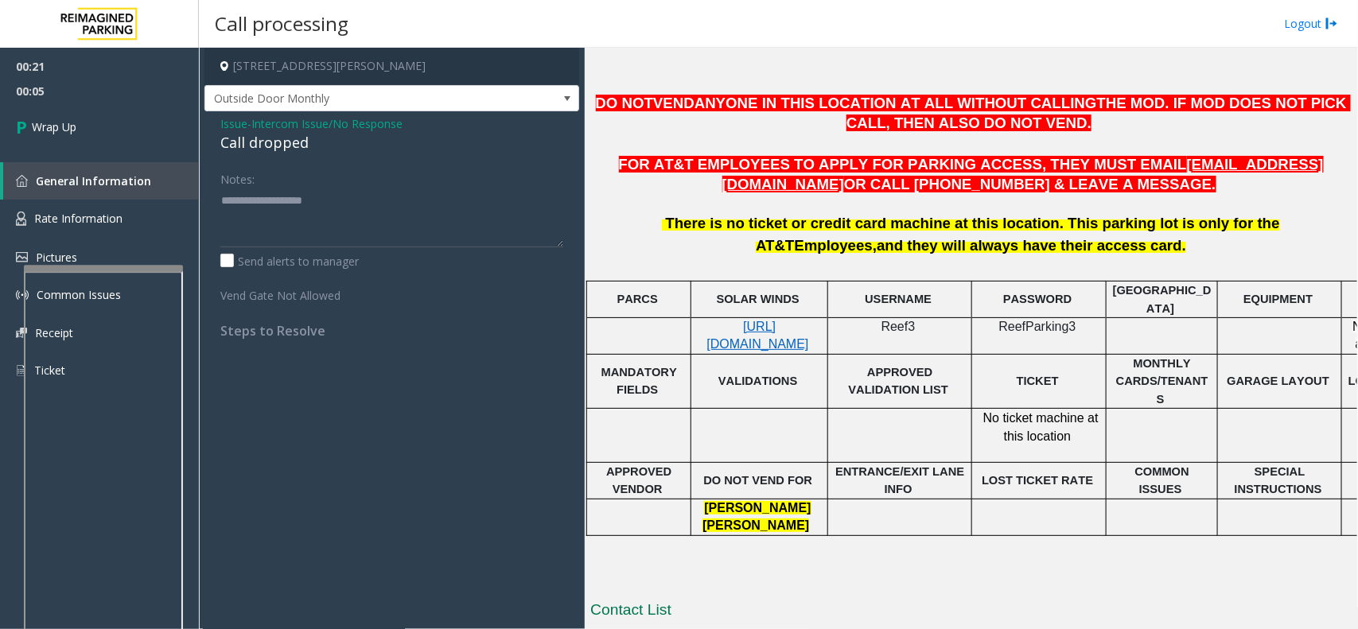
click at [276, 143] on div "Call dropped" at bounding box center [391, 142] width 343 height 21
type textarea "**********"
click at [107, 130] on link "Wrap Up" at bounding box center [99, 126] width 199 height 47
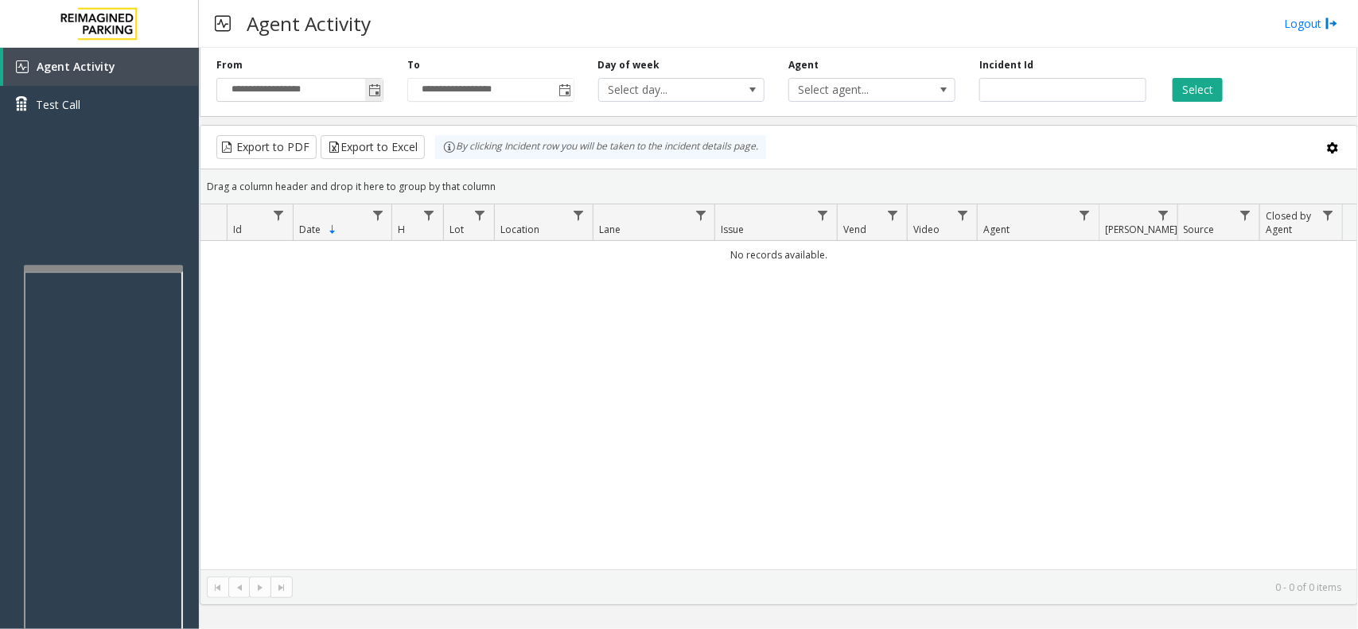
click at [378, 92] on span "Toggle popup" at bounding box center [374, 90] width 13 height 13
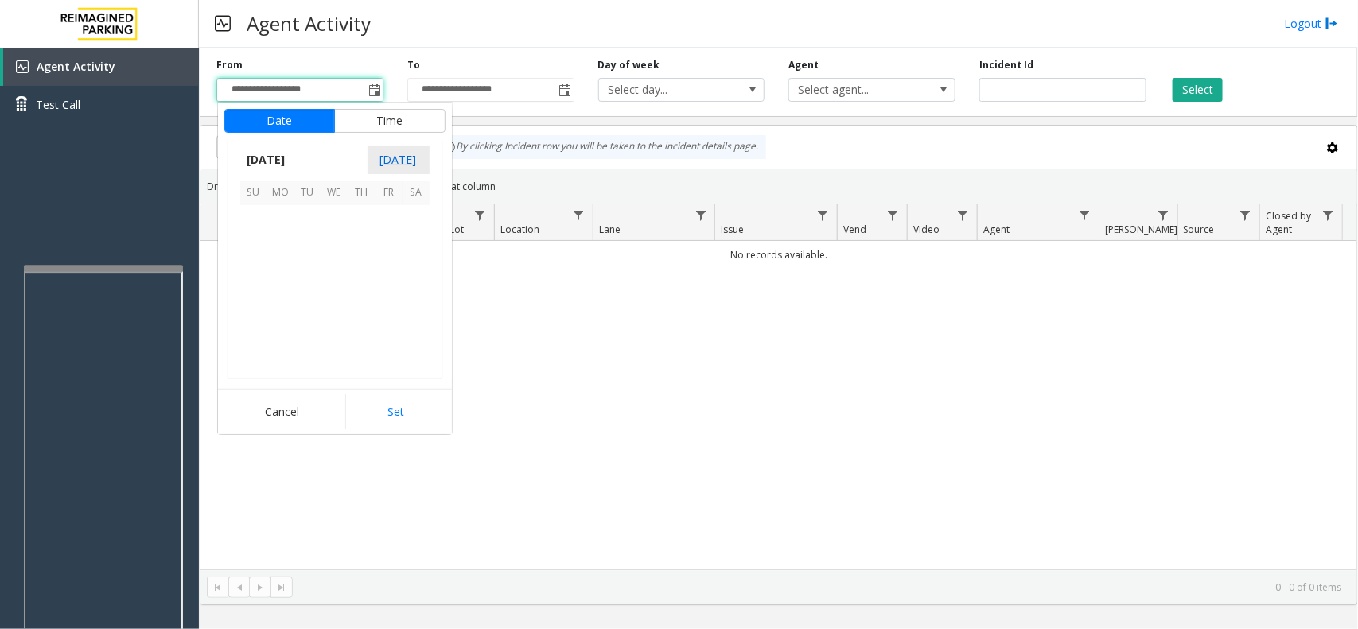
scroll to position [285276, 0]
click at [394, 220] on span "1" at bounding box center [389, 219] width 27 height 27
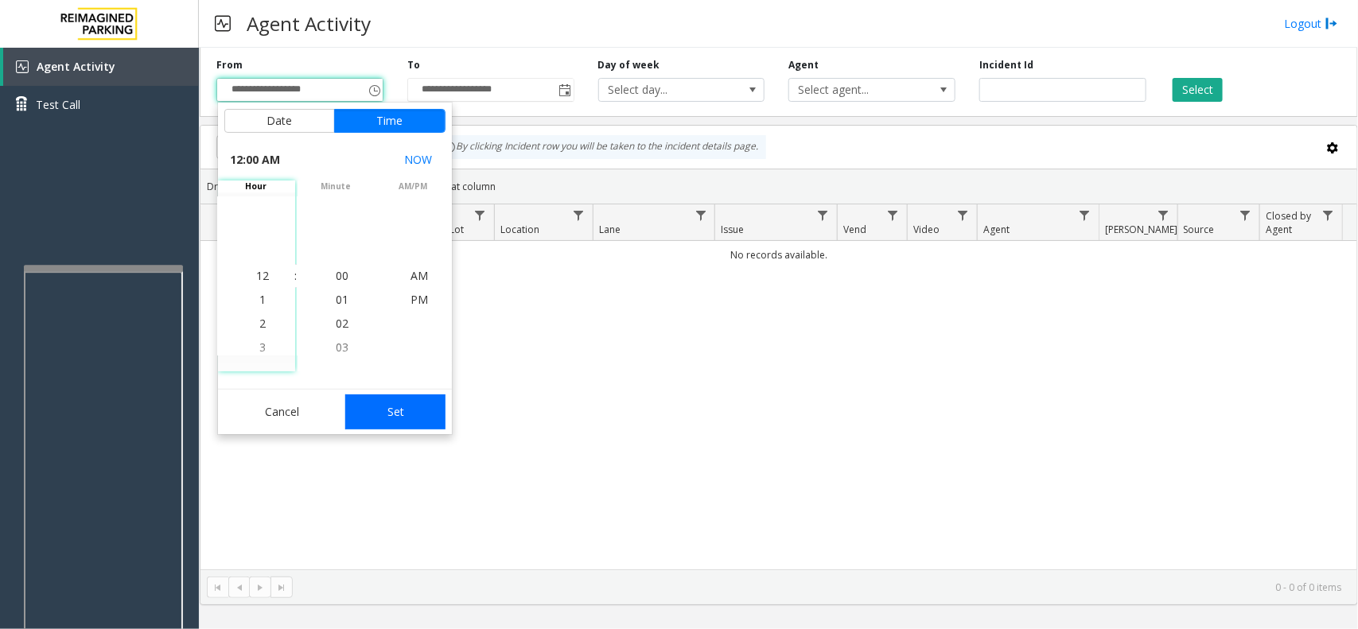
click at [400, 418] on button "Set" at bounding box center [395, 412] width 100 height 35
type input "**********"
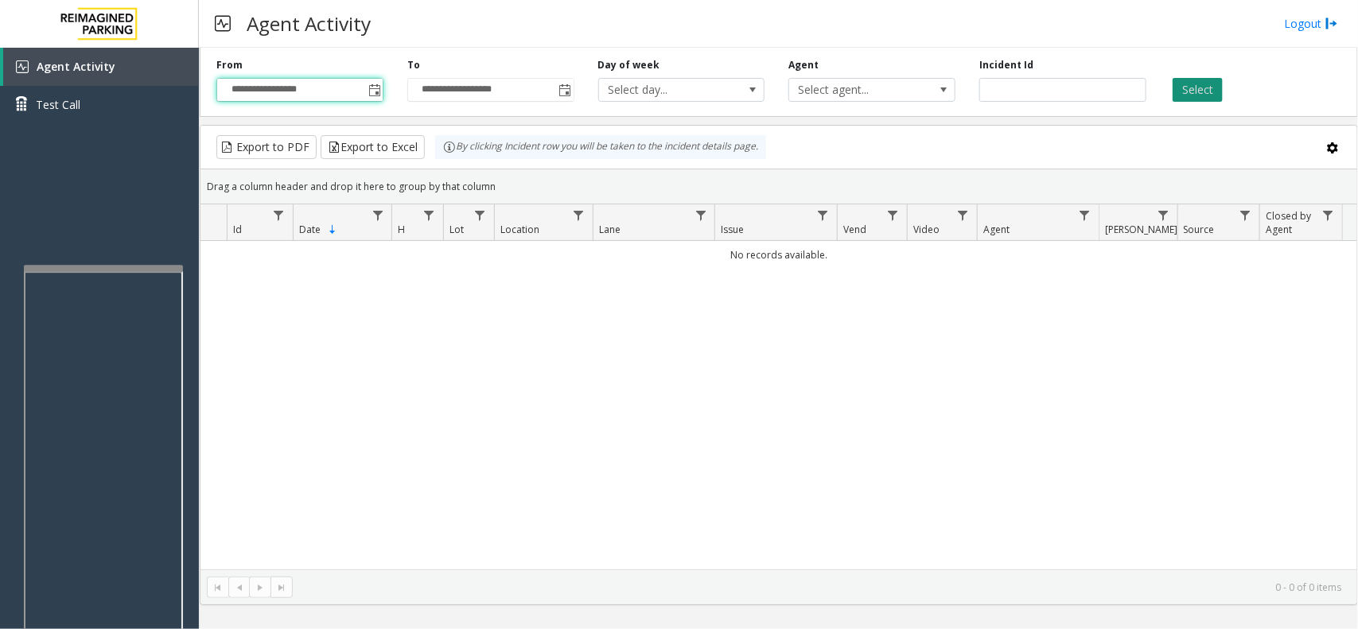
click at [1208, 89] on button "Select" at bounding box center [1198, 90] width 50 height 24
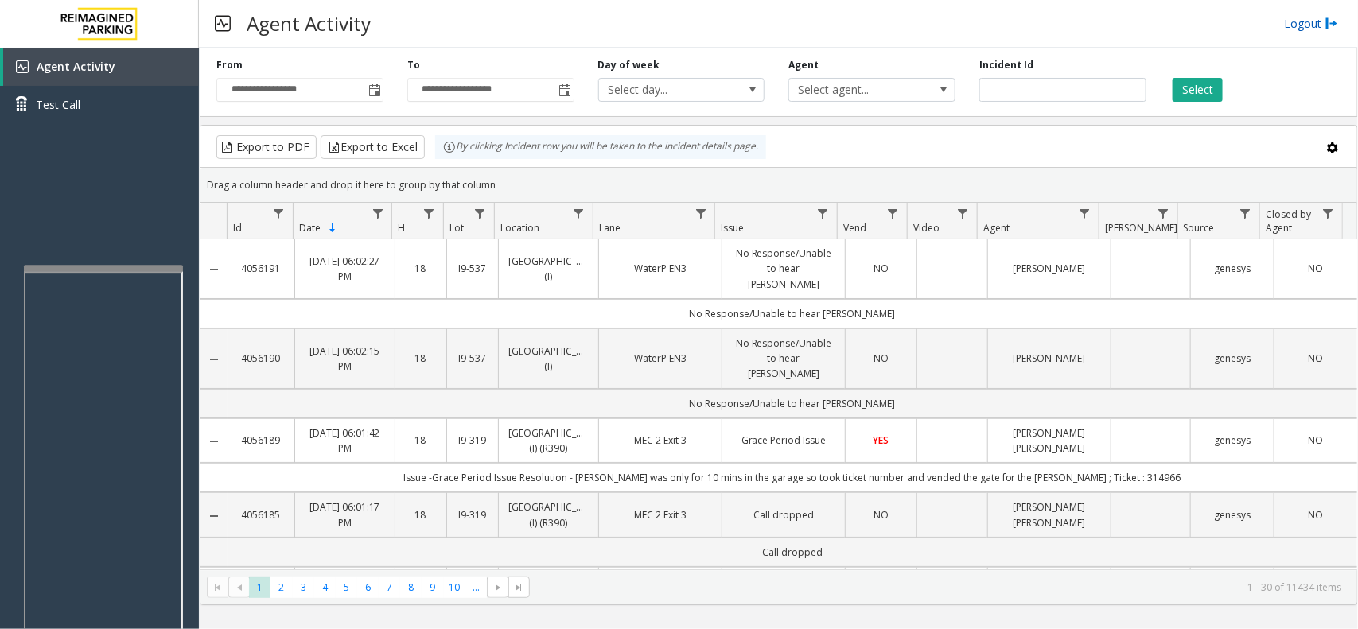
click at [1305, 24] on link "Logout" at bounding box center [1311, 23] width 54 height 17
